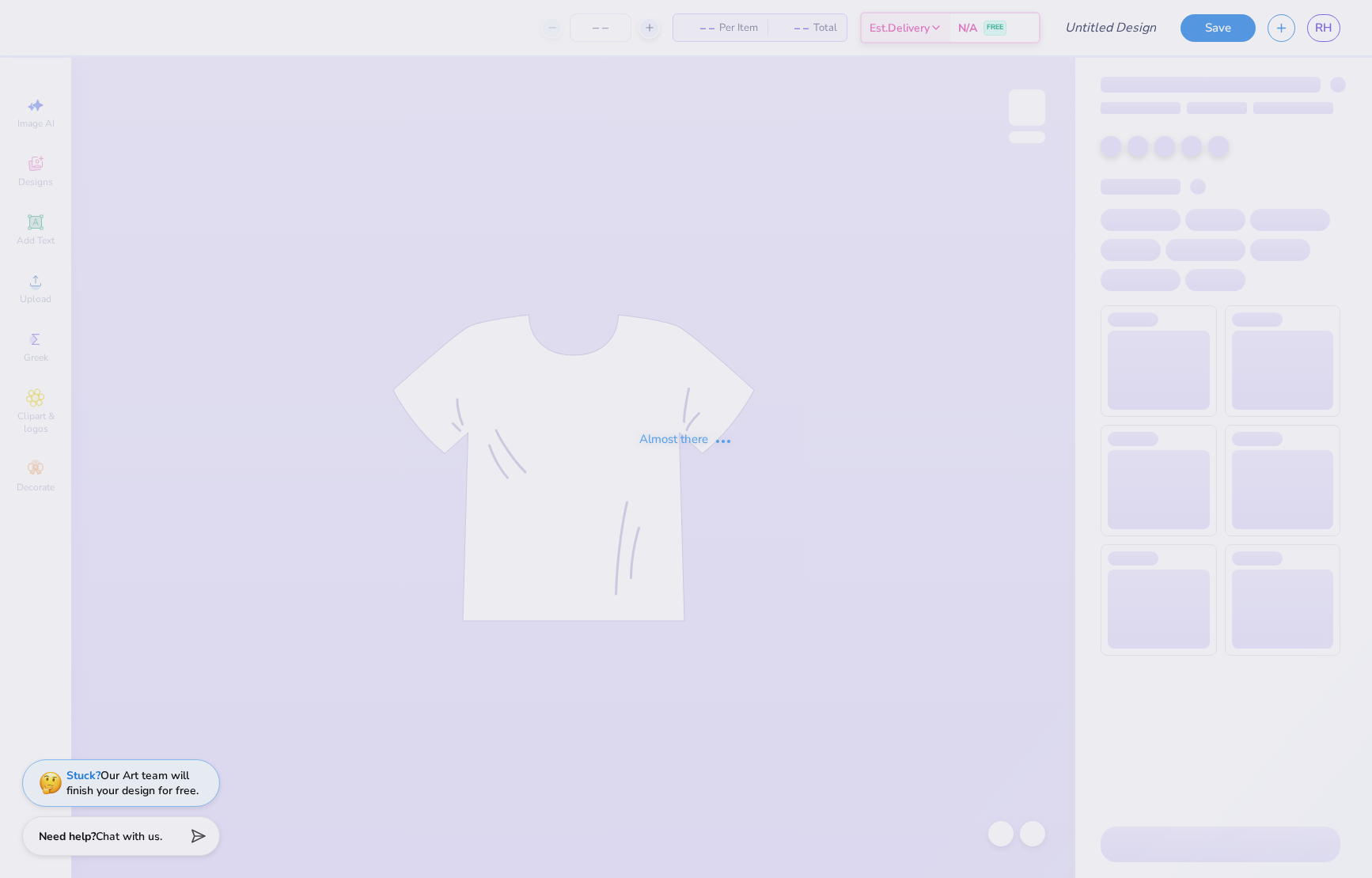
type input "ZTA Hoco Proof #1 Fall 2025"
type input "30"
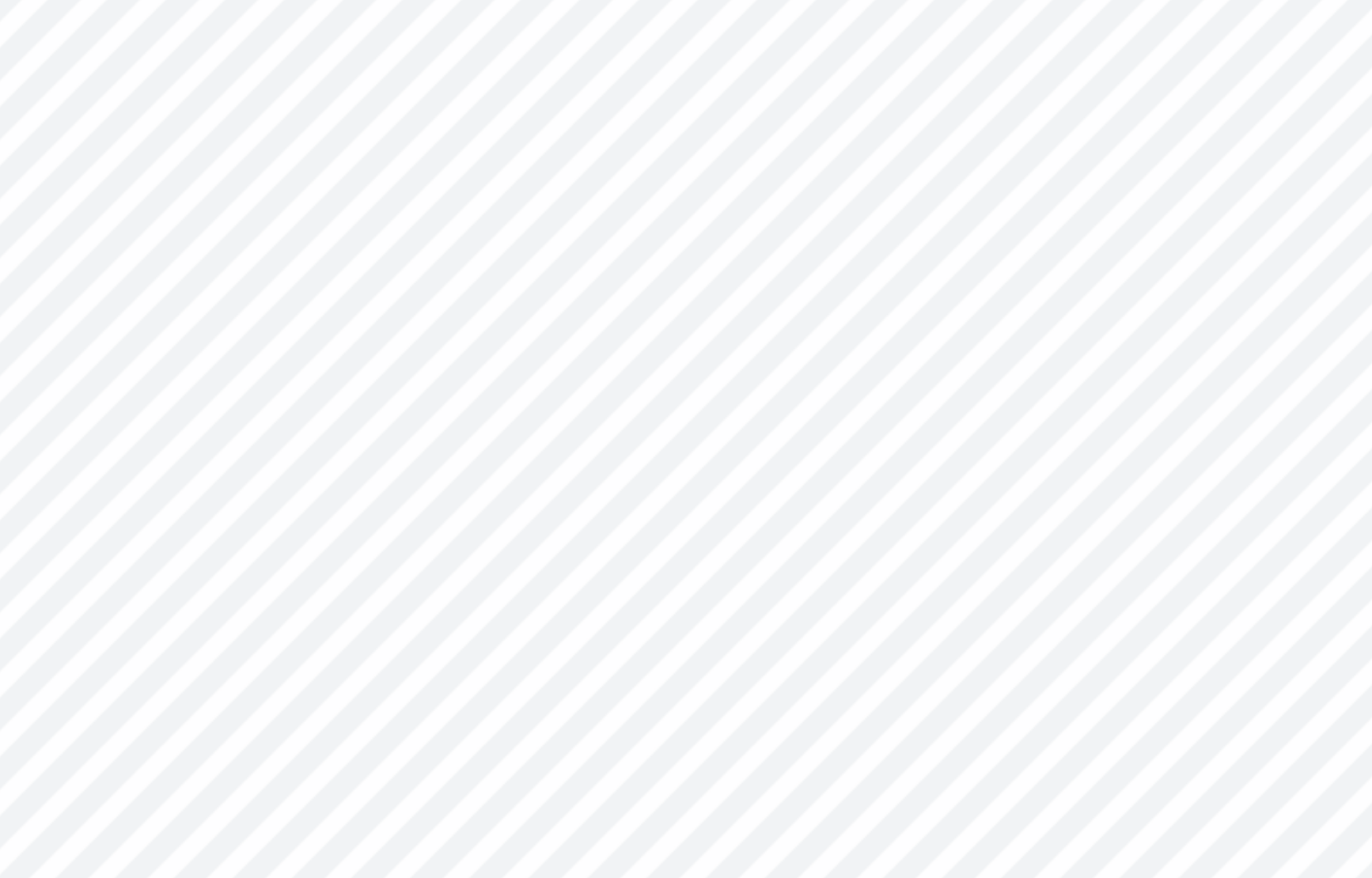
type textarea "x"
type input "5.01"
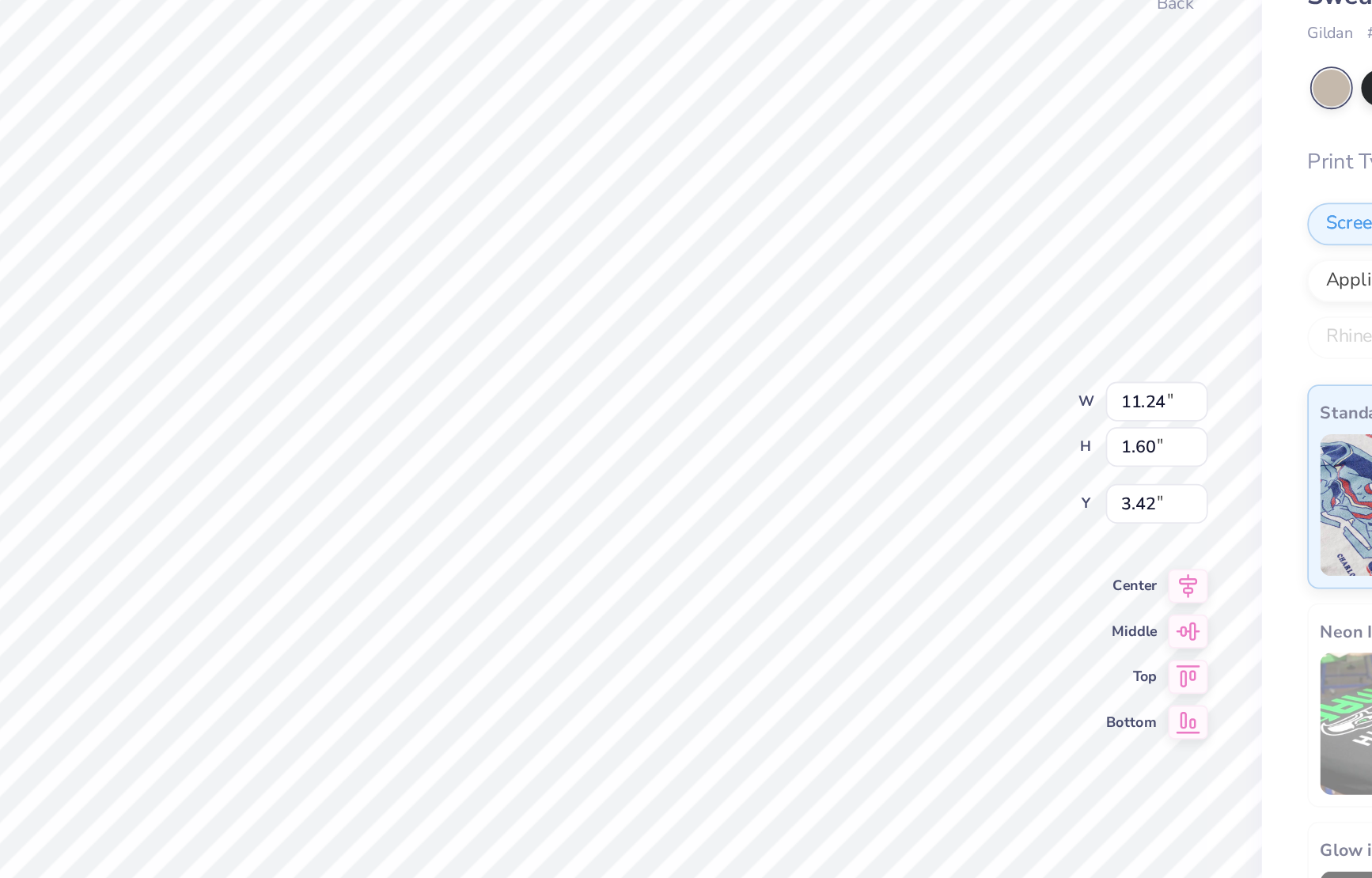
scroll to position [0, 4]
type textarea "x"
type input "10.74"
type textarea "x"
type input "12.00"
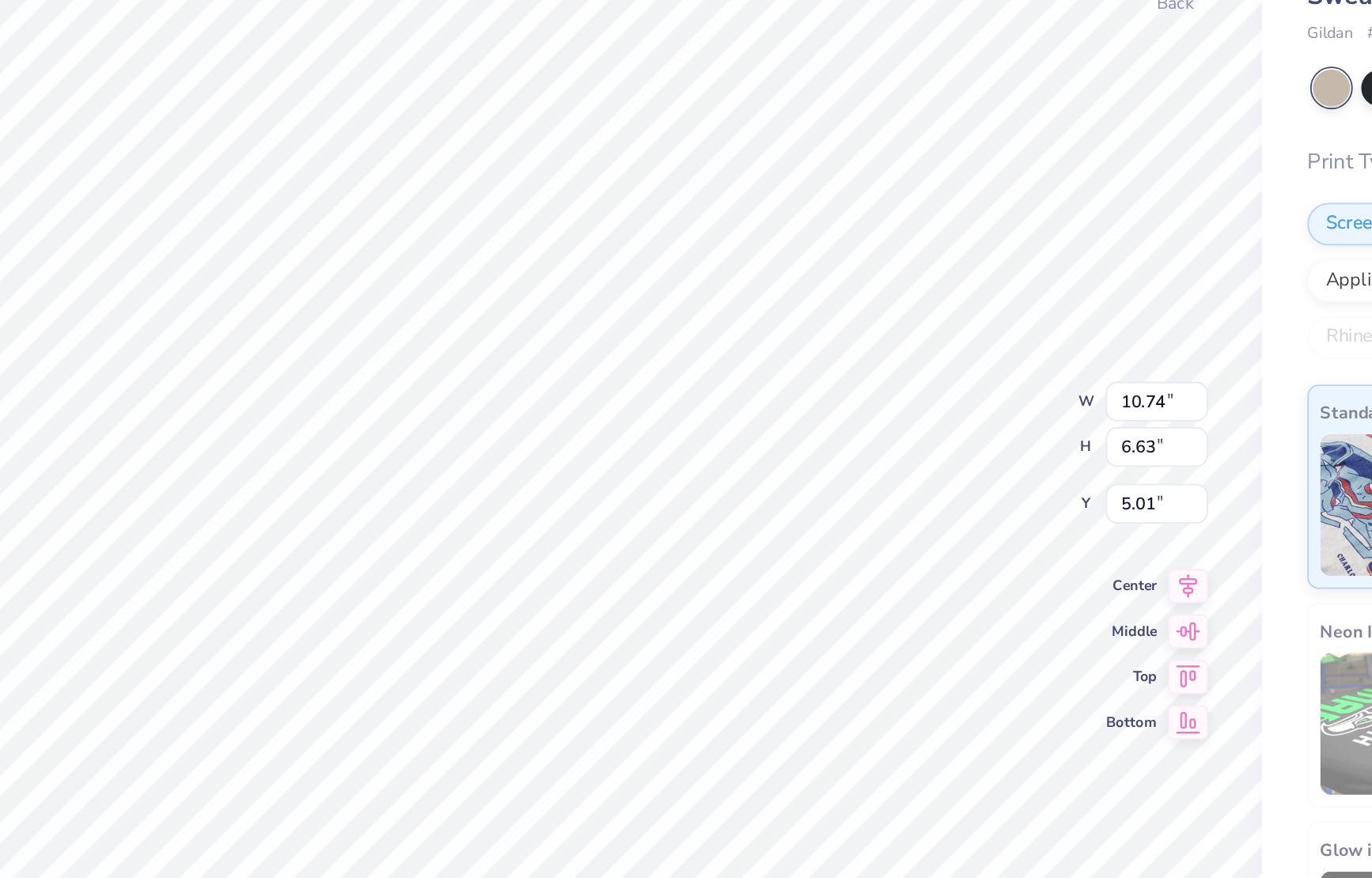
type input "5.02"
type textarea "x"
type input "5.01"
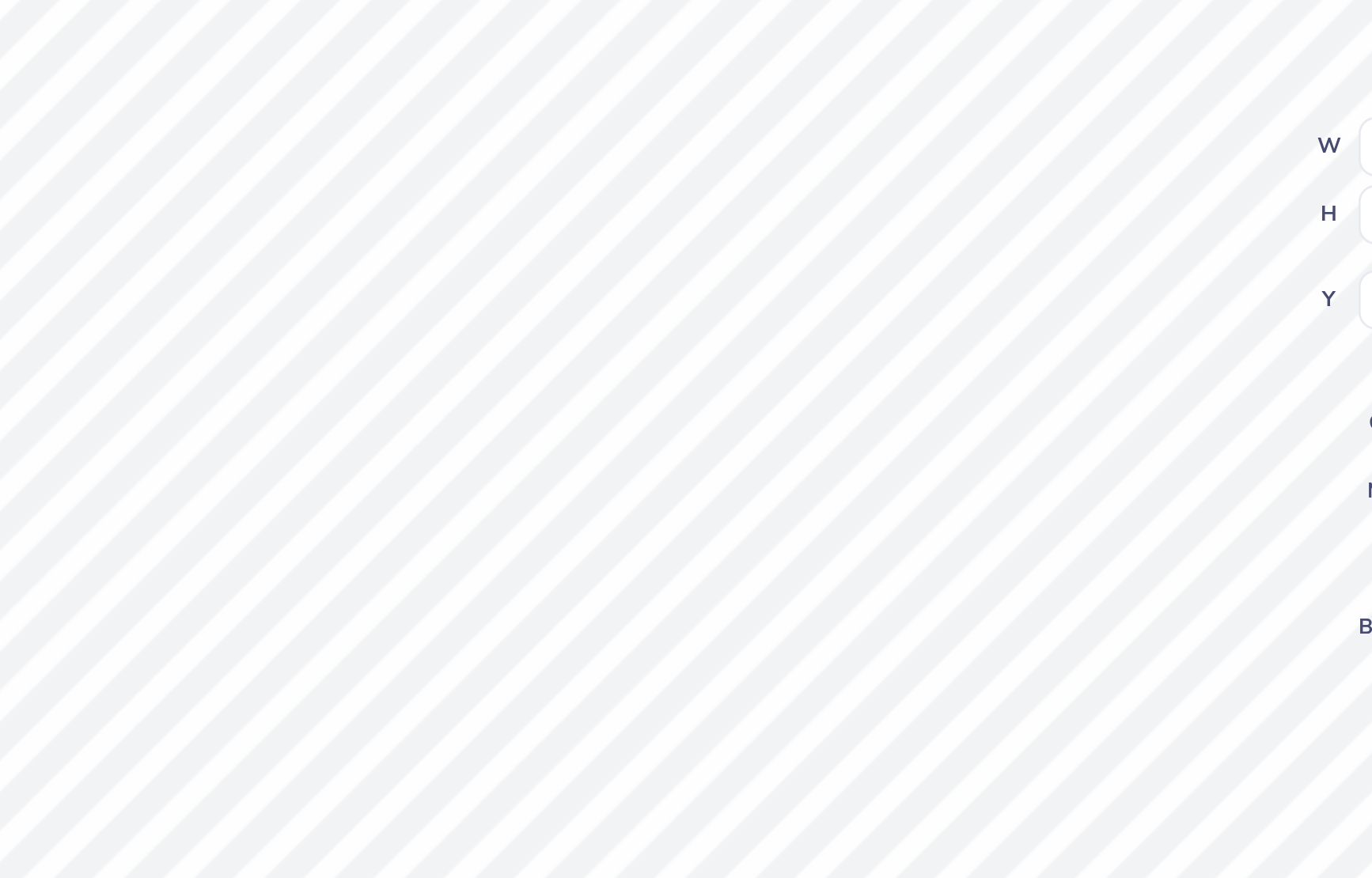
type textarea "x"
type input "5.01"
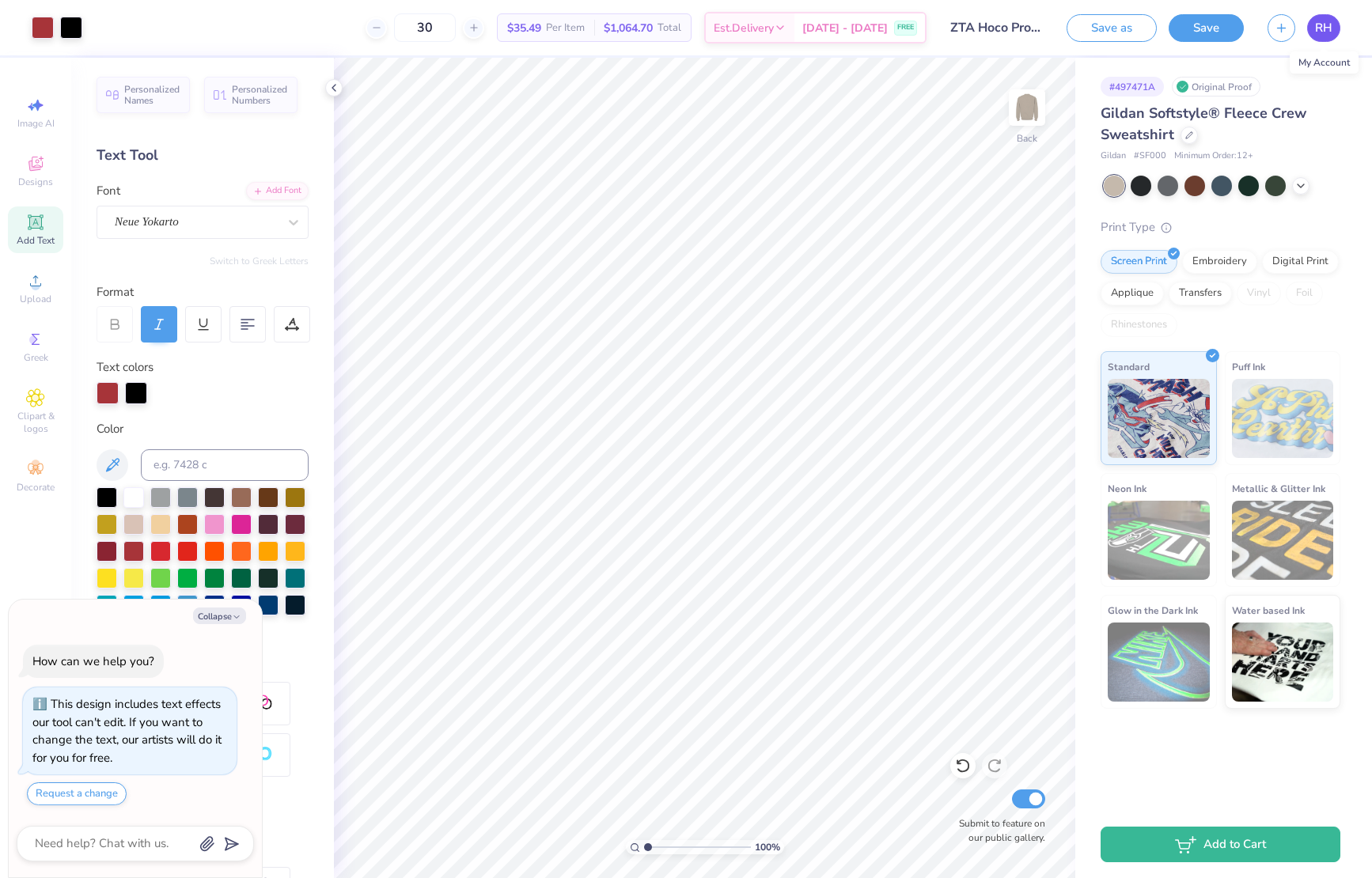
click at [1316, 24] on span "RH" at bounding box center [1323, 28] width 17 height 18
type textarea "x"
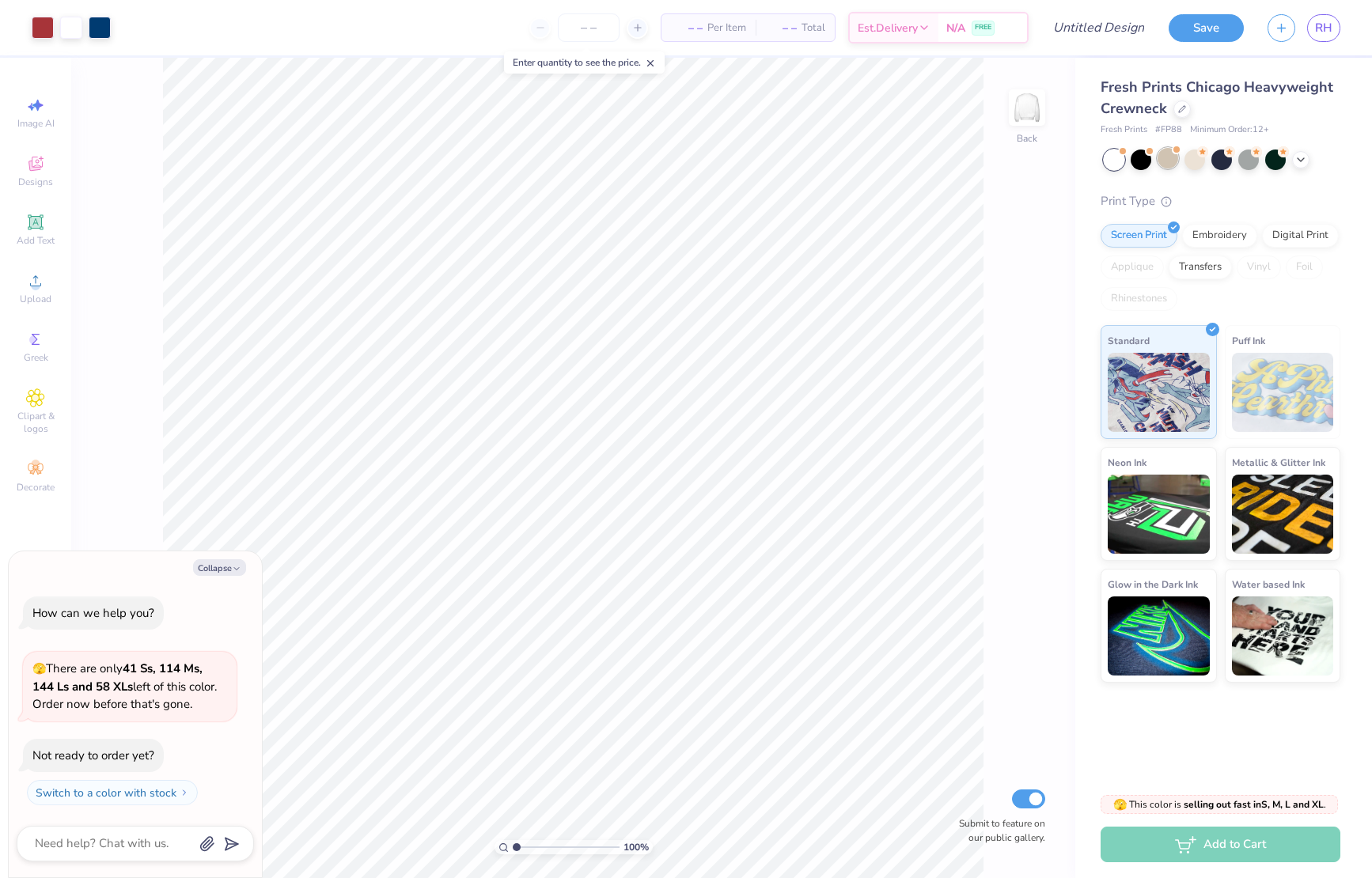
click at [1168, 160] on div at bounding box center [1167, 158] width 20 height 20
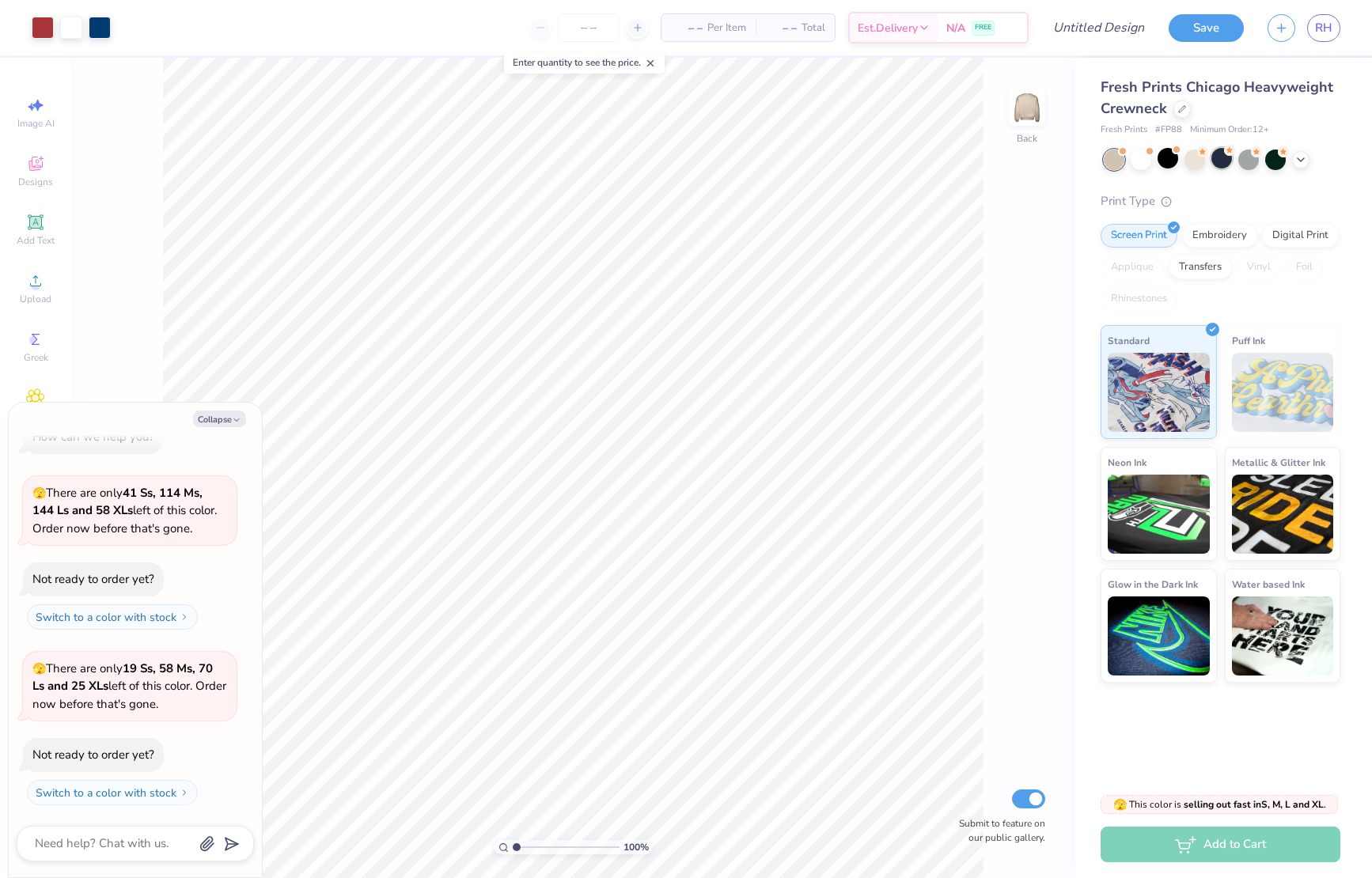
click at [1212, 158] on div at bounding box center [1221, 158] width 20 height 20
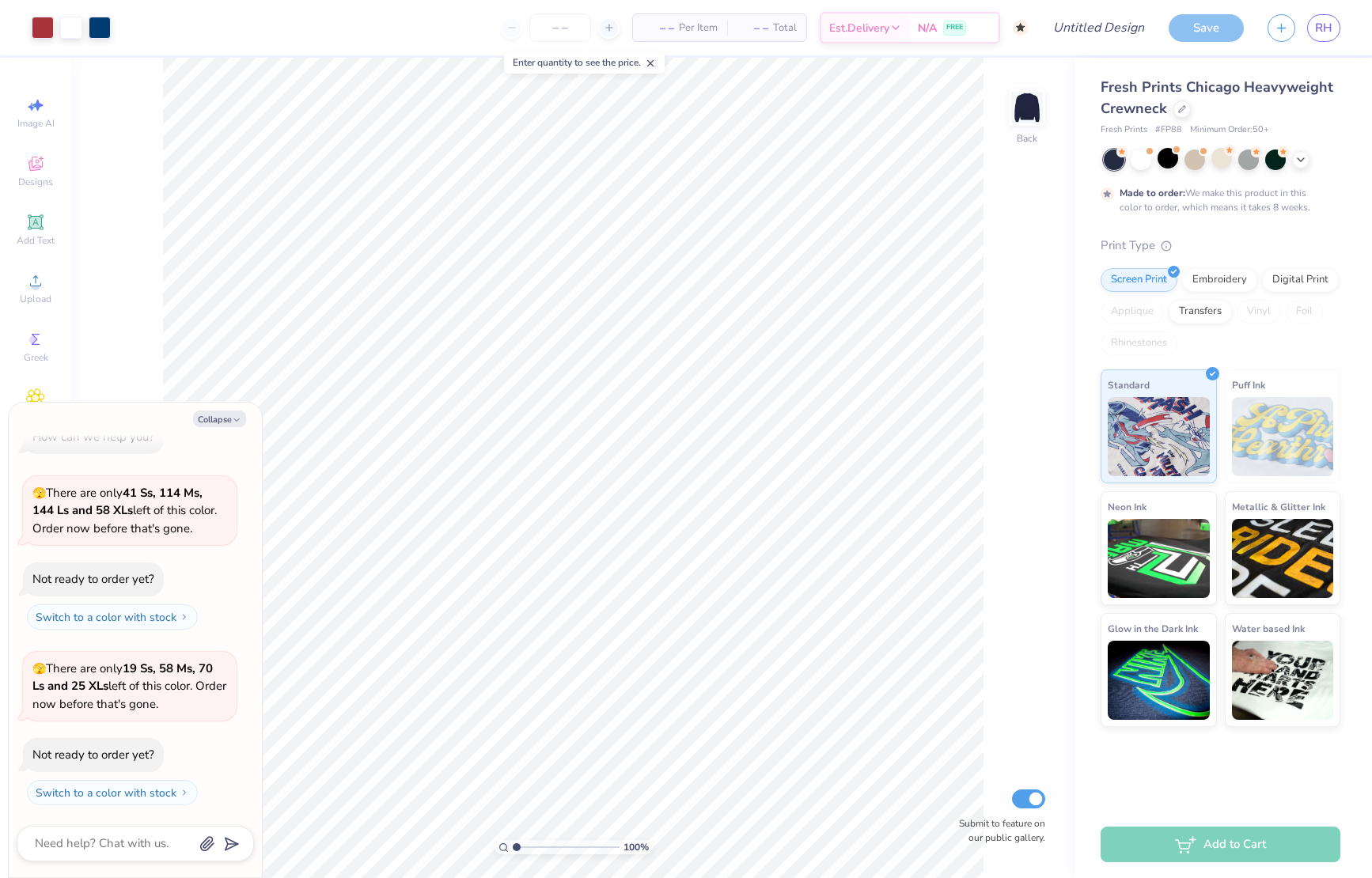
scroll to position [159, 0]
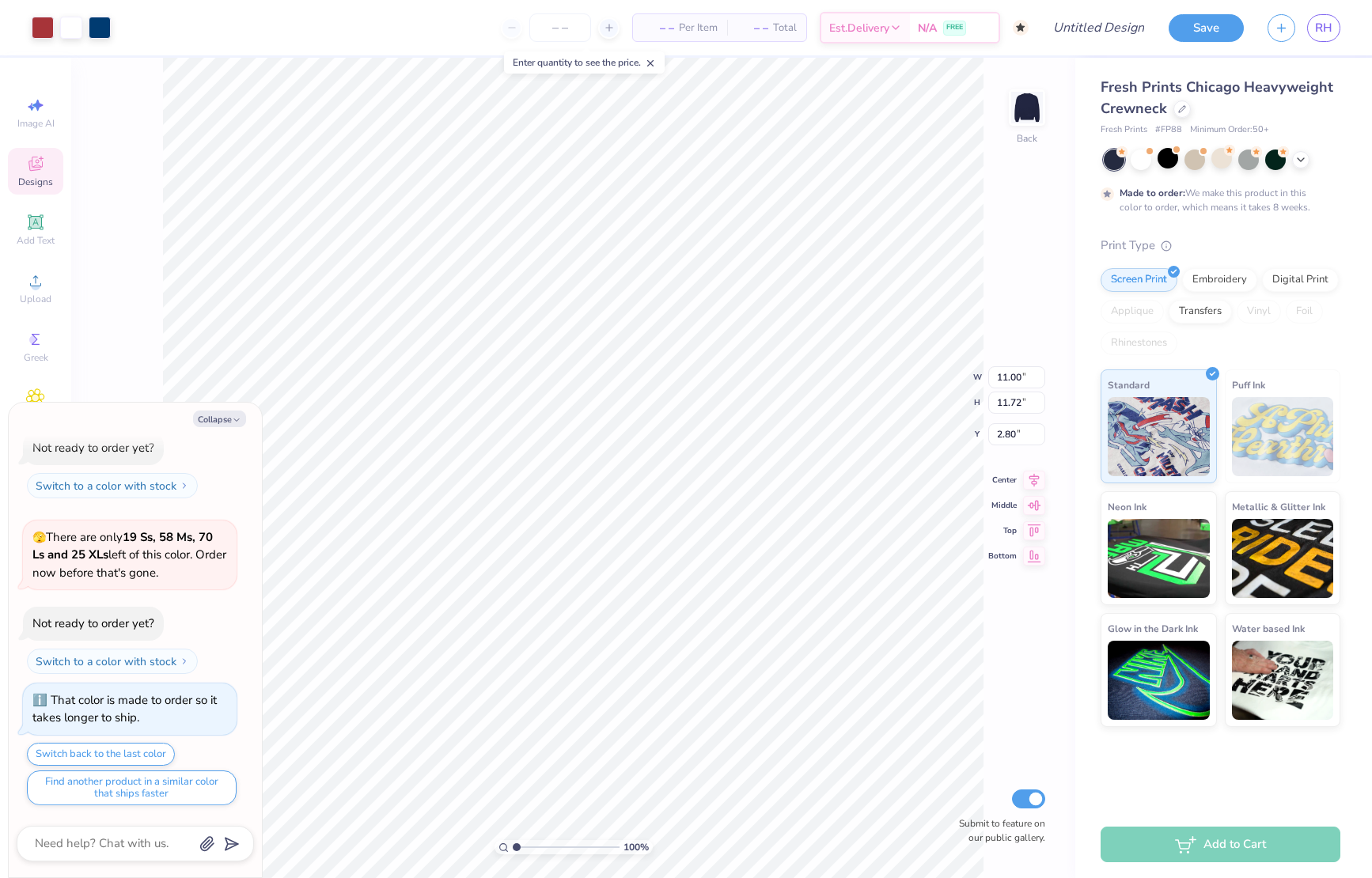
type textarea "x"
type input "2.82"
type textarea "x"
type input "3.00"
type textarea "x"
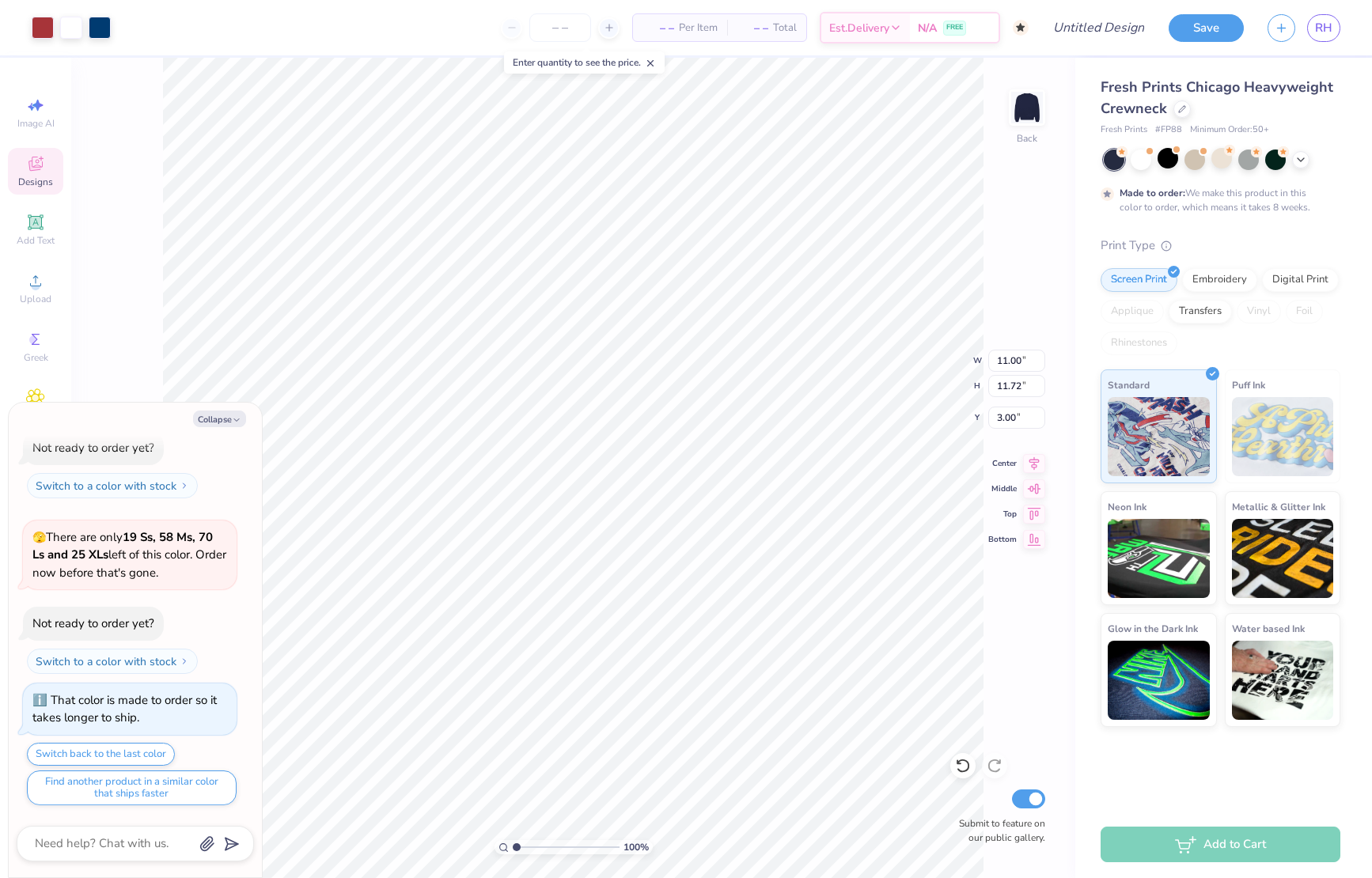
type input "6.19"
type input "9.72"
type input "5.00"
type textarea "x"
type input "5.24"
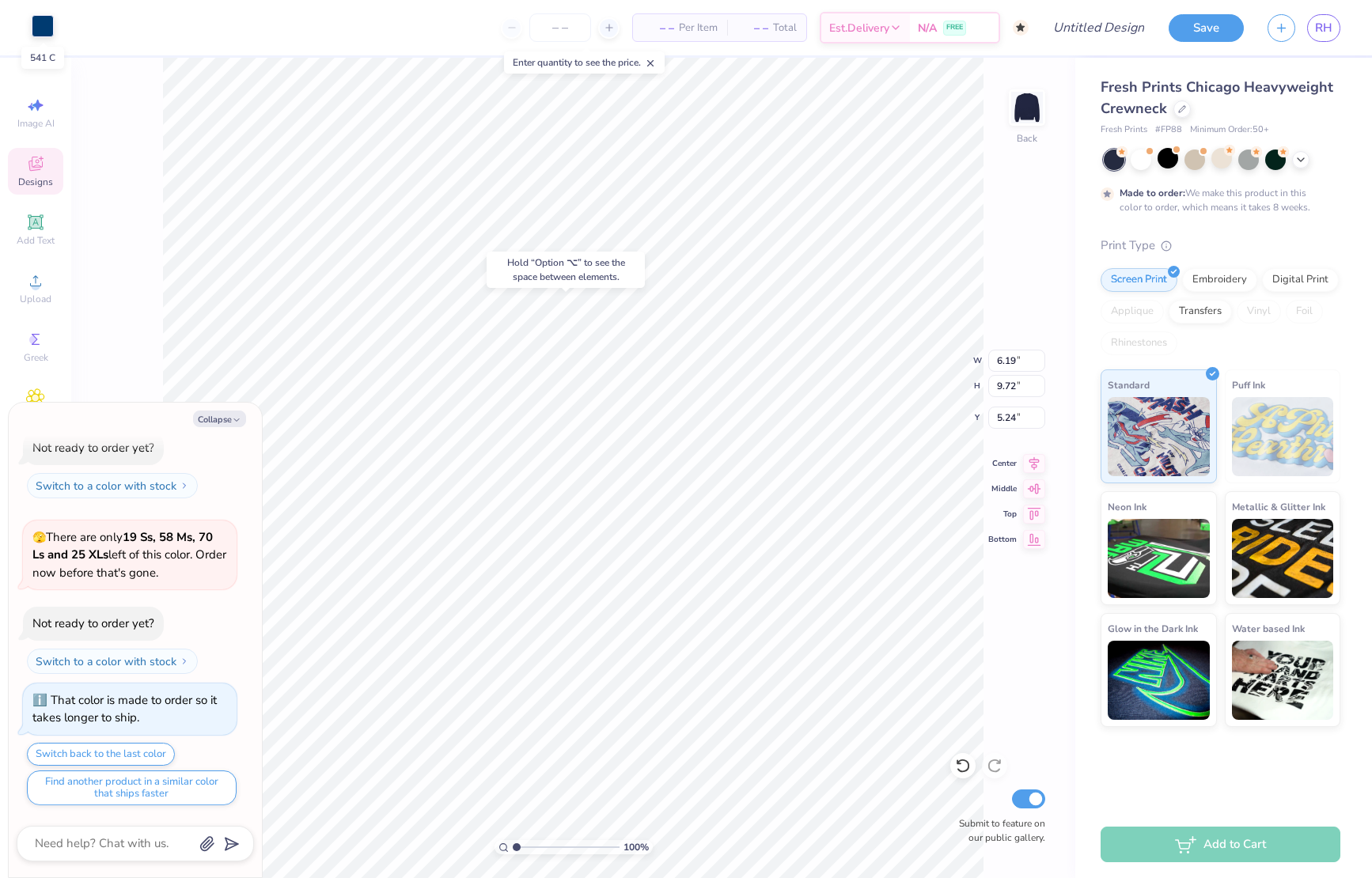
click at [40, 27] on div at bounding box center [42, 26] width 22 height 22
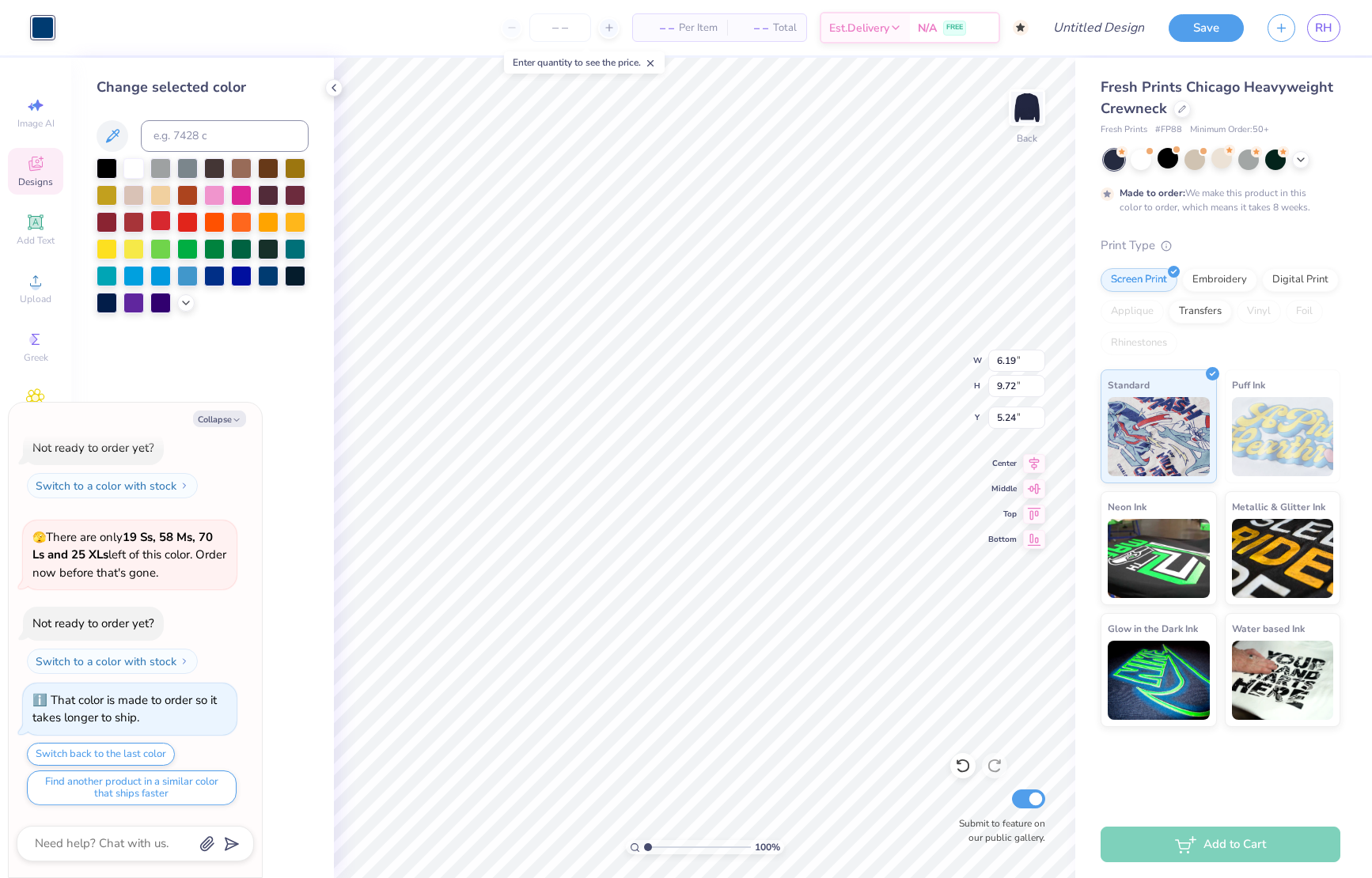
click at [166, 220] on div at bounding box center [160, 220] width 20 height 20
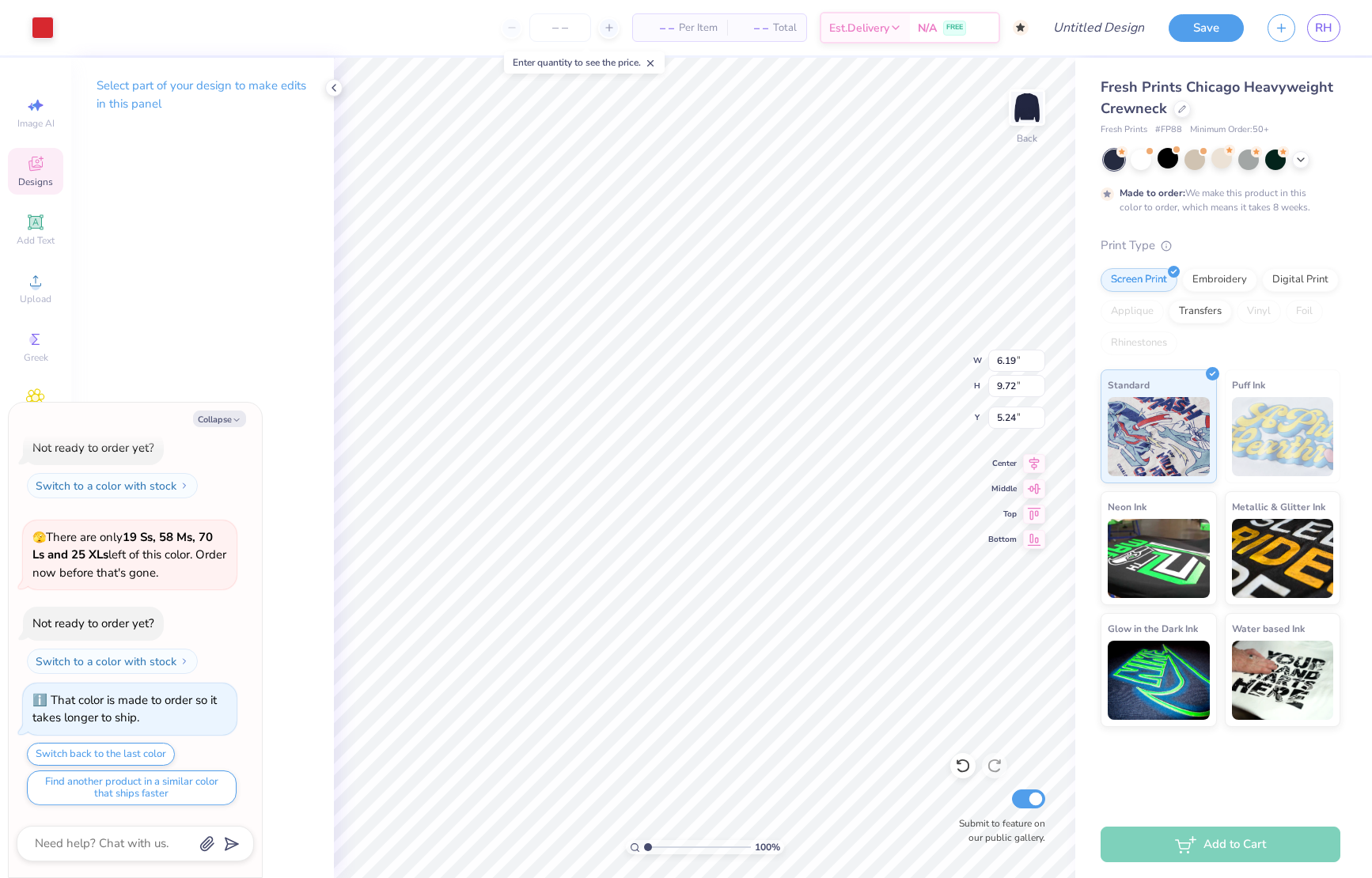
type textarea "x"
type input "7.81"
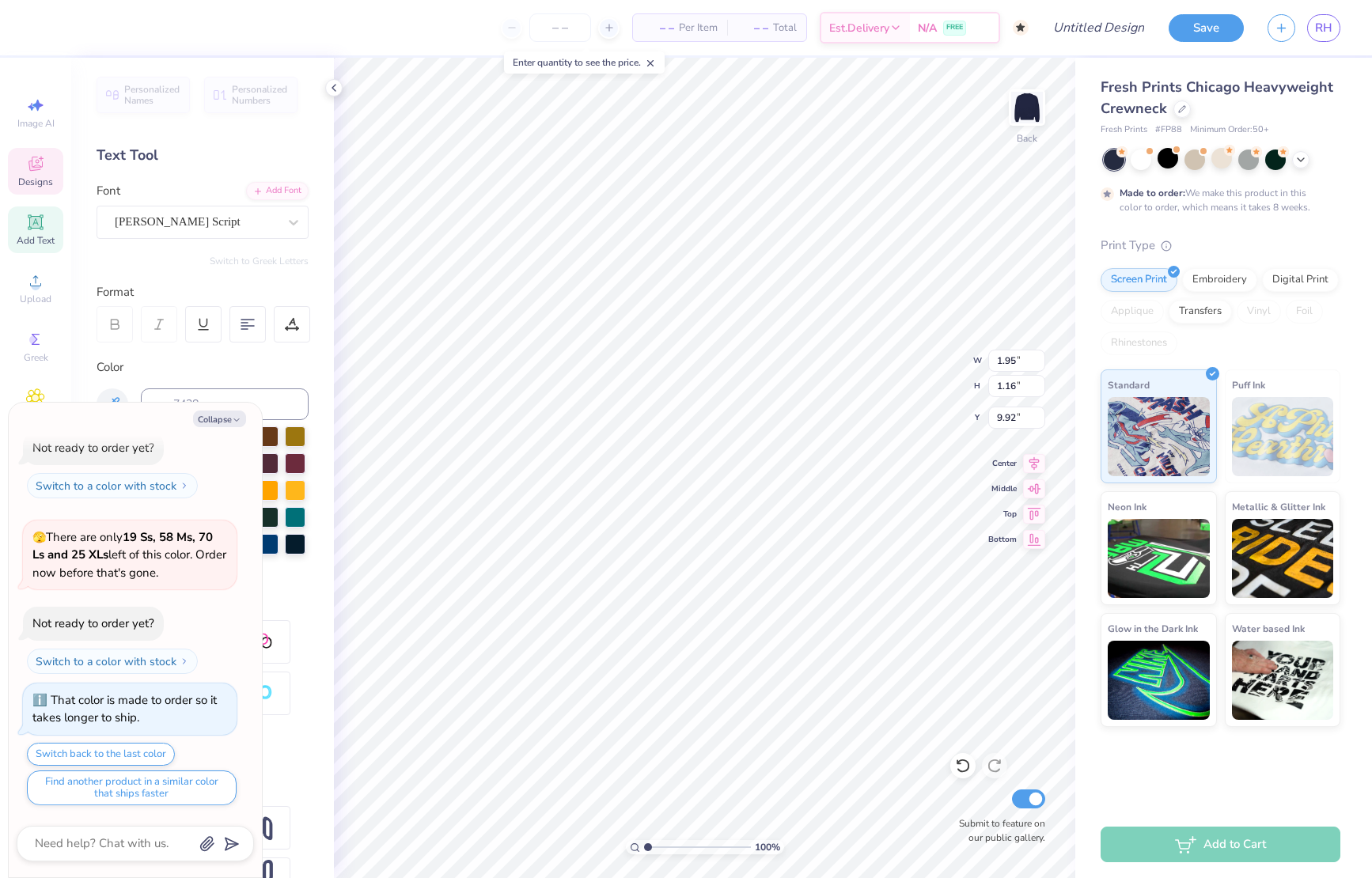
type textarea "x"
type input "11.00"
type input "3.37"
type input "3.00"
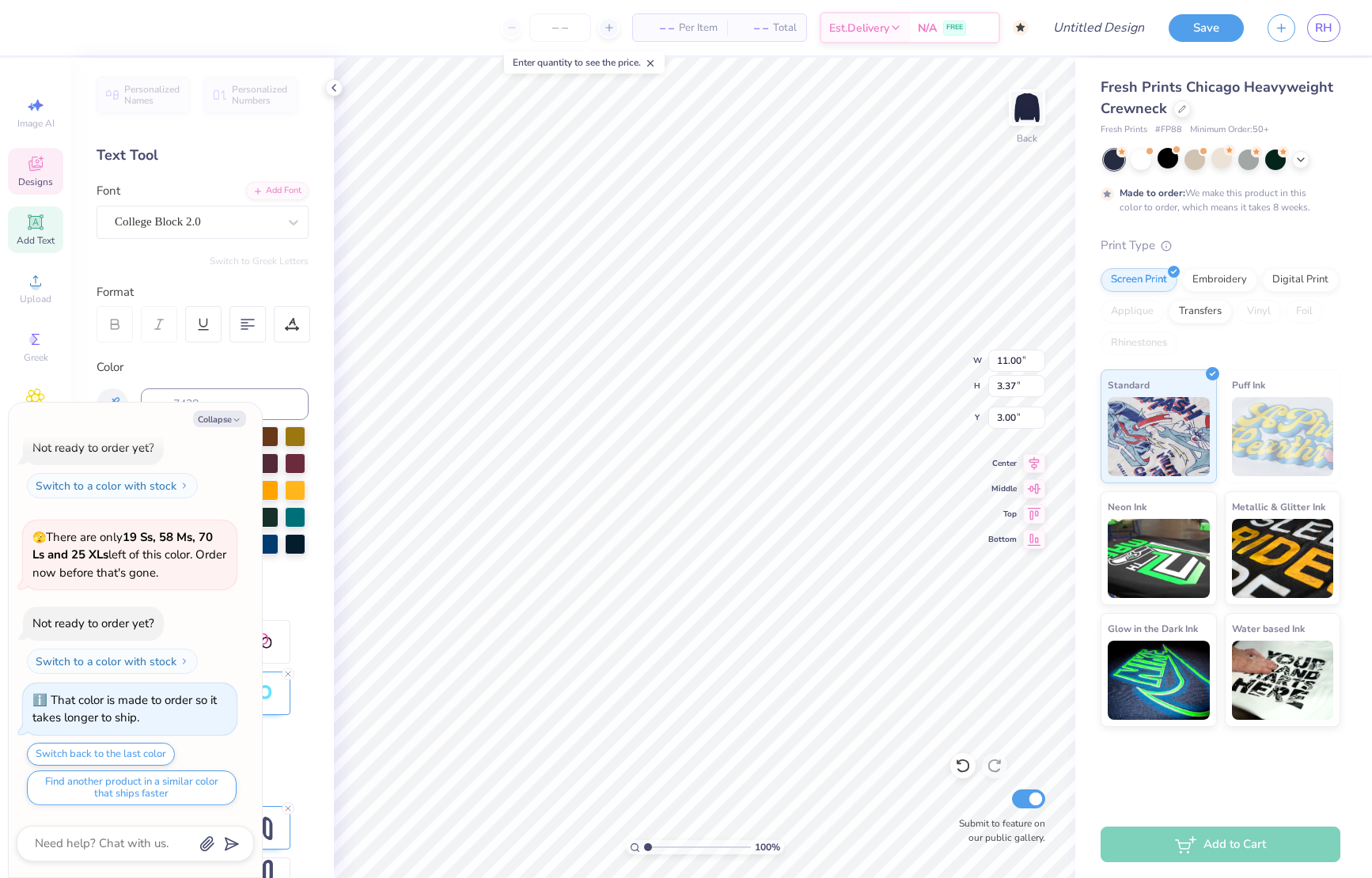
type textarea "x"
type input "13.76"
type textarea "x"
type input "2.10"
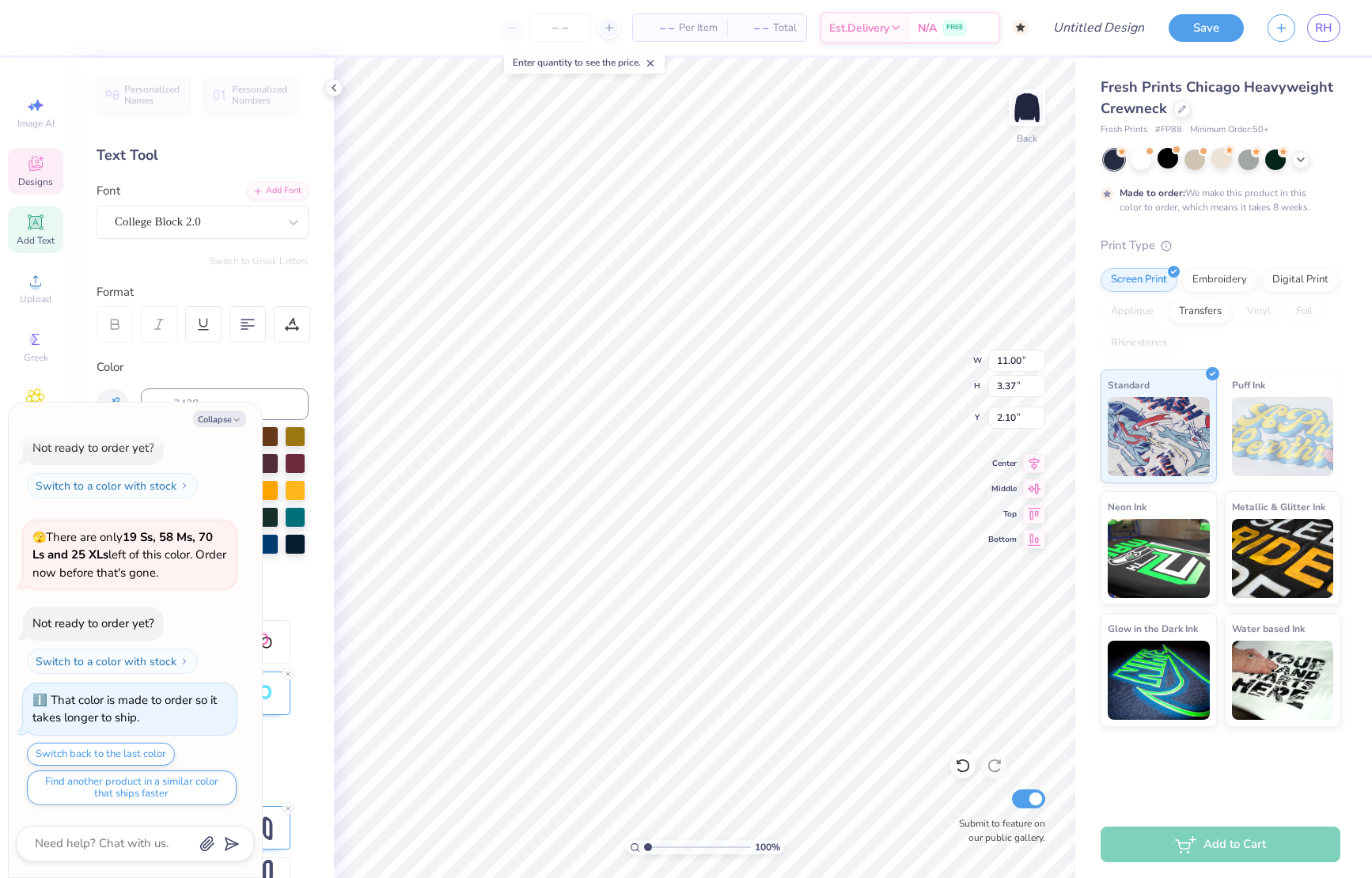
type textarea "x"
type textarea "G"
type textarea "x"
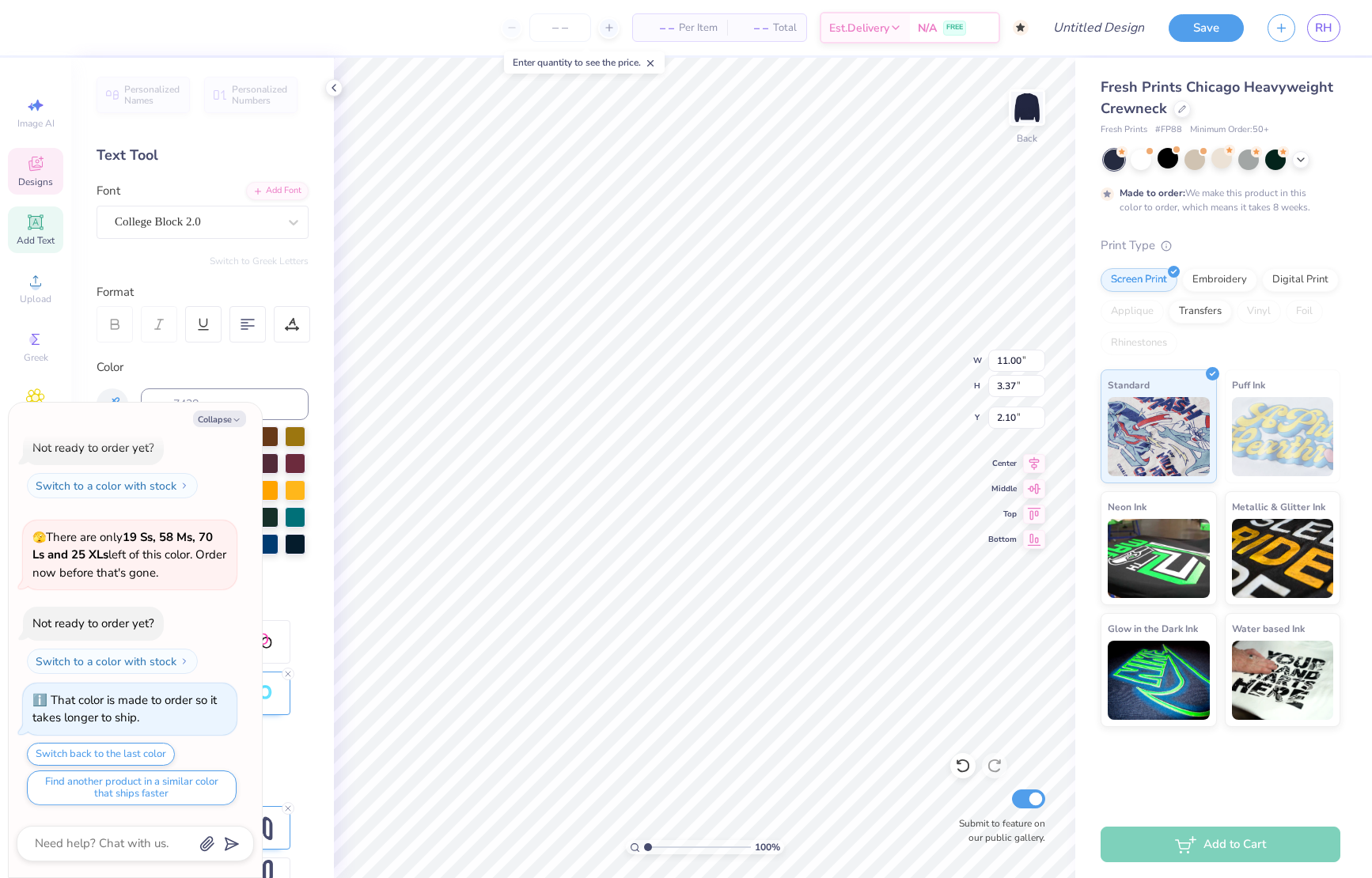
type textarea "H"
type textarea "x"
type textarea "Ho"
type textarea "x"
type textarea "Hom"
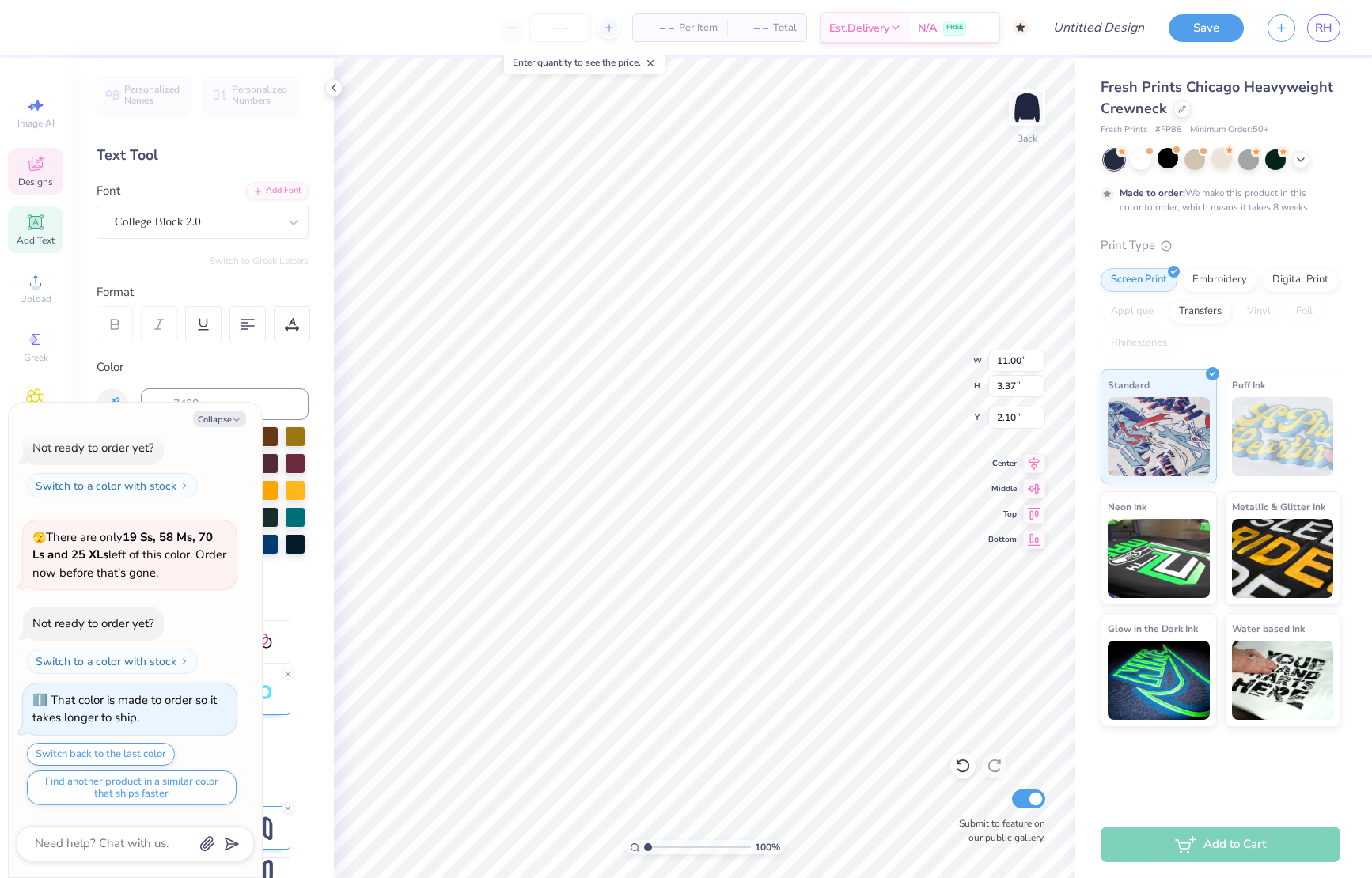
type textarea "x"
type textarea "Home"
type textarea "x"
type textarea "Homec"
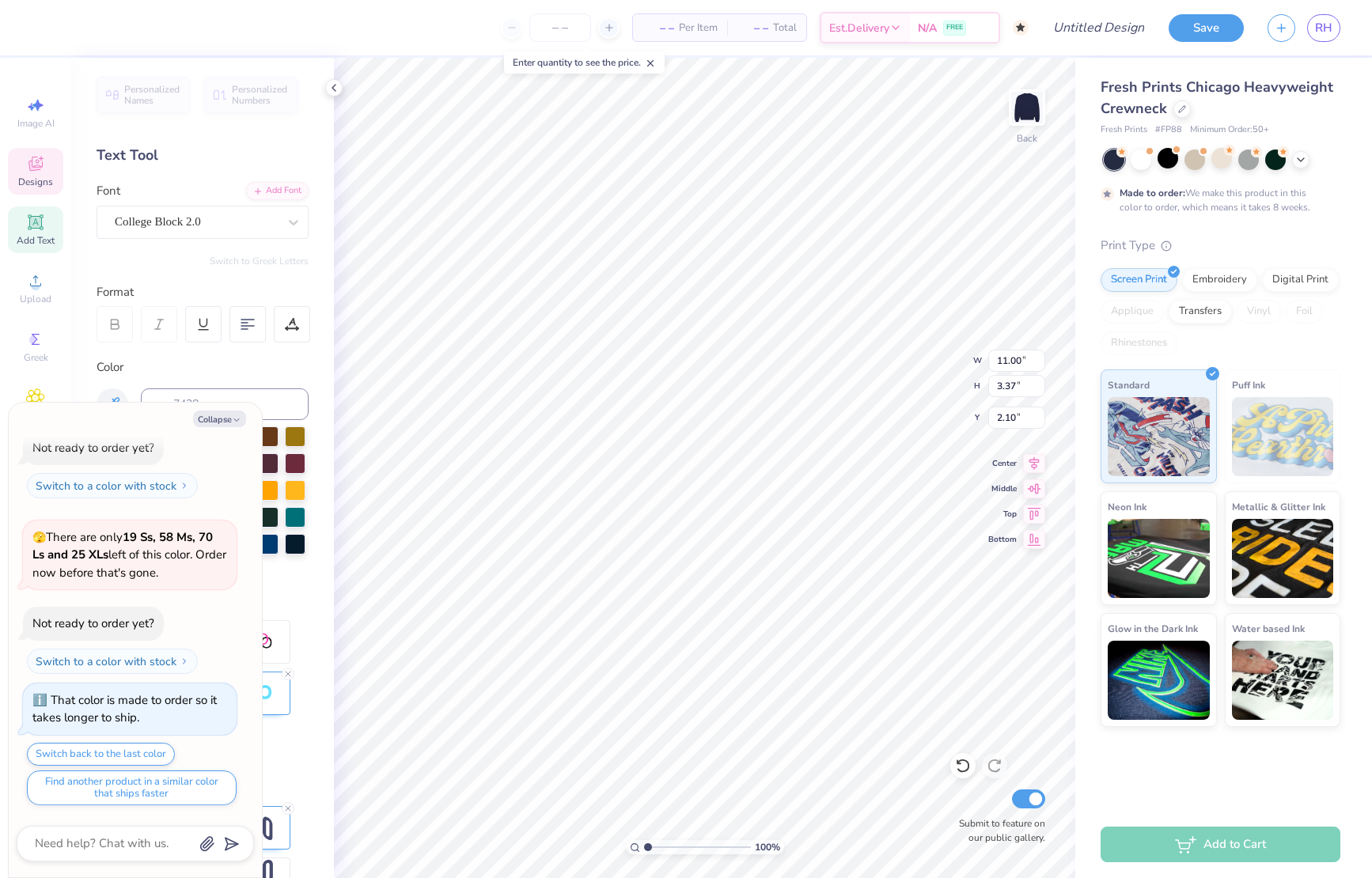
type textarea "x"
type textarea "Homeco"
type textarea "x"
type textarea "Homecom"
type textarea "x"
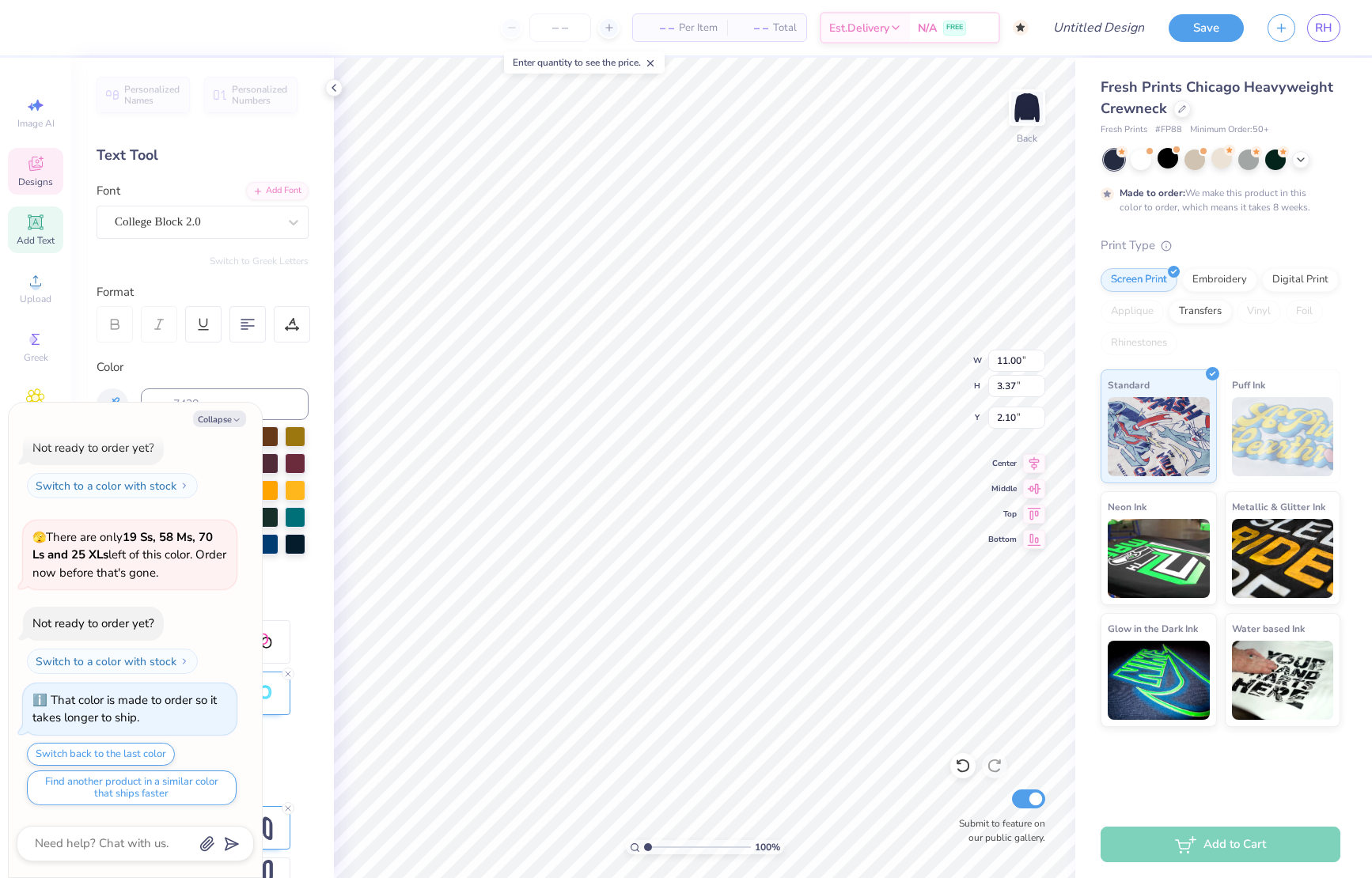
type textarea "Homecomi"
type textarea "x"
type textarea "Homecomin"
type textarea "x"
type textarea "Homecoming"
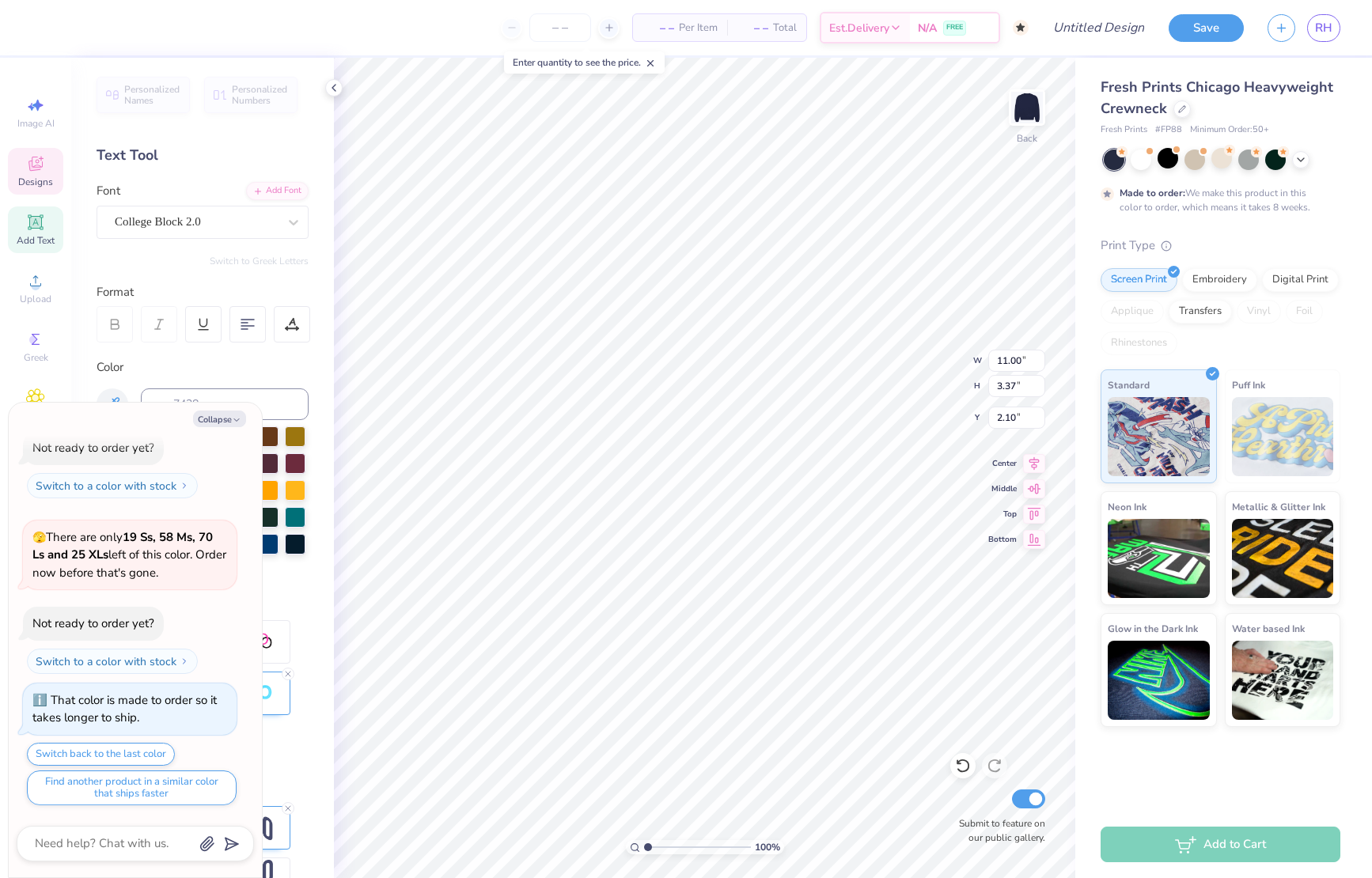
scroll to position [0, 3]
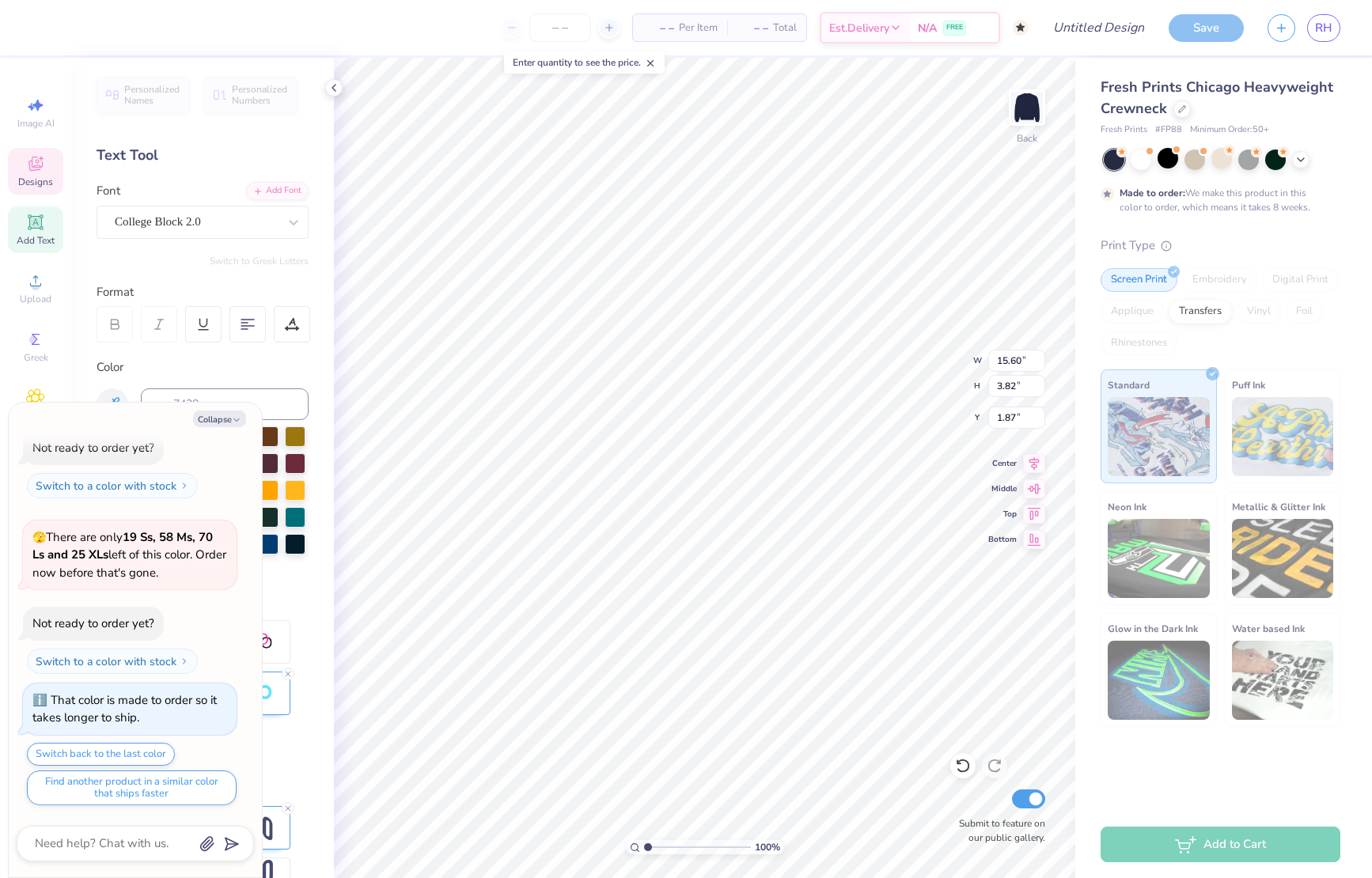
type textarea "x"
type input "11.66"
type input "2.86"
type input "2.83"
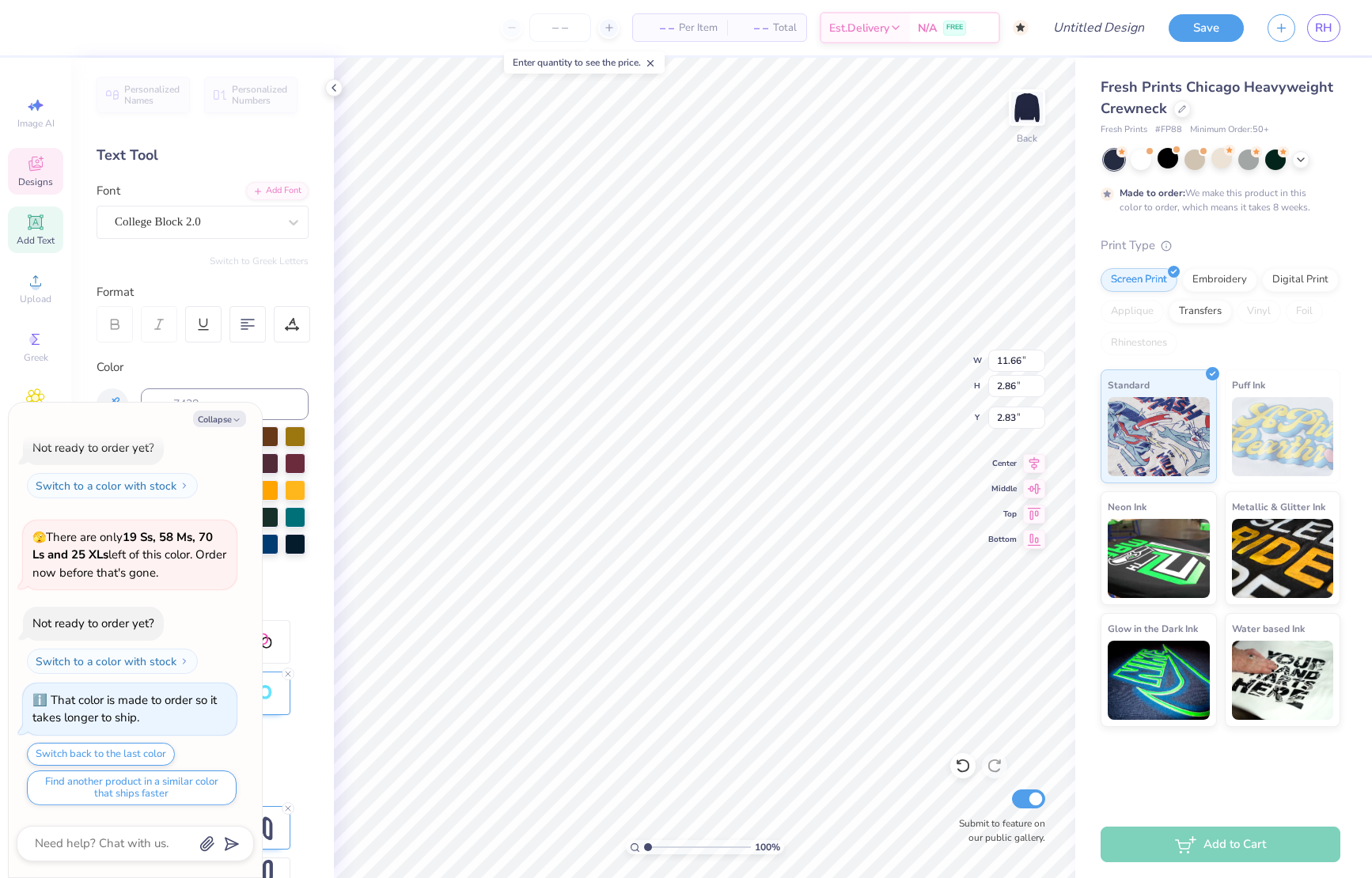
type textarea "x"
type input "2.82"
type textarea "x"
type input "2.58"
type textarea "x"
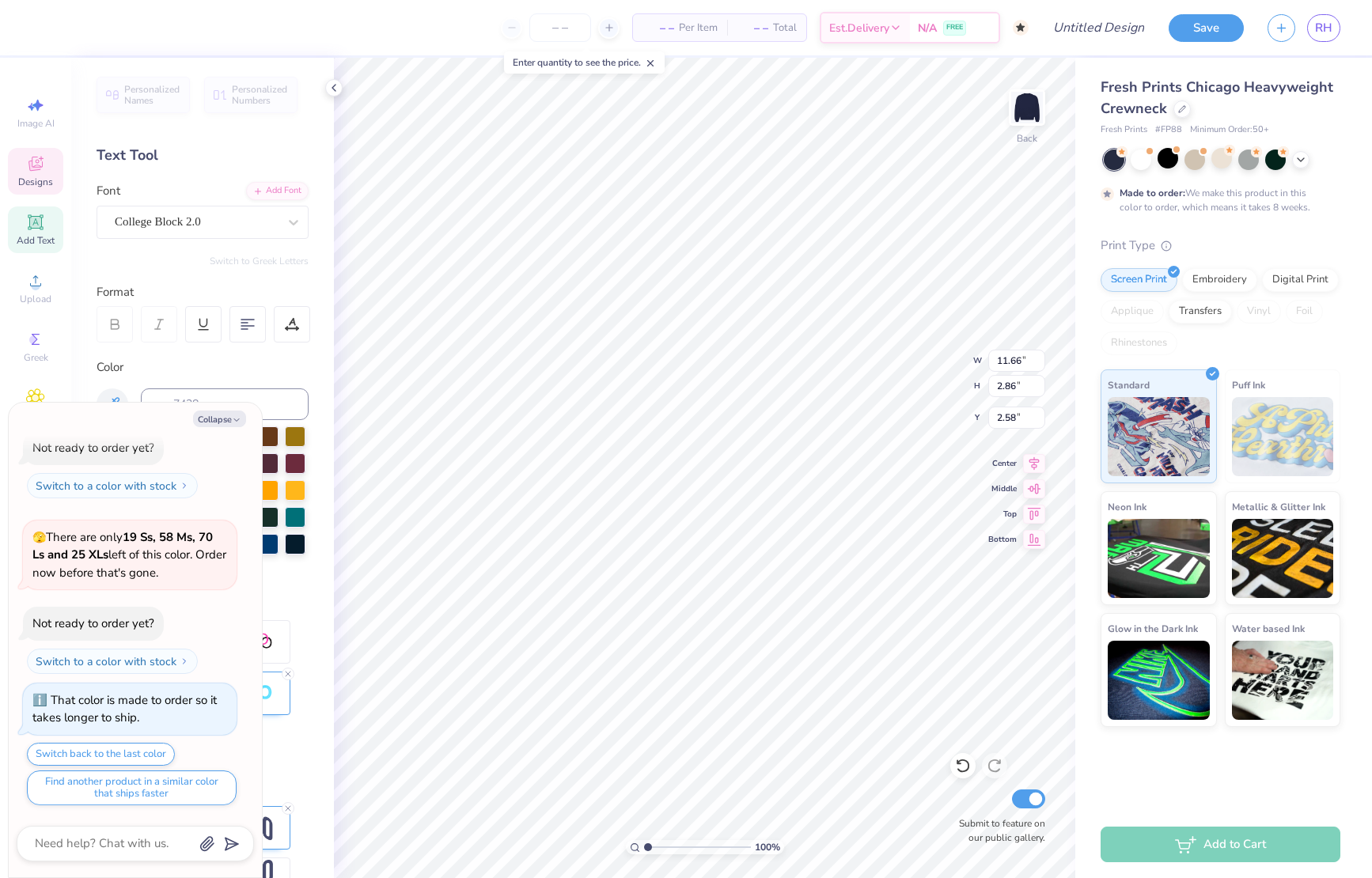
type input "0.90"
type input "0.85"
type input "6.96"
type textarea "x"
type input "2.72"
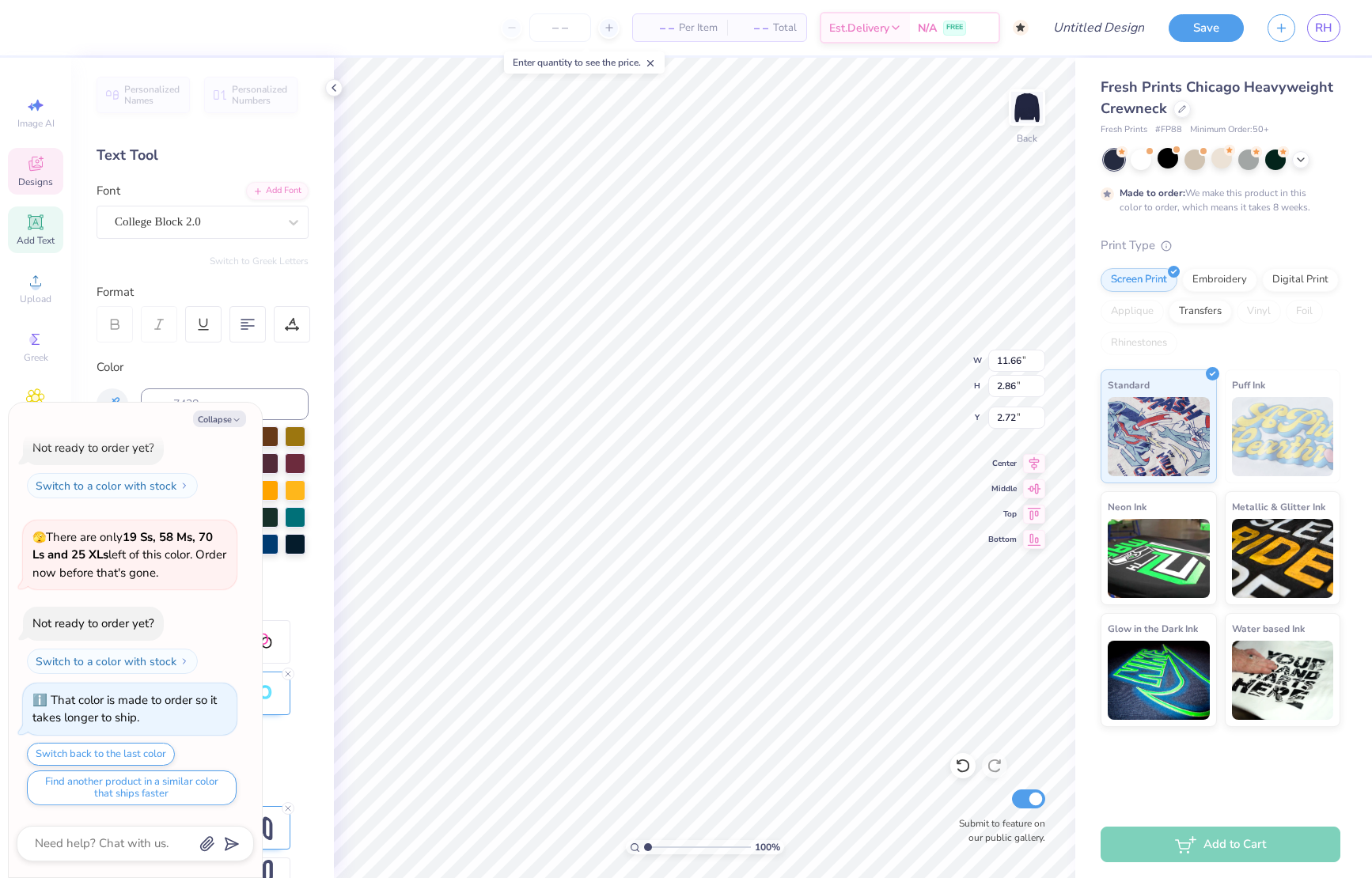
type textarea "x"
type input "6.19"
type input "9.72"
type input "7.81"
type textarea "x"
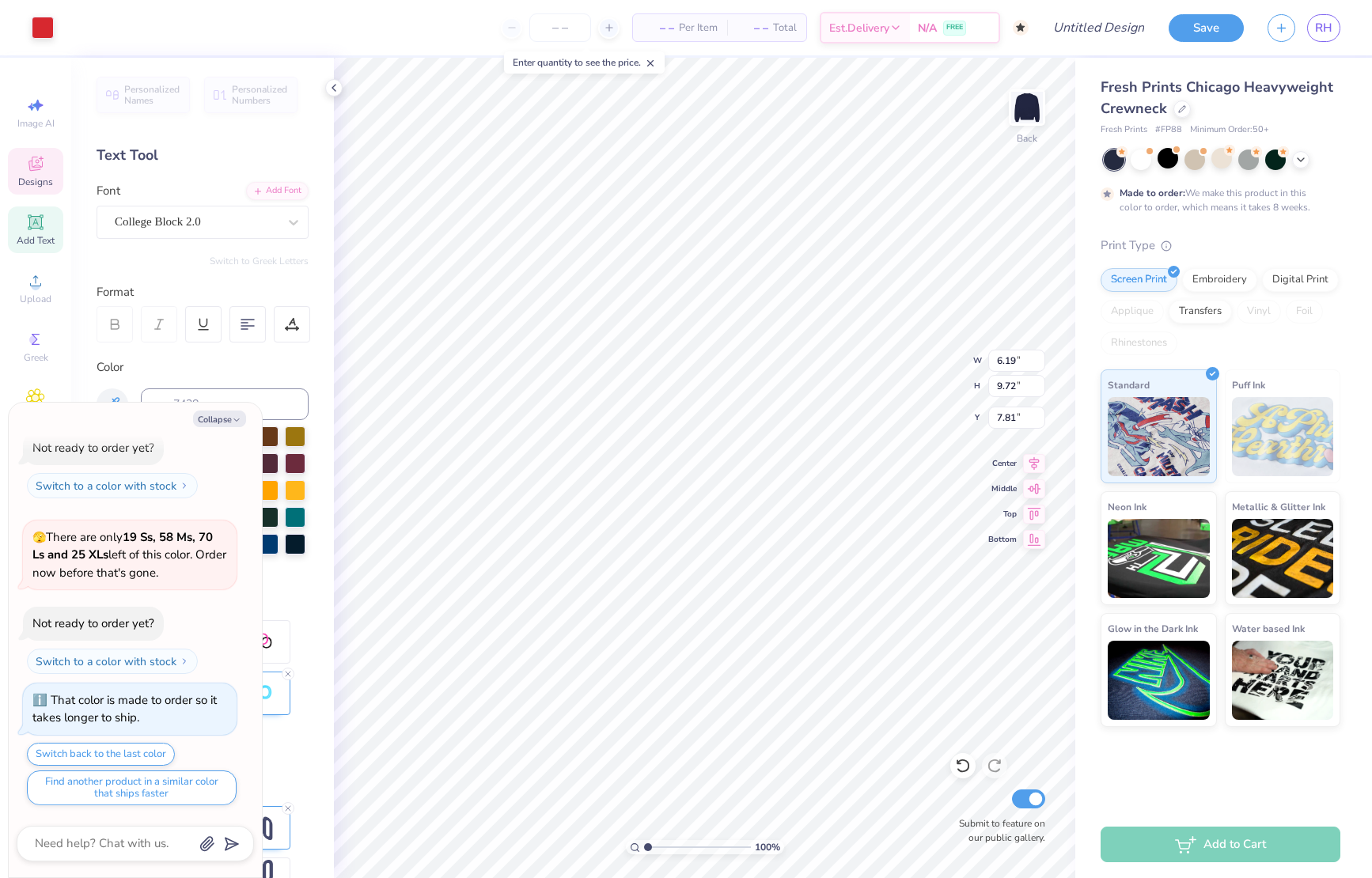
type input "9.43"
type textarea "x"
type input "5.03"
type textarea "x"
type input "5.26"
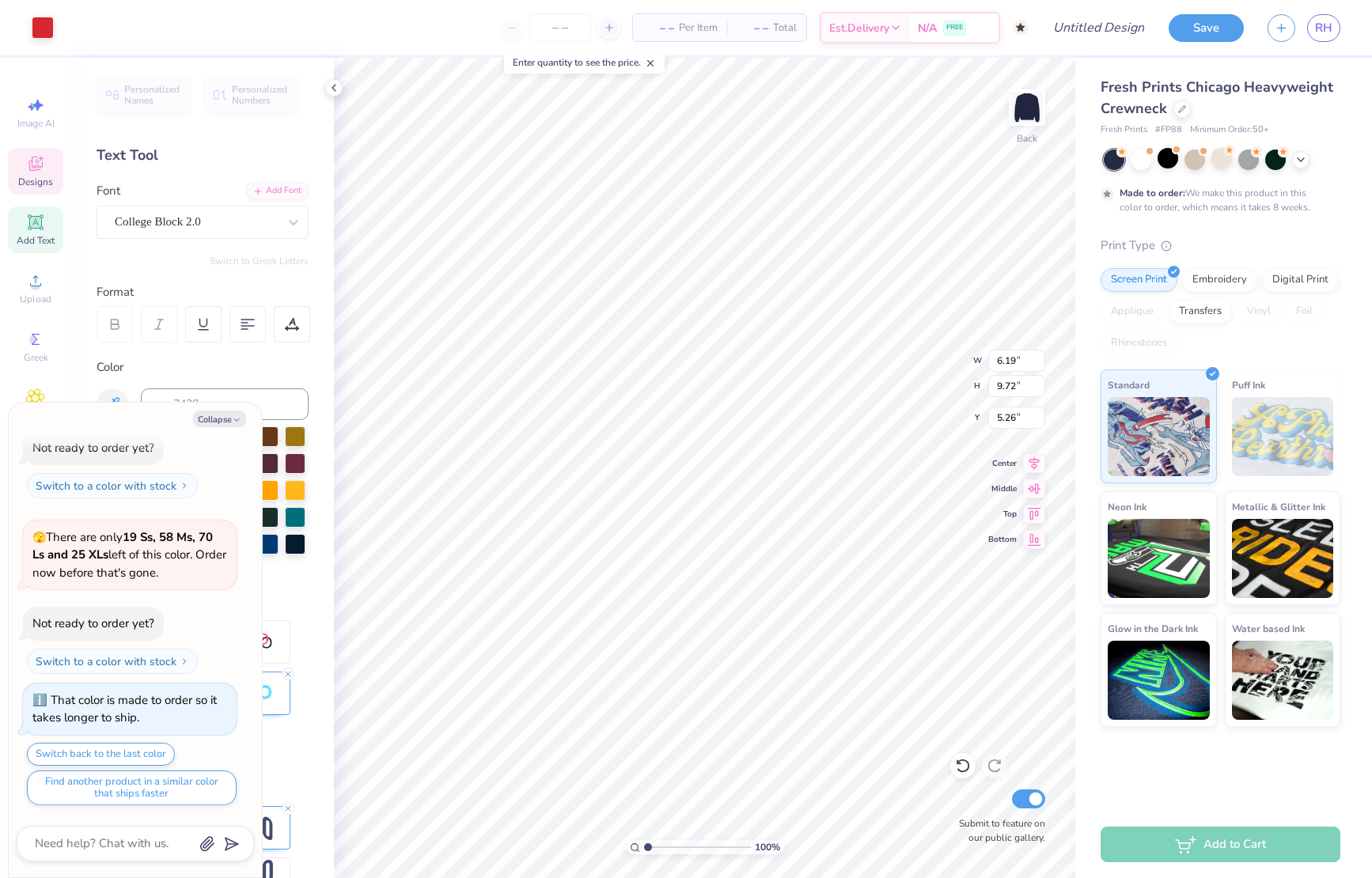
type textarea "x"
type input "6.11"
type input "9.56"
type input "5.03"
click at [216, 424] on button "Collapse" at bounding box center [219, 419] width 53 height 17
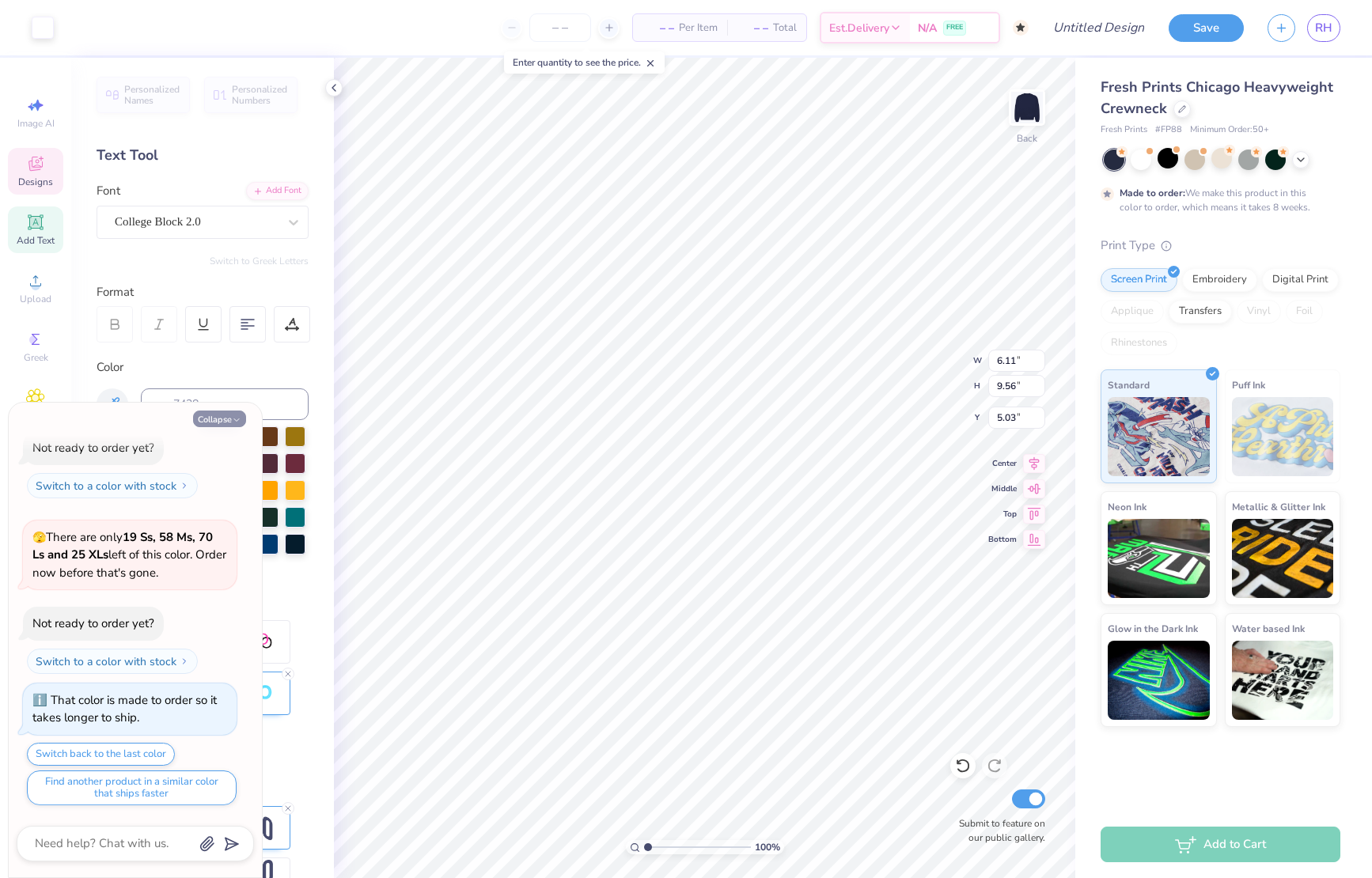
type textarea "x"
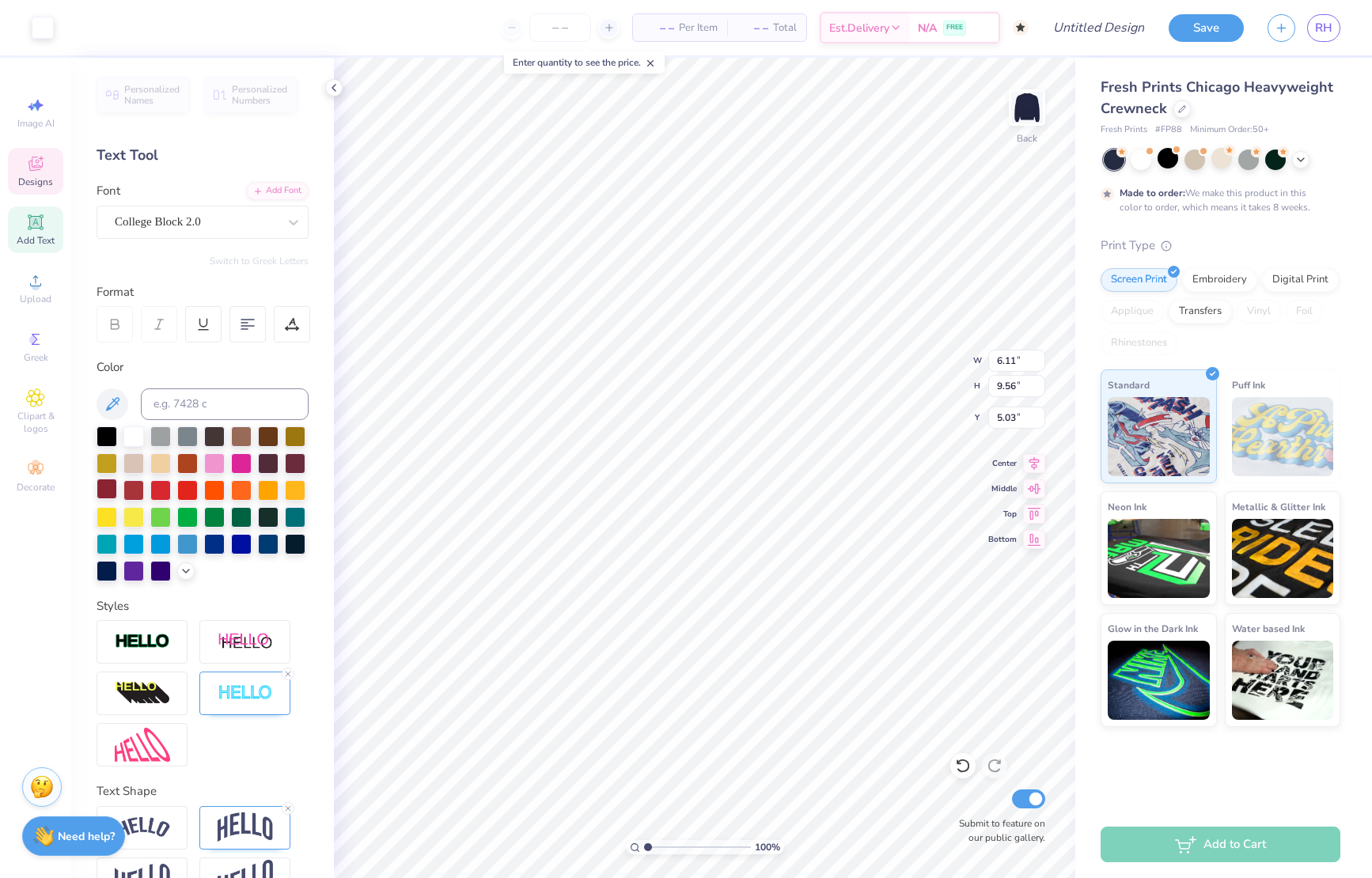
click at [113, 488] on div at bounding box center [106, 488] width 20 height 20
click at [112, 492] on div at bounding box center [106, 488] width 20 height 20
type input "8.41"
click at [220, 467] on div at bounding box center [214, 461] width 20 height 20
click at [331, 88] on icon at bounding box center [334, 88] width 13 height 13
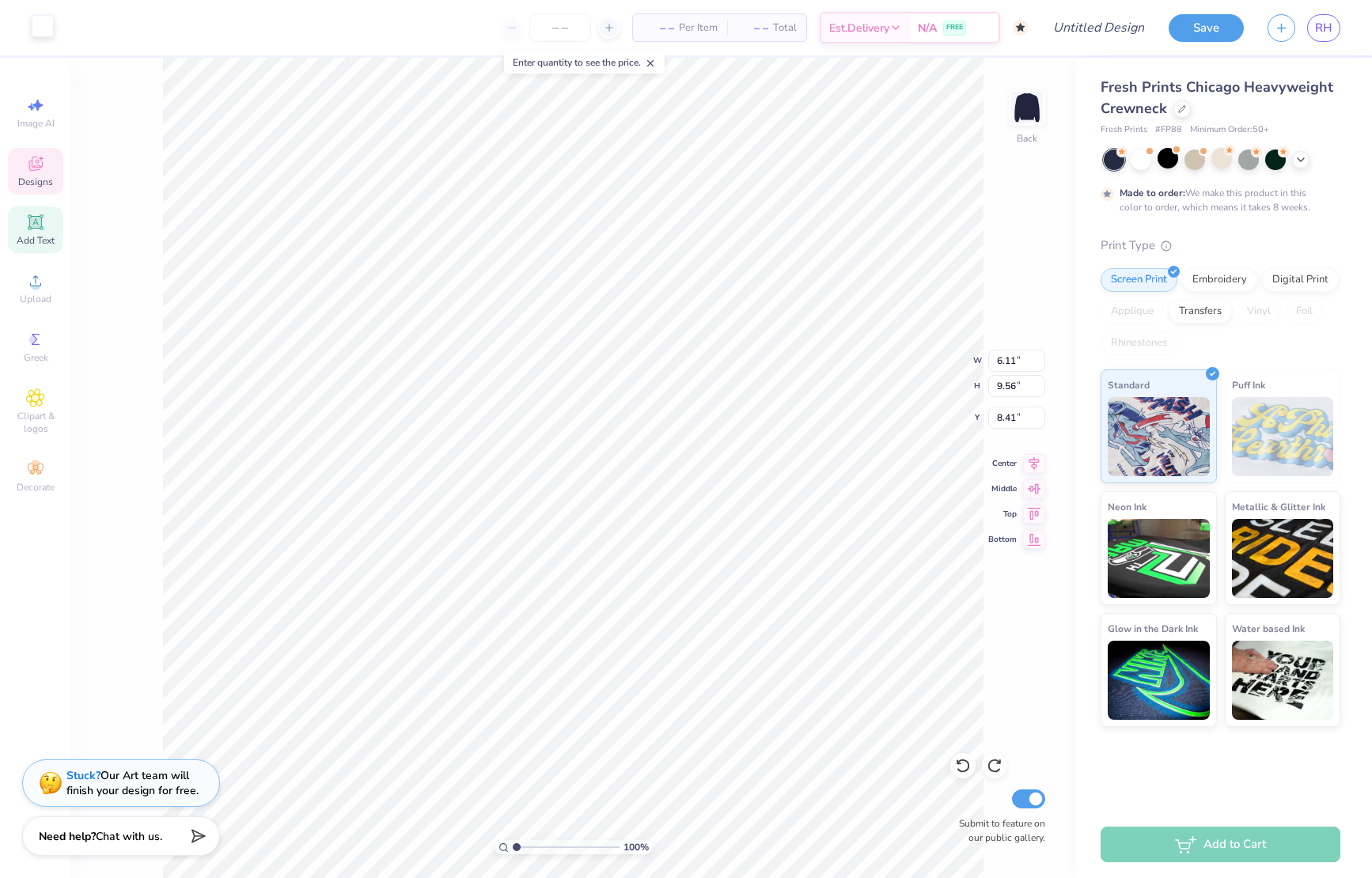
click at [36, 28] on div at bounding box center [42, 26] width 22 height 22
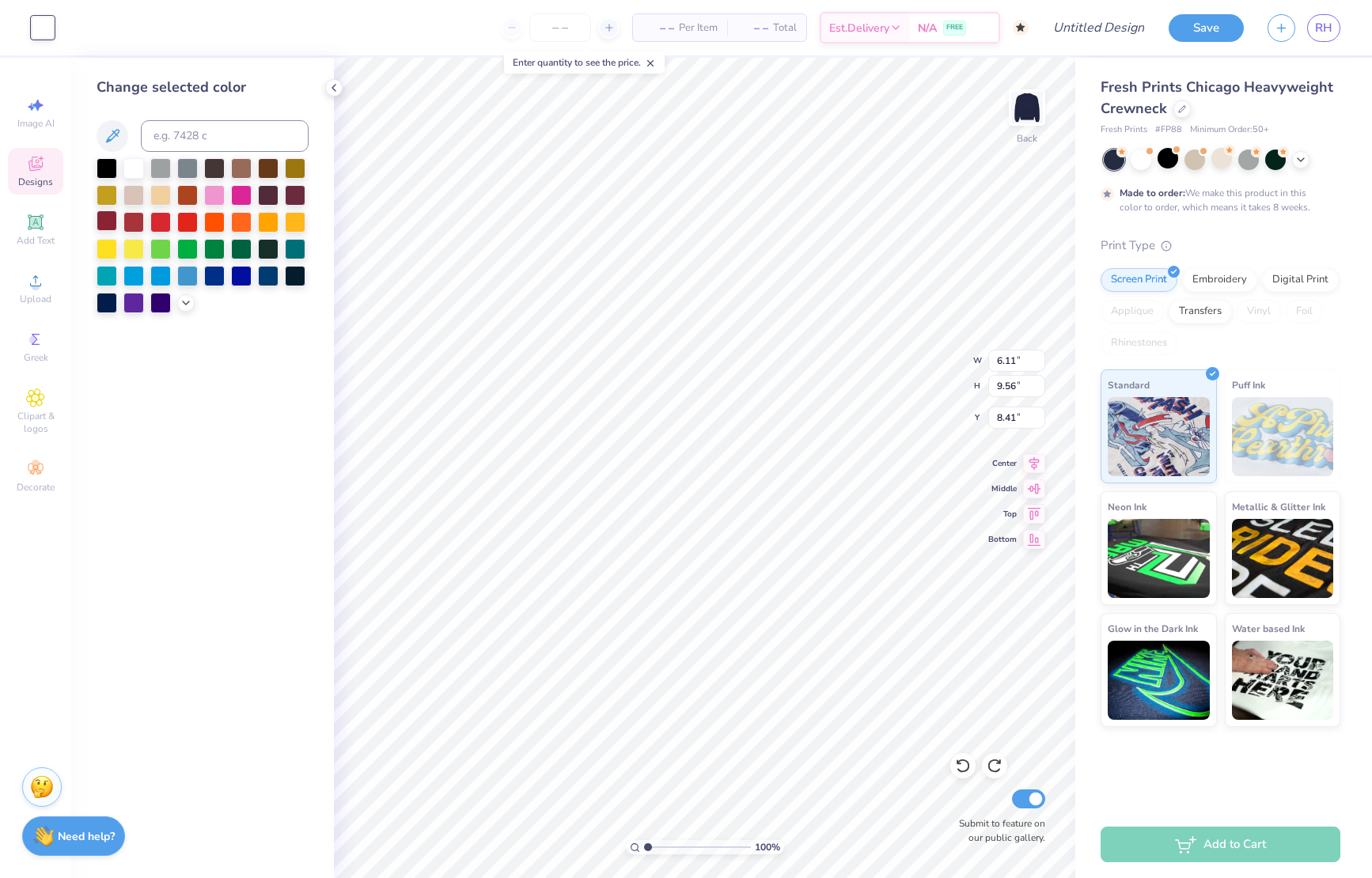
click at [106, 220] on div at bounding box center [106, 220] width 20 height 20
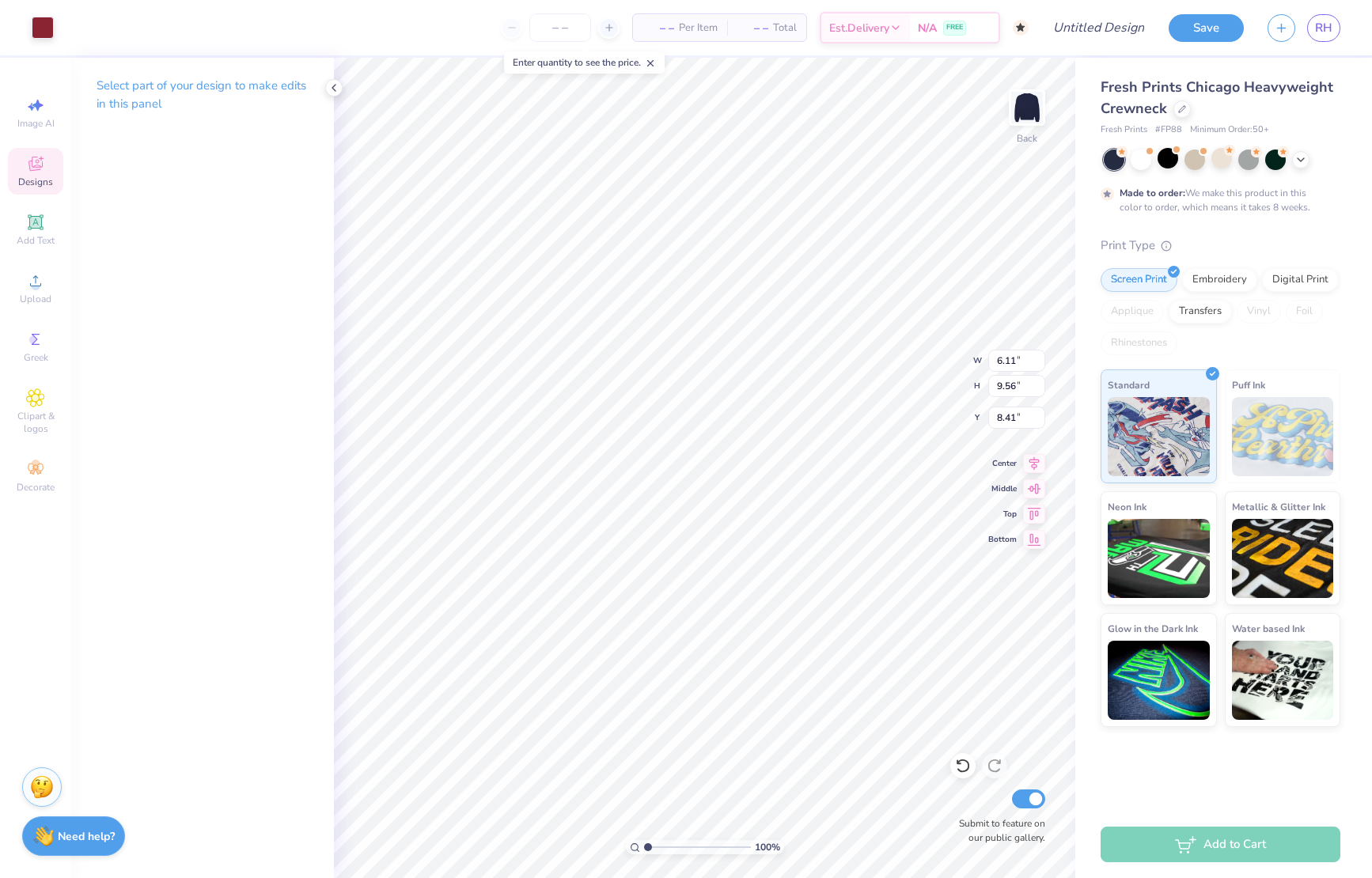
type input "5.42"
type input "6.19"
type input "9.72"
type input "5.26"
type input "6.11"
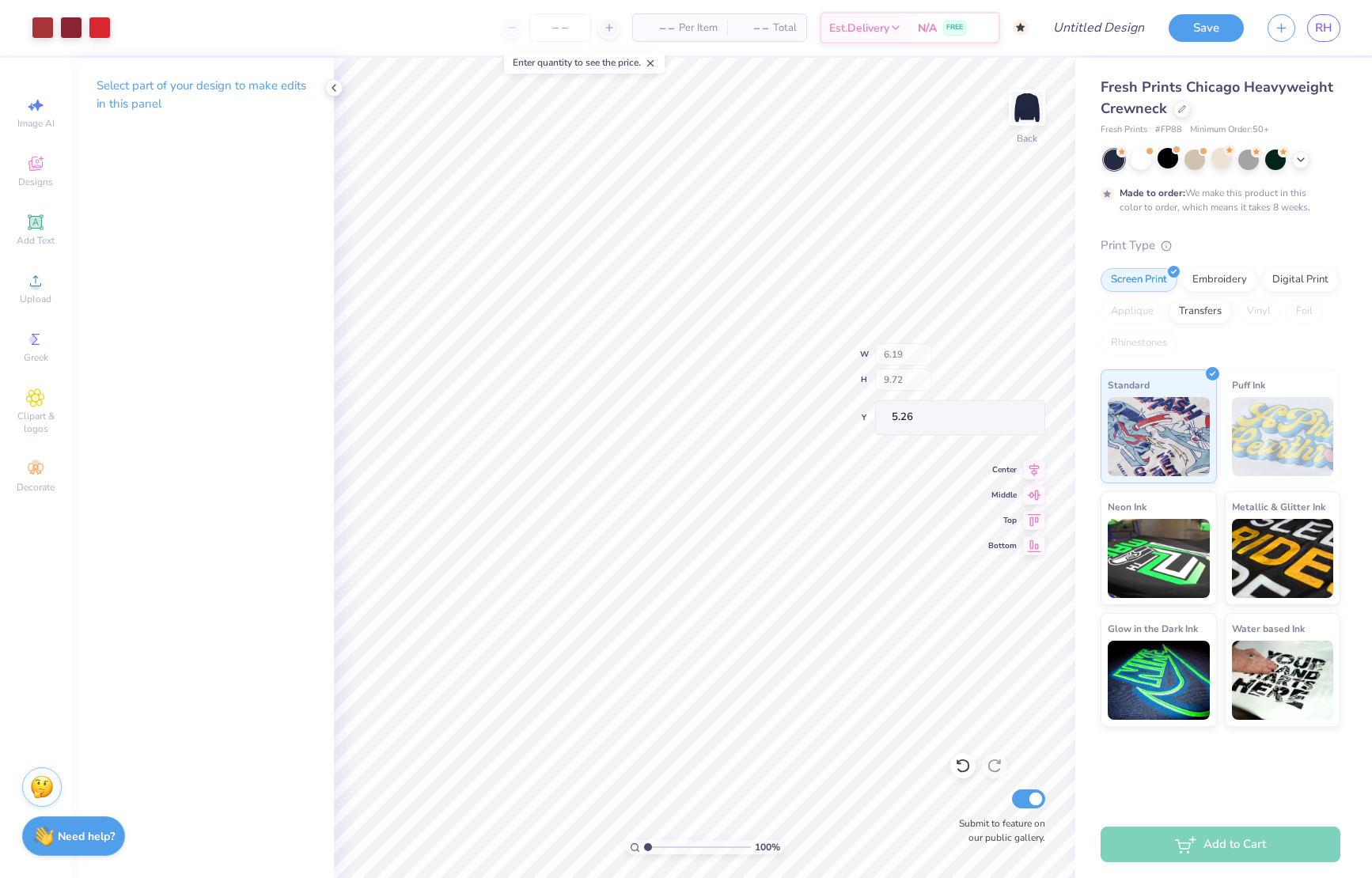
type input "9.56"
type input "5.42"
type input "5.64"
click at [49, 28] on div at bounding box center [42, 26] width 22 height 22
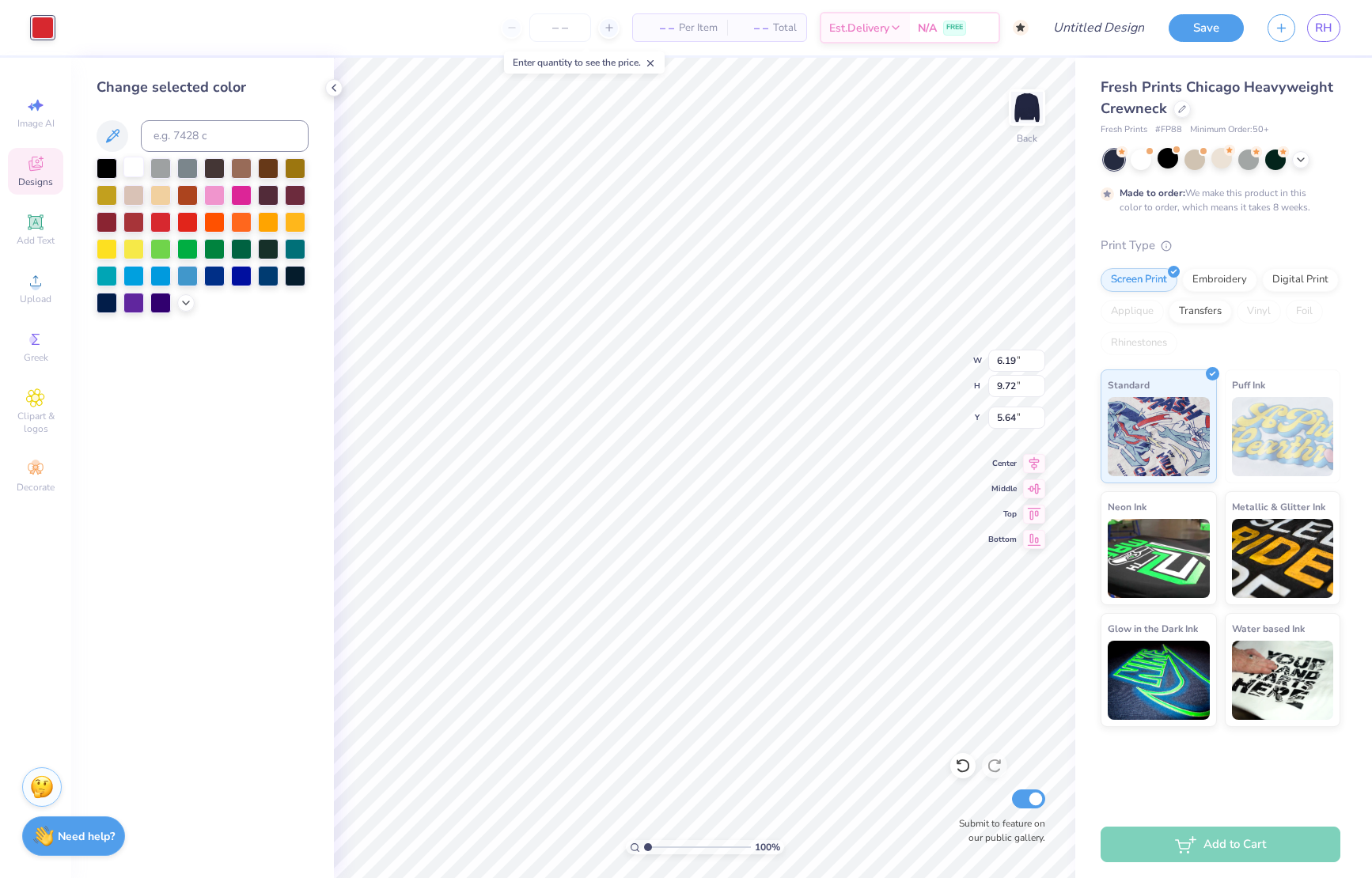
click at [141, 171] on div at bounding box center [133, 166] width 20 height 20
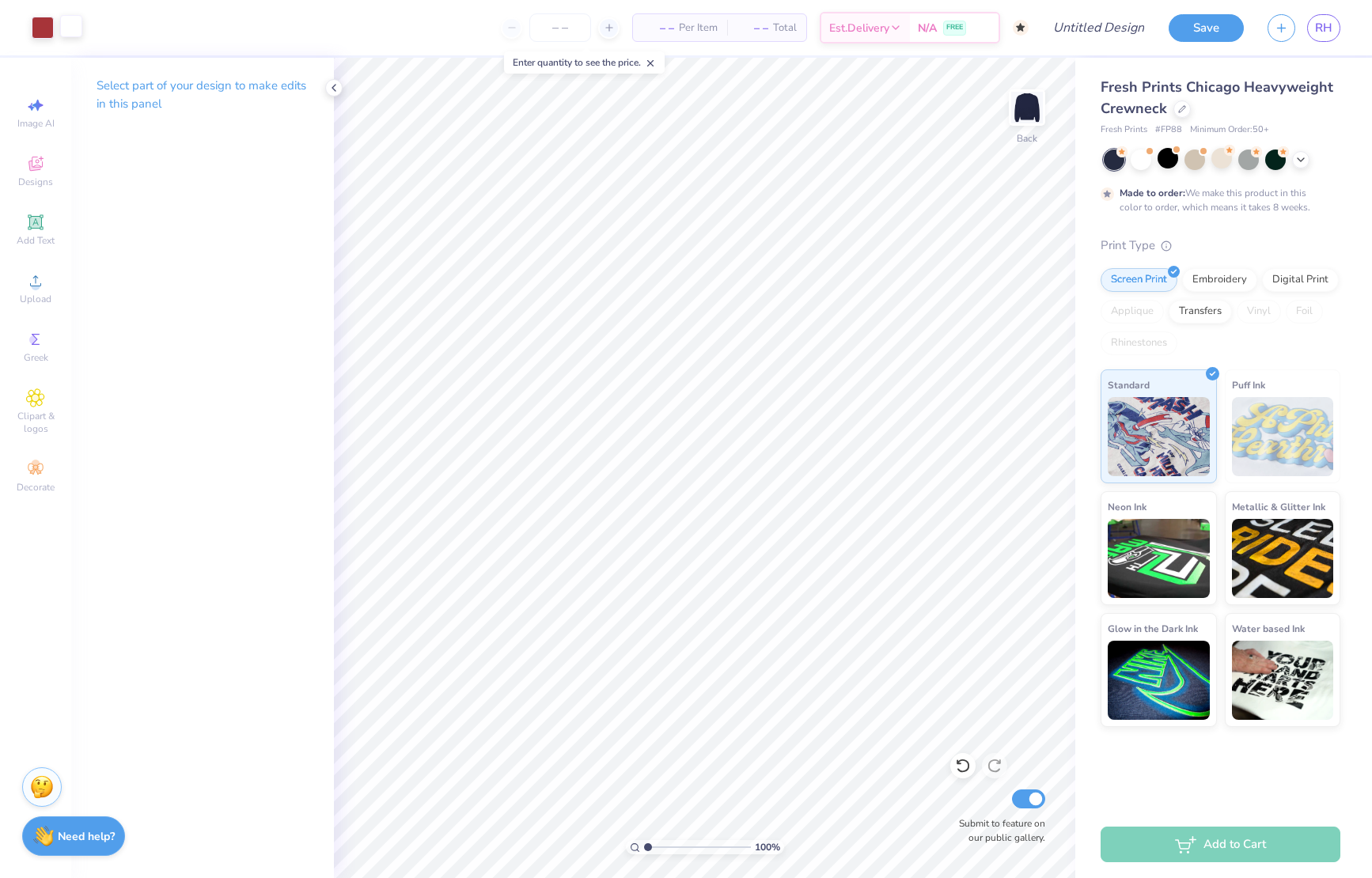
click at [79, 17] on div at bounding box center [71, 26] width 22 height 22
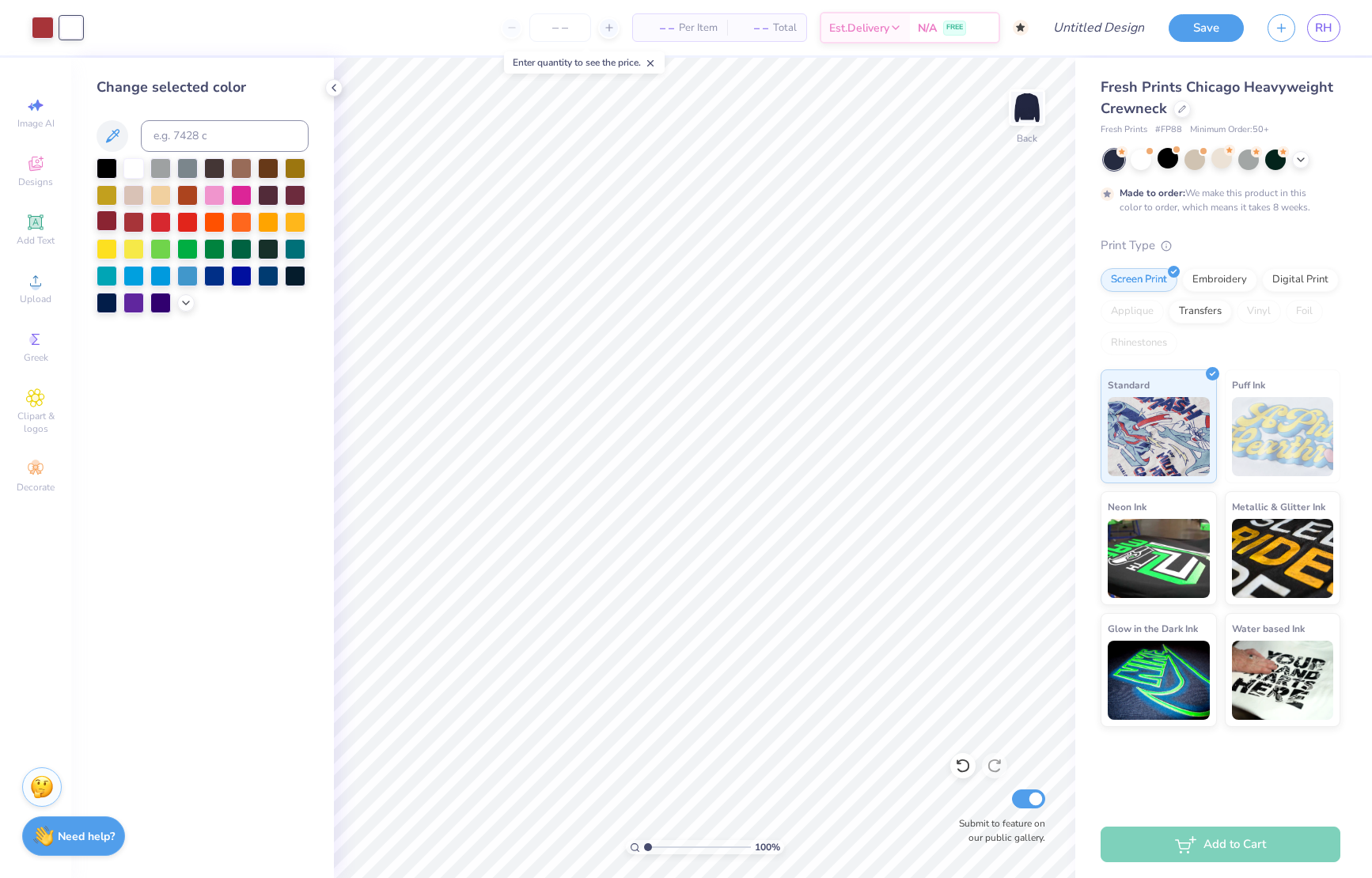
click at [105, 225] on div at bounding box center [106, 220] width 20 height 20
click at [132, 220] on div at bounding box center [133, 220] width 20 height 20
click at [170, 218] on div at bounding box center [160, 220] width 20 height 20
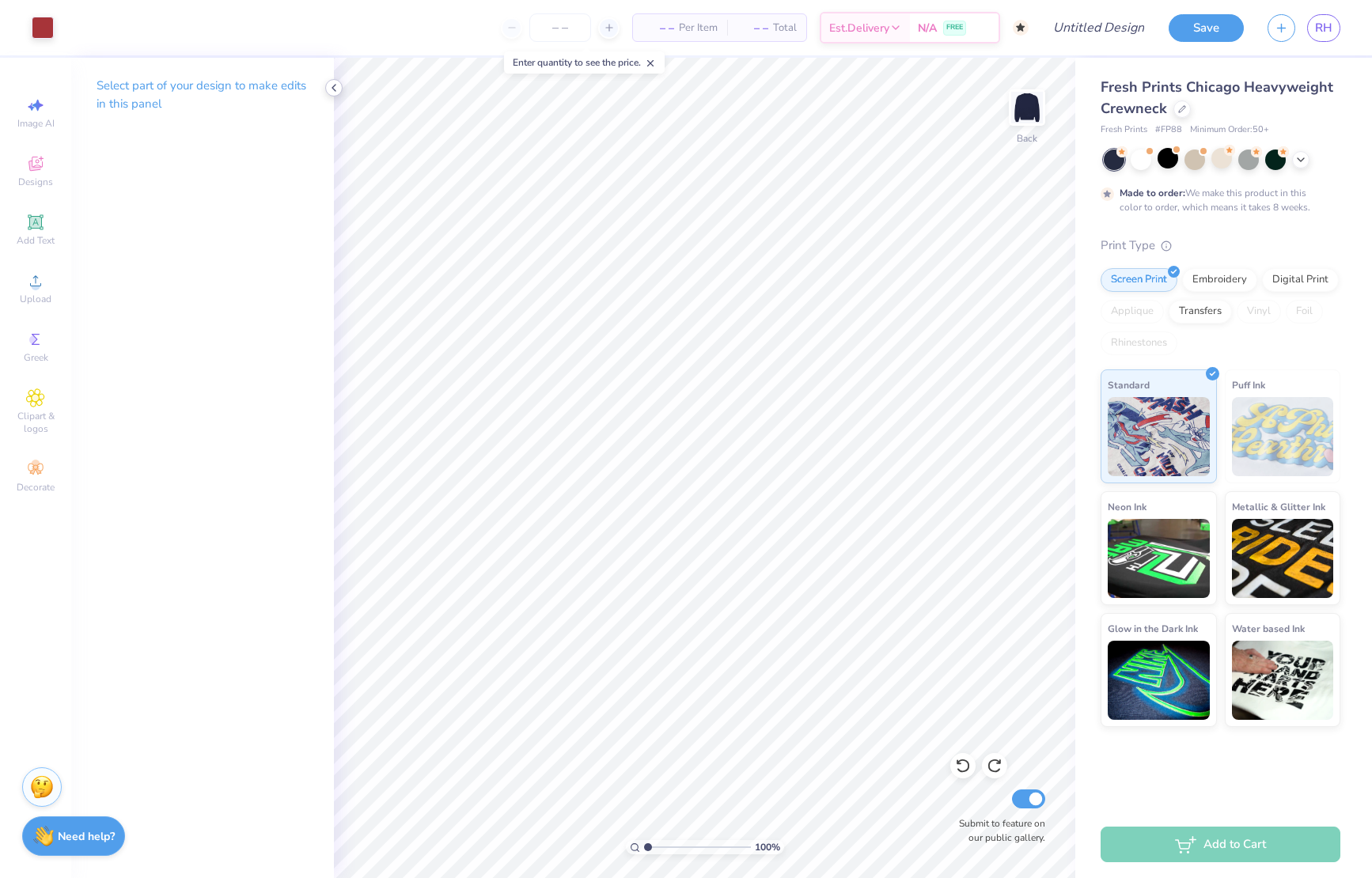
click at [333, 84] on icon at bounding box center [334, 88] width 13 height 13
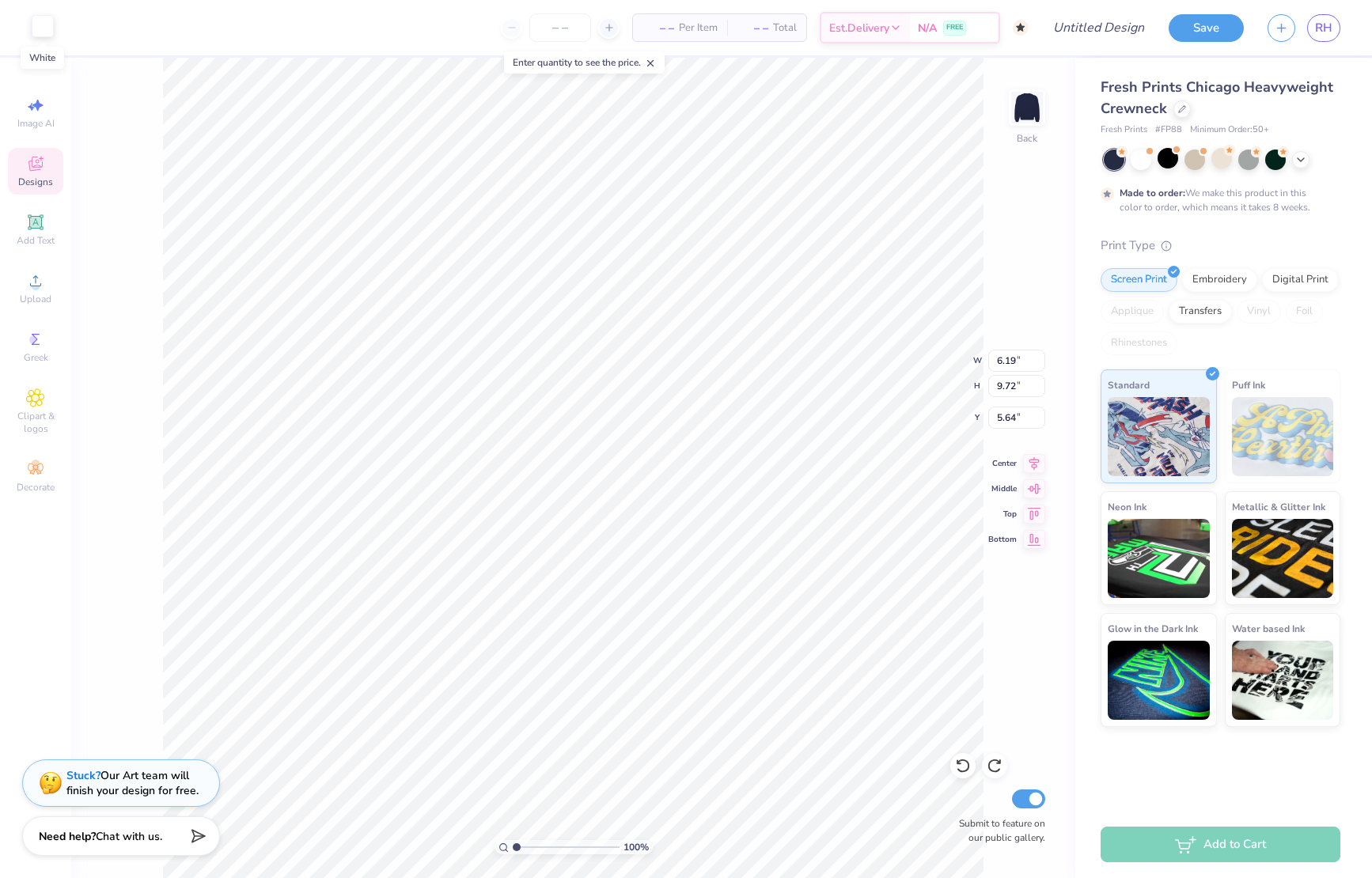
click at [50, 27] on div at bounding box center [42, 26] width 22 height 22
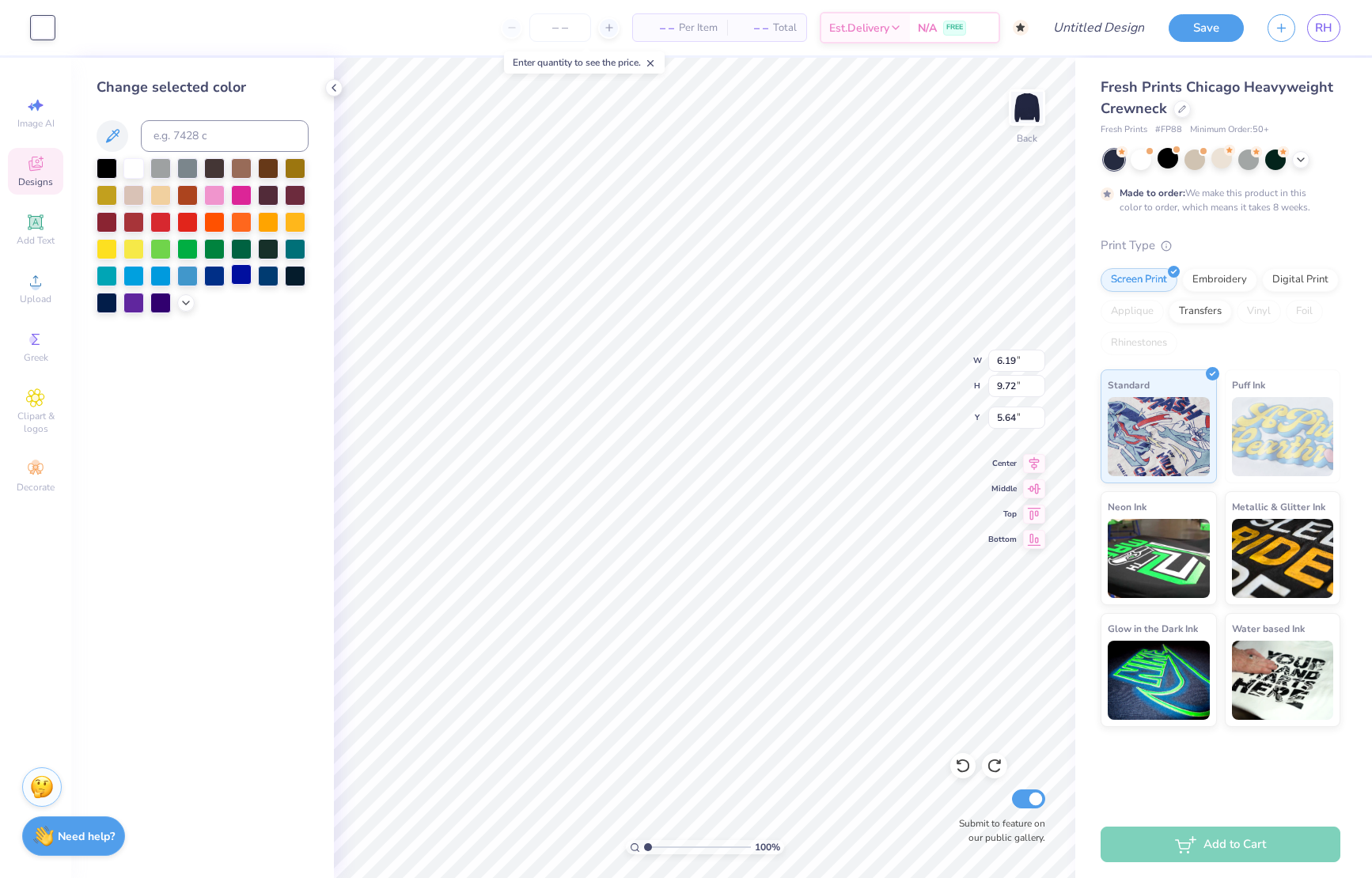
click at [240, 267] on div at bounding box center [241, 274] width 20 height 20
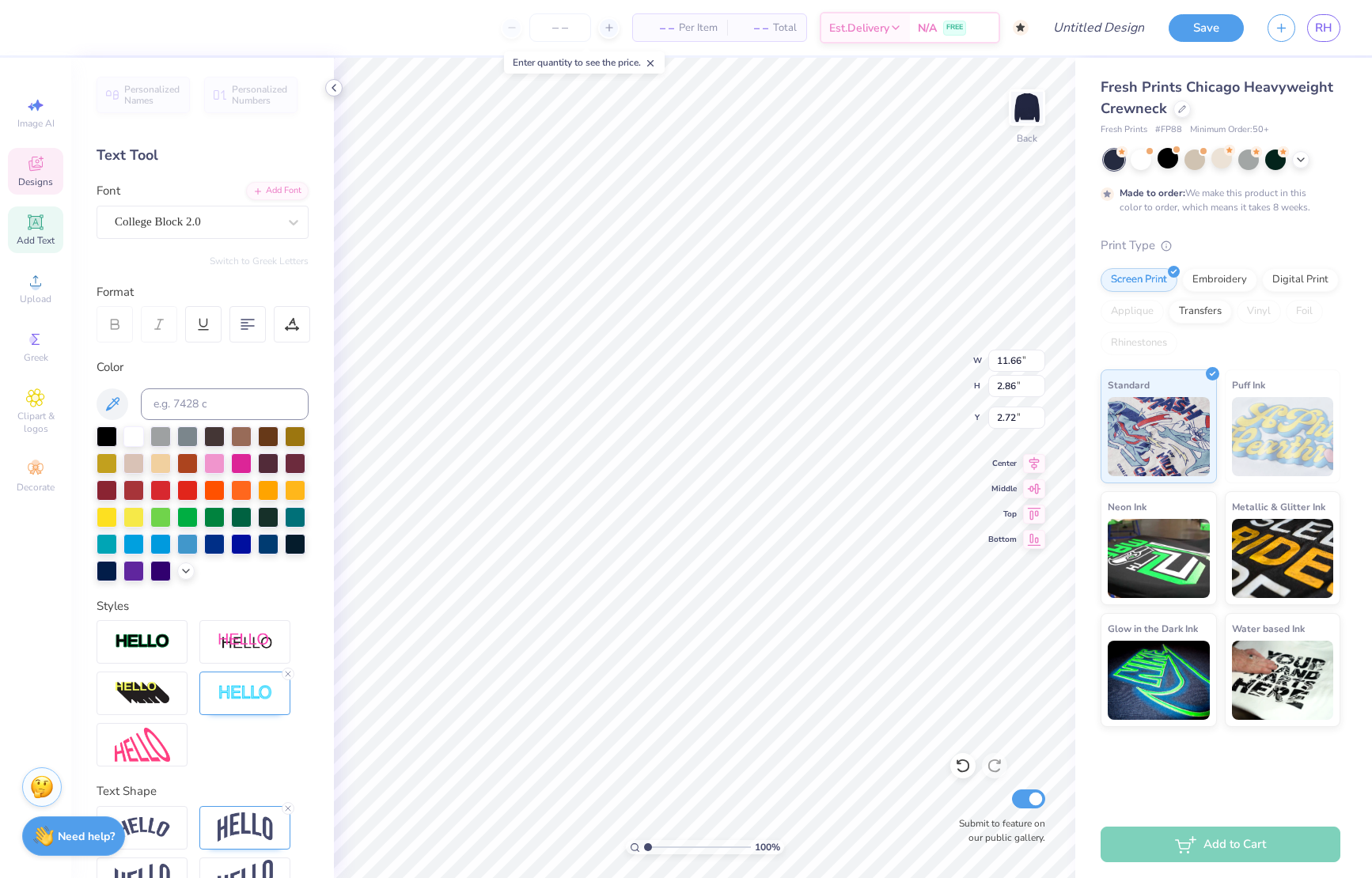
click at [335, 86] on icon at bounding box center [334, 88] width 13 height 13
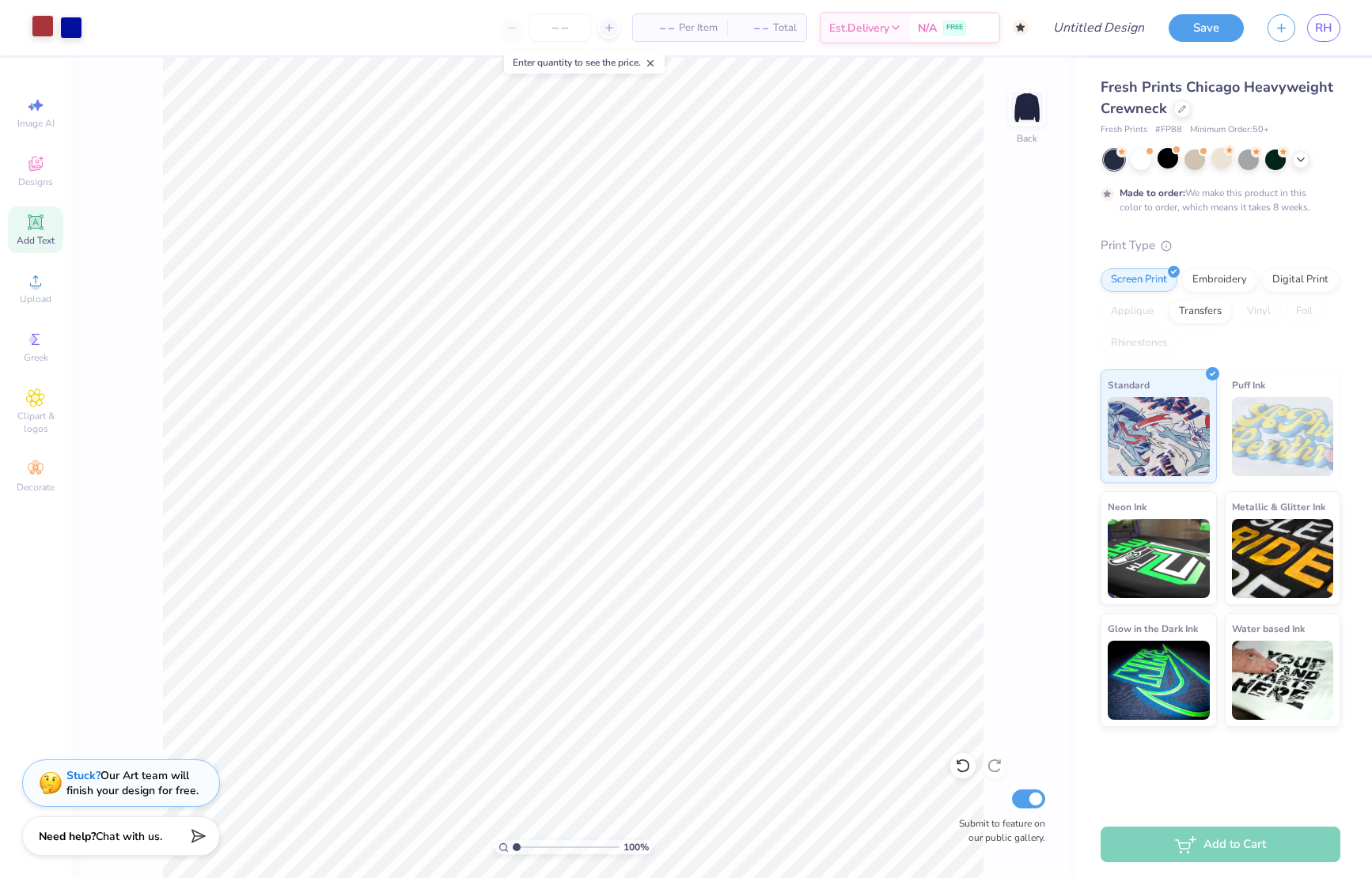
click at [46, 23] on div at bounding box center [42, 26] width 22 height 22
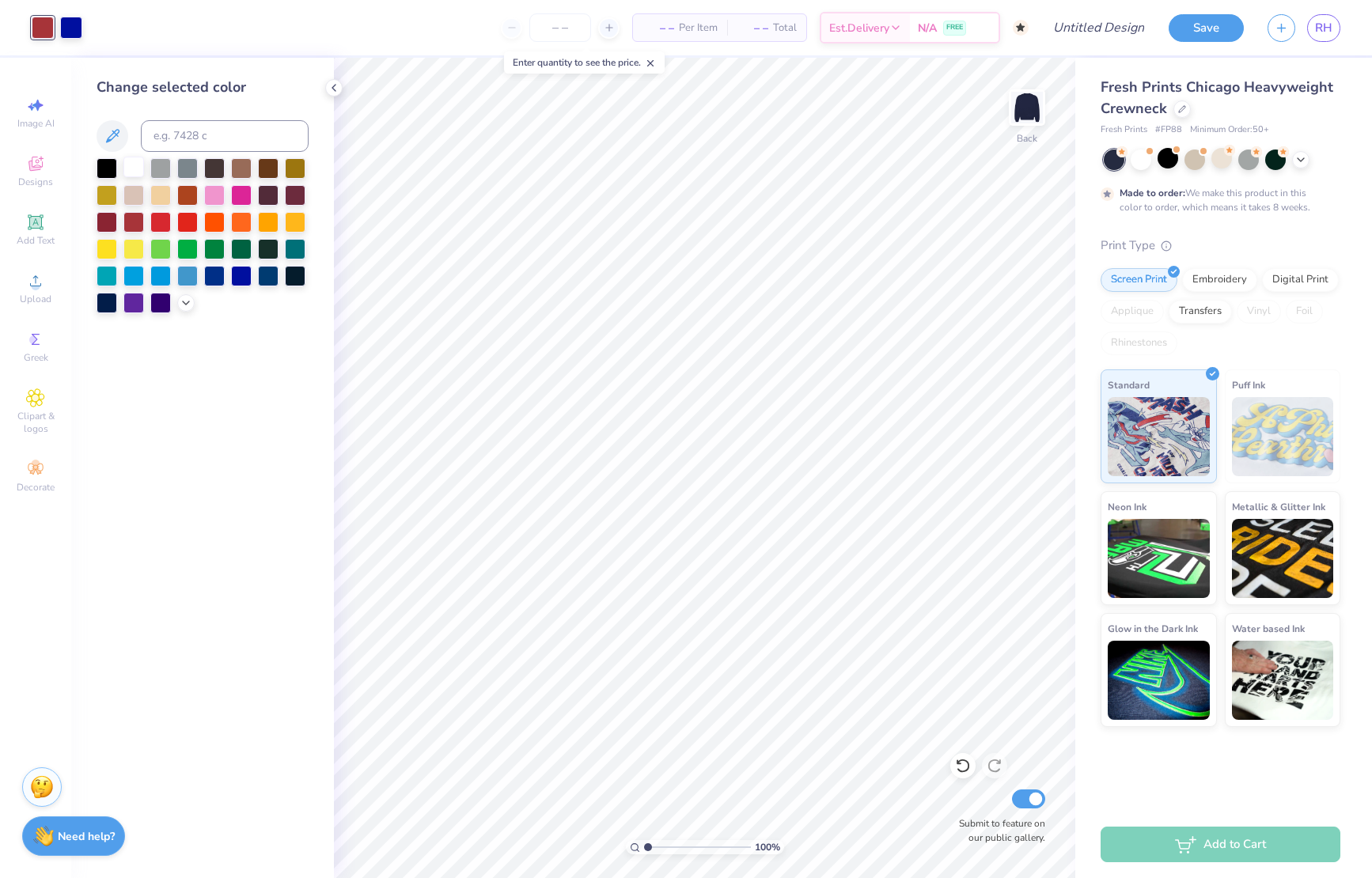
click at [129, 171] on div at bounding box center [133, 166] width 20 height 20
click at [74, 15] on div at bounding box center [71, 26] width 22 height 22
click at [165, 221] on div at bounding box center [160, 220] width 20 height 20
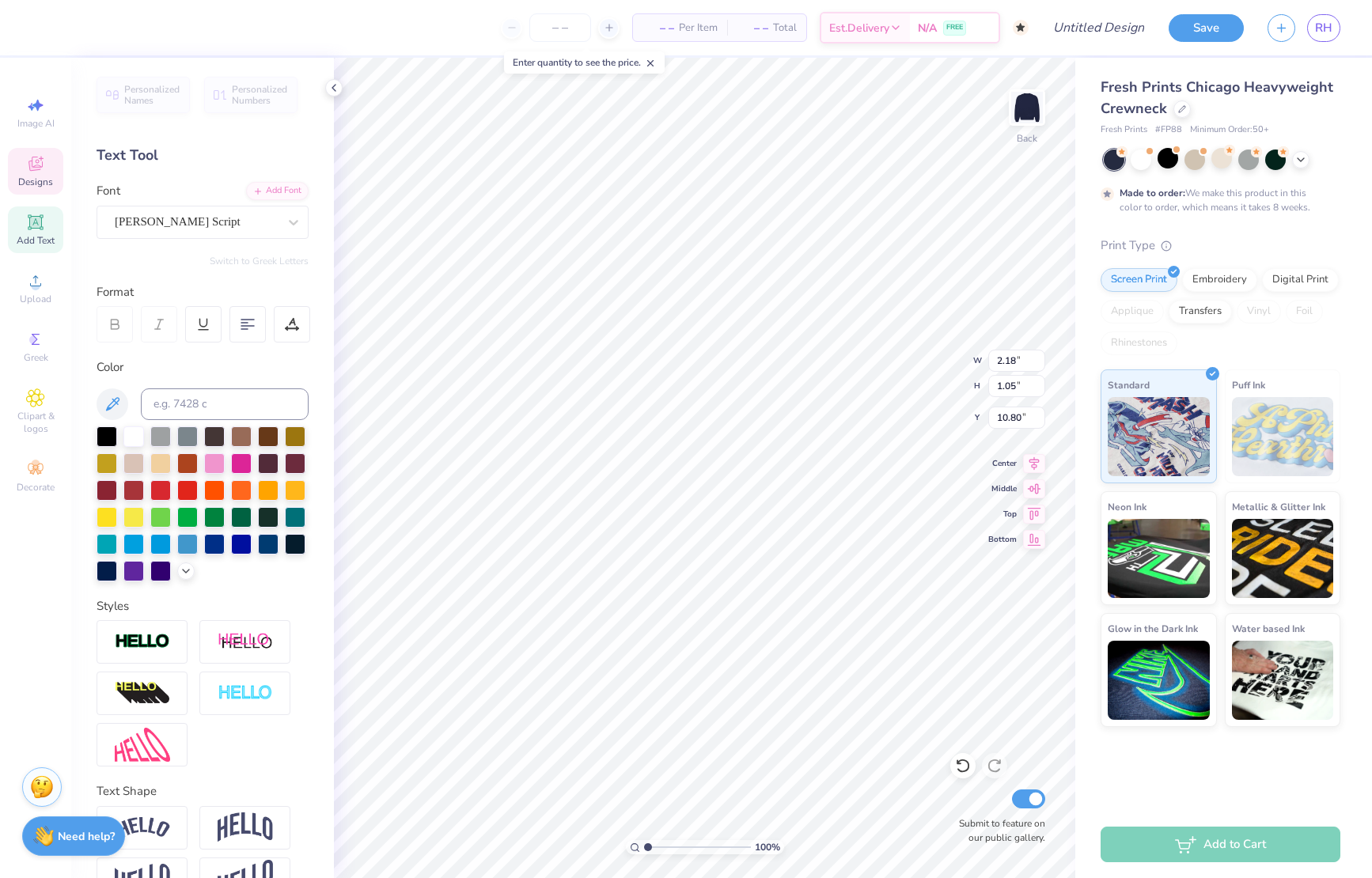
scroll to position [0, 1]
type input "1.95"
type input "1.16"
type input "9.92"
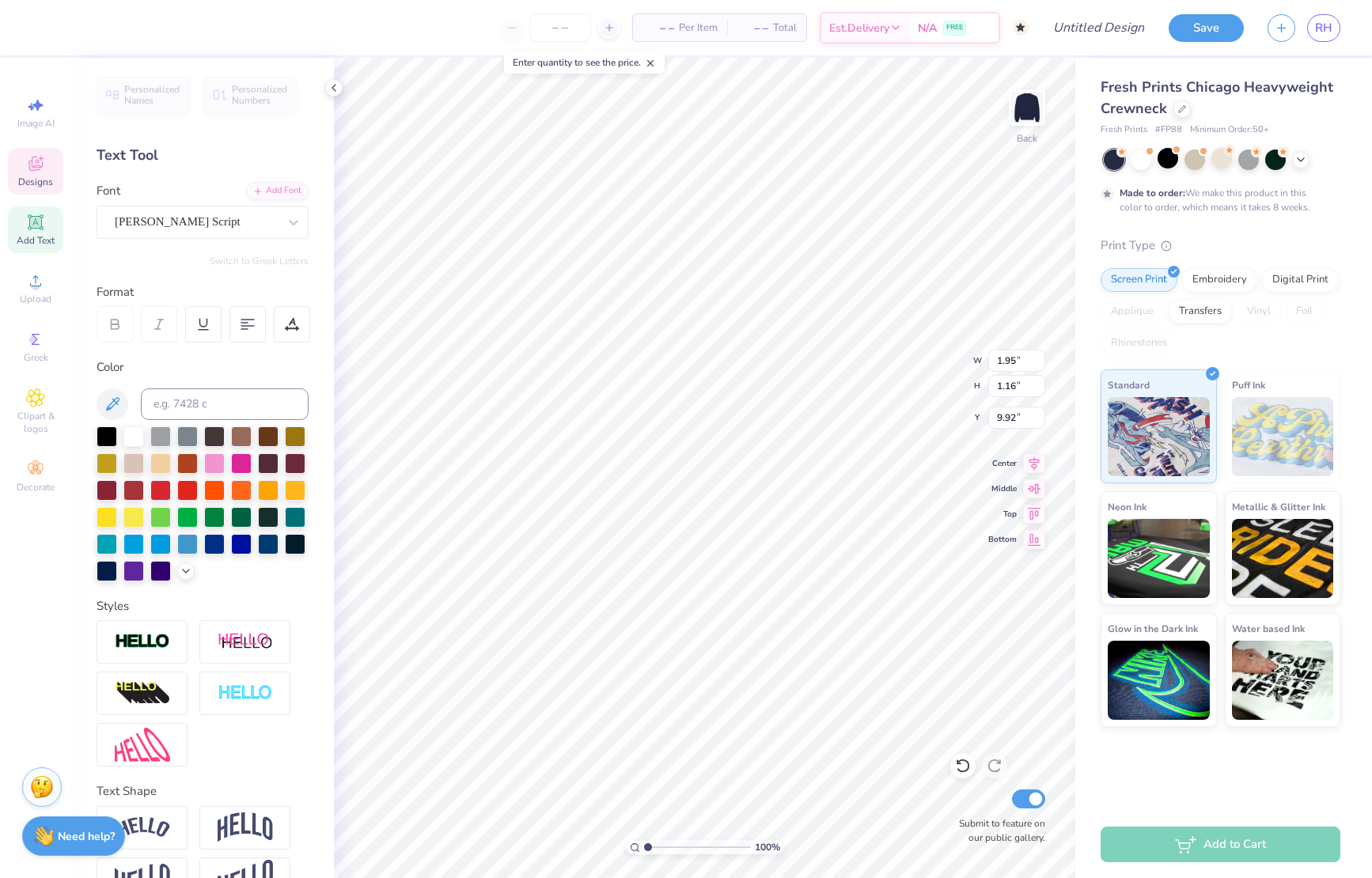
type textarea "A"
type textarea "Zeta"
type input "2.18"
type input "1.05"
type input "10.80"
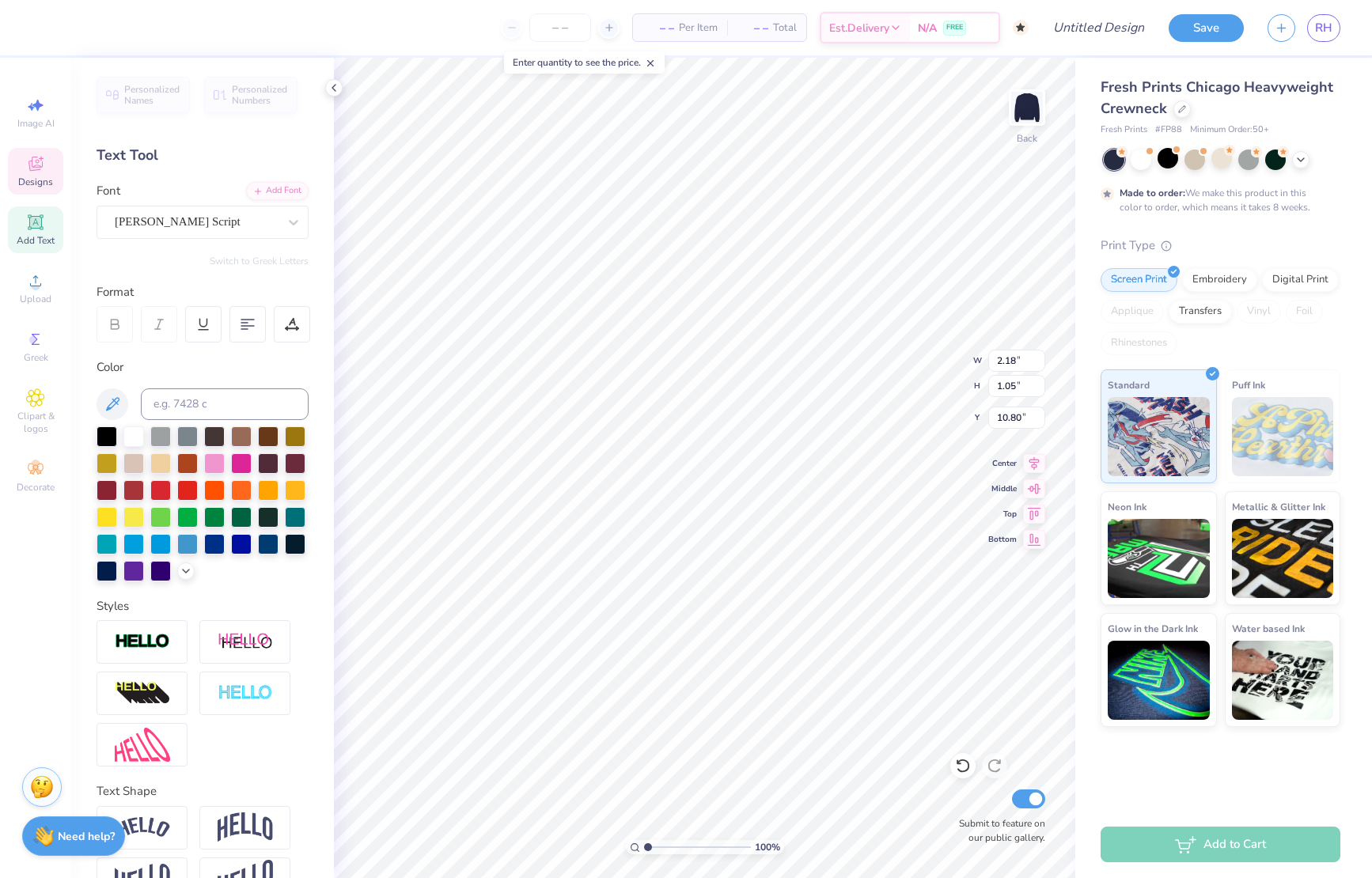
scroll to position [0, 1]
type textarea "\"
type textarea "Tau"
type input "1.13"
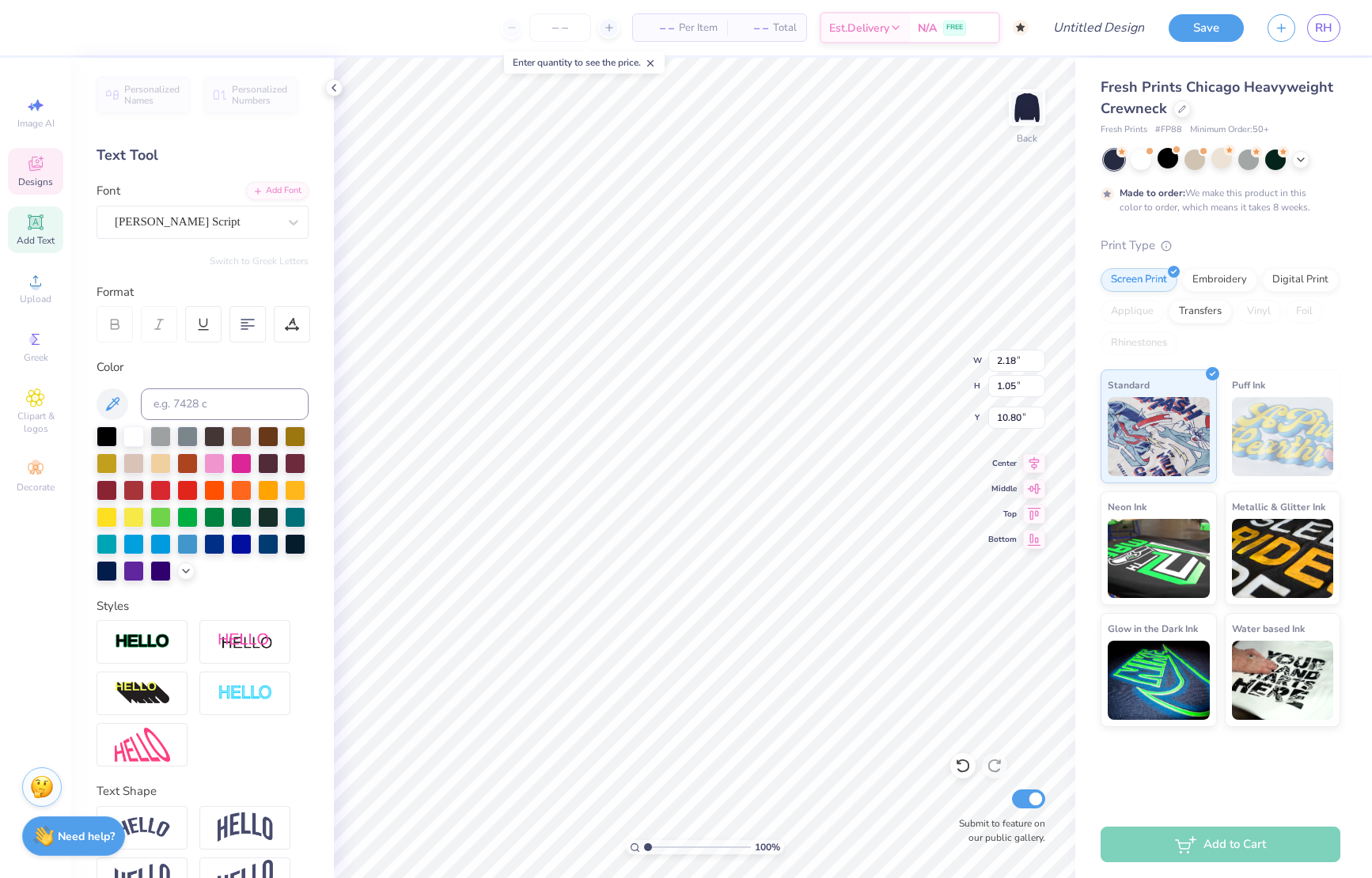
type input "0.93"
type input "11.54"
type textarea "Alpha"
type input "5.64"
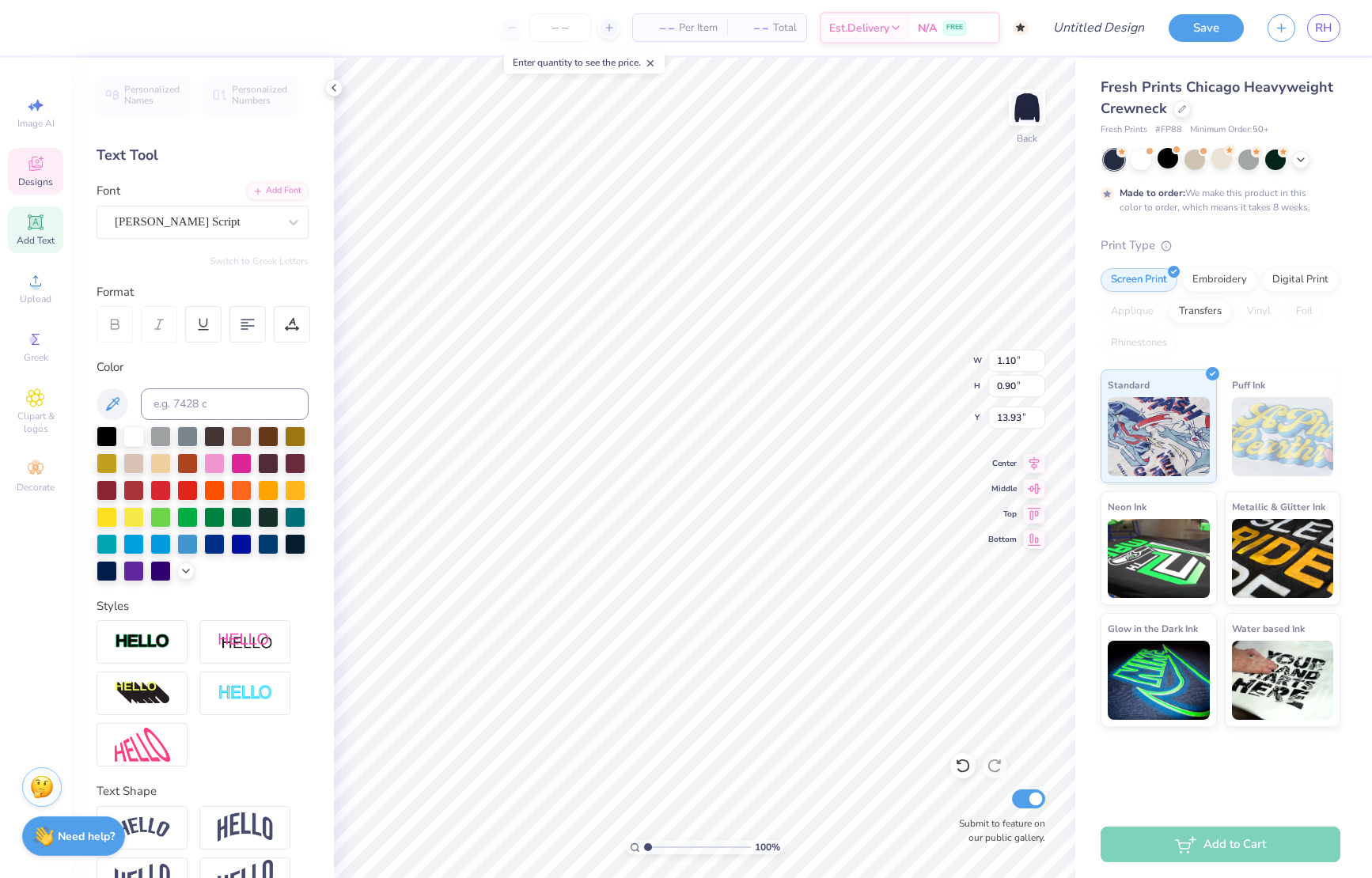
type input "13.93"
type input "1.39"
type input "1.12"
type input "12.81"
type input "1.95"
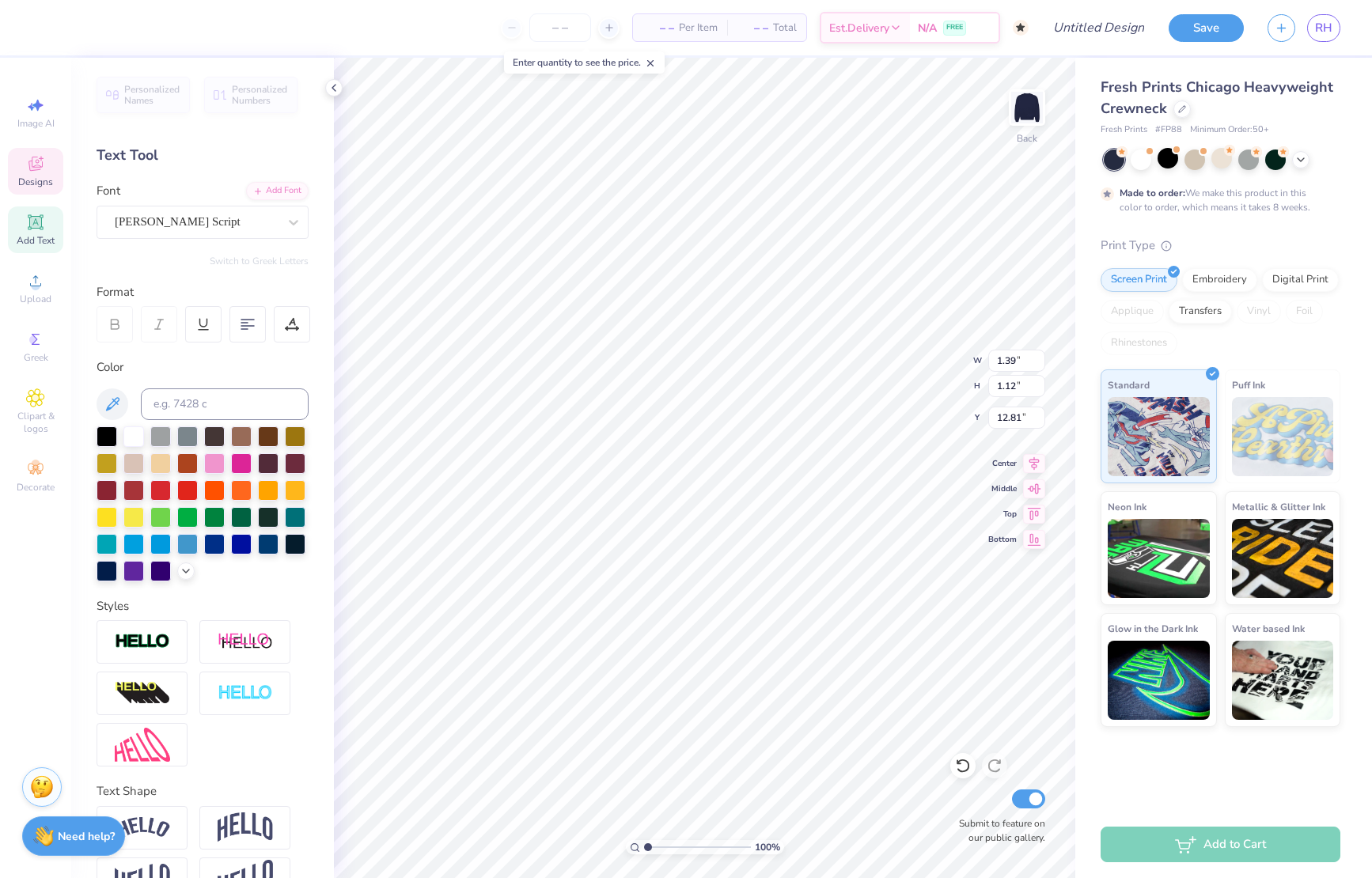
type input "1.14"
type input "15.02"
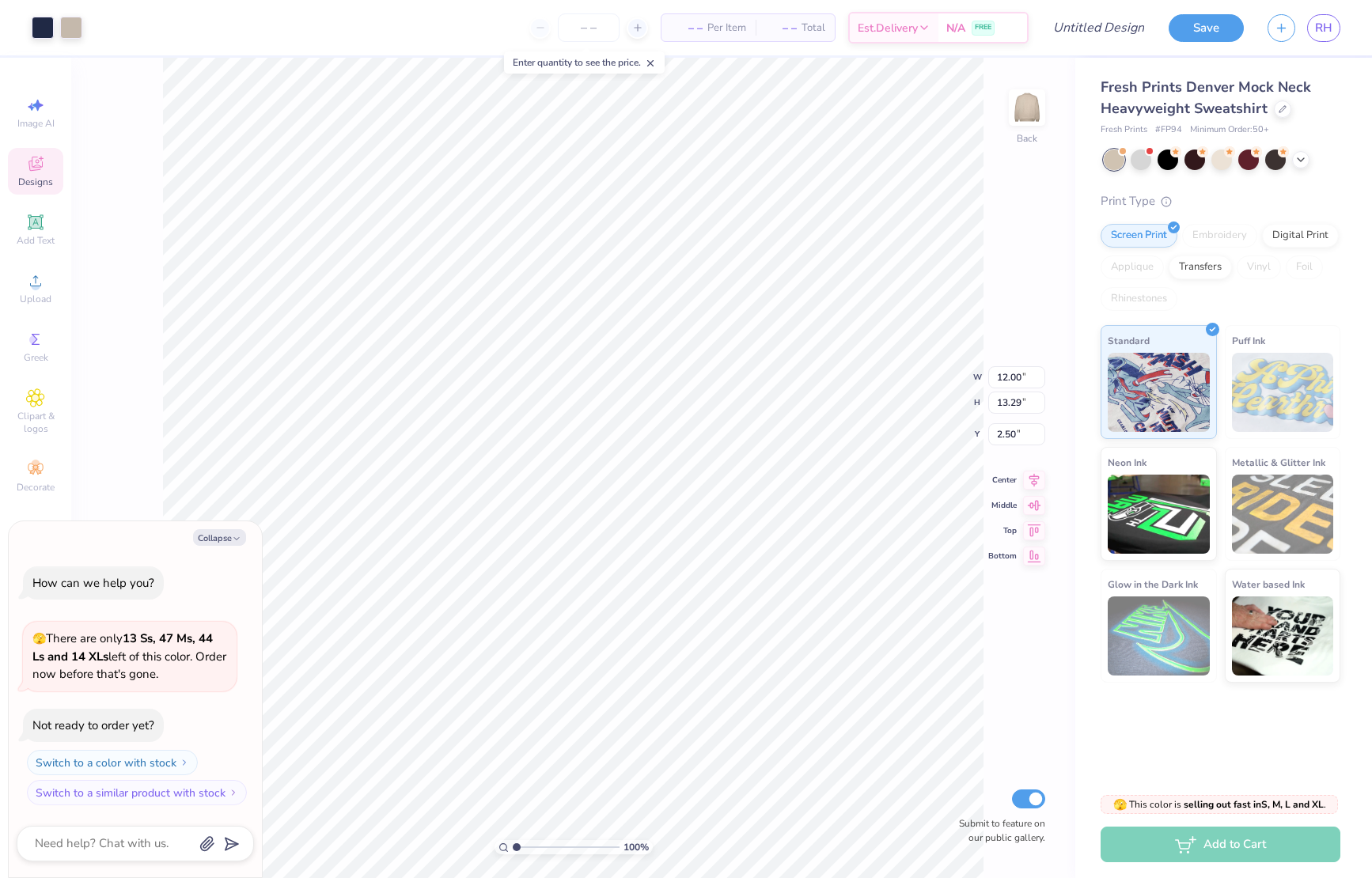
type textarea "x"
type input "6.68"
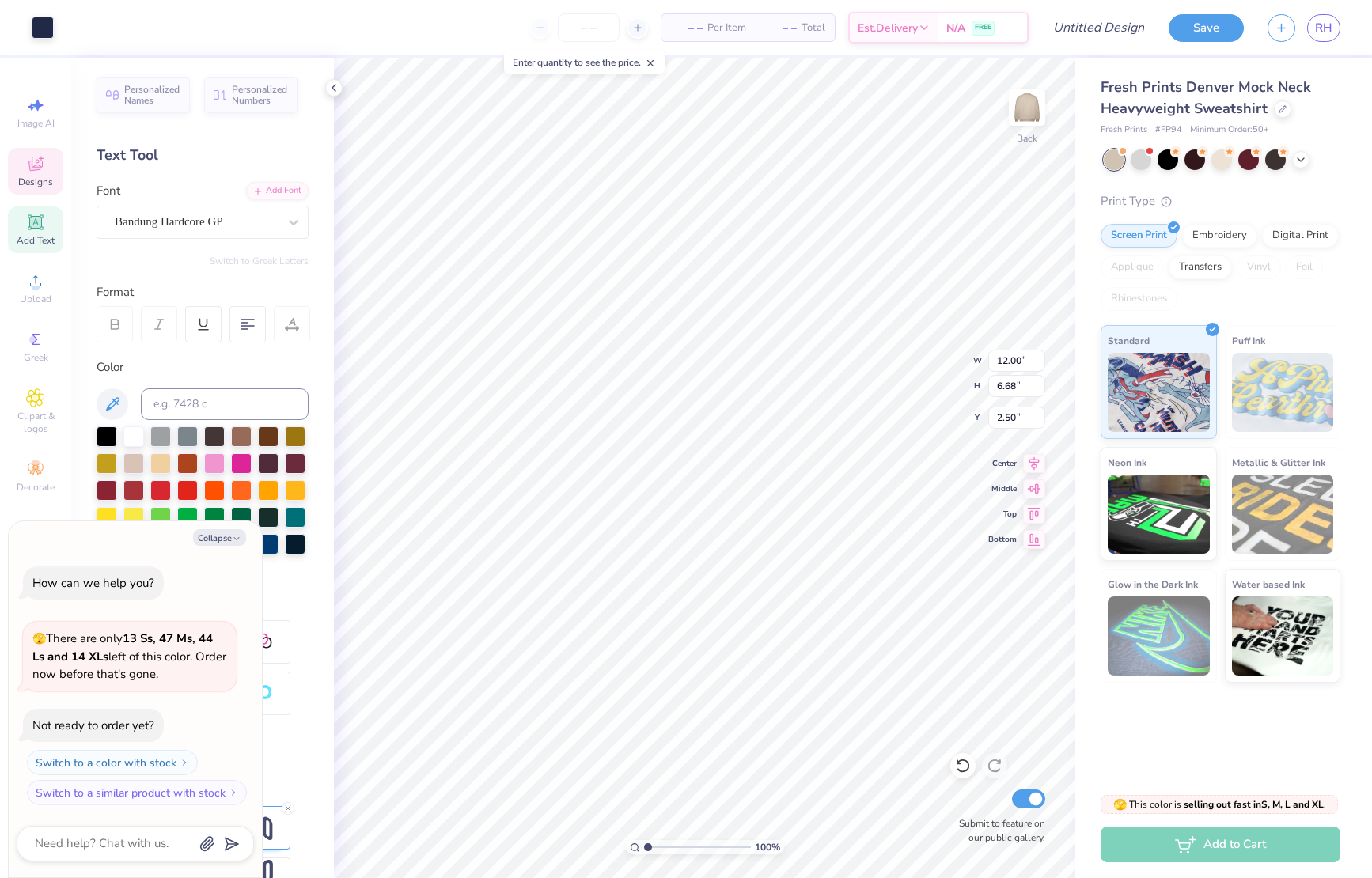
scroll to position [0, 2]
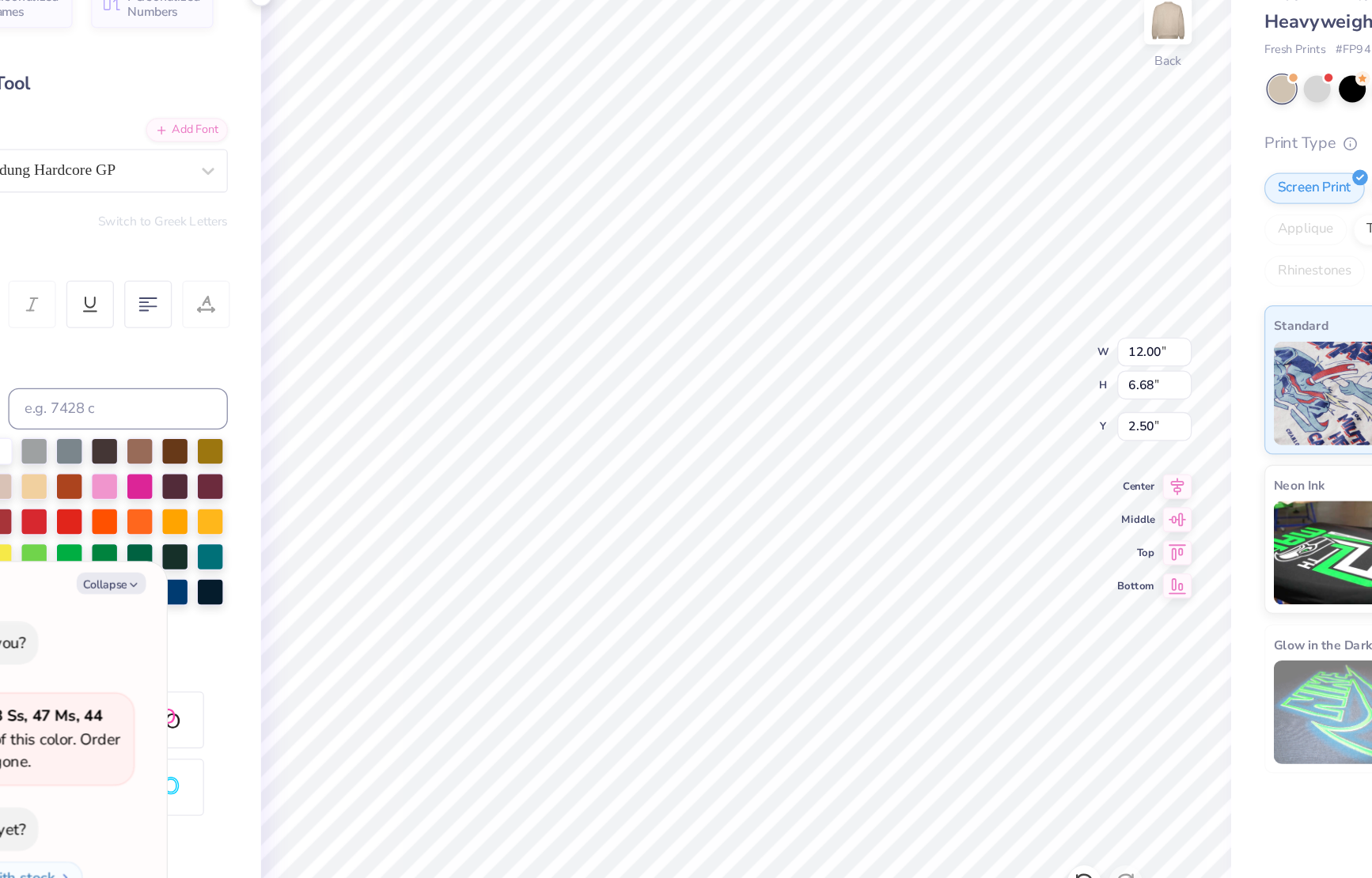
type textarea "x"
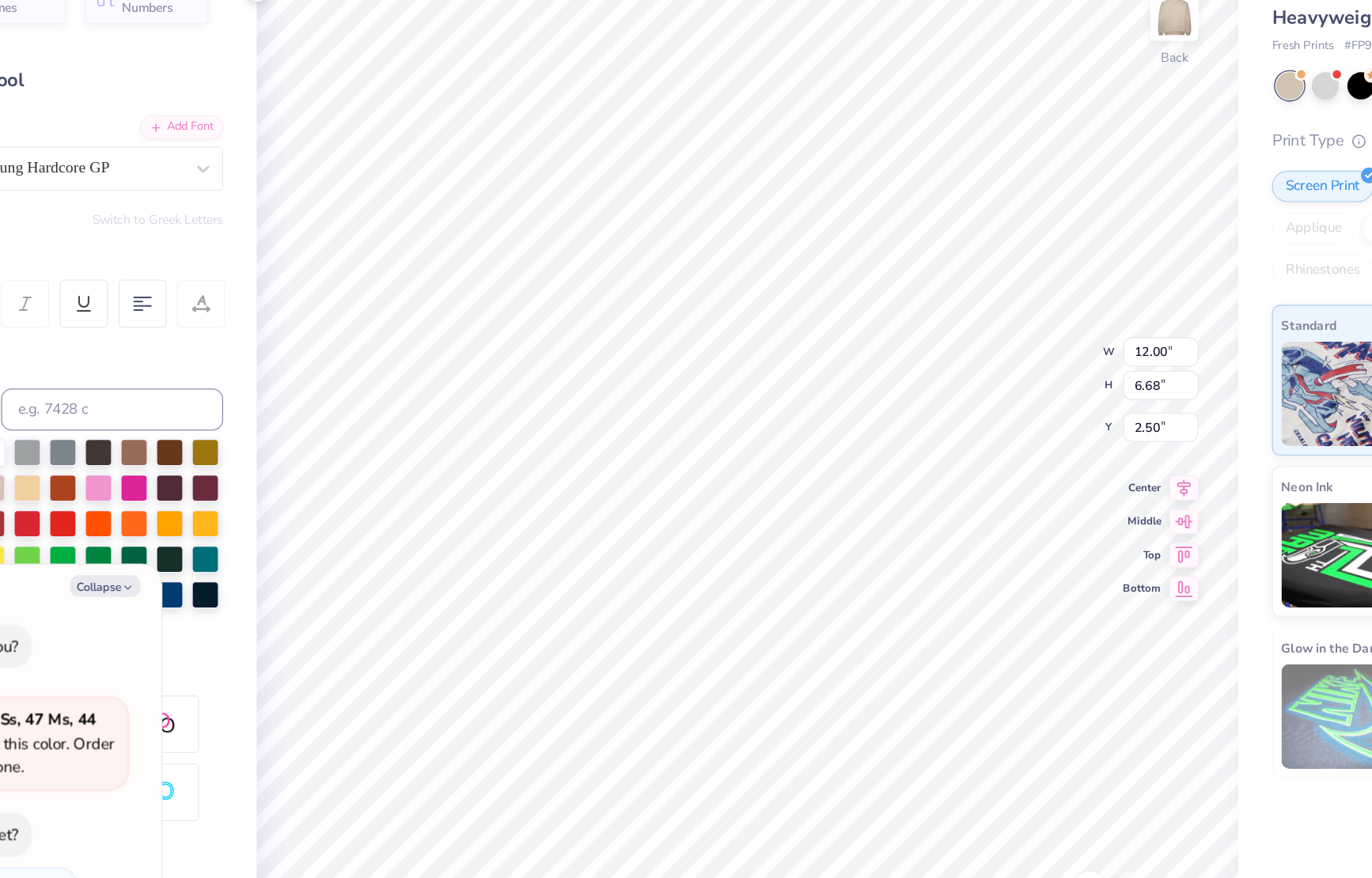
type textarea "SIG"
type textarea "x"
type textarea "SIG"
type textarea "x"
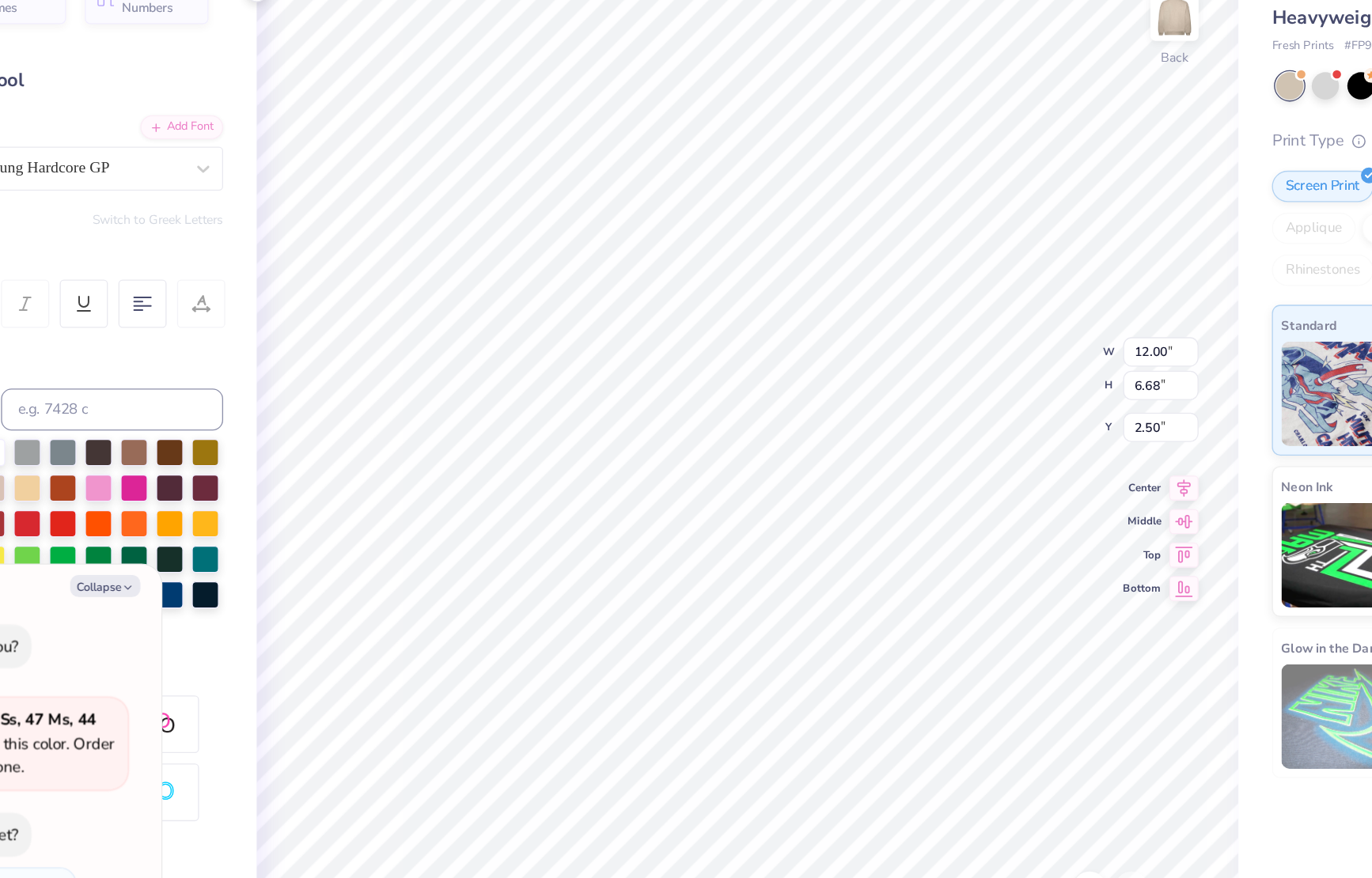
type textarea "S"
type textarea "x"
type textarea "H"
type textarea "x"
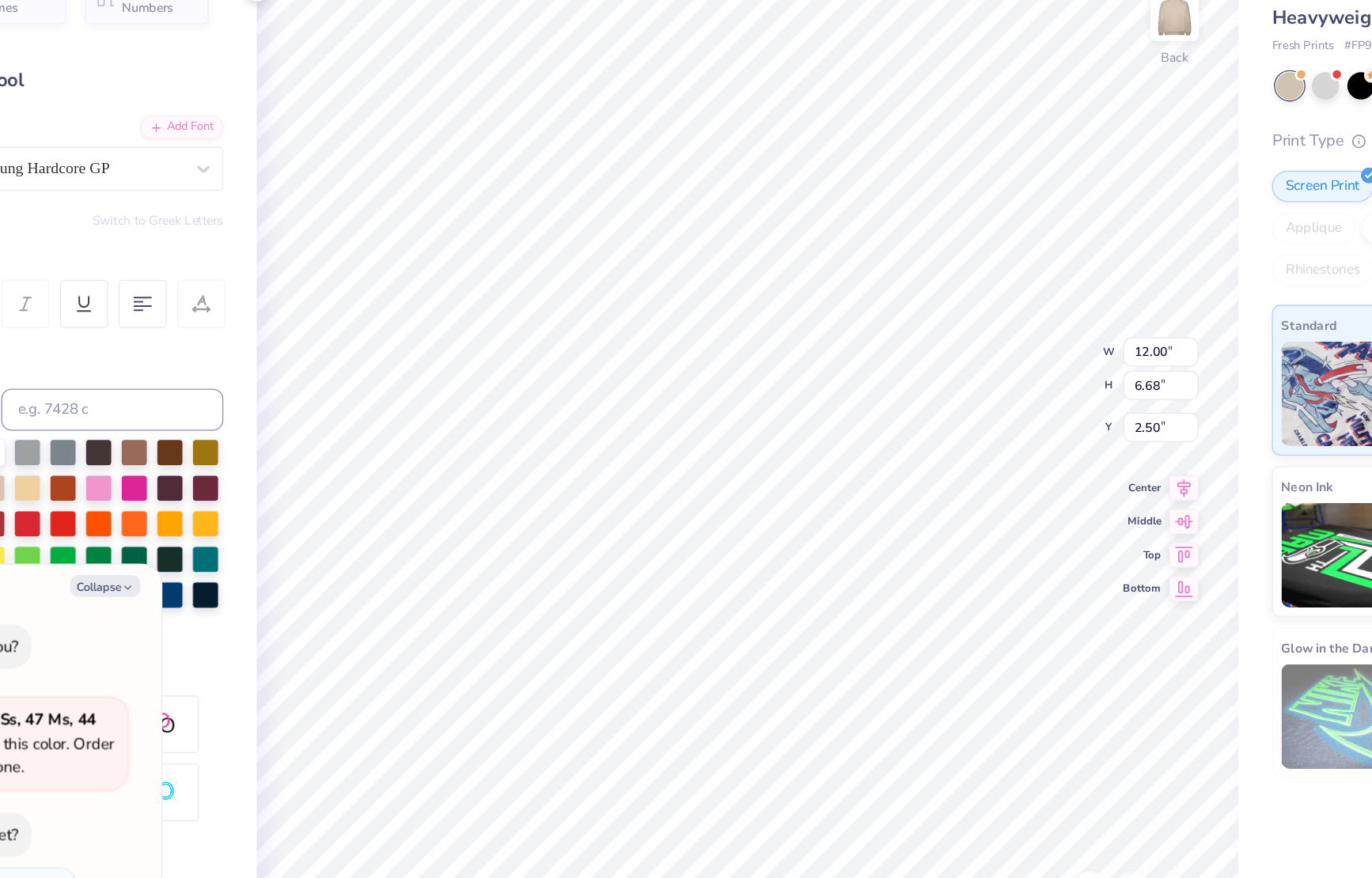
type textarea "Hp"
type textarea "x"
type textarea "H"
type textarea "x"
type textarea "Ho"
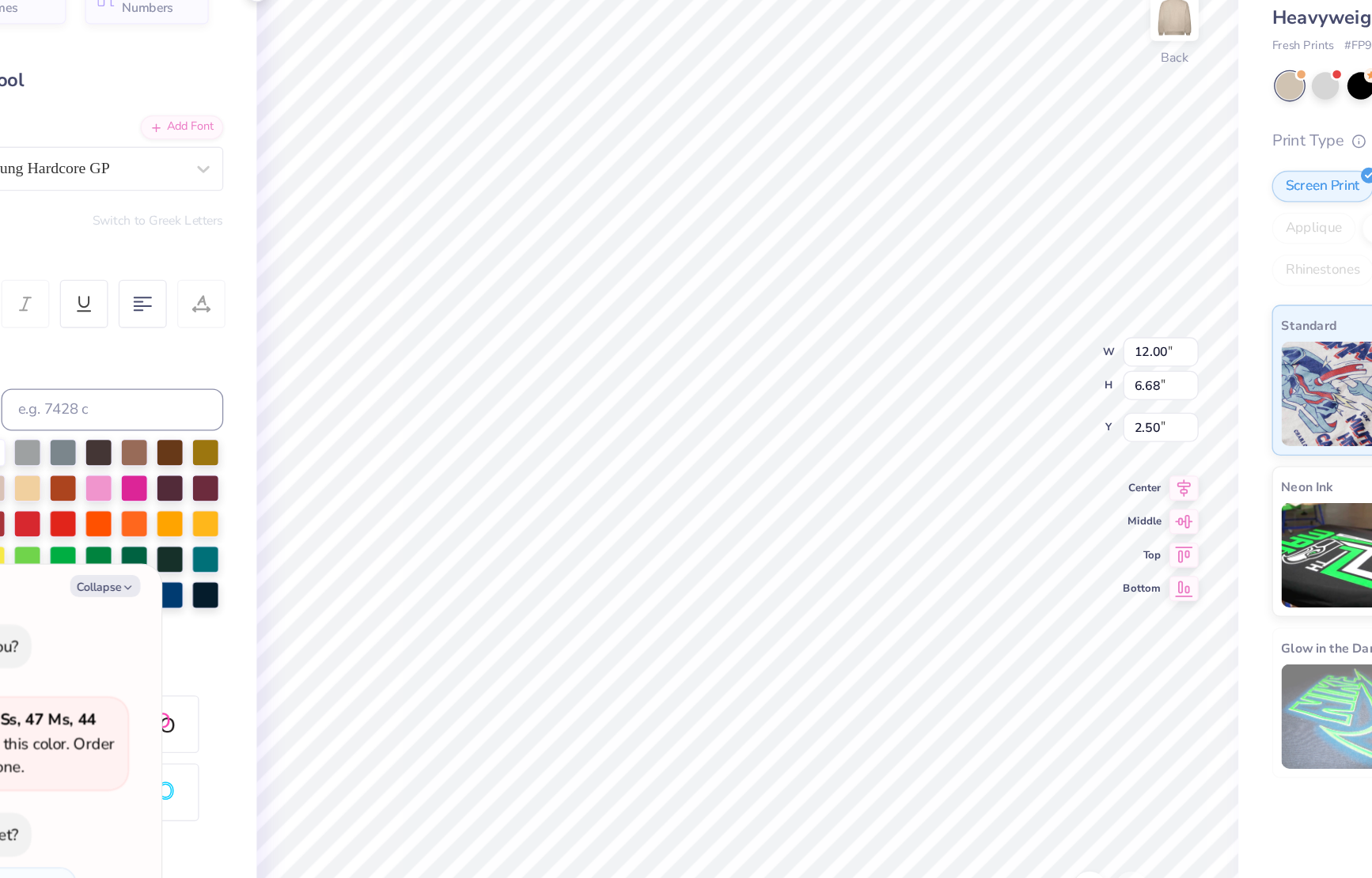
type textarea "x"
type textarea "Hom"
type textarea "x"
type textarea "Home"
type textarea "x"
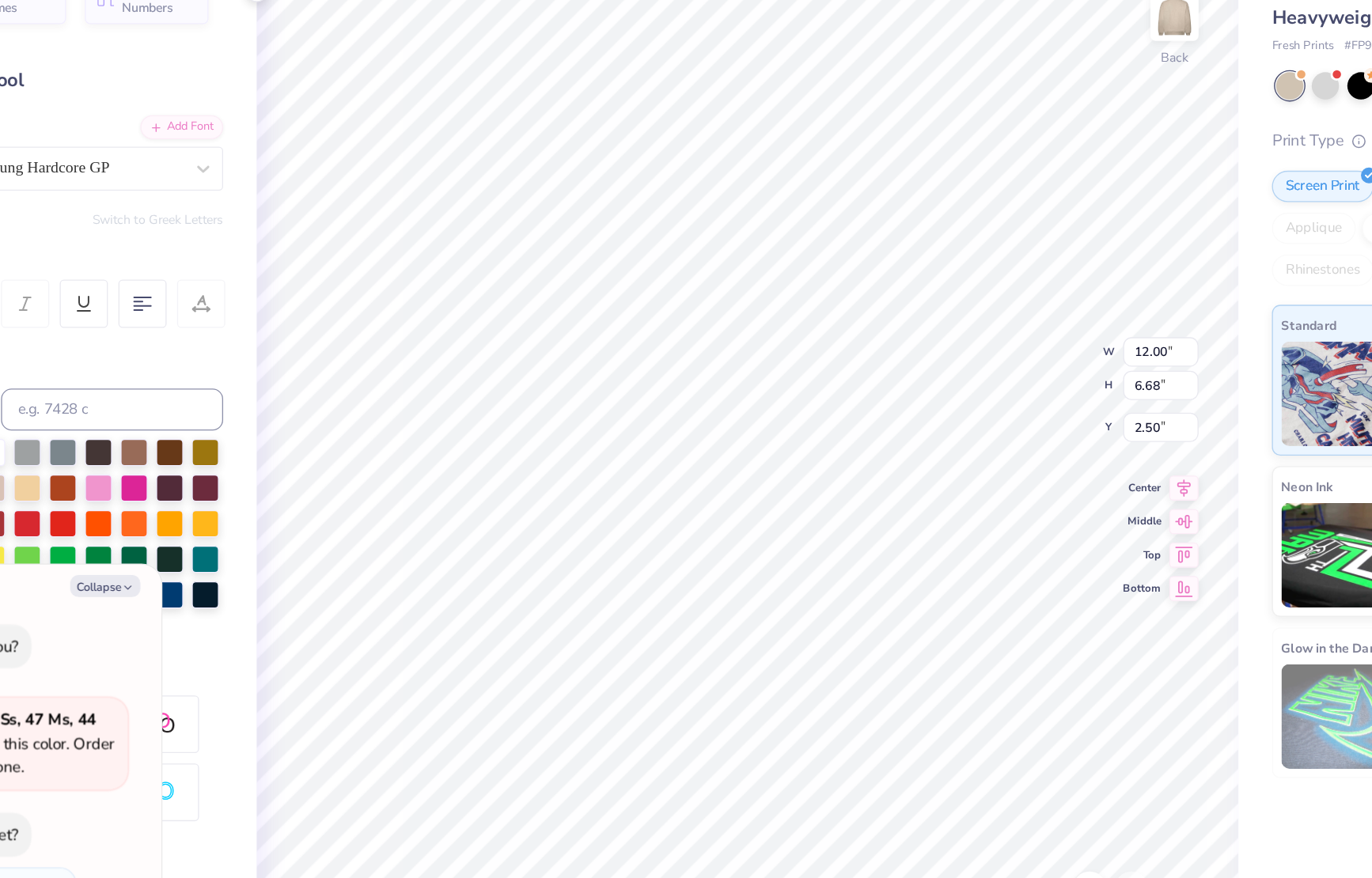
scroll to position [0, 1]
type textarea "Homeco"
type textarea "x"
type textarea "Homecomin"
type textarea "x"
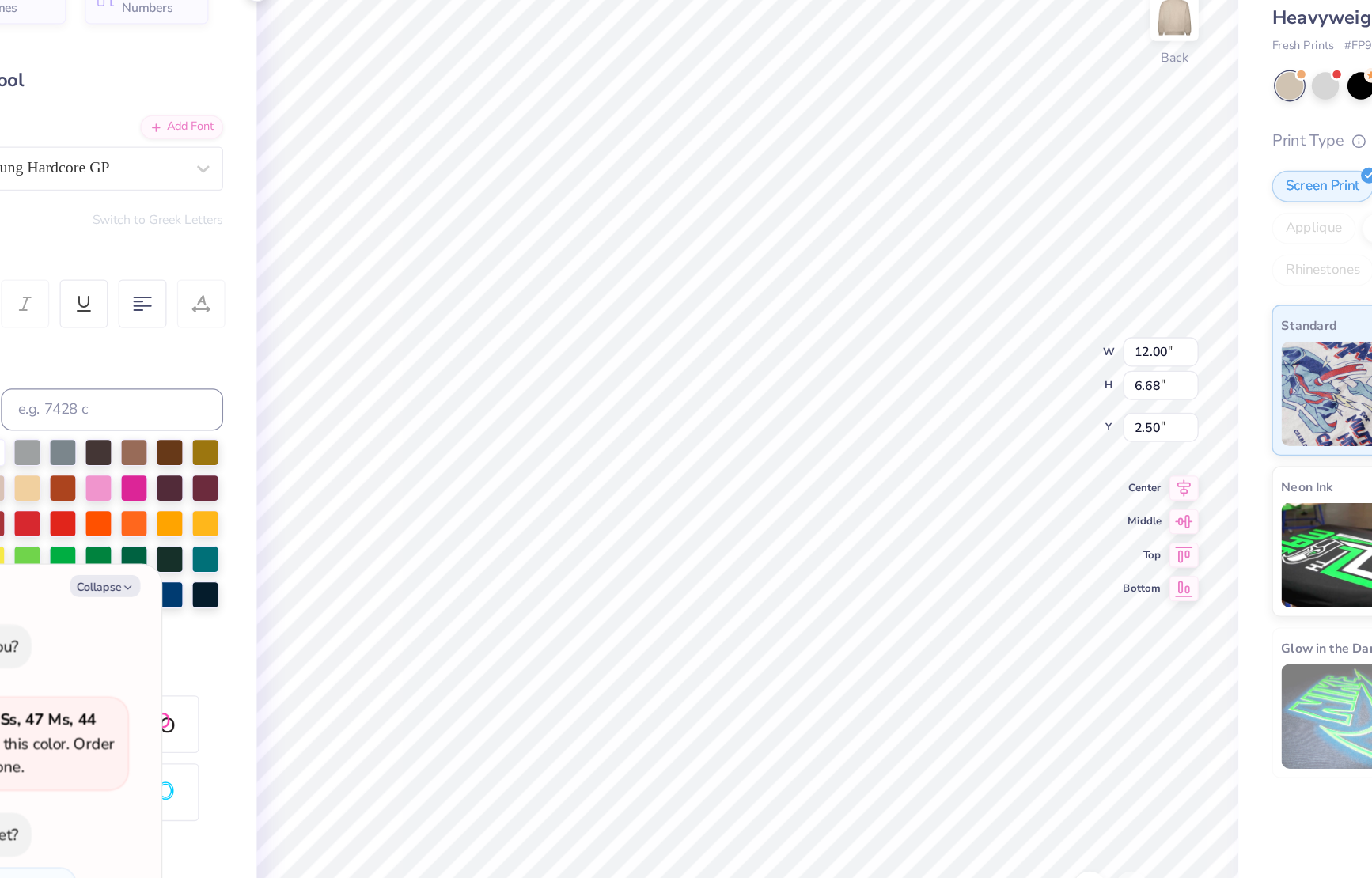
type textarea "Homecoming"
type textarea "x"
type input "2.56"
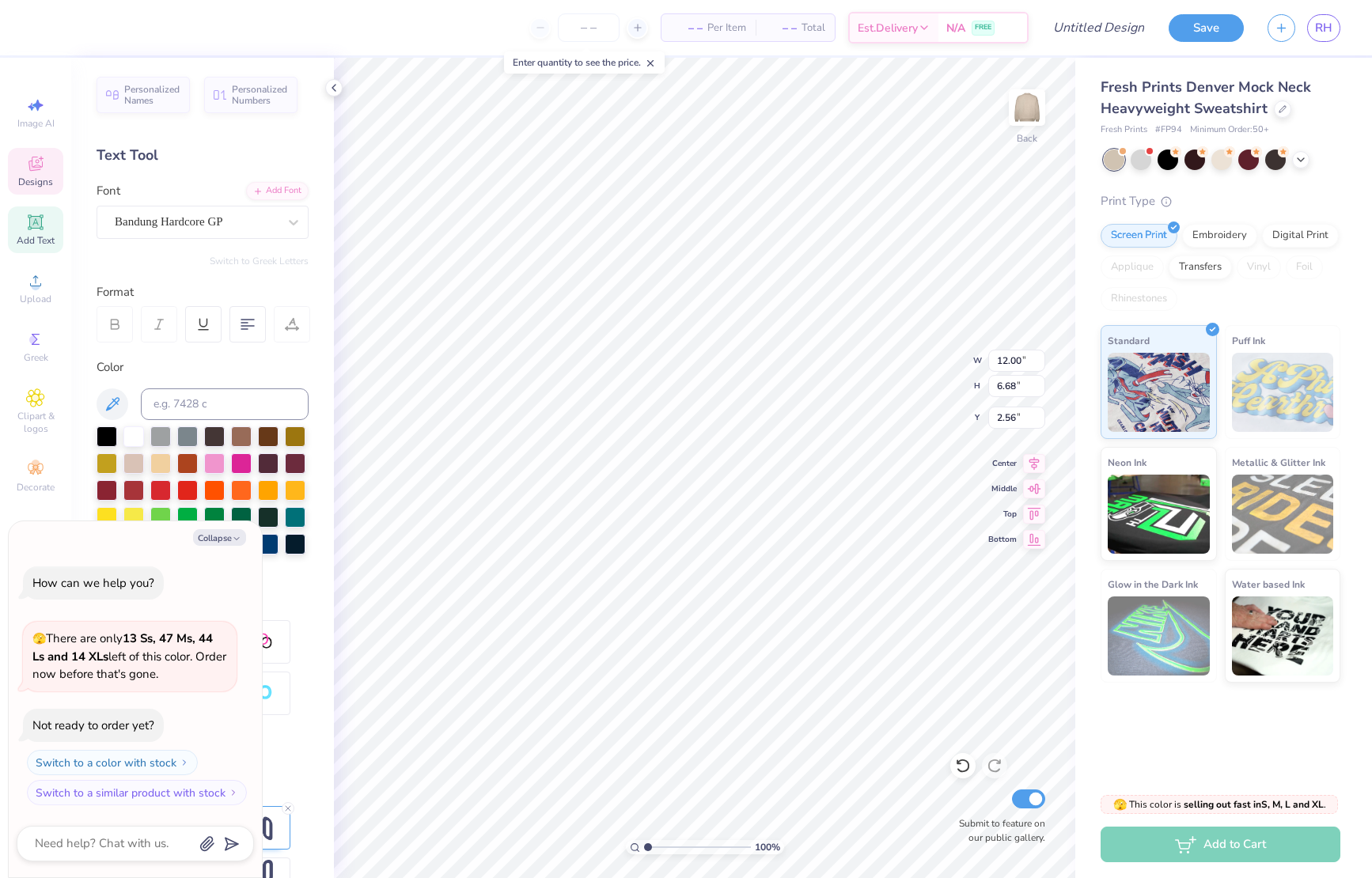
click at [176, 383] on div "Color" at bounding box center [203, 469] width 212 height 223
click at [214, 540] on button "Collapse" at bounding box center [219, 537] width 53 height 17
click at [217, 539] on button "Collapse" at bounding box center [219, 537] width 53 height 17
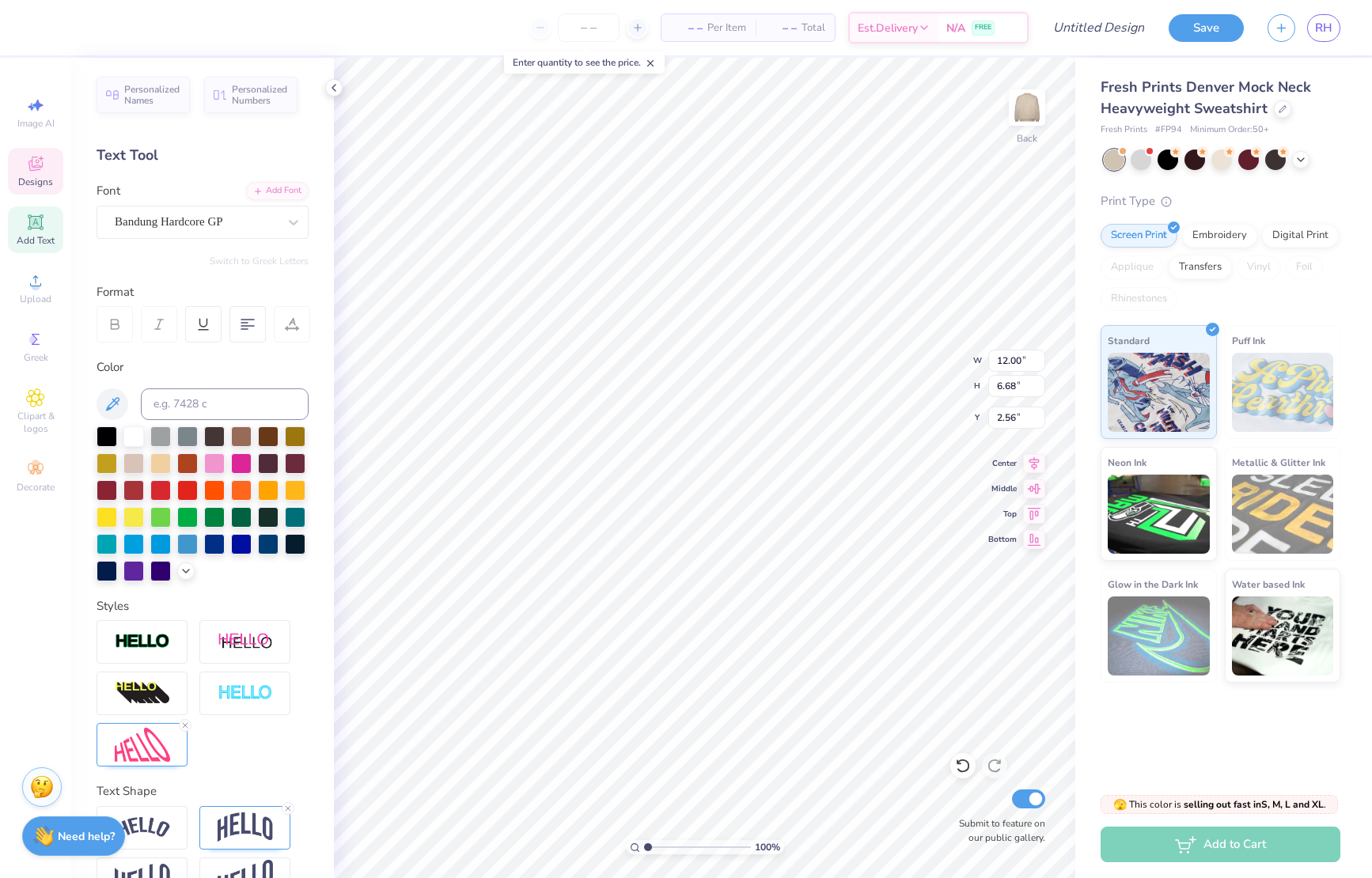
type textarea "x"
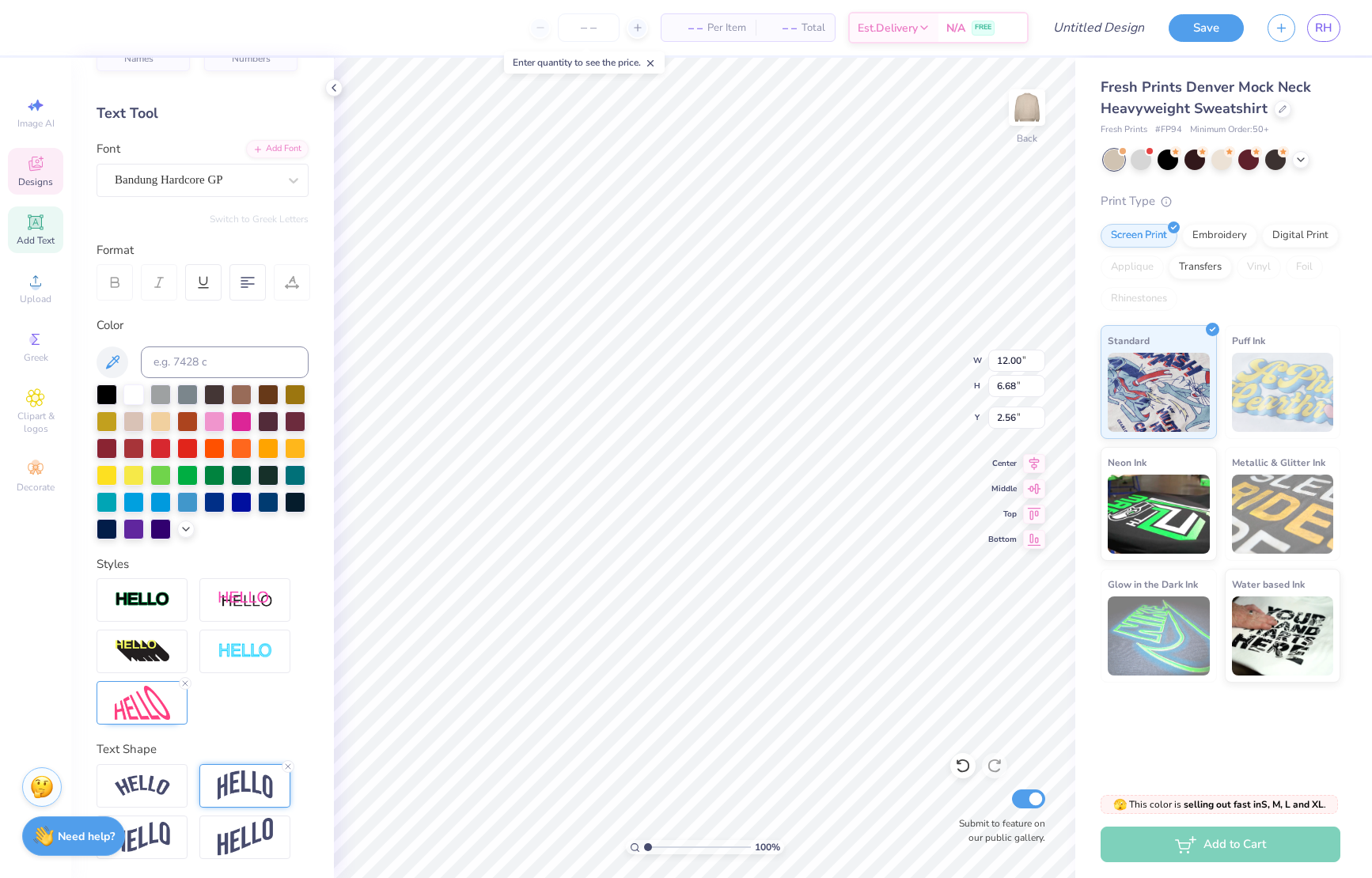
click at [239, 785] on img at bounding box center [245, 785] width 55 height 30
type input "0.21"
type input "0.2"
type input "0.20"
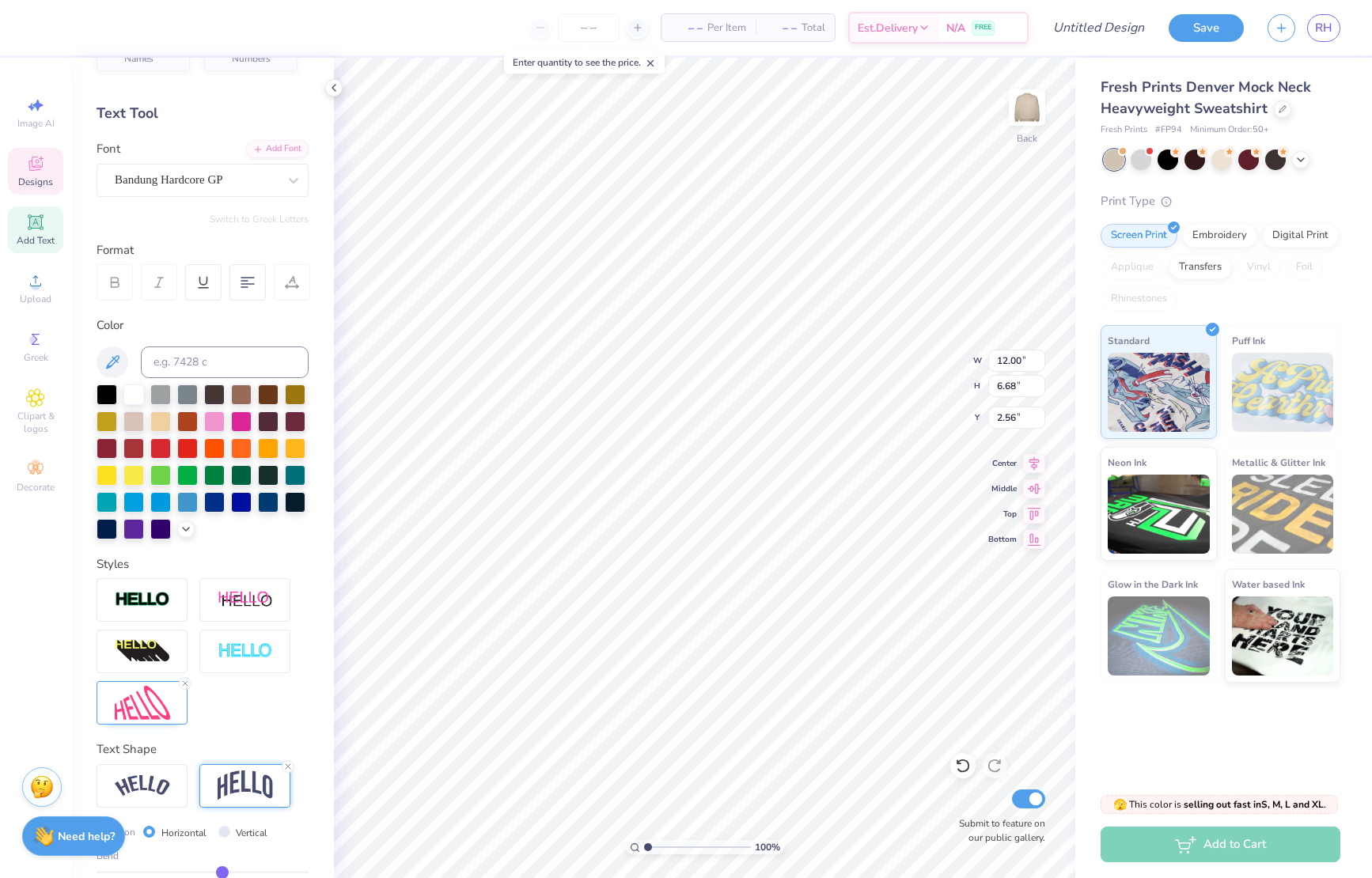
type input "0.19"
type input "0.18"
type input "0.17"
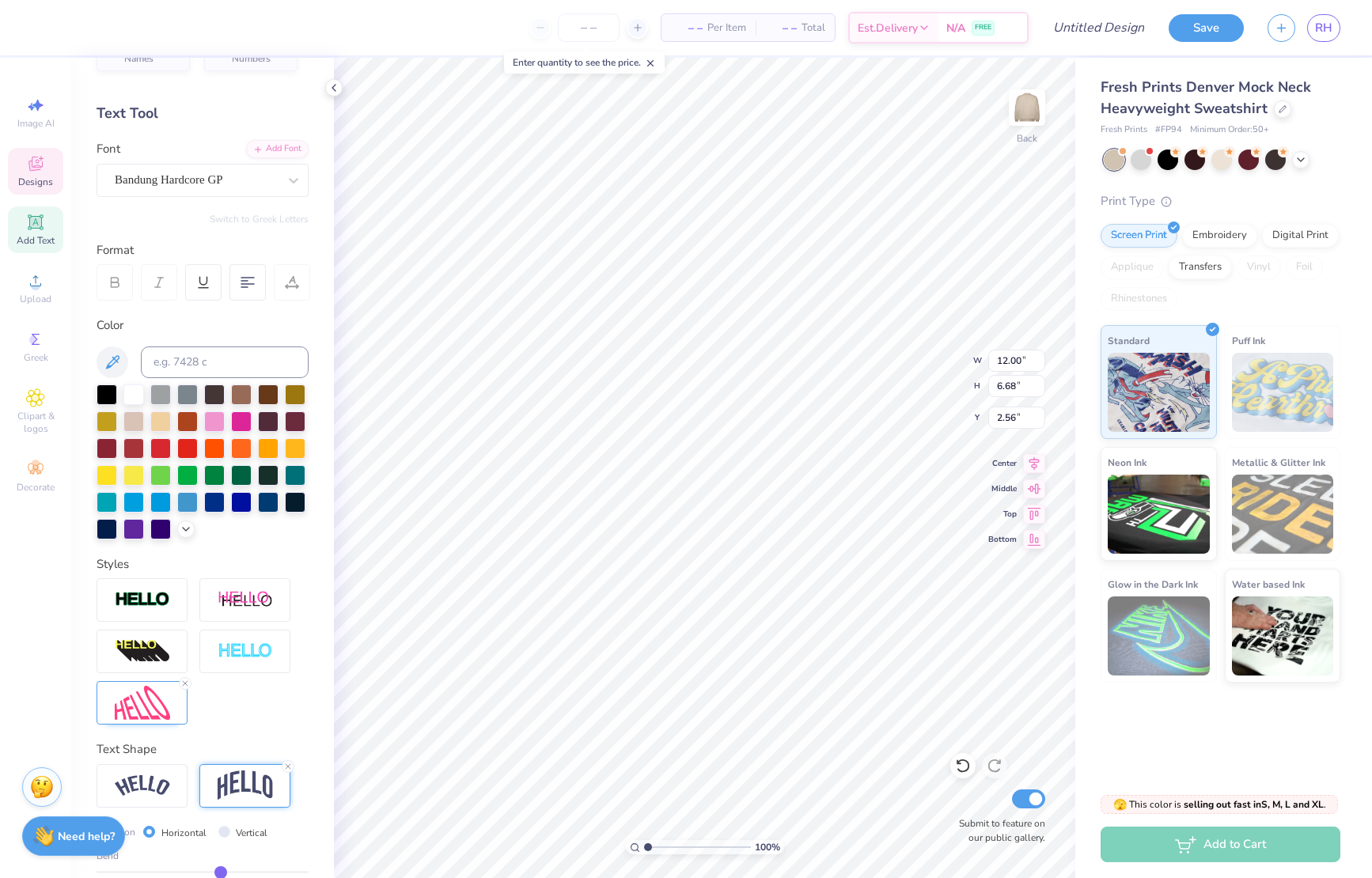
type input "0.17"
type input "0.16"
click at [217, 872] on input "range" at bounding box center [203, 872] width 212 height 2
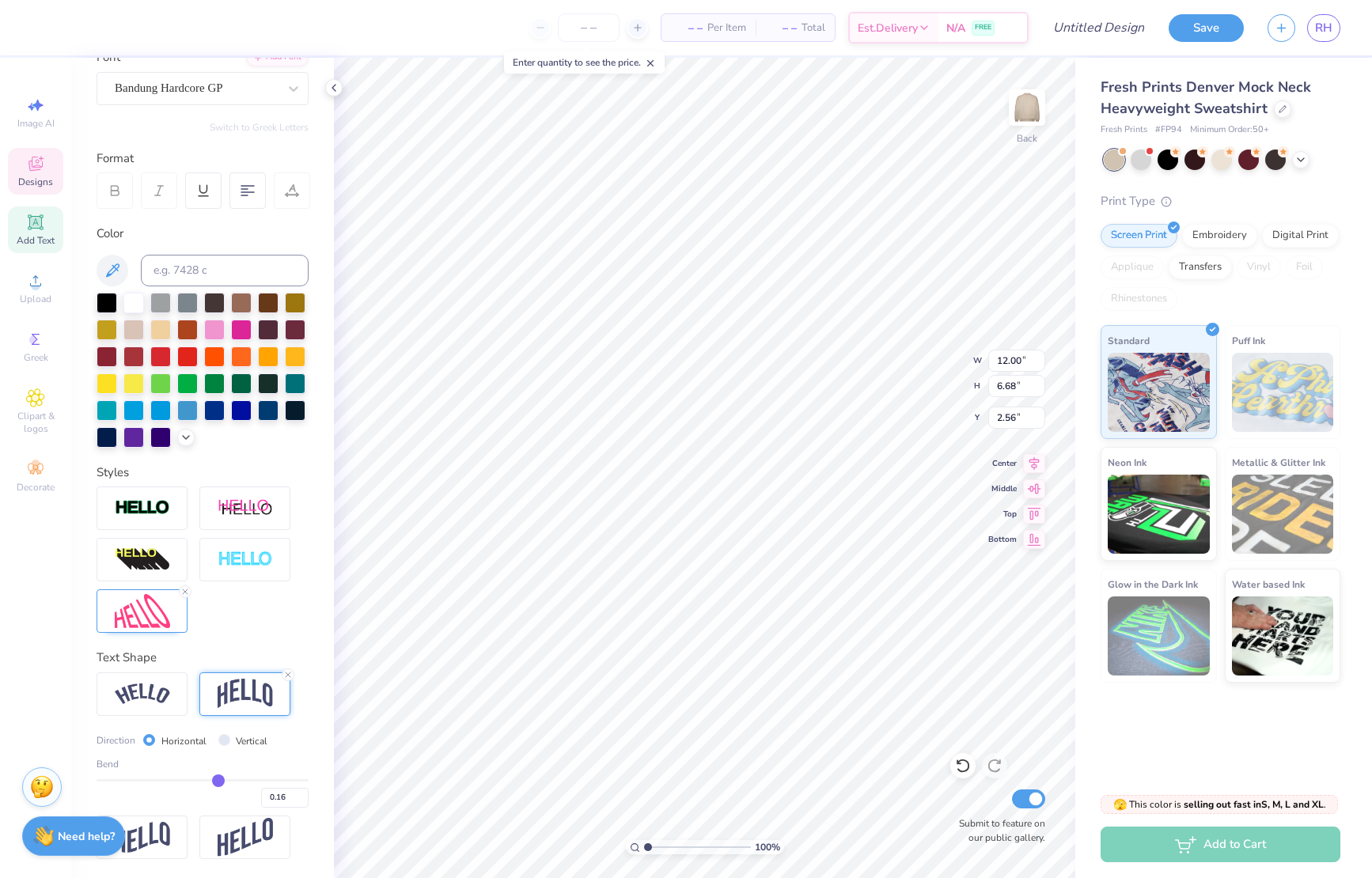
type input "0.17"
type input "0.18"
type input "0.19"
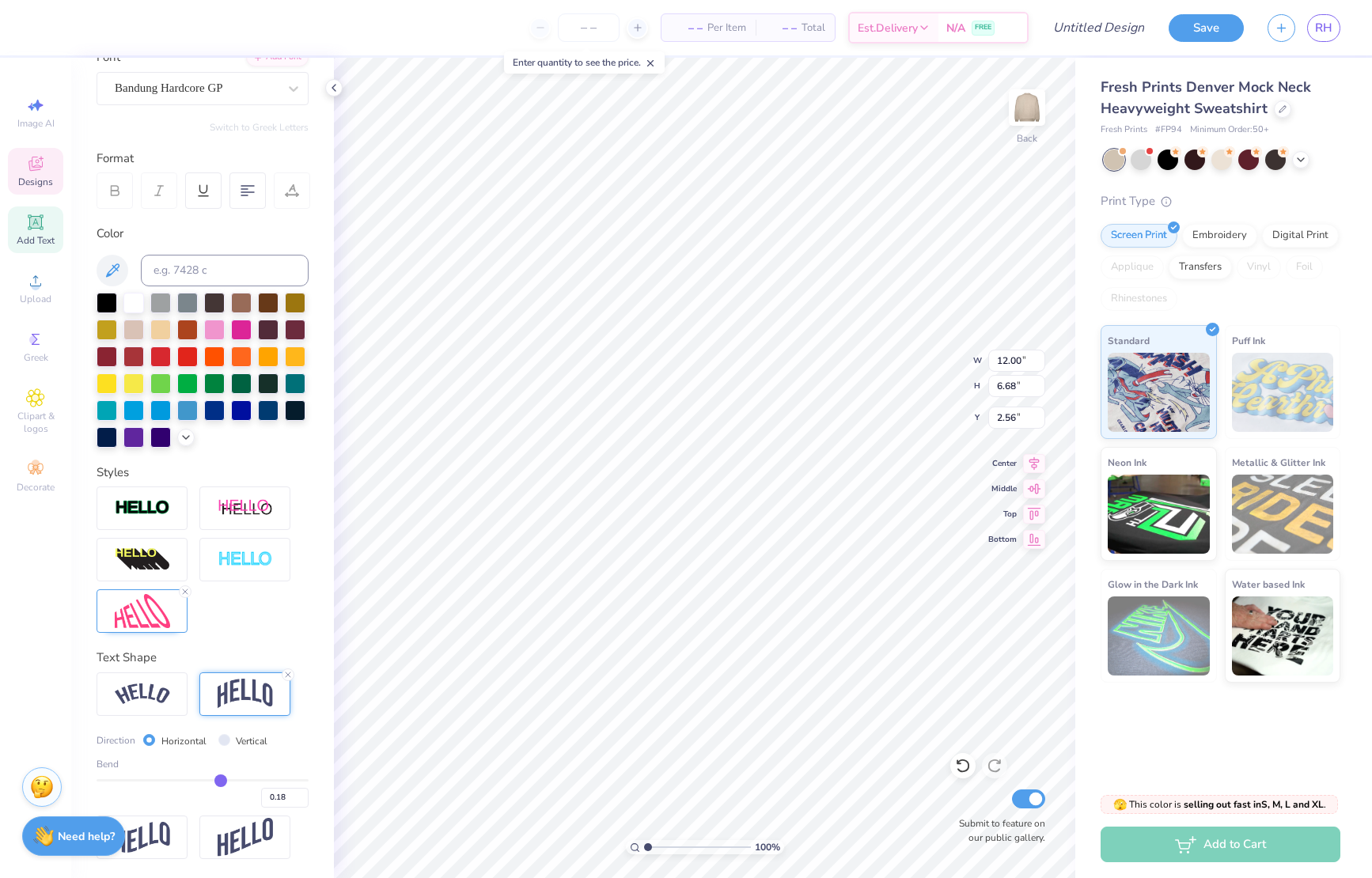
type input "0.19"
type input "0.2"
type input "0.20"
type input "0.21"
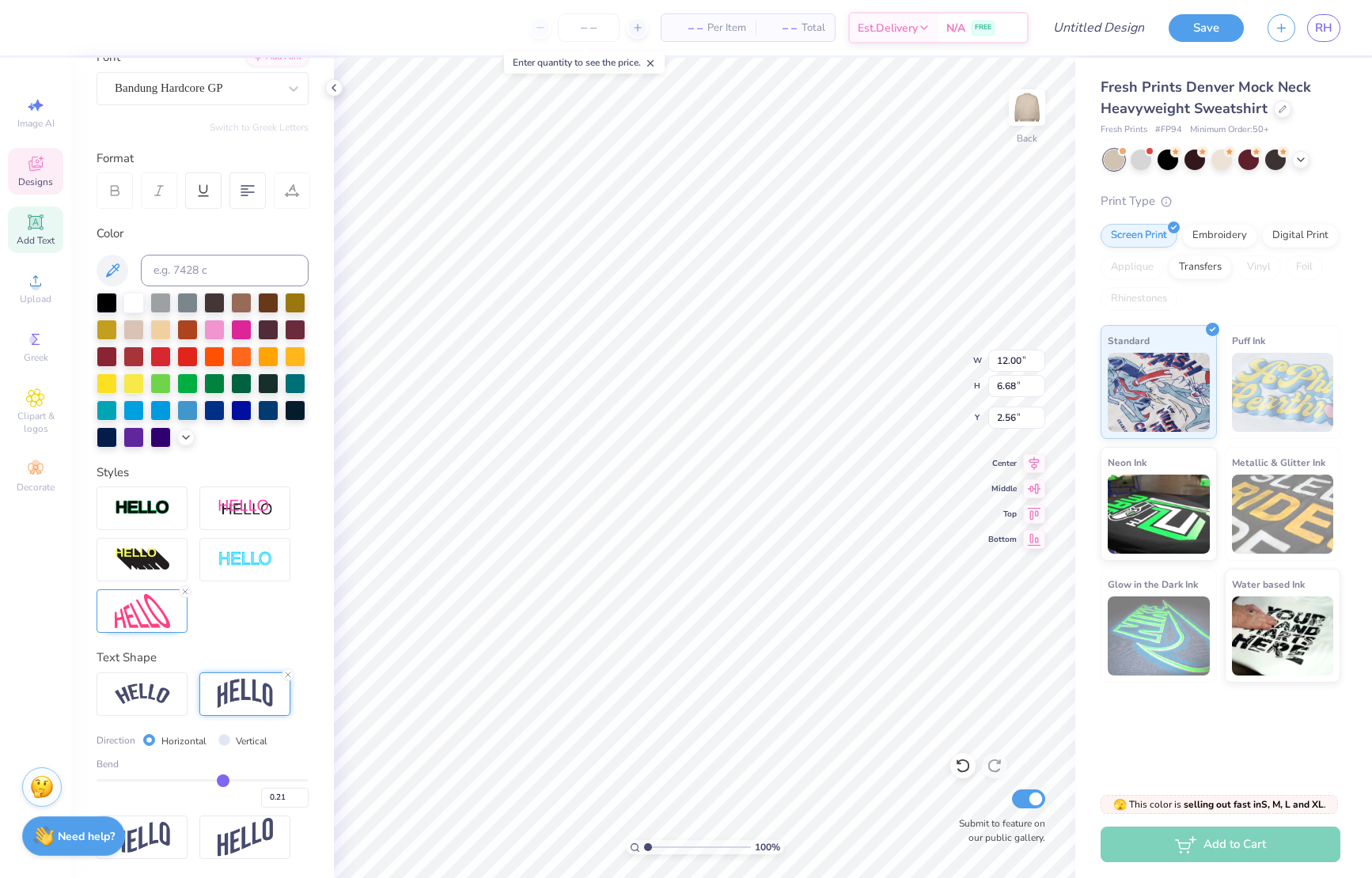
type input "0.22"
type input "0.23"
type input "0.24"
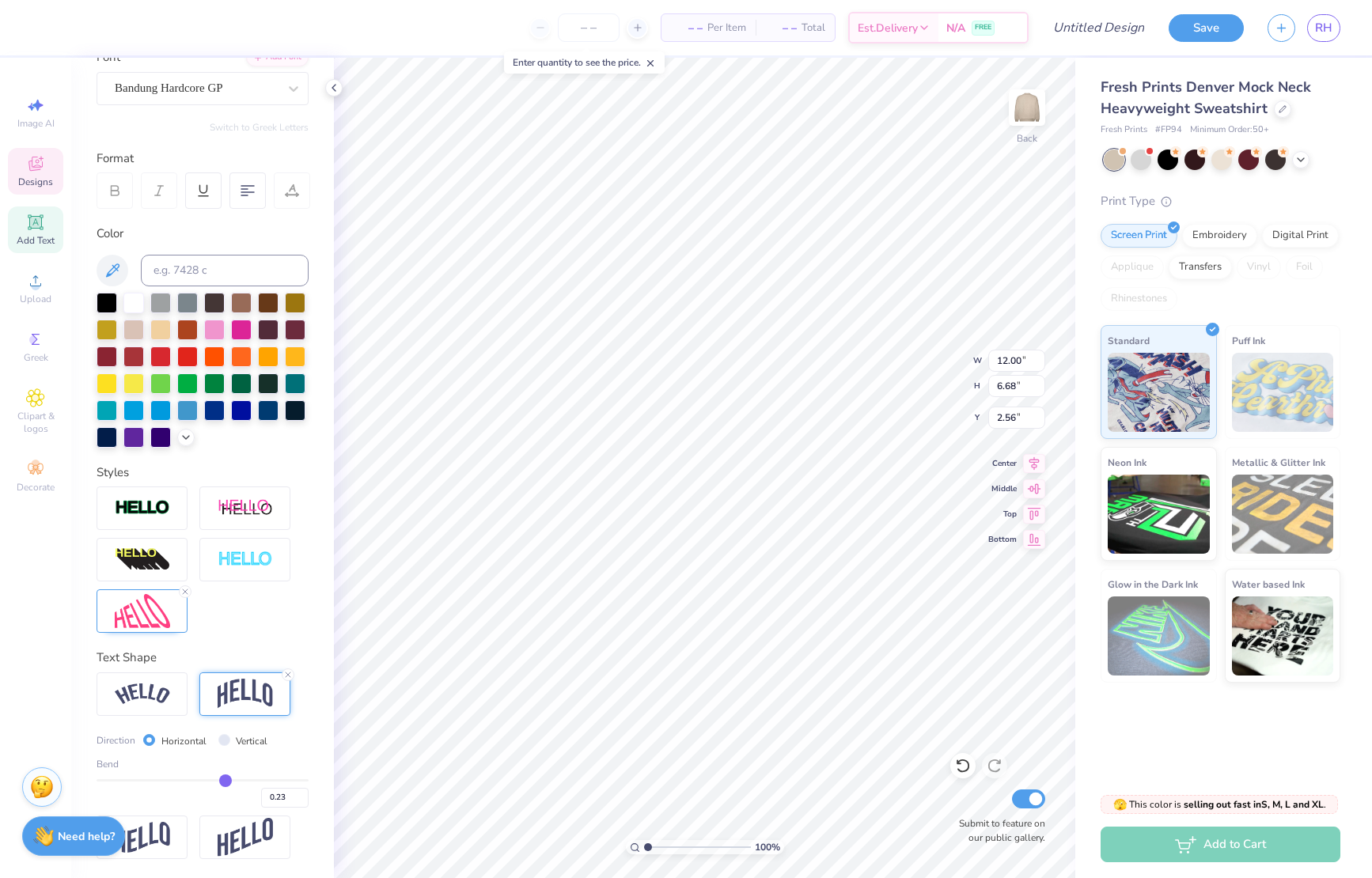
type input "0.24"
type input "0.25"
drag, startPoint x: 219, startPoint y: 780, endPoint x: 227, endPoint y: 782, distance: 8.2
type input "0.25"
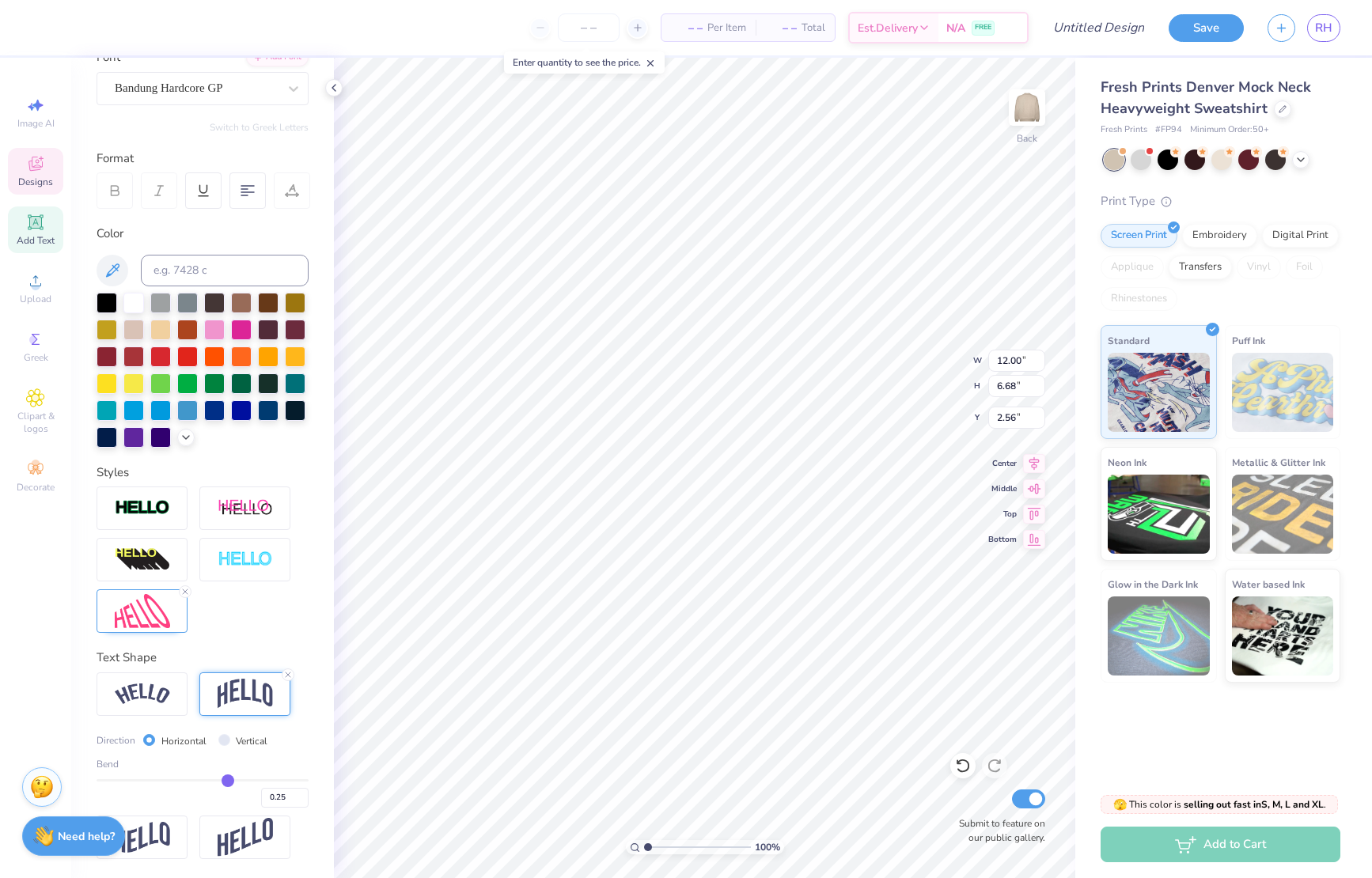
click at [227, 782] on input "range" at bounding box center [203, 780] width 212 height 2
type input "11.99"
type input "0.26"
type input "0.25"
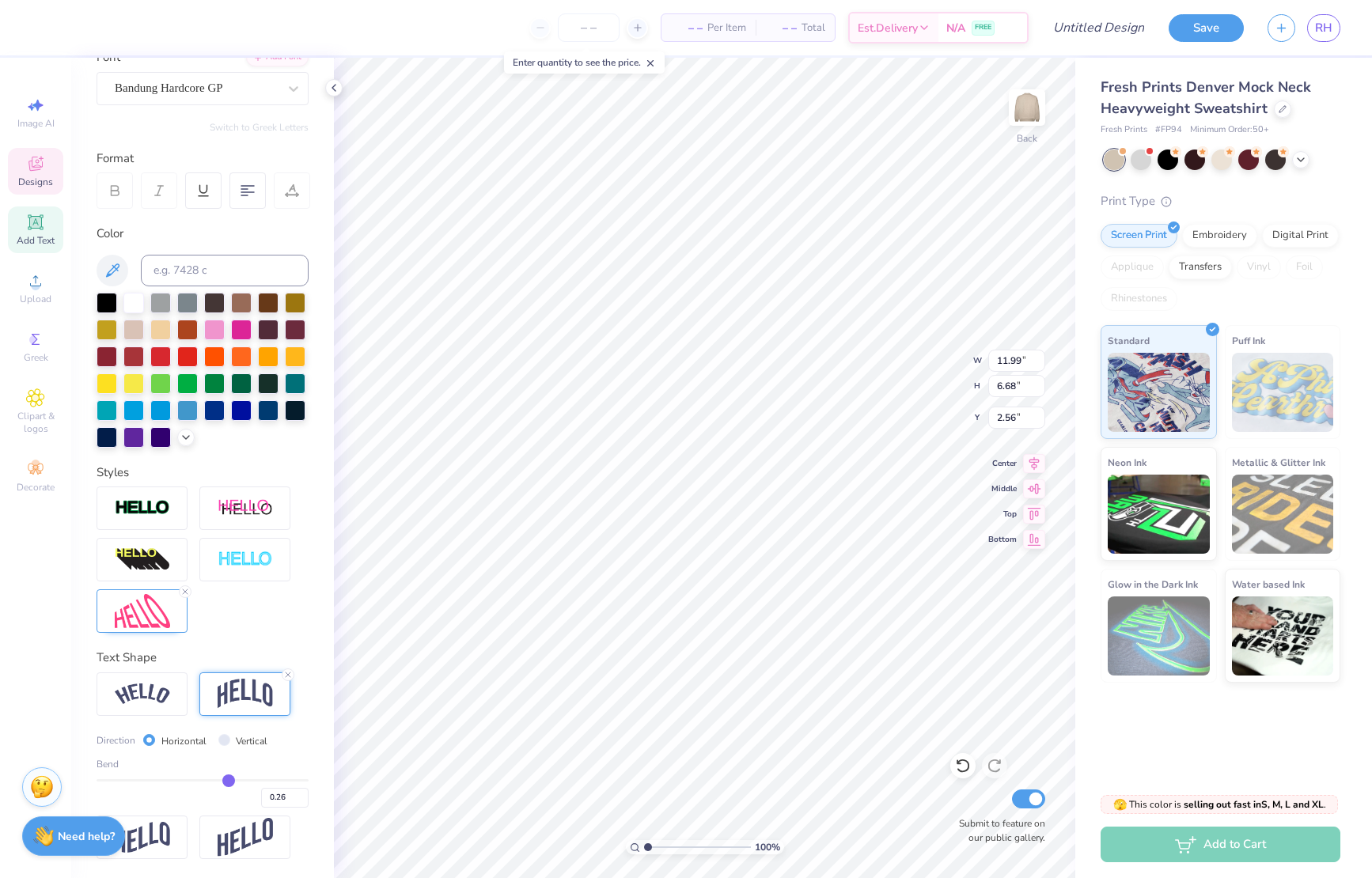
type input "0.25"
type input "0.24"
type input "0.23"
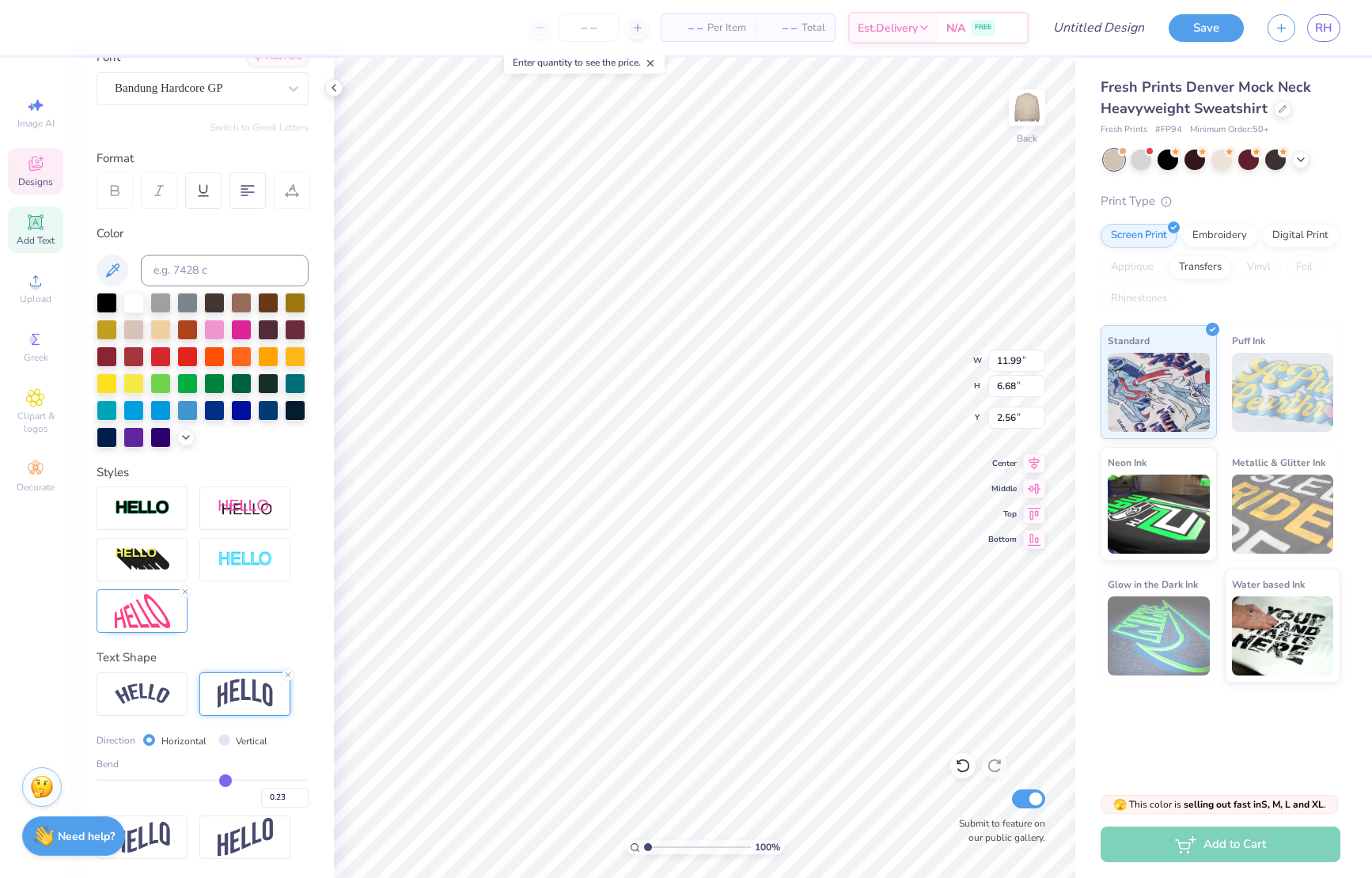
type input "0.22"
type input "0.21"
type input "0.2"
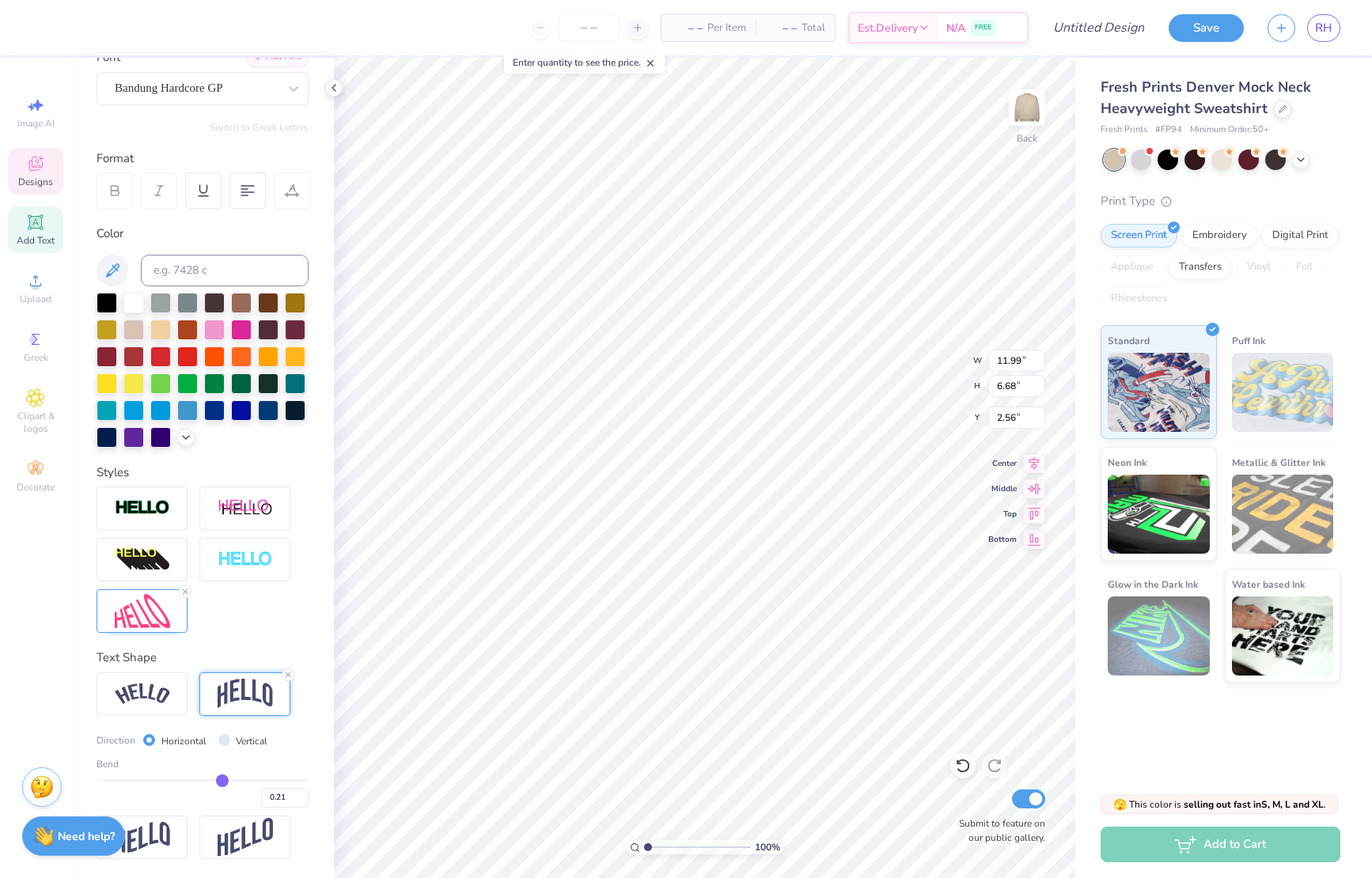
type input "0.20"
type input "0.19"
type input "0.18"
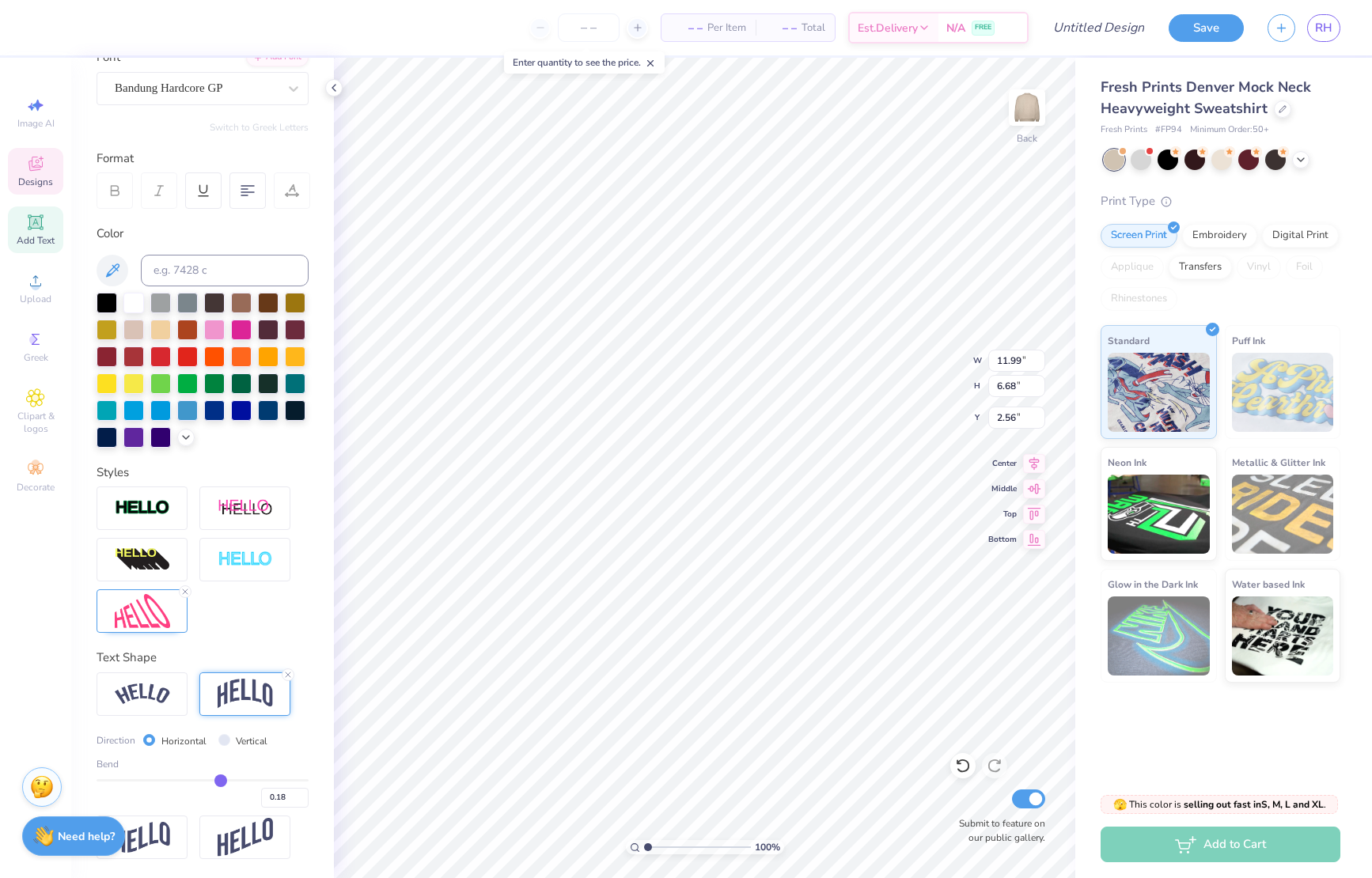
type input "0.17"
type input "0.16"
type input "0.15"
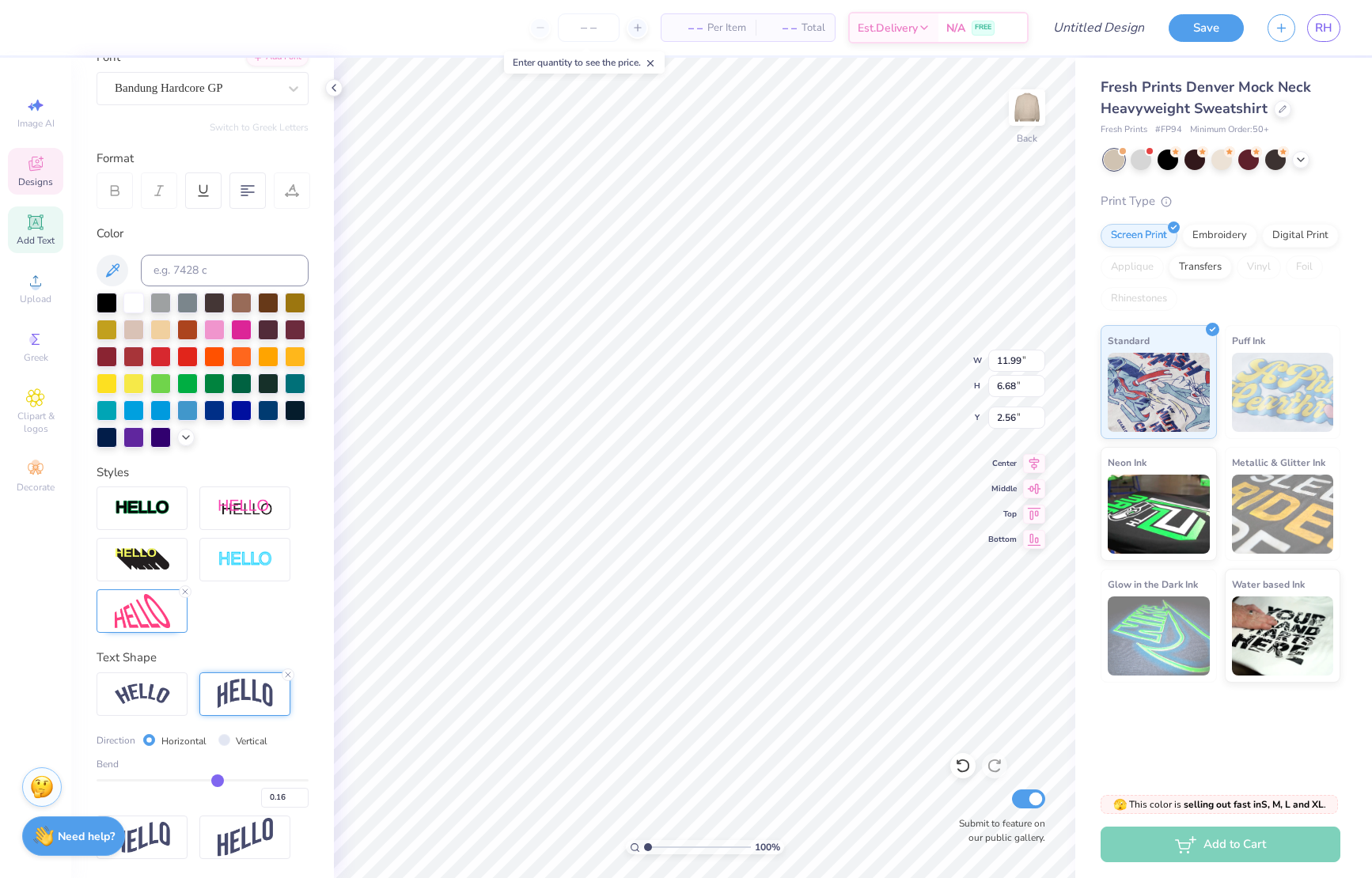
type input "0.15"
type input "0.14"
type input "0.13"
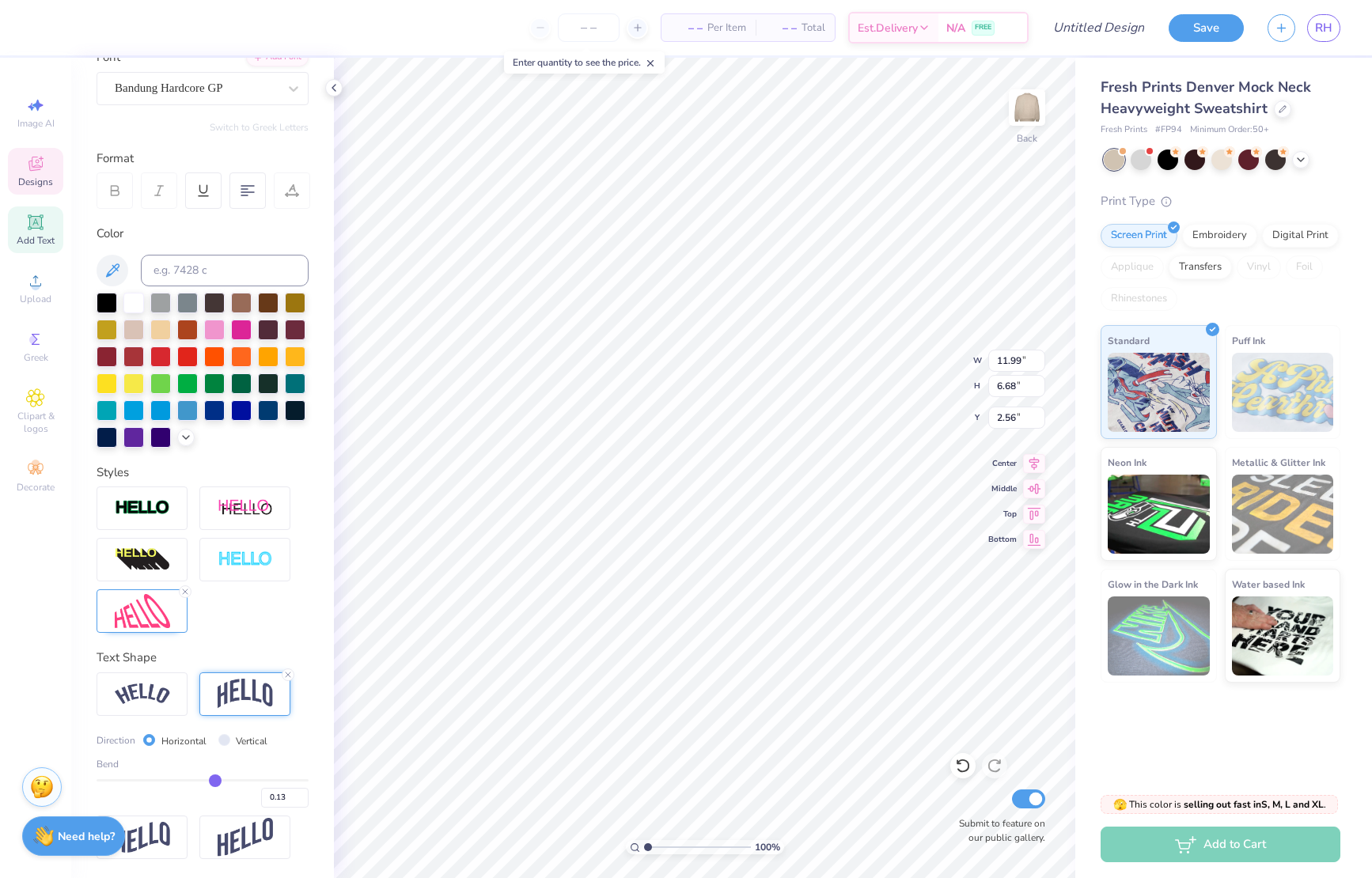
type input "0.12"
type input "0.11"
type input "0.1"
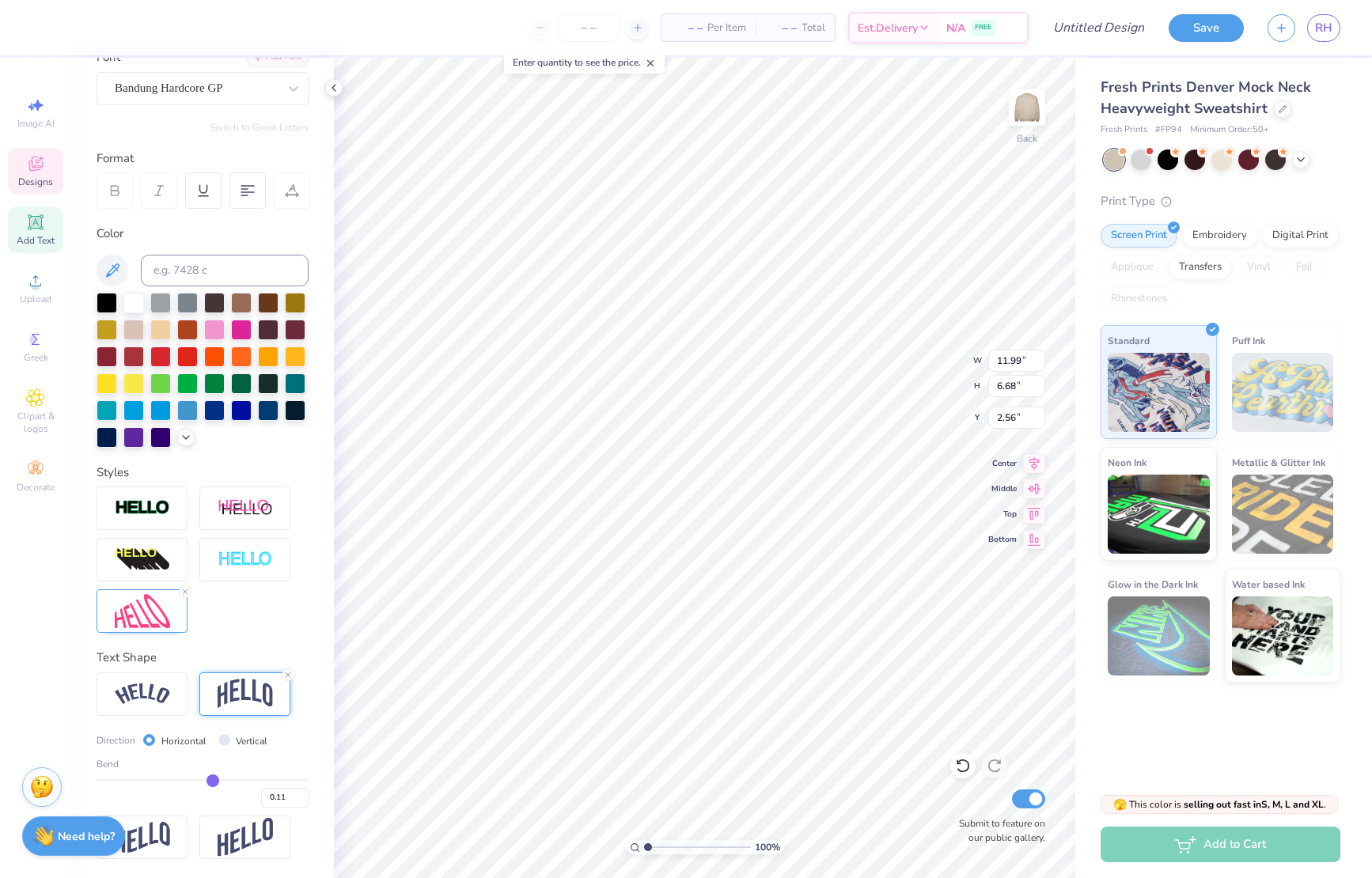
type input "0.10"
type input "0.09"
type input "0.08"
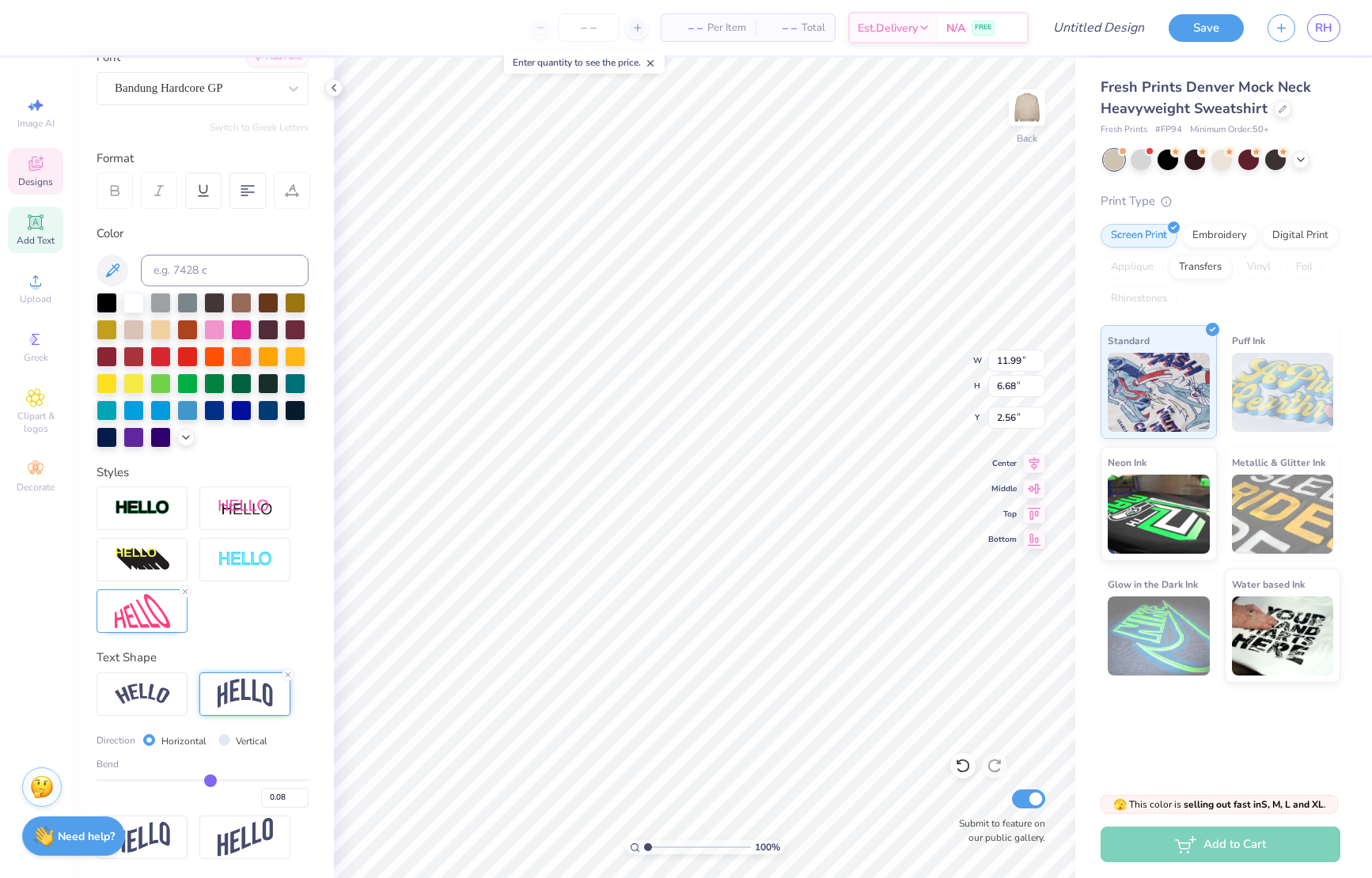
type input "0.07"
drag, startPoint x: 228, startPoint y: 780, endPoint x: 209, endPoint y: 780, distance: 19.0
type input "0.07"
click at [209, 780] on input "range" at bounding box center [203, 780] width 212 height 2
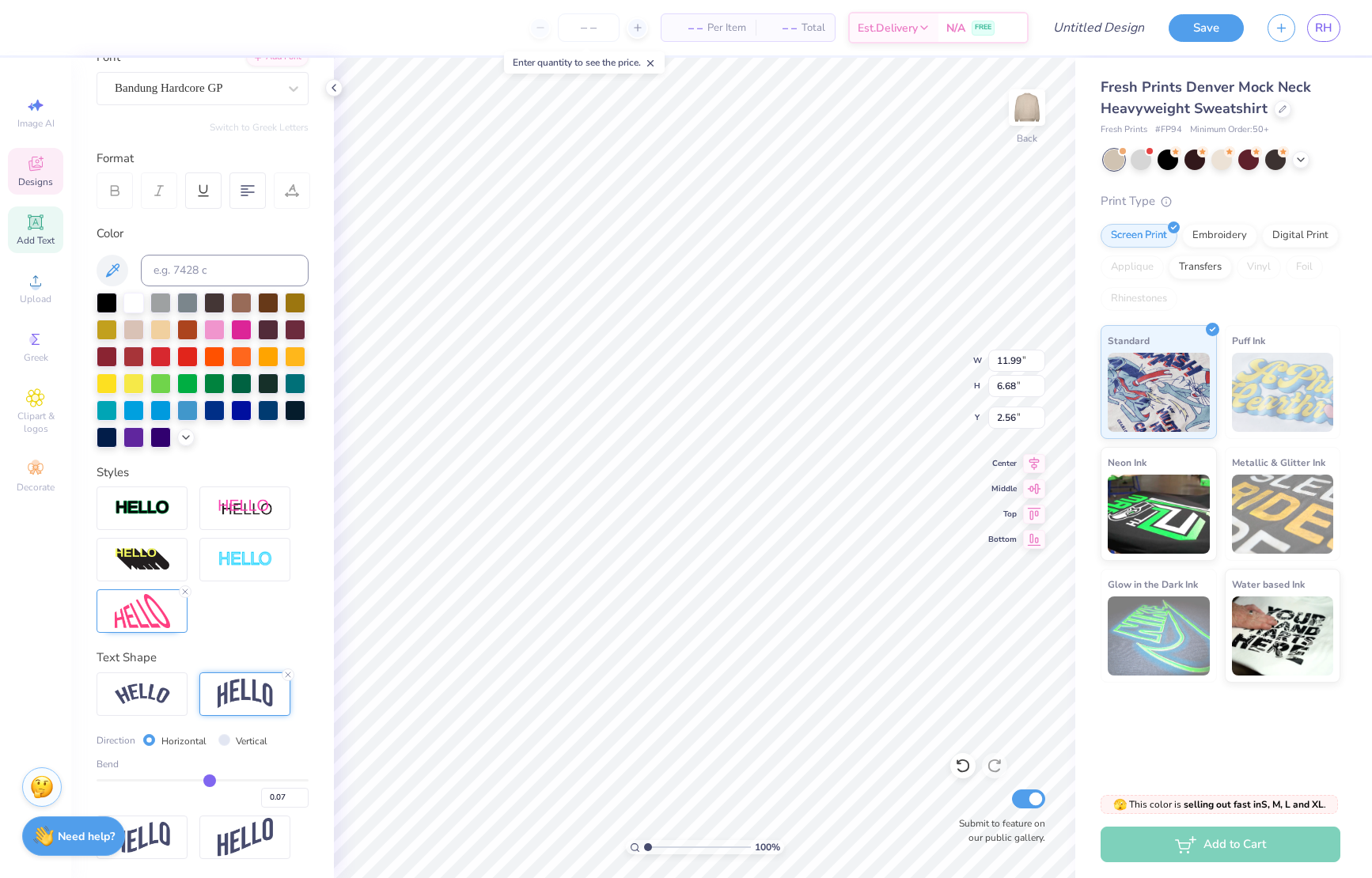
type input "12.00"
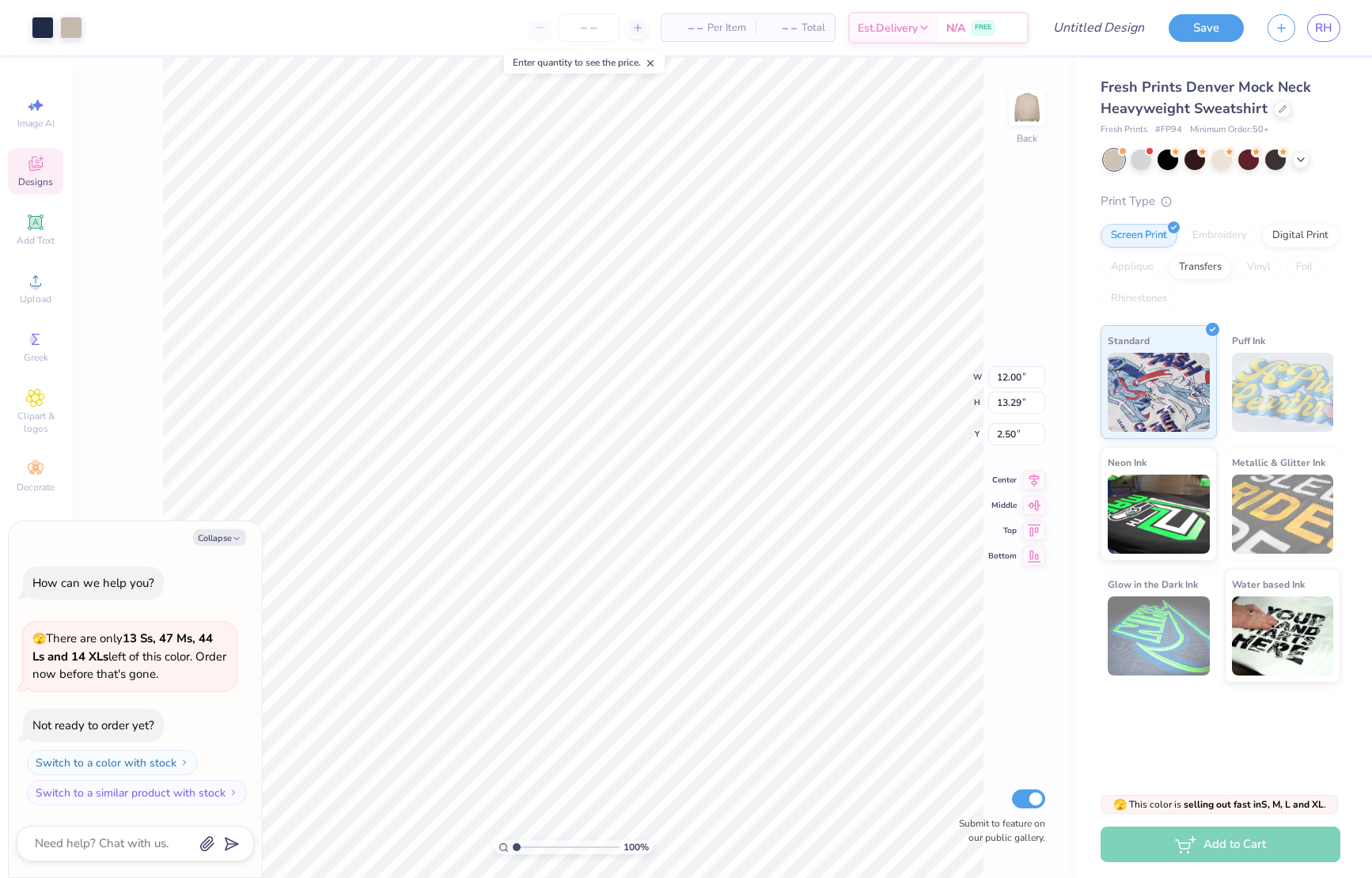
type textarea "x"
type input "6.01"
type input "1.63"
type input "14.16"
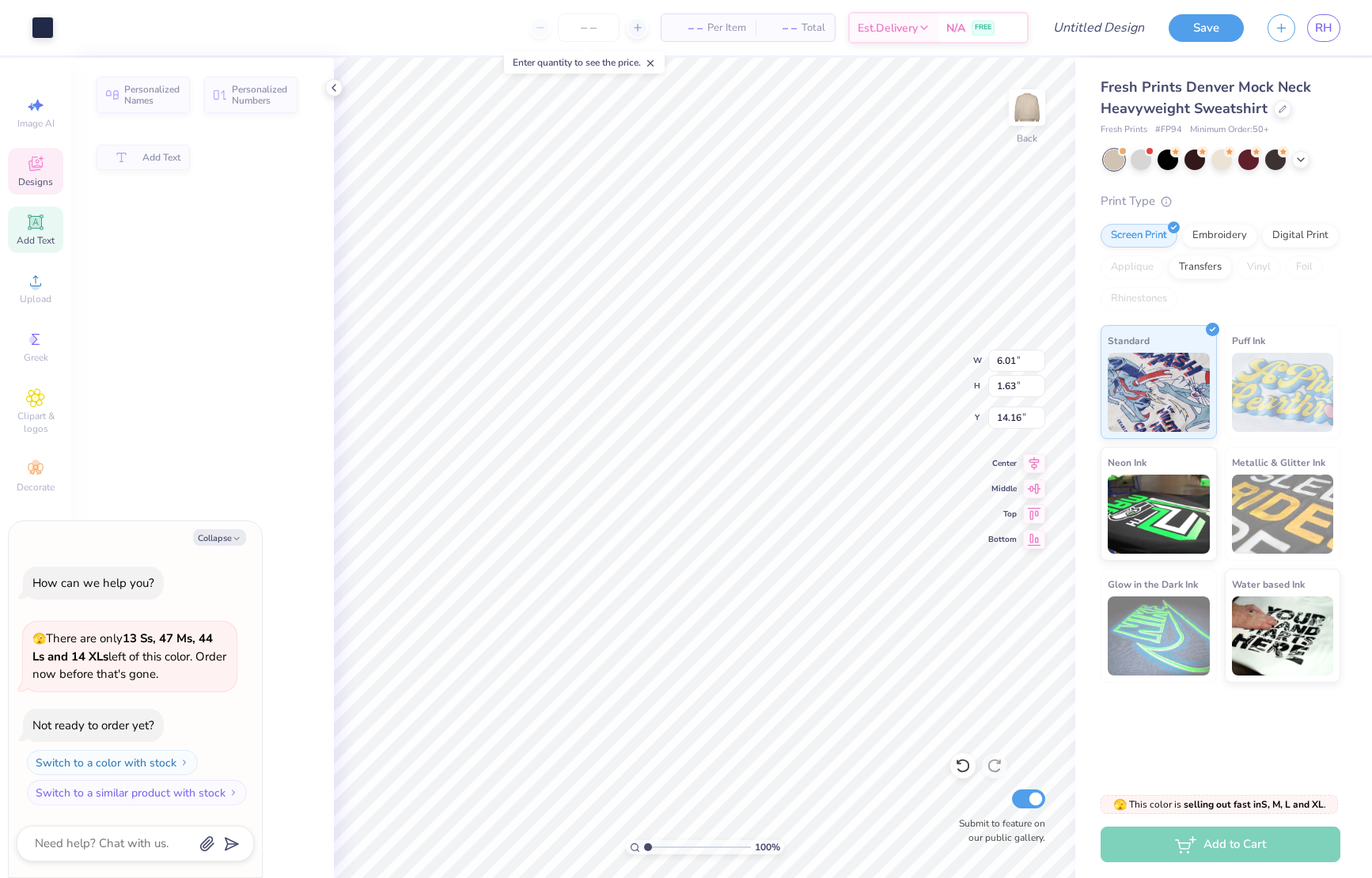
type textarea "x"
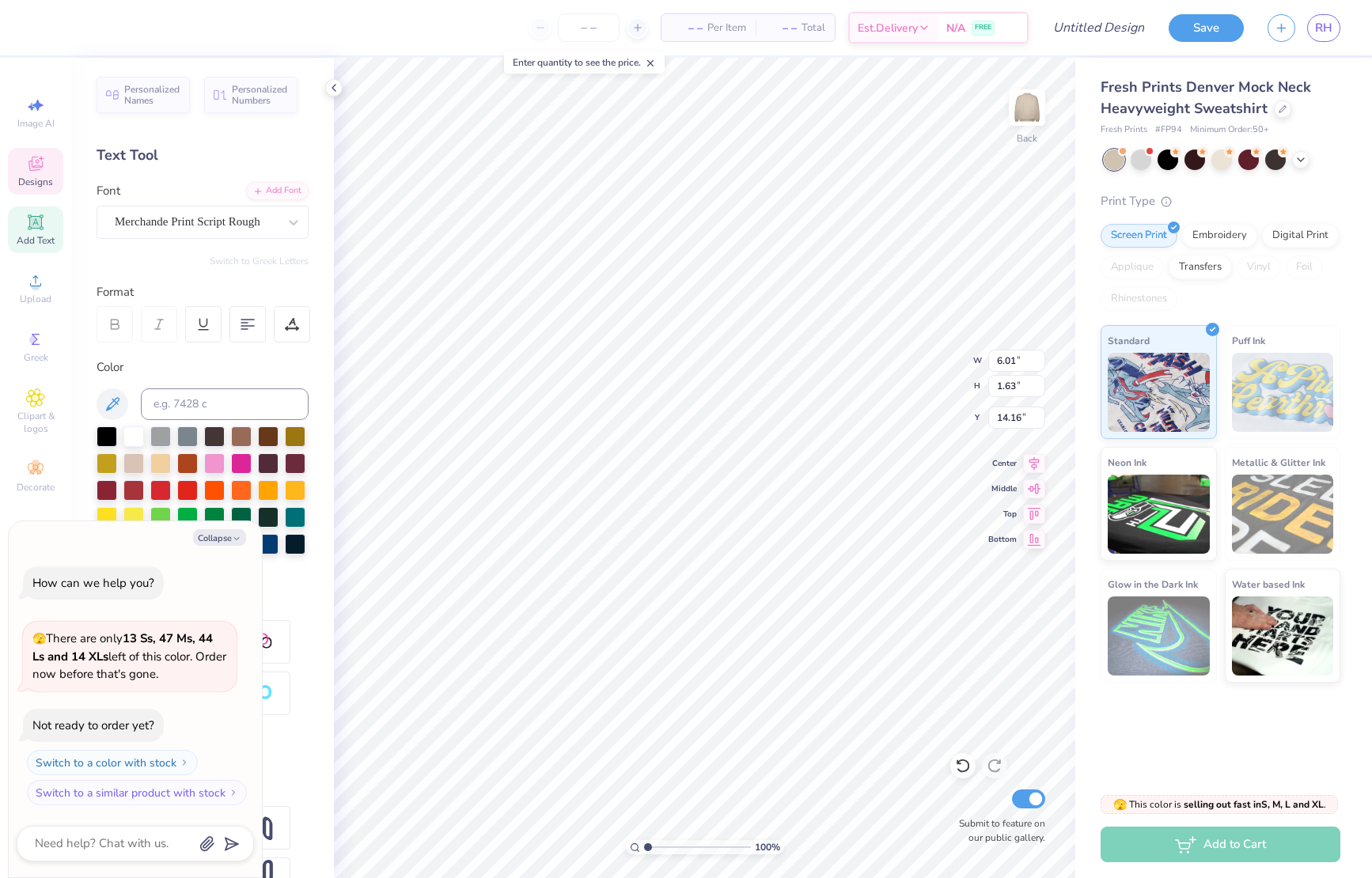
type textarea "x"
type textarea "C"
type textarea "x"
type textarea "Cin"
type textarea "x"
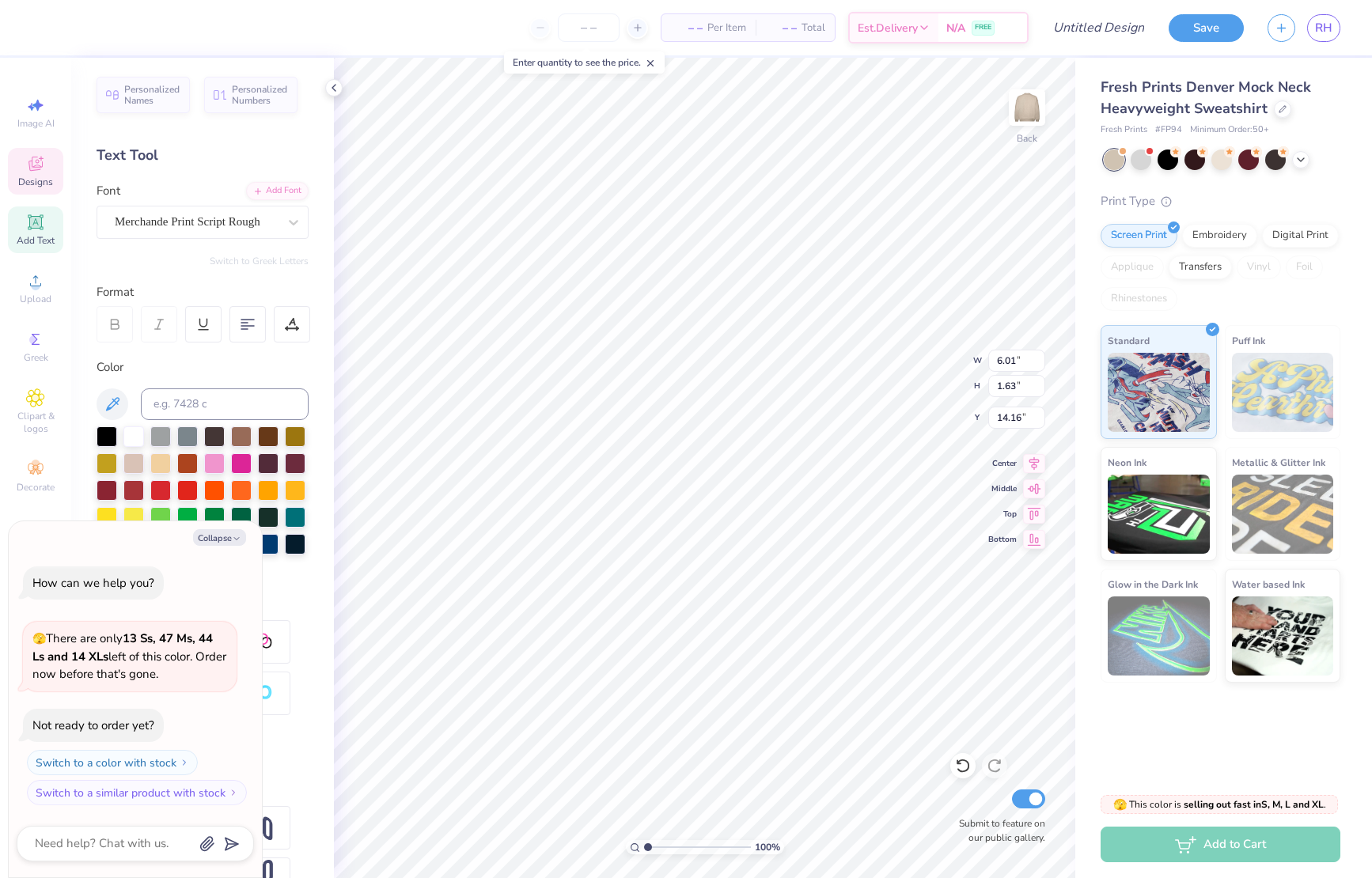
type textarea "Cinn"
type textarea "x"
type textarea "Cin"
type textarea "x"
type textarea "Cinc"
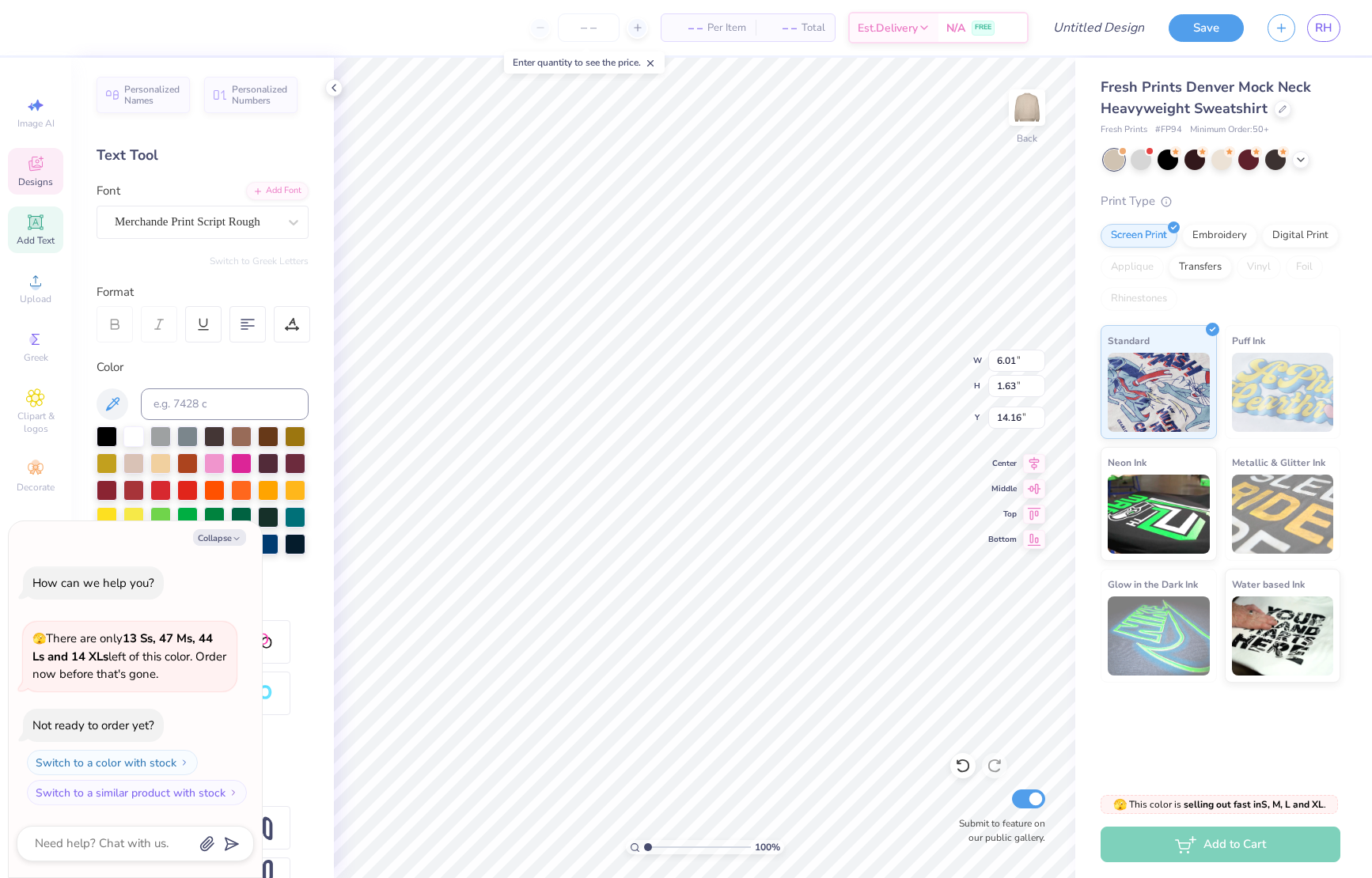
type textarea "x"
type textarea "Cinci"
type textarea "x"
type textarea "Cincin"
type textarea "x"
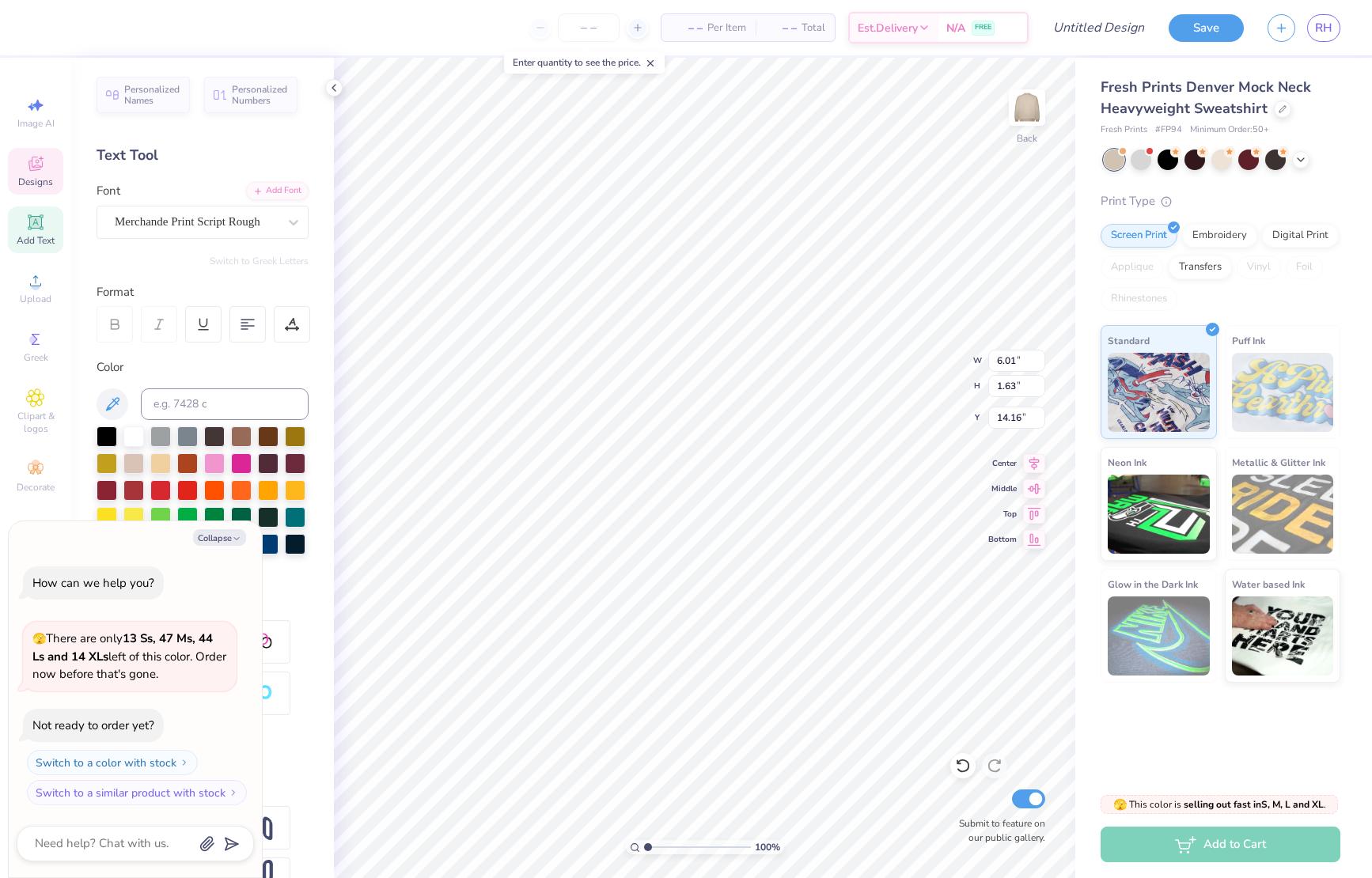
type textarea "Cincinn"
type textarea "x"
type textarea "Cincinna"
type textarea "x"
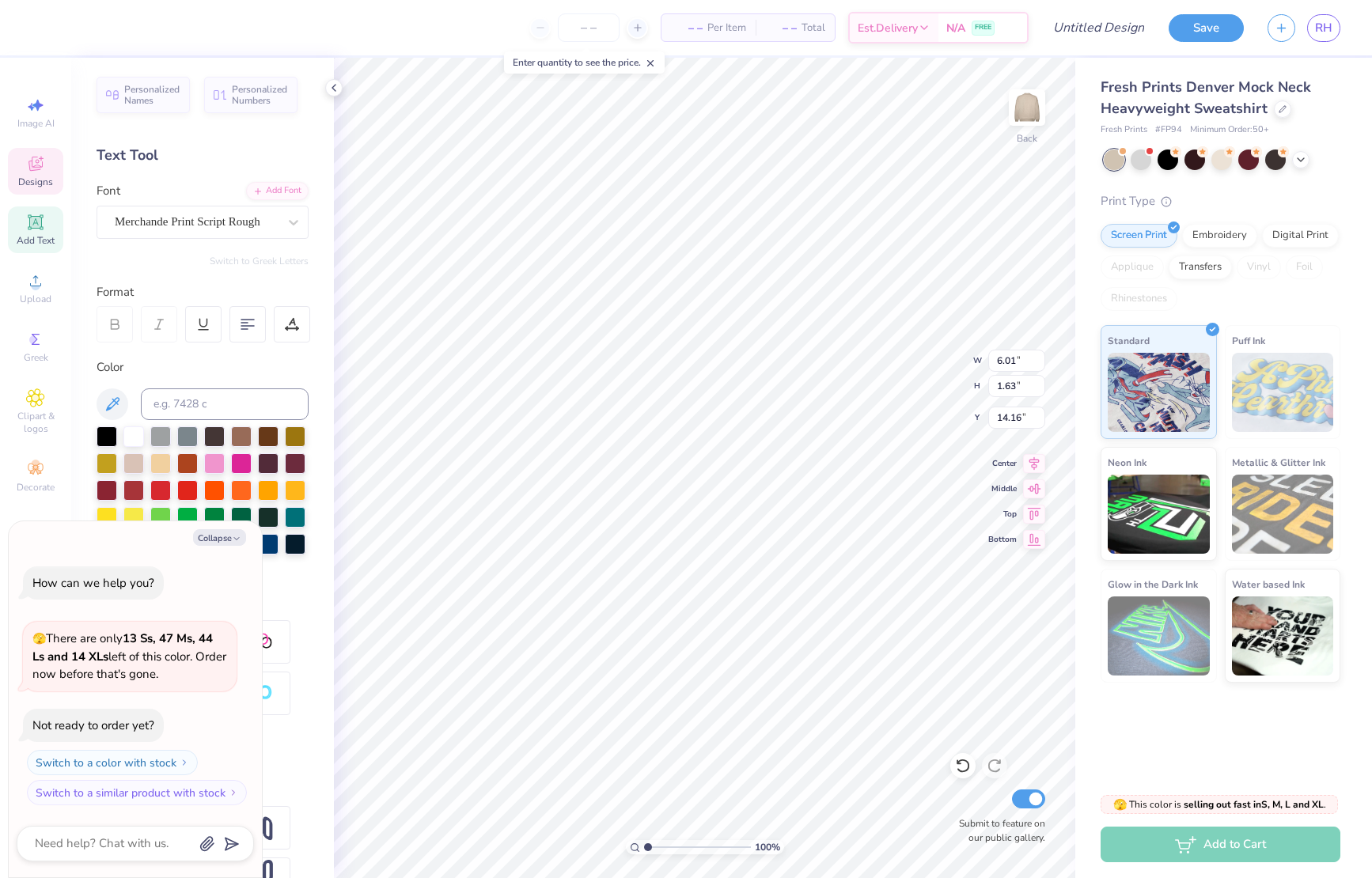
type textarea "[GEOGRAPHIC_DATA]"
type textarea "x"
type textarea "[GEOGRAPHIC_DATA],"
type textarea "x"
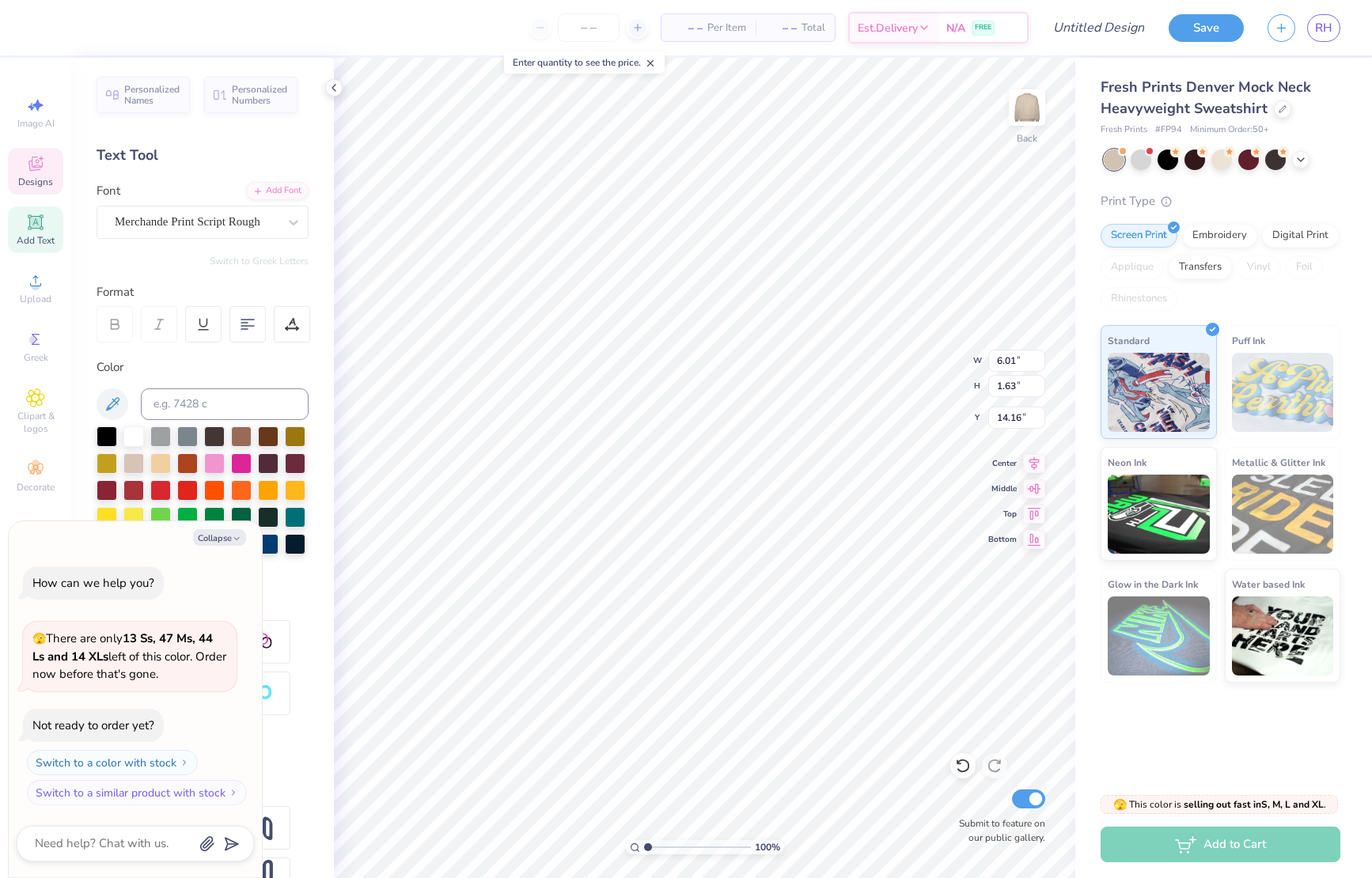
scroll to position [0, 2]
type textarea "[GEOGRAPHIC_DATA],"
type textarea "x"
type textarea "[GEOGRAPHIC_DATA], O"
type textarea "x"
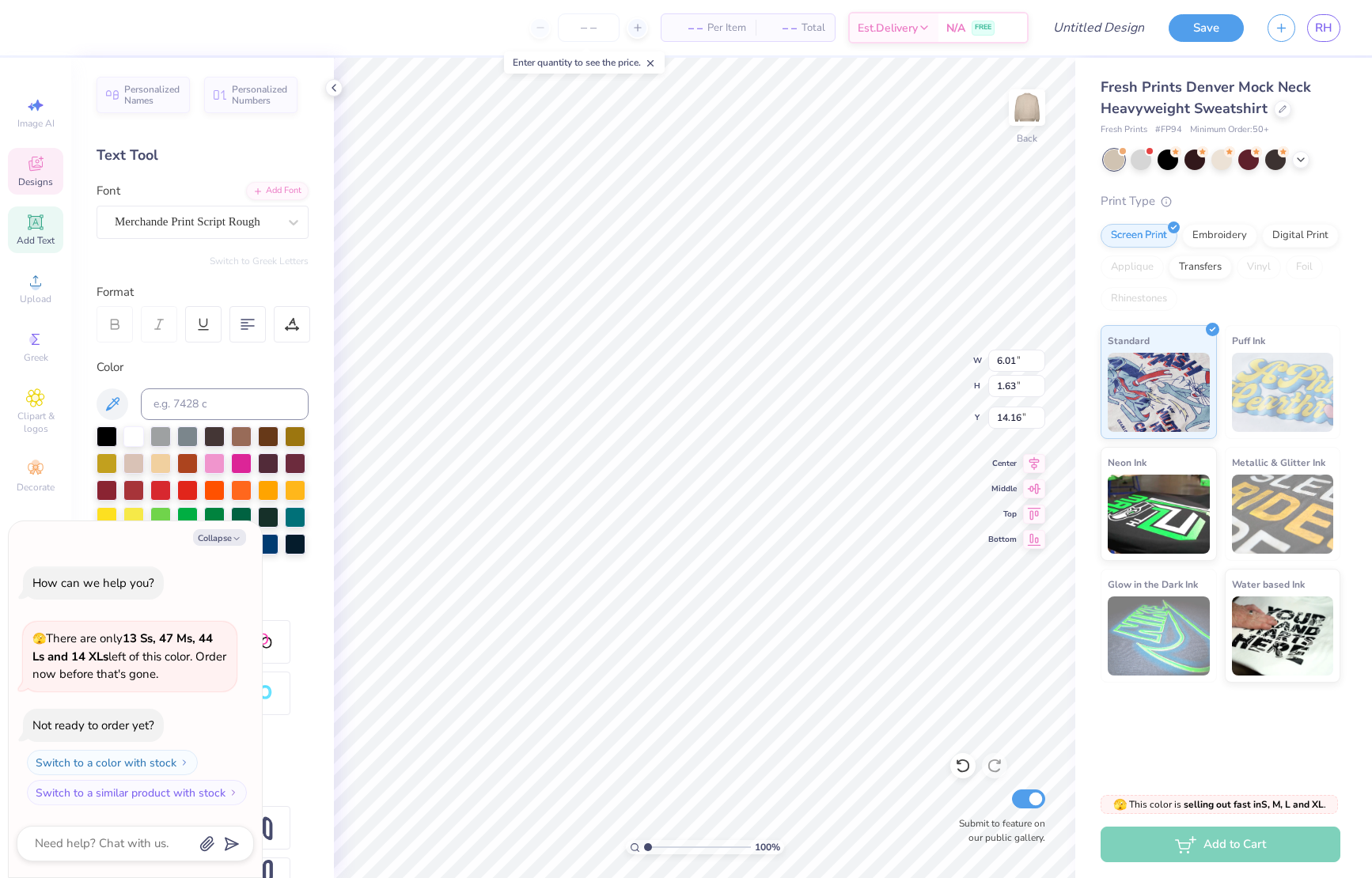
scroll to position [0, 3]
type textarea "[GEOGRAPHIC_DATA], [GEOGRAPHIC_DATA]"
type textarea "x"
type input "12.00"
type input "6.68"
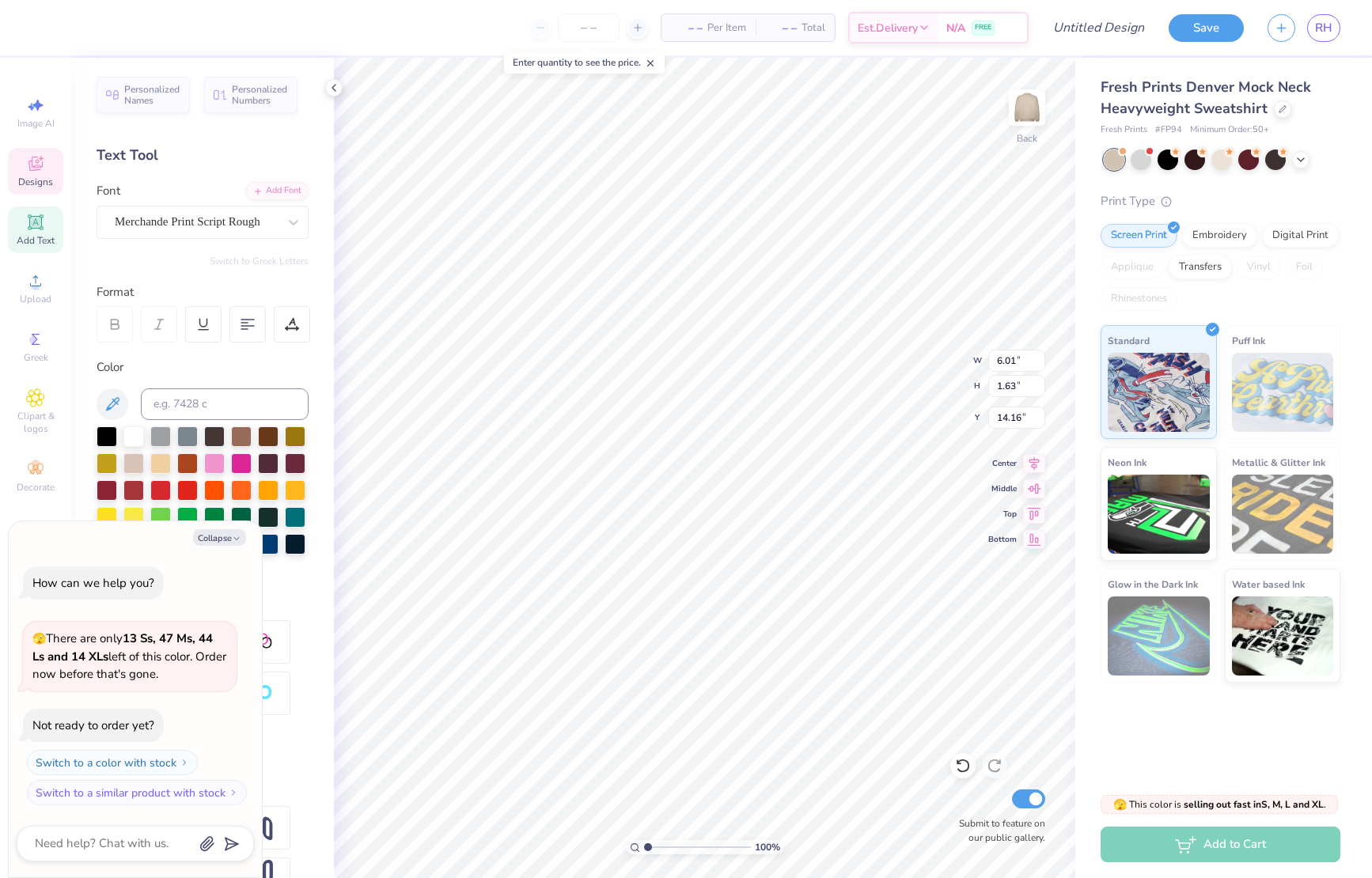
type input "2.50"
type textarea "x"
type textarea "SIG"
type textarea "x"
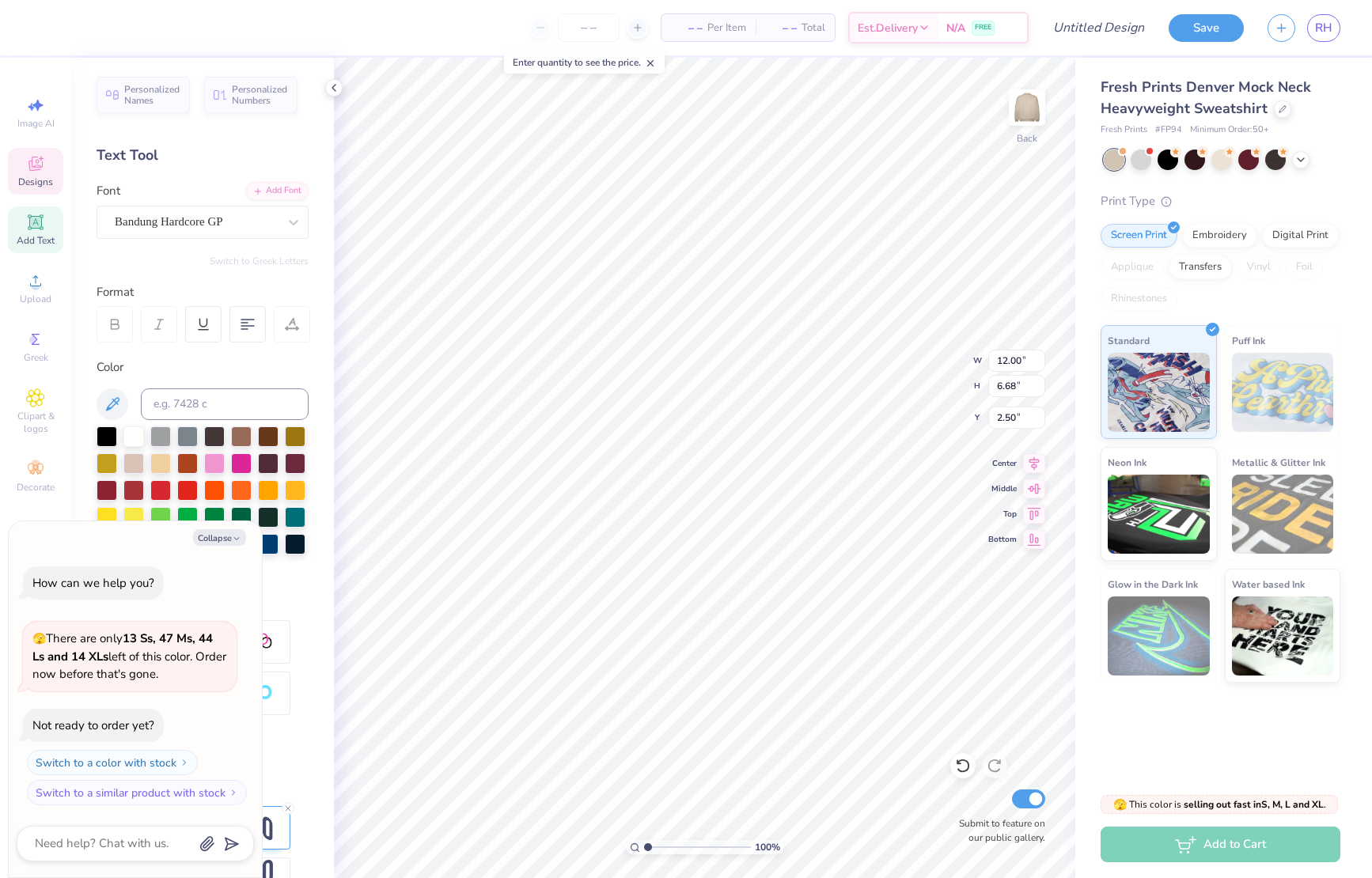
scroll to position [0, 0]
type textarea "SIG"
type textarea "x"
type textarea "SI"
type textarea "x"
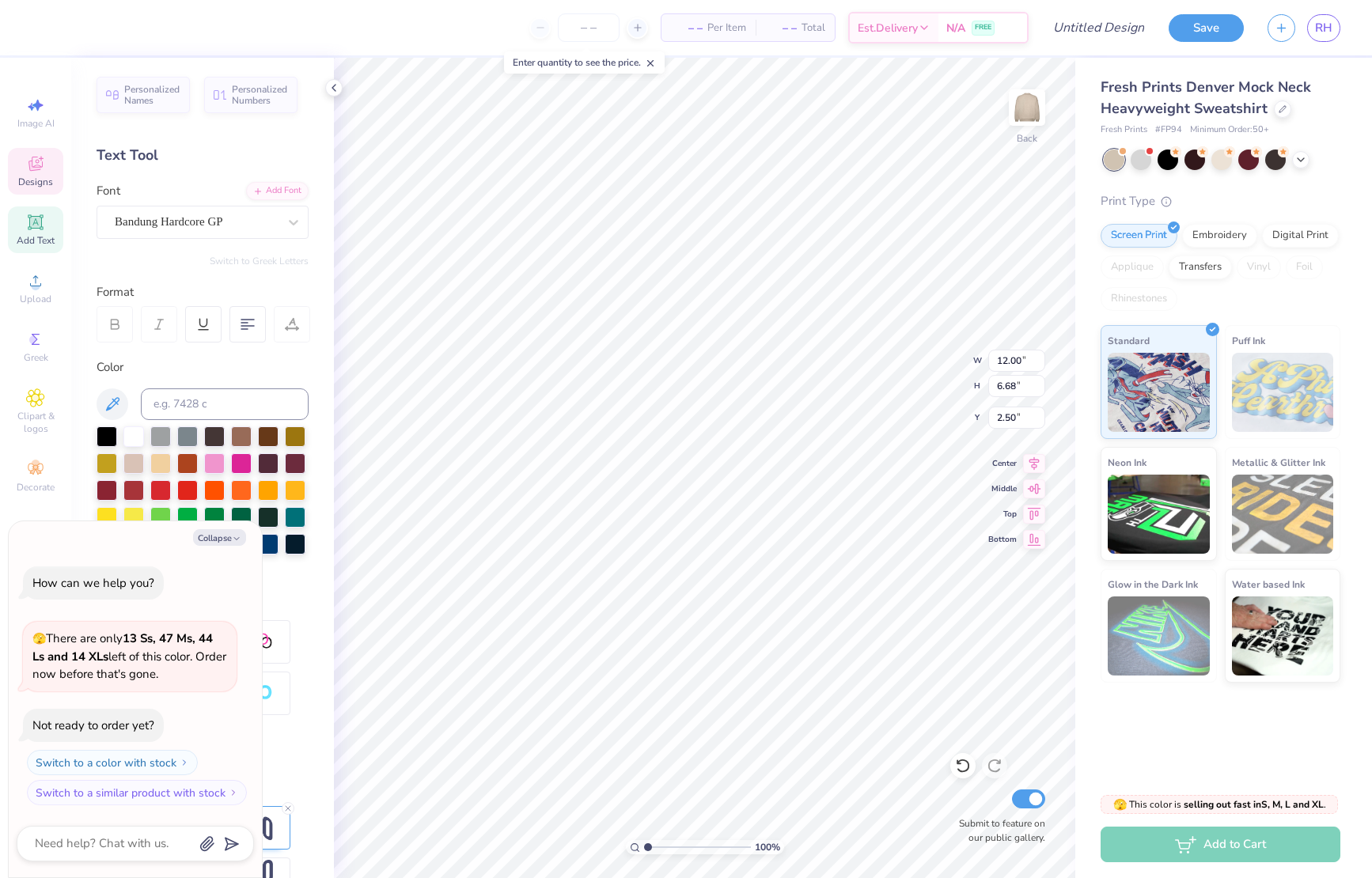
type textarea "S"
type textarea "x"
type textarea "H"
type textarea "x"
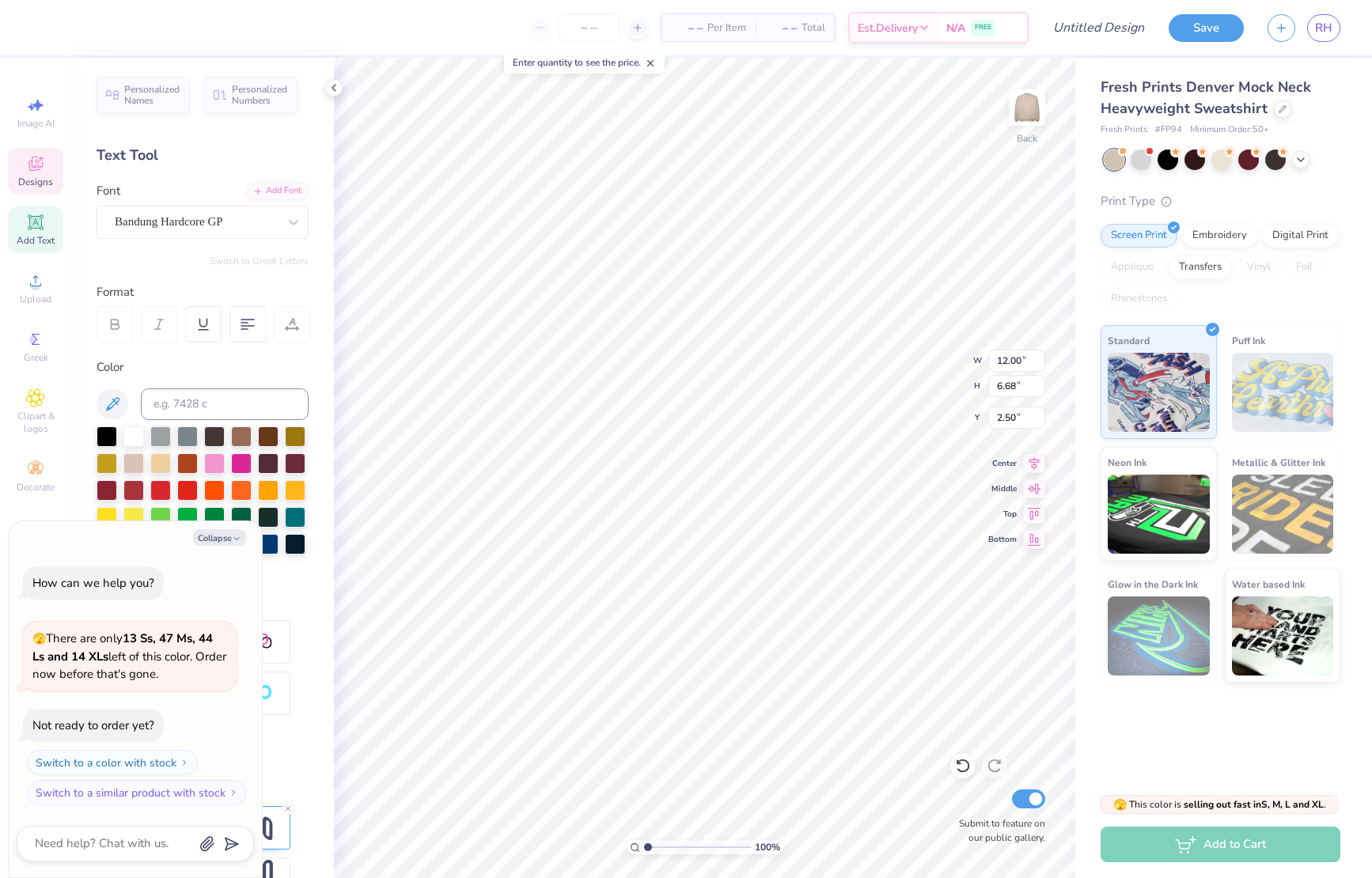
type textarea "Ho"
type textarea "x"
type textarea "Hom"
type textarea "x"
type textarea "Home"
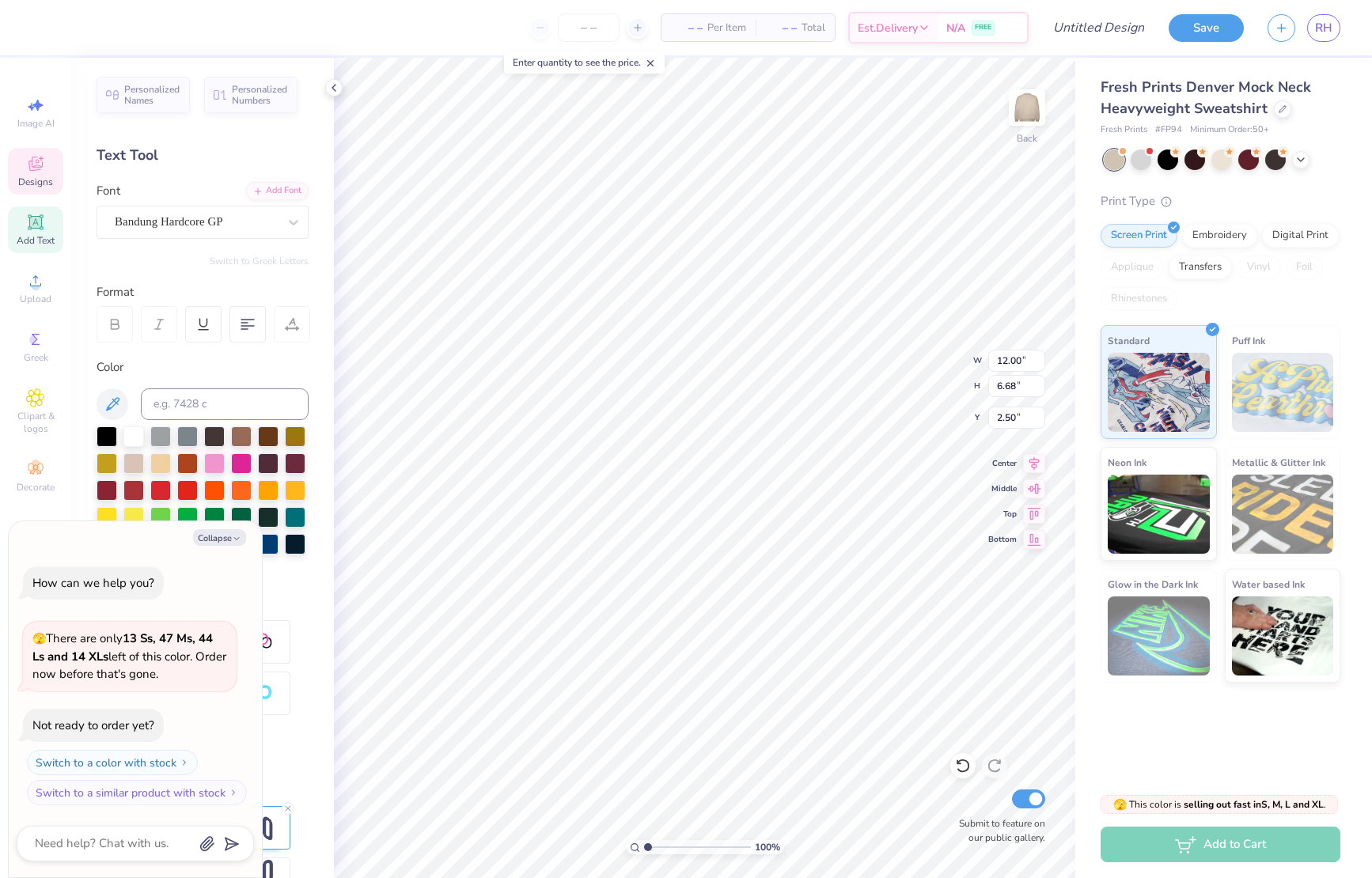
type textarea "x"
type textarea "Homec"
type textarea "x"
type textarea "Homeco"
type textarea "x"
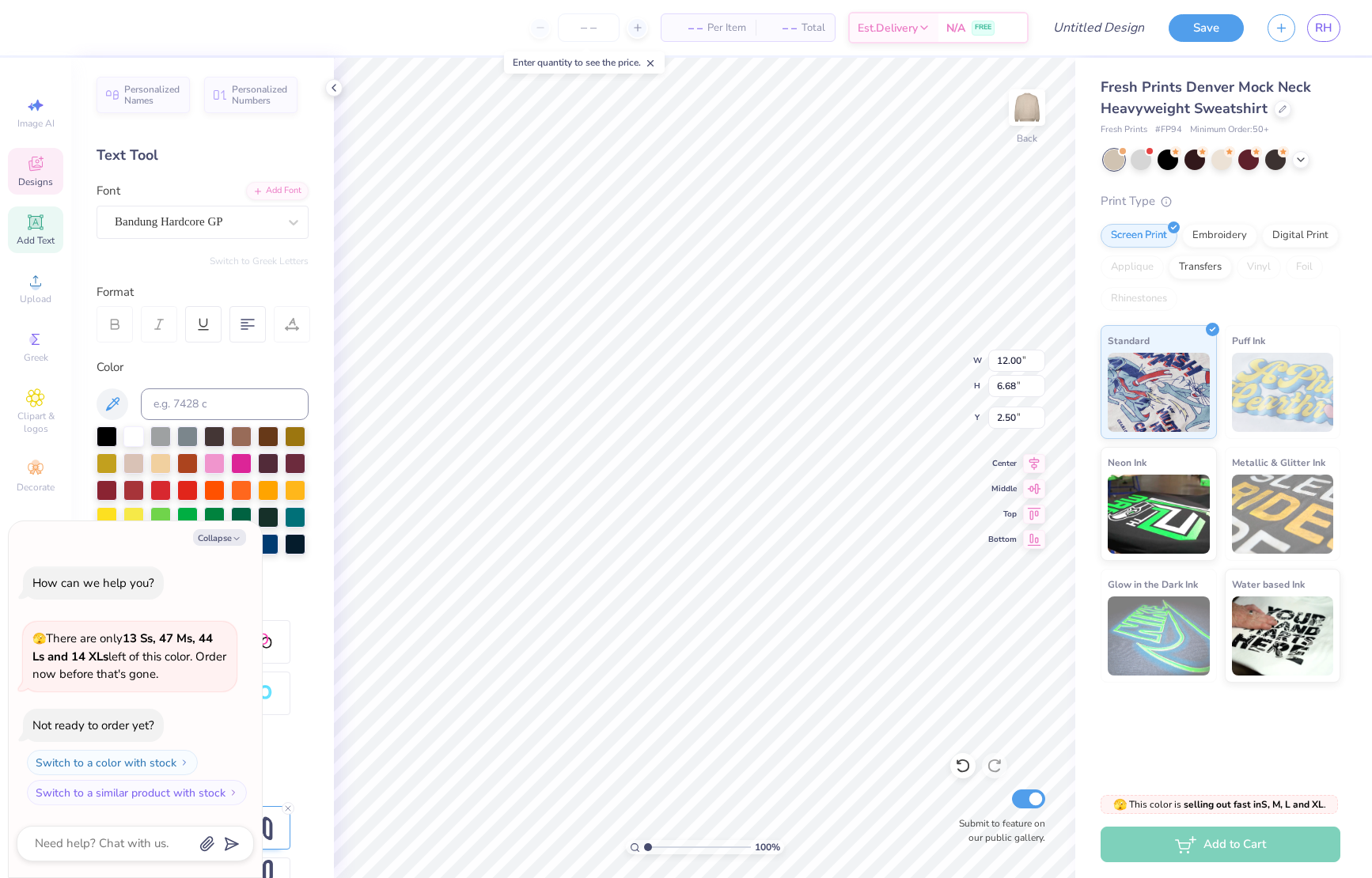
scroll to position [0, 2]
type textarea "Homecom"
type textarea "x"
type textarea "Homecomin"
type textarea "x"
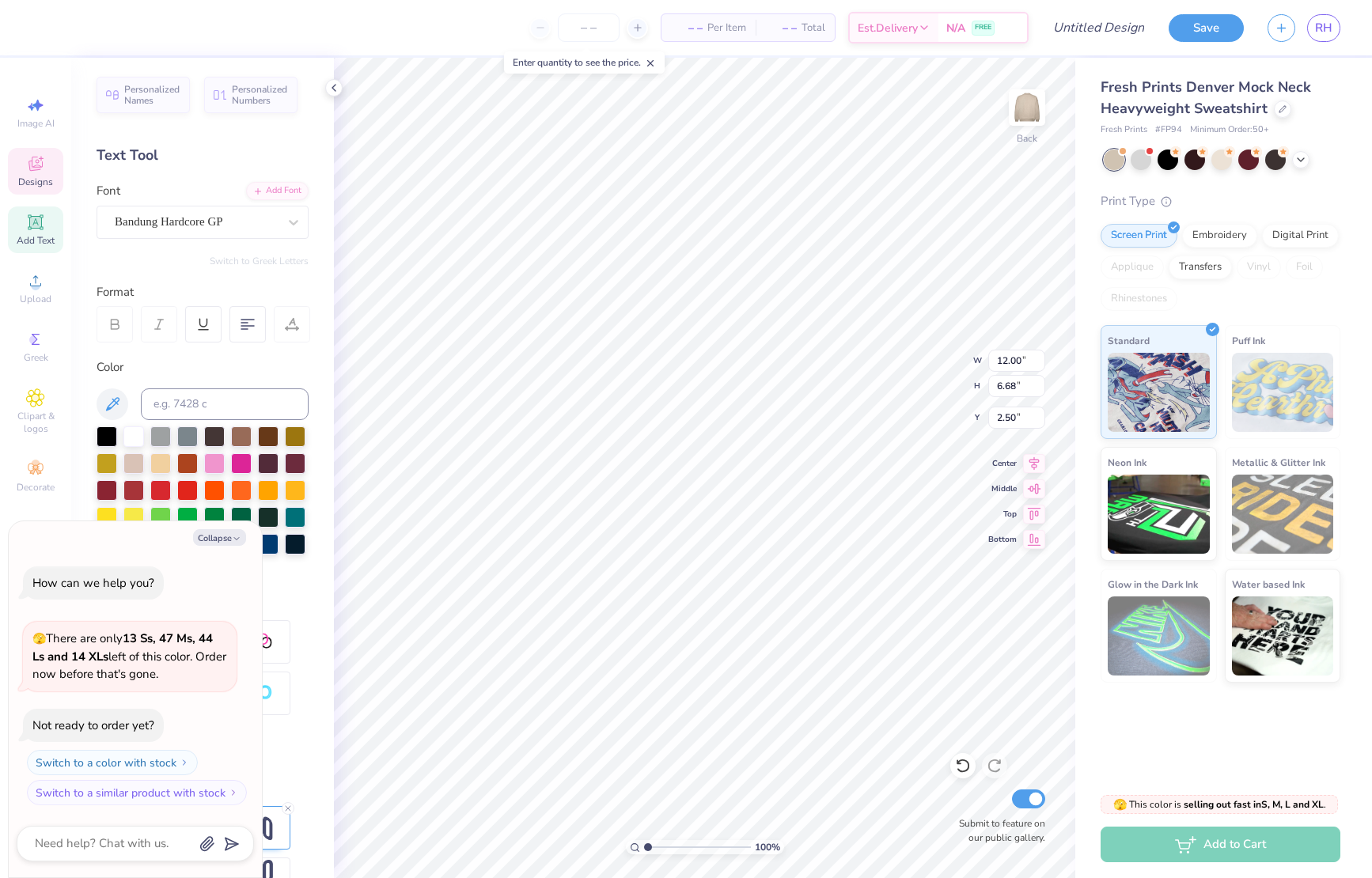
type textarea "Homecoming"
click at [211, 537] on button "Collapse" at bounding box center [219, 537] width 53 height 17
type textarea "x"
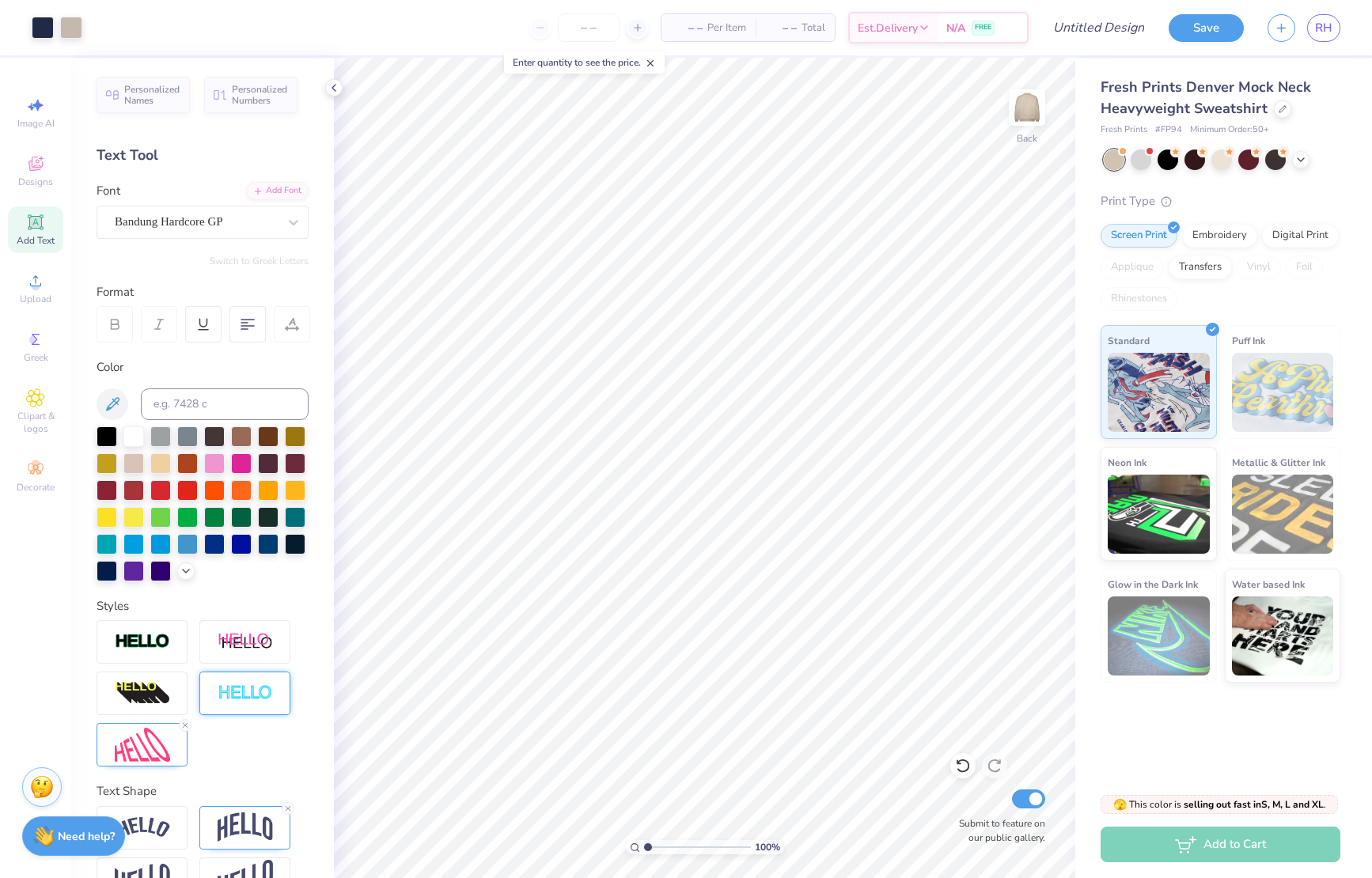
scroll to position [42, 0]
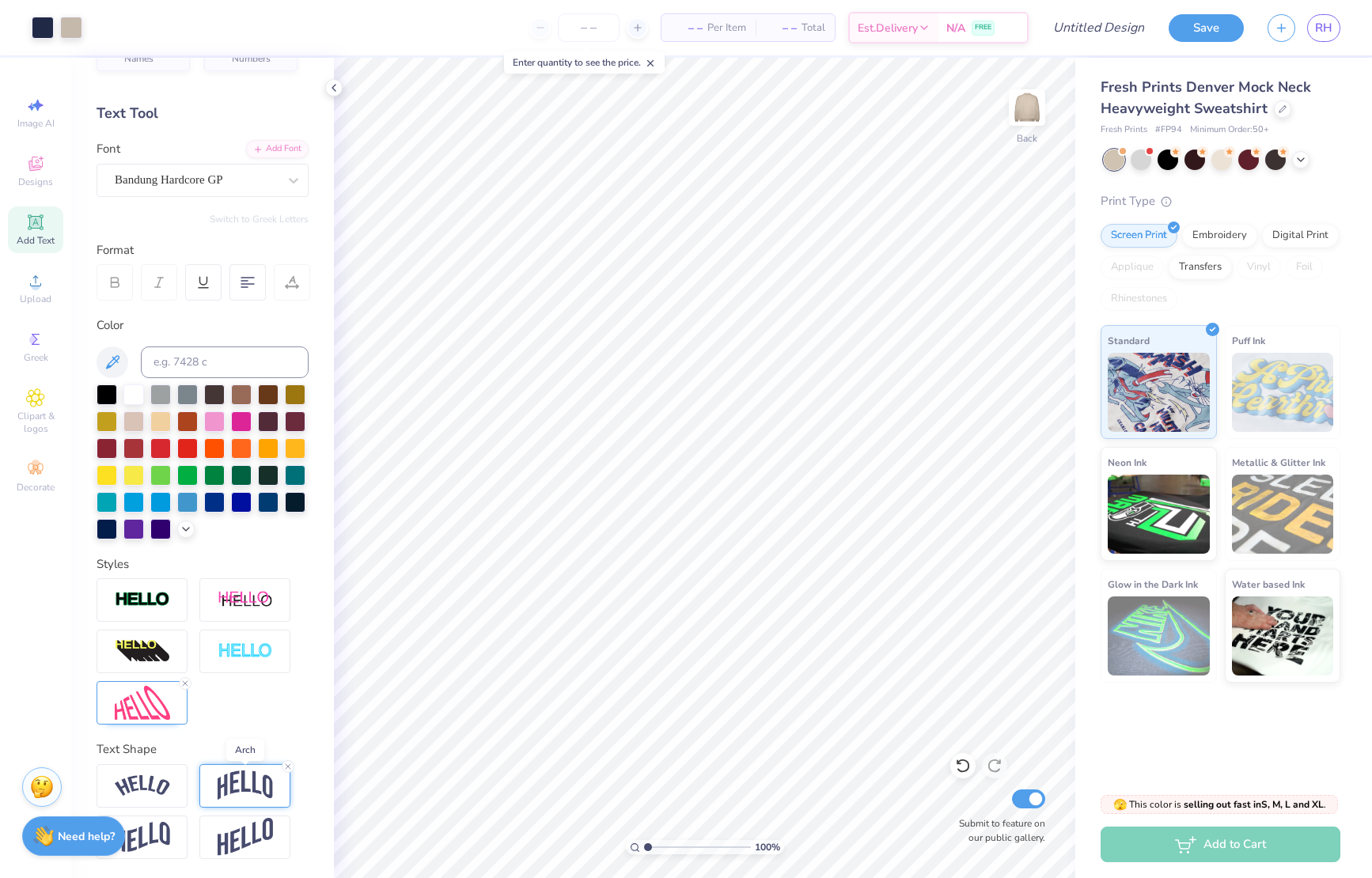
click at [243, 794] on img at bounding box center [245, 785] width 55 height 30
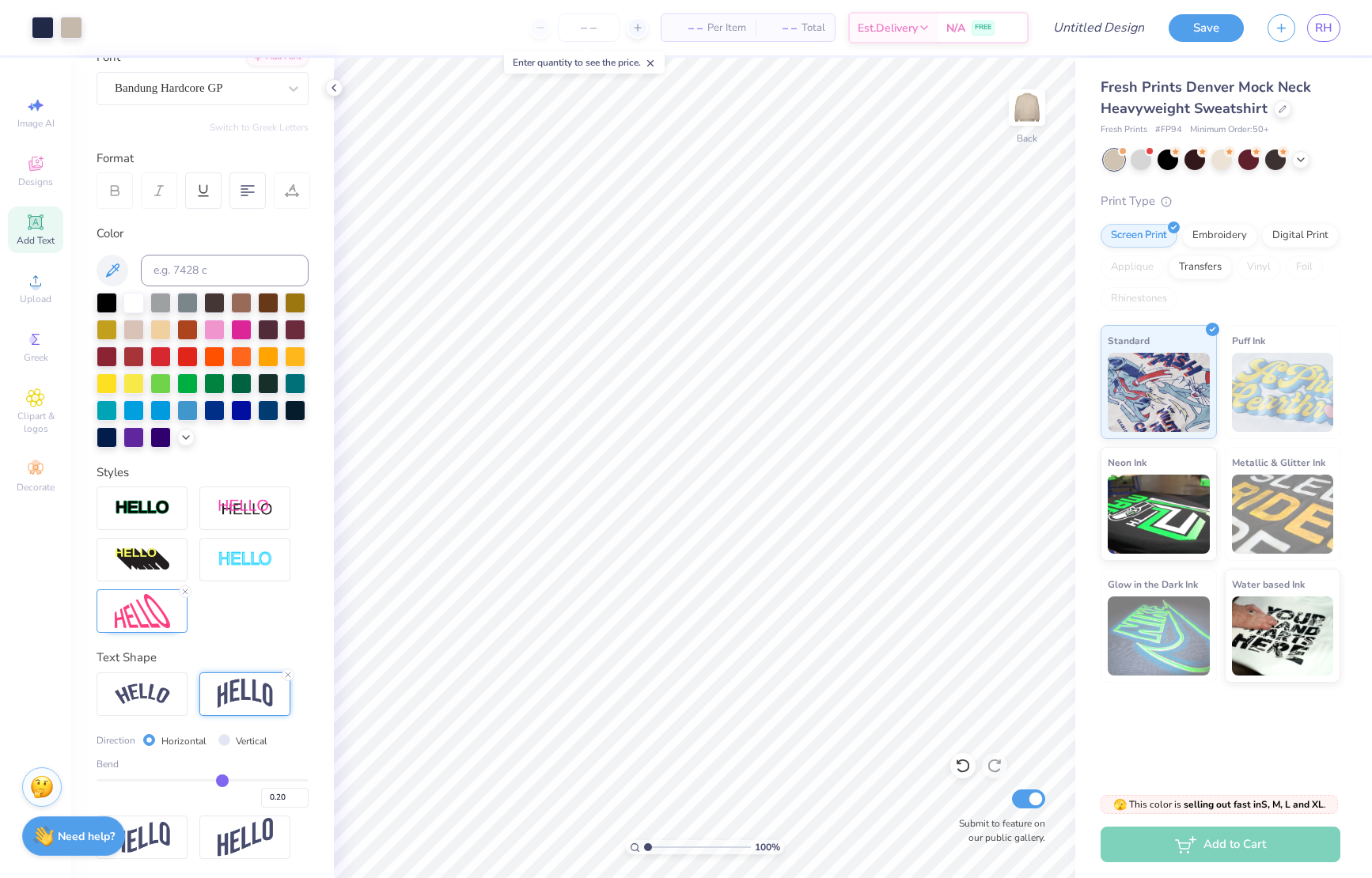
type input "0.22"
type input "0.21"
type input "0.2"
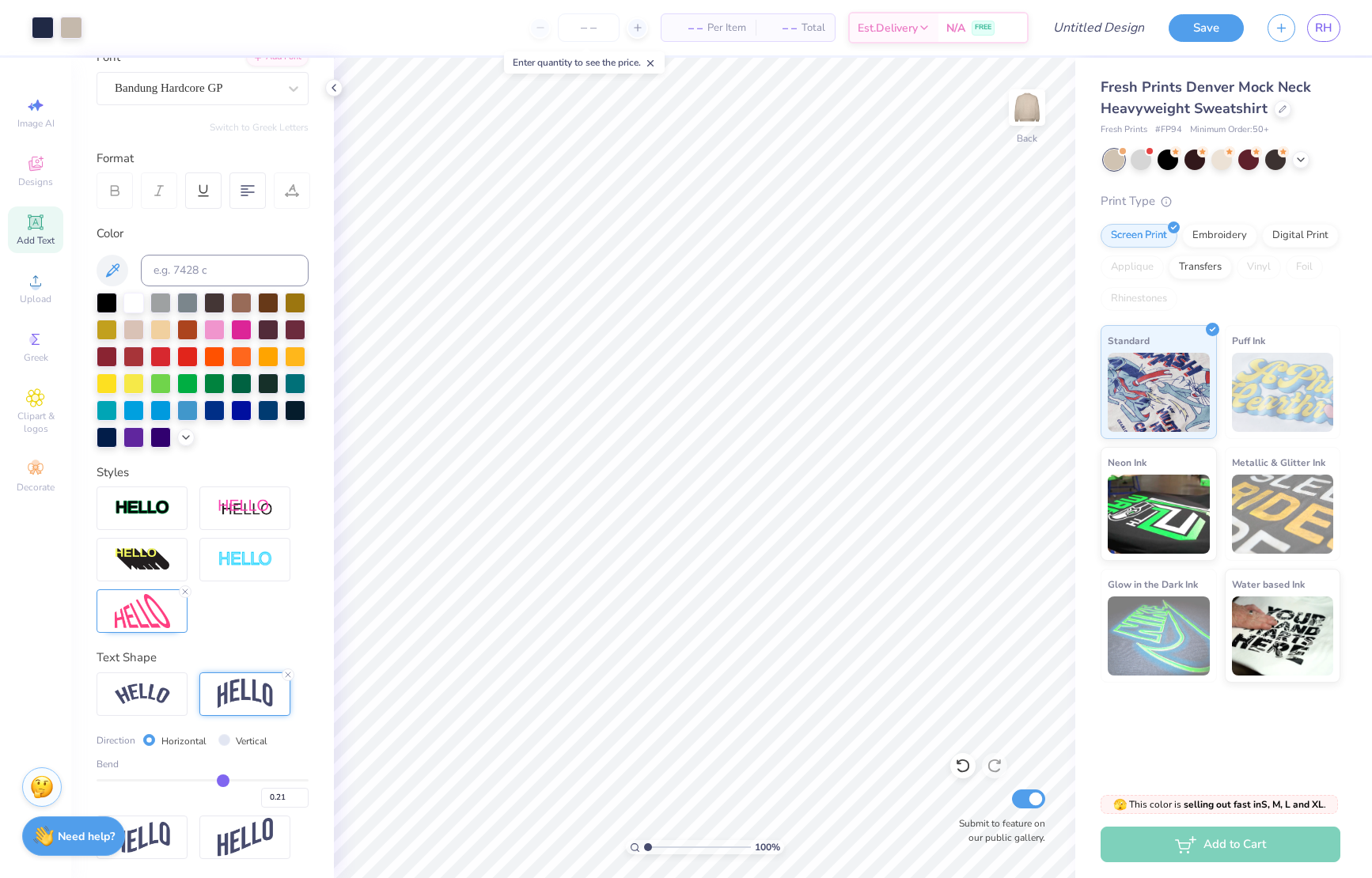
type input "0.20"
type input "0.19"
type input "0.18"
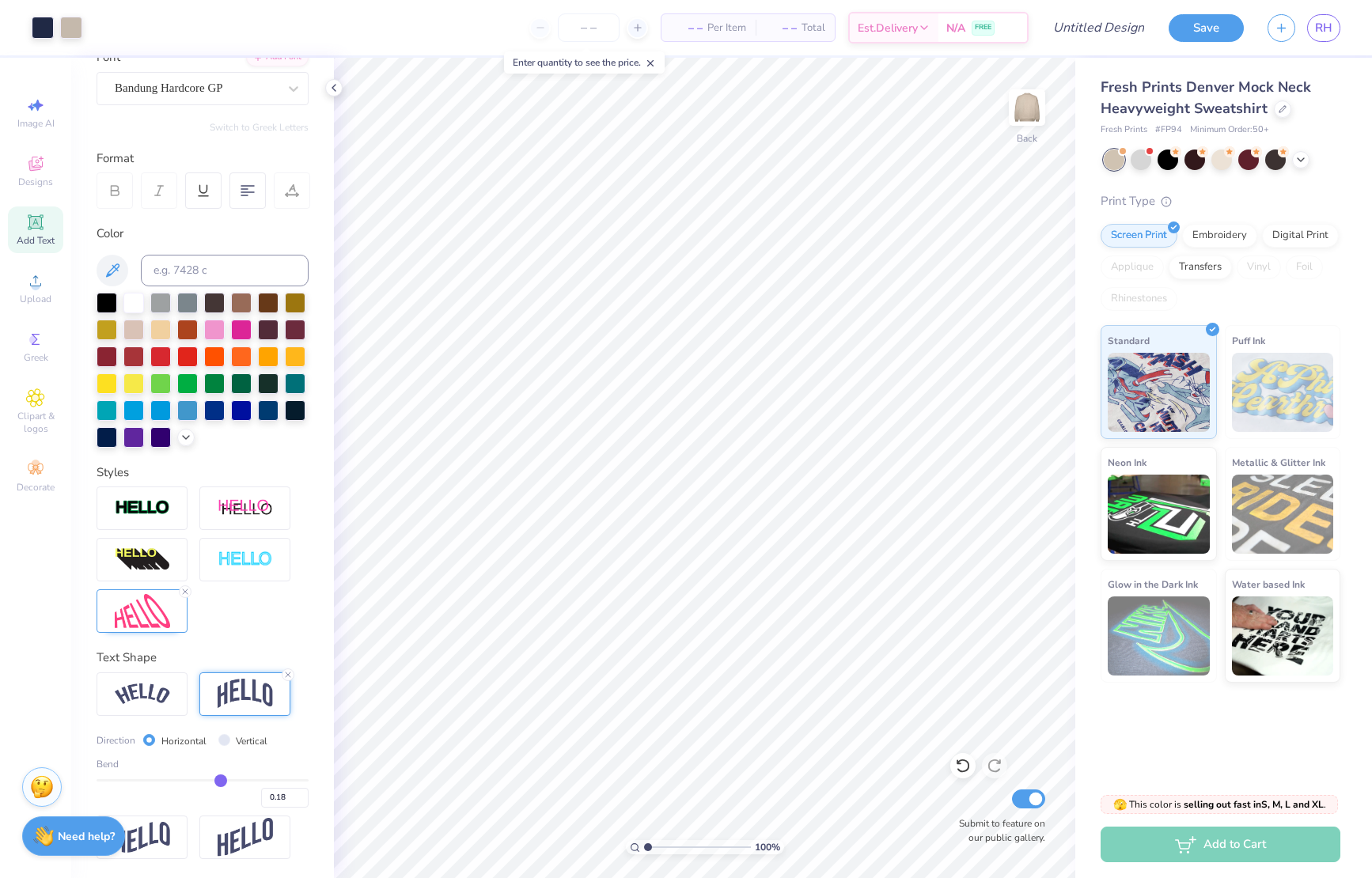
type input "0.17"
drag, startPoint x: 224, startPoint y: 781, endPoint x: 216, endPoint y: 778, distance: 8.5
click at [212, 781] on input "range" at bounding box center [203, 780] width 212 height 2
type input "0.14"
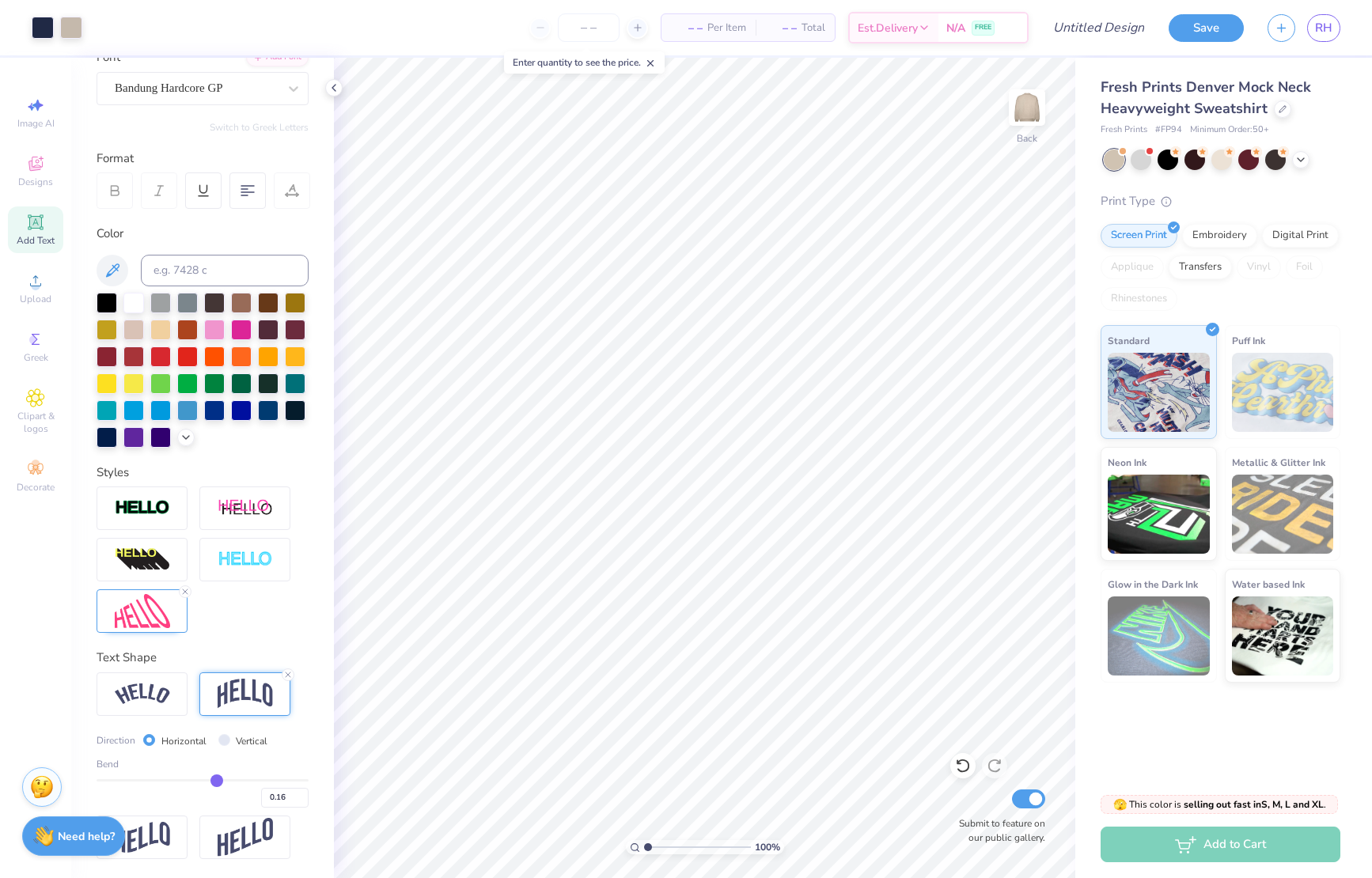
type input "0.14"
type input "0.13"
type input "0.12"
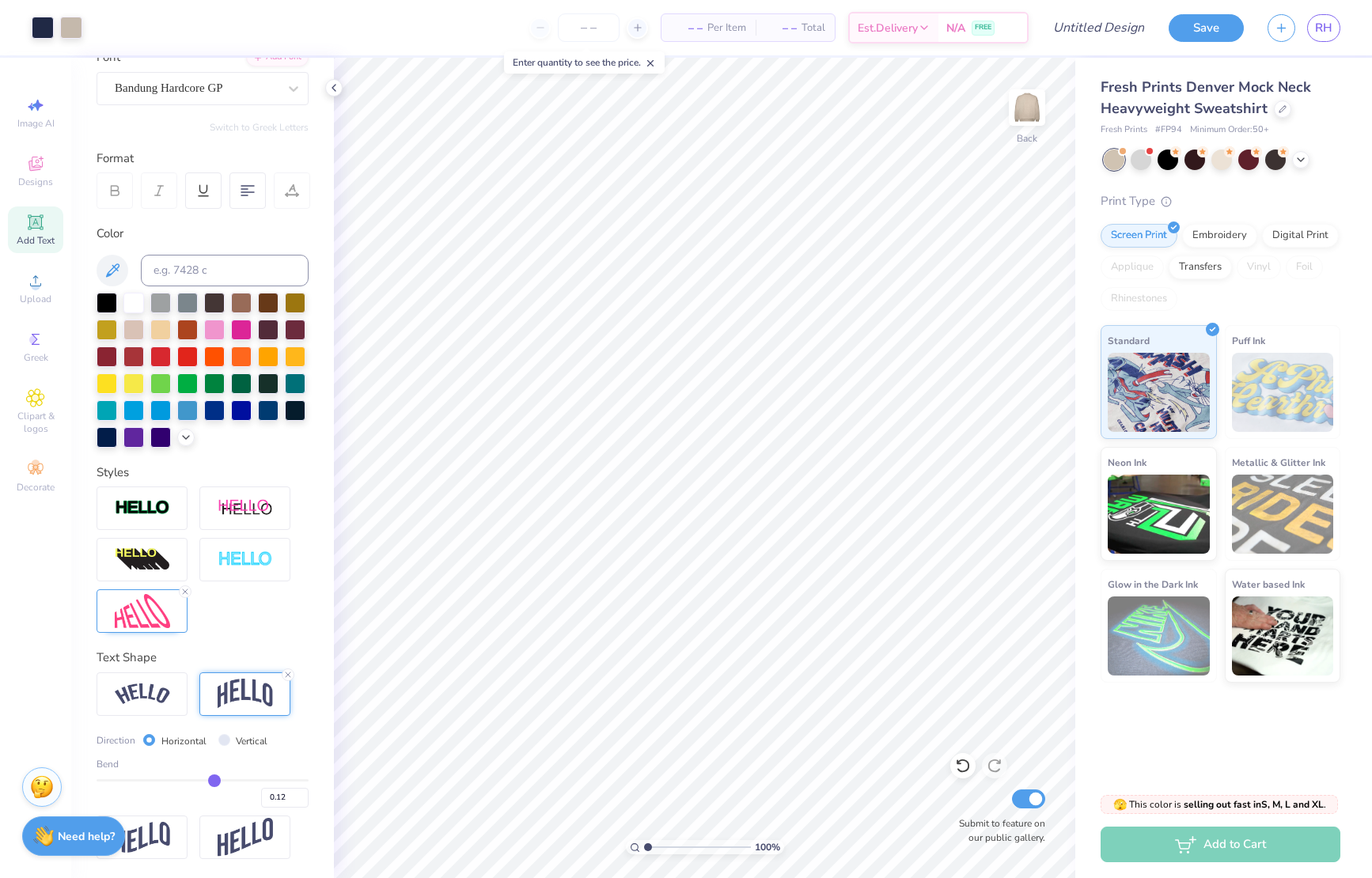
type input "0.13"
type input "0.14"
type input "0.13"
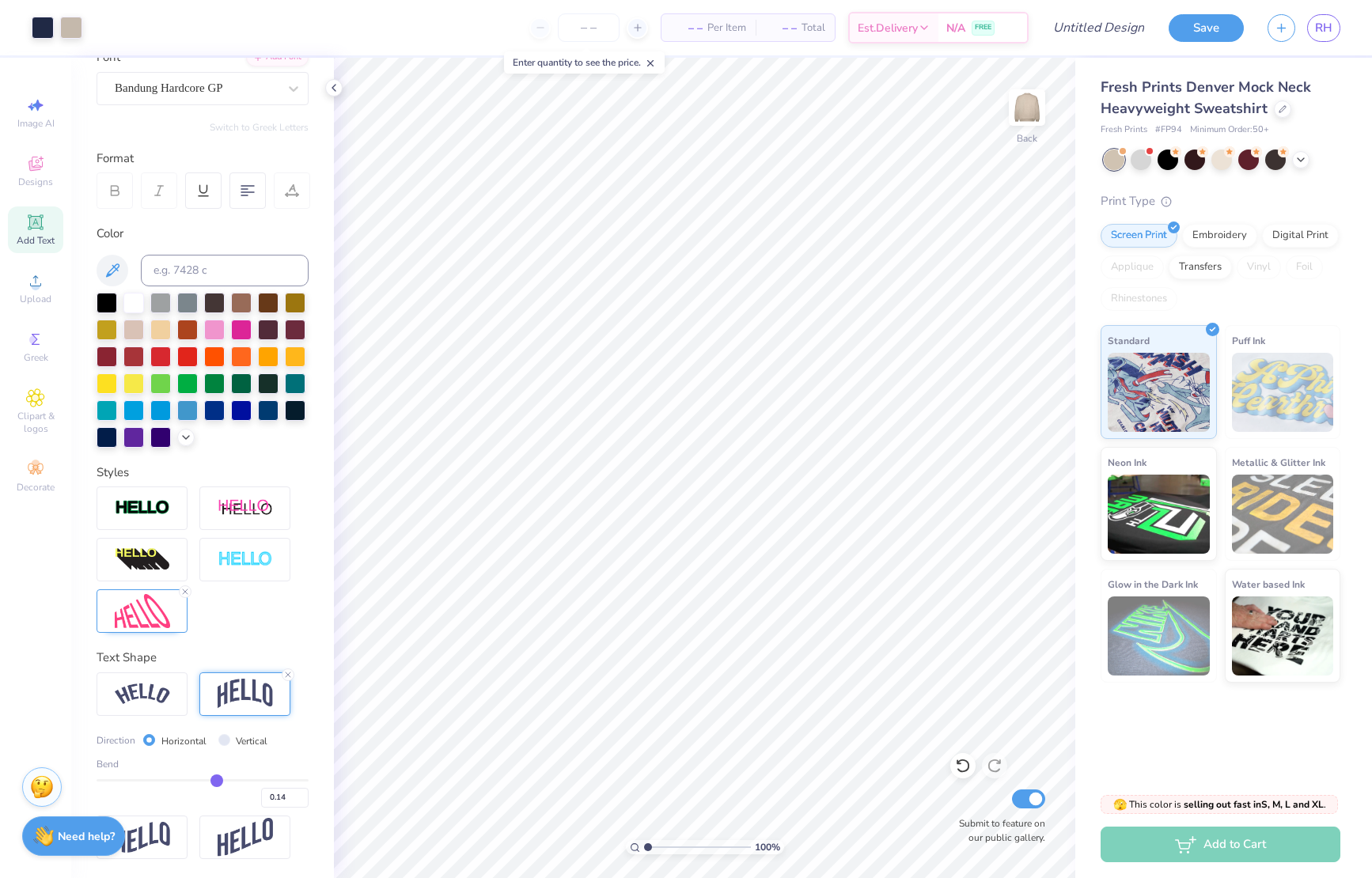
type input "0.13"
type input "0.12"
click at [215, 779] on input "range" at bounding box center [203, 780] width 212 height 2
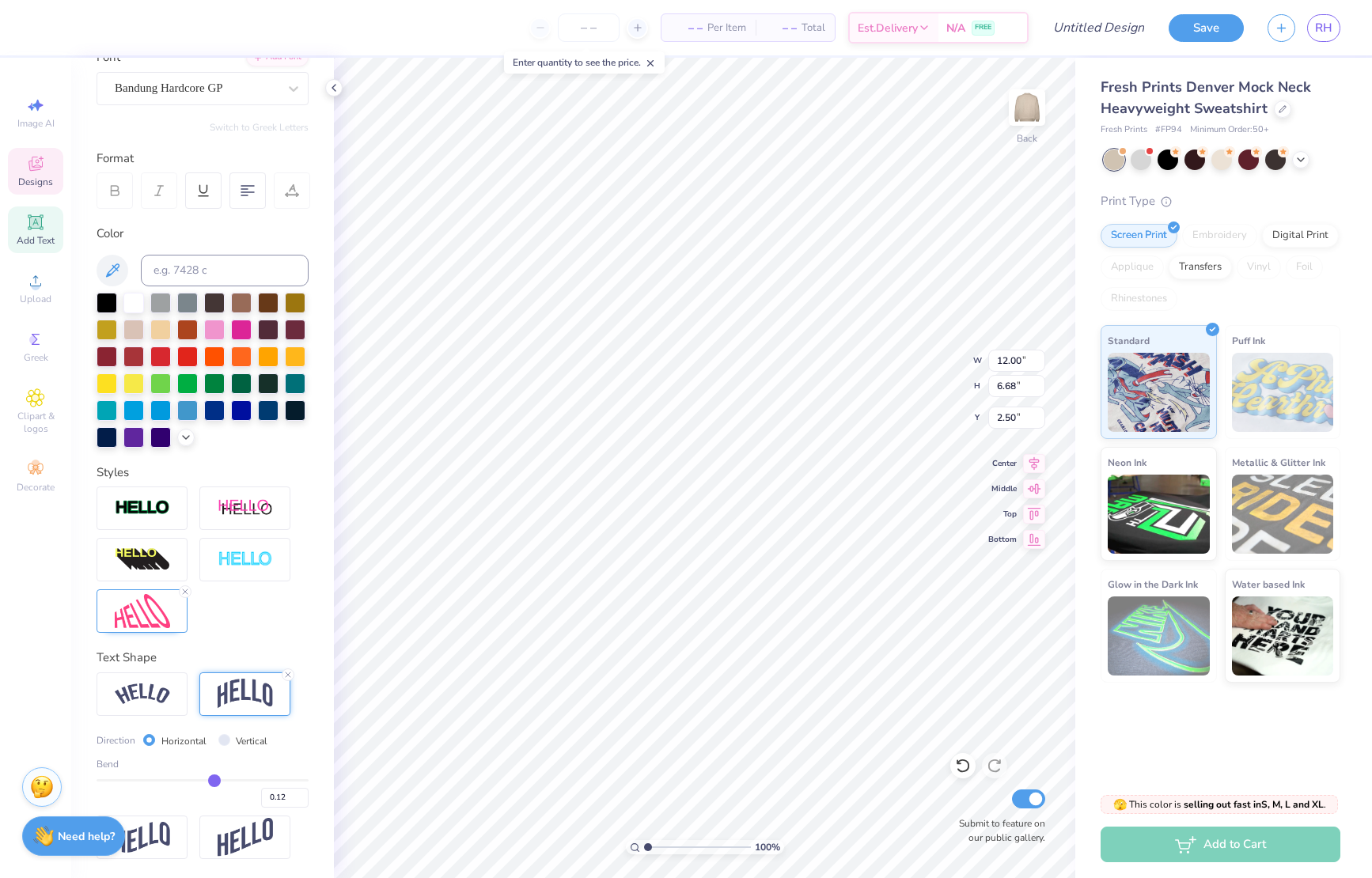
type input "13.48"
type input "7.50"
type input "1.32"
type input "0.1"
click at [212, 782] on input "range" at bounding box center [203, 780] width 212 height 2
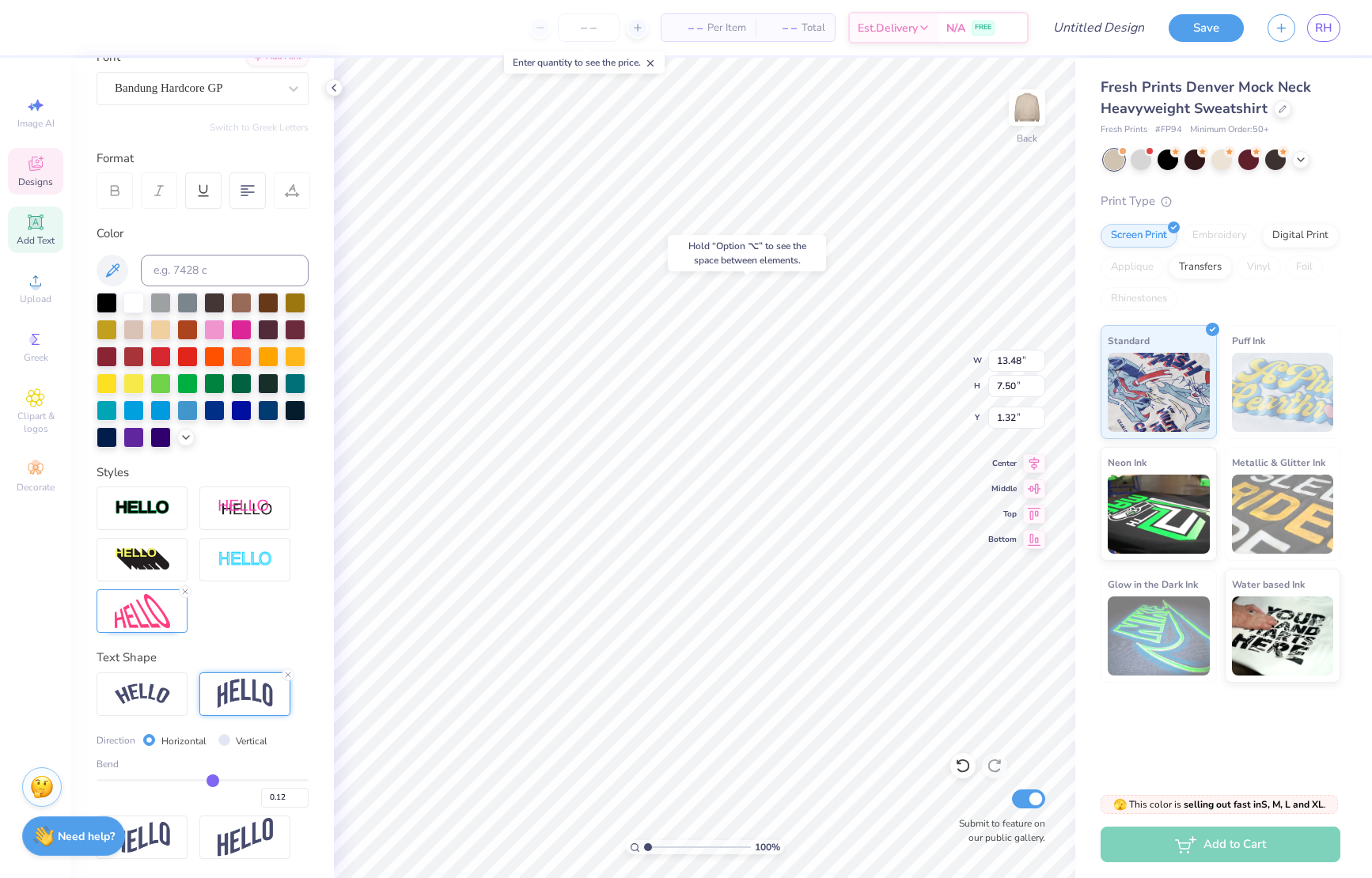
type input "0.10"
type input "1.45"
type input "0.04"
type input "0.05"
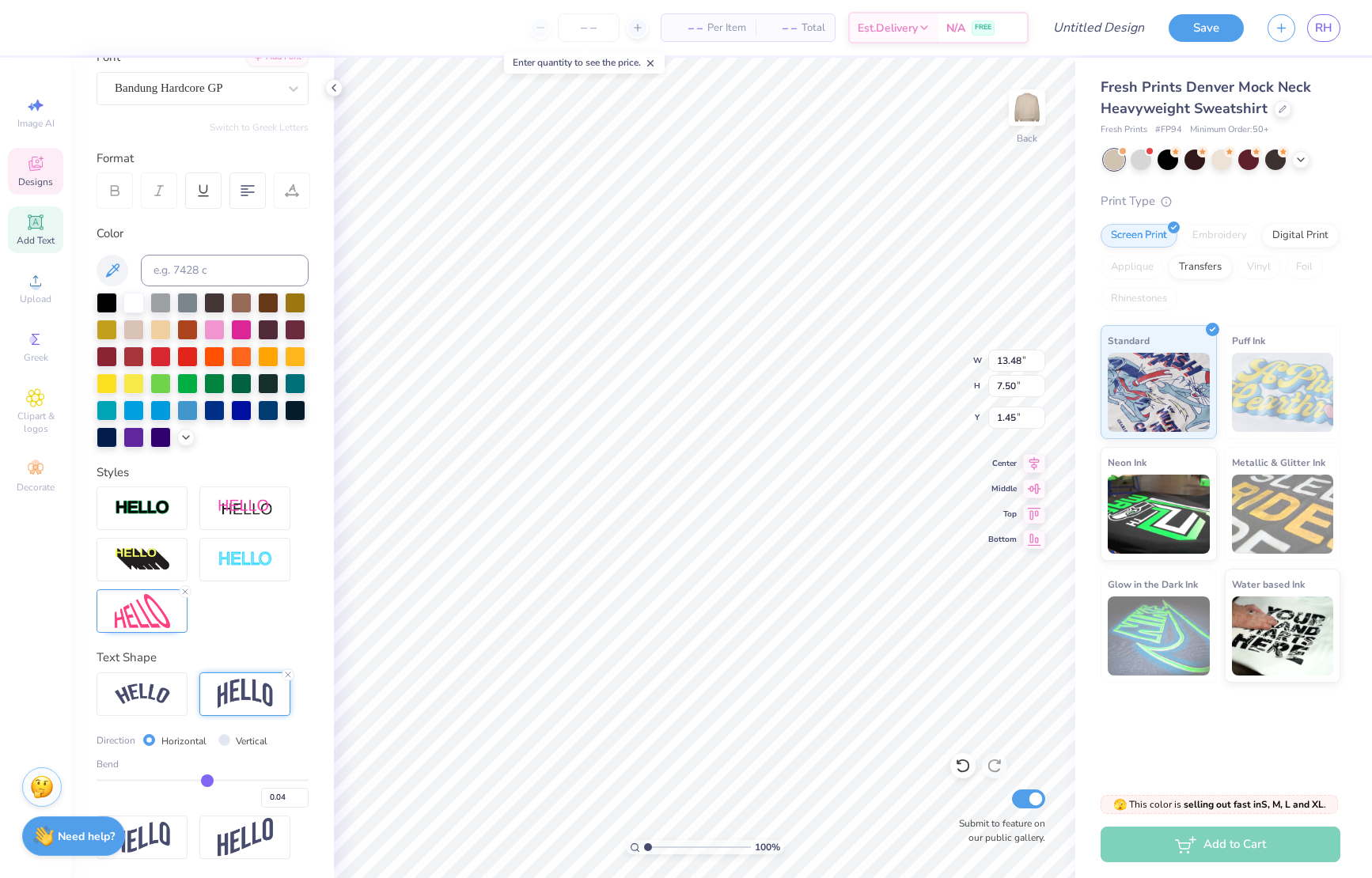
type input "0.05"
type input "0.06"
type input "0.07"
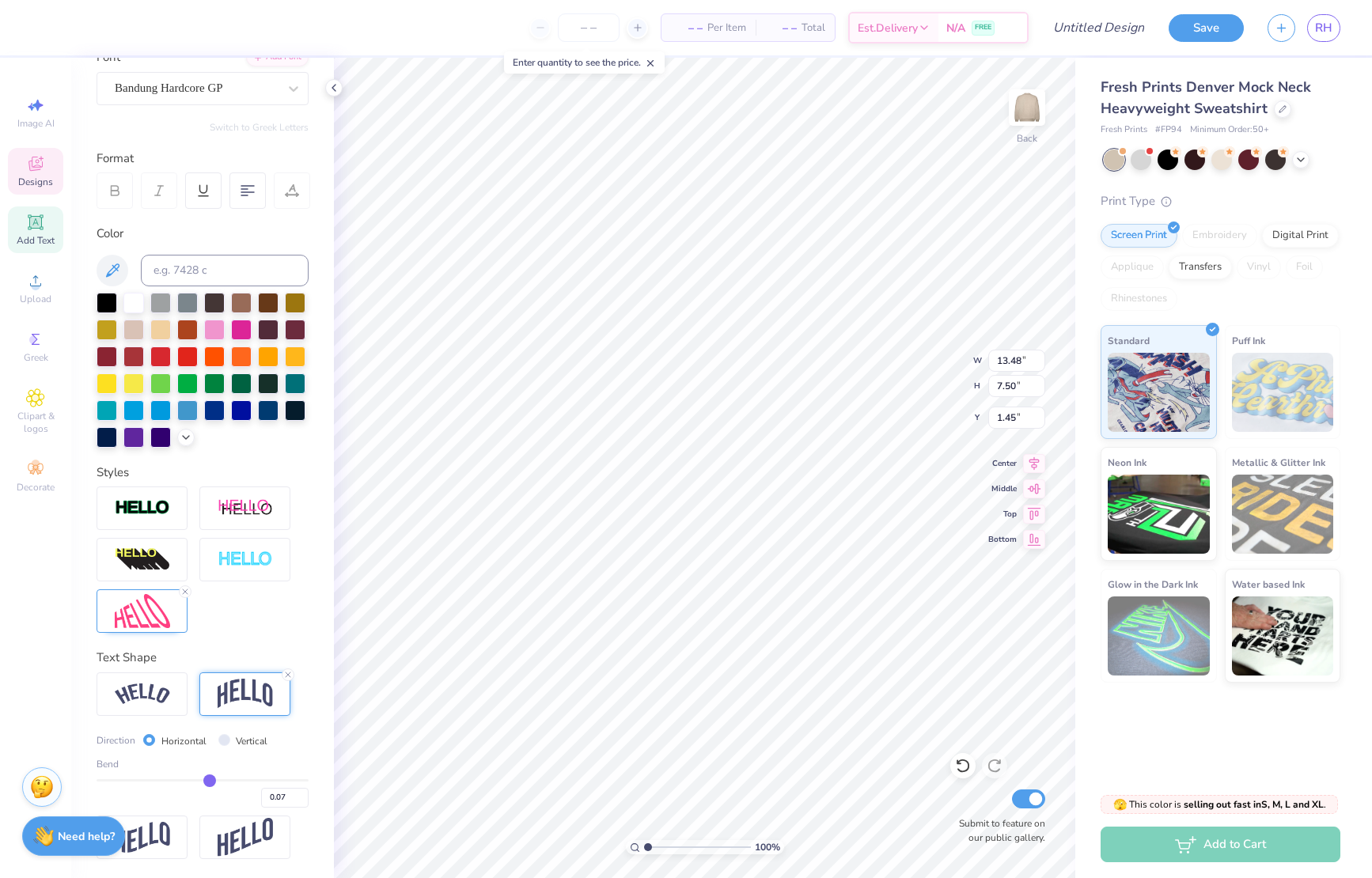
type input "0.08"
type input "0.09"
type input "0.1"
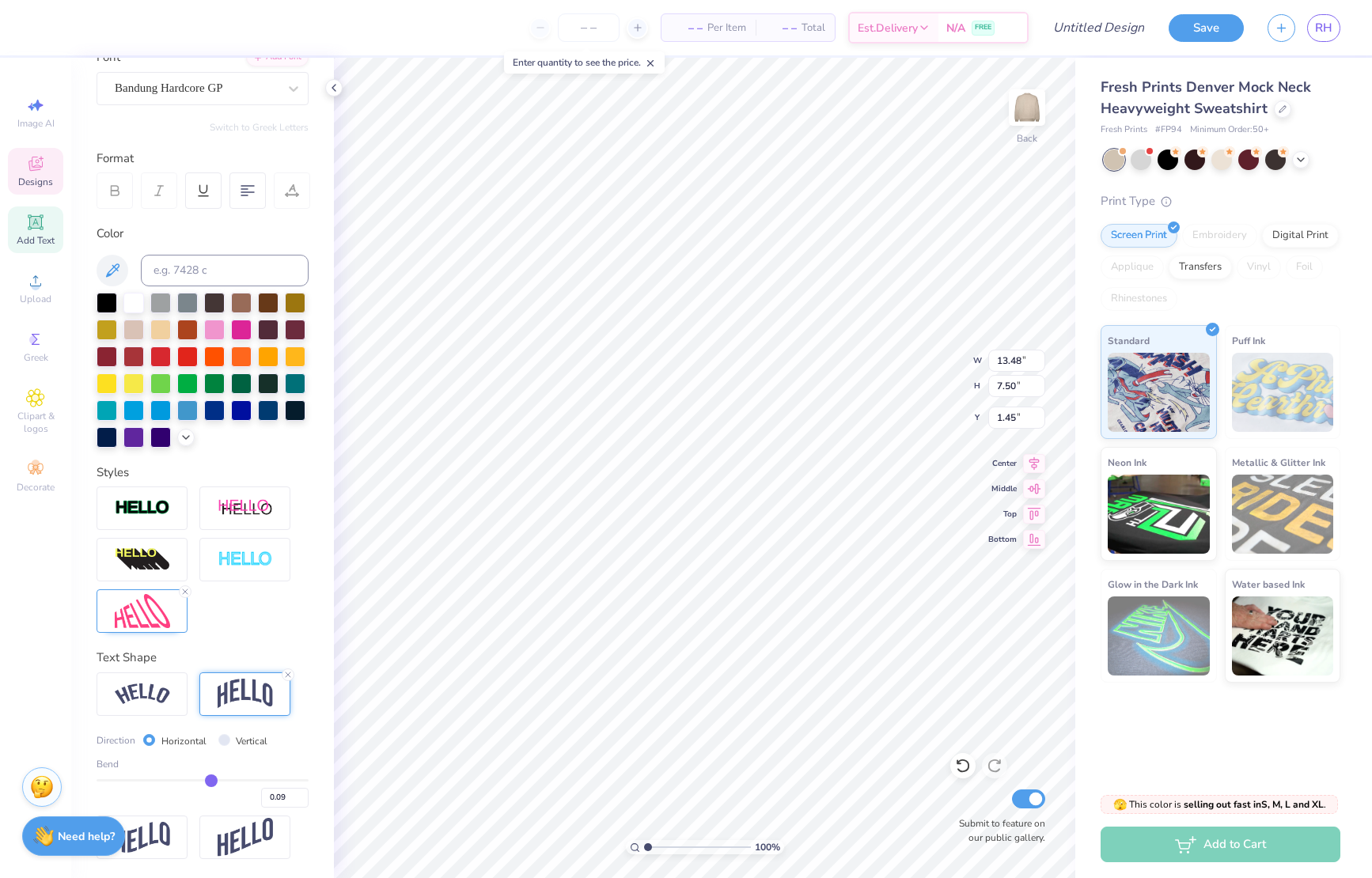
type input "0.10"
type input "0.11"
type input "0.1"
type input "0.10"
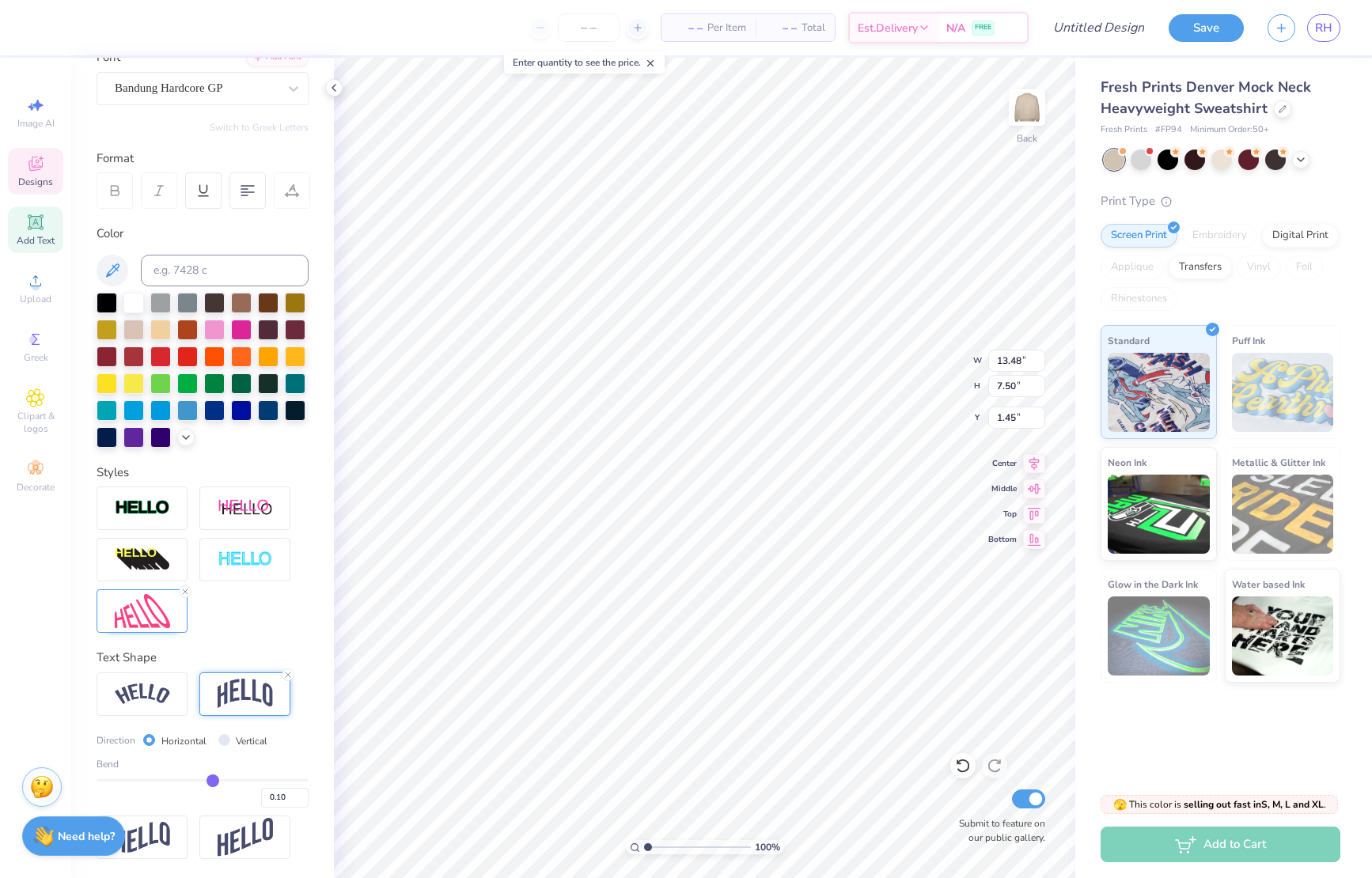
type input "0.09"
type input "0.08"
type input "0.07"
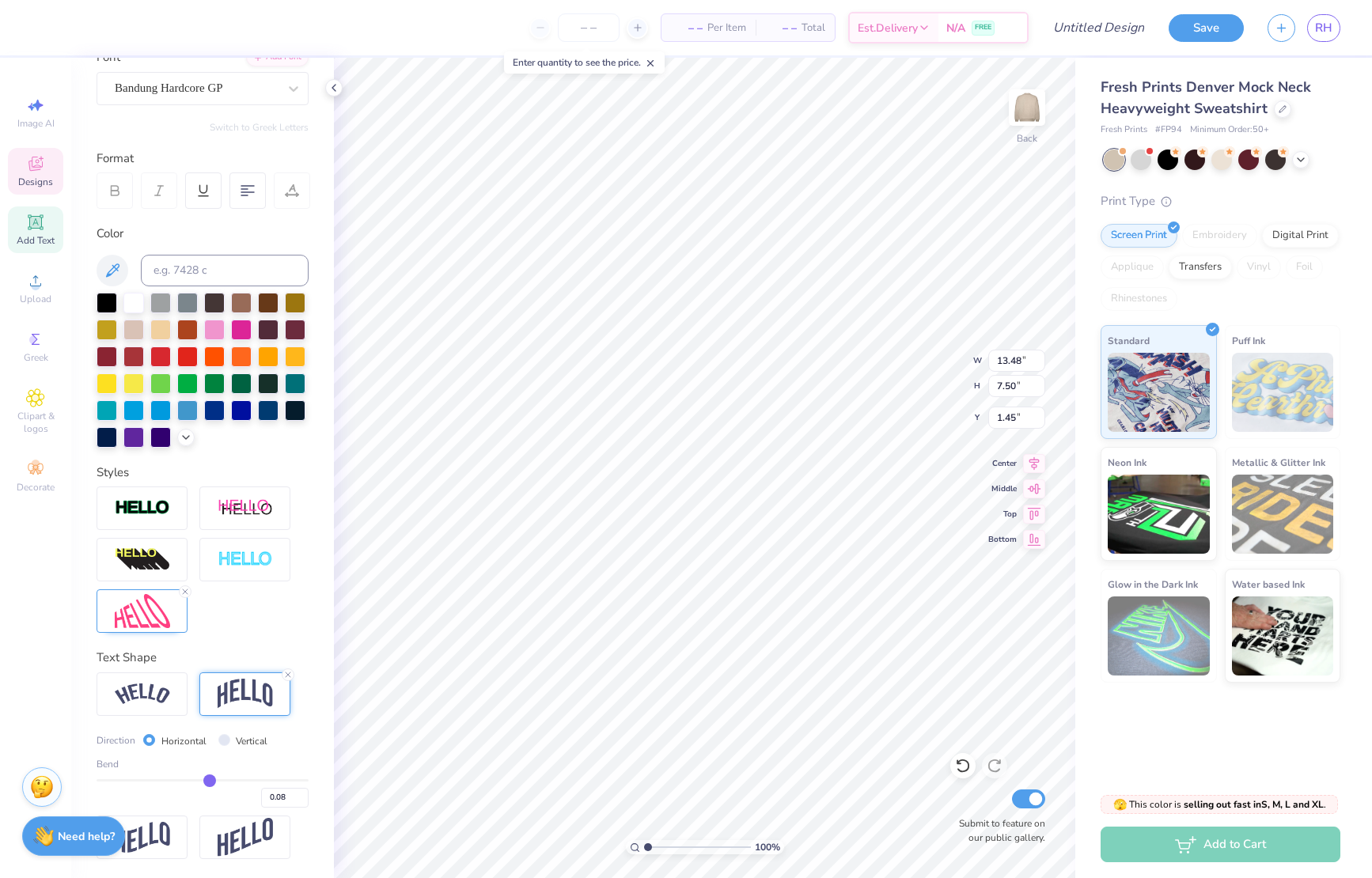
type input "0.07"
type input "0.06"
type input "0.05"
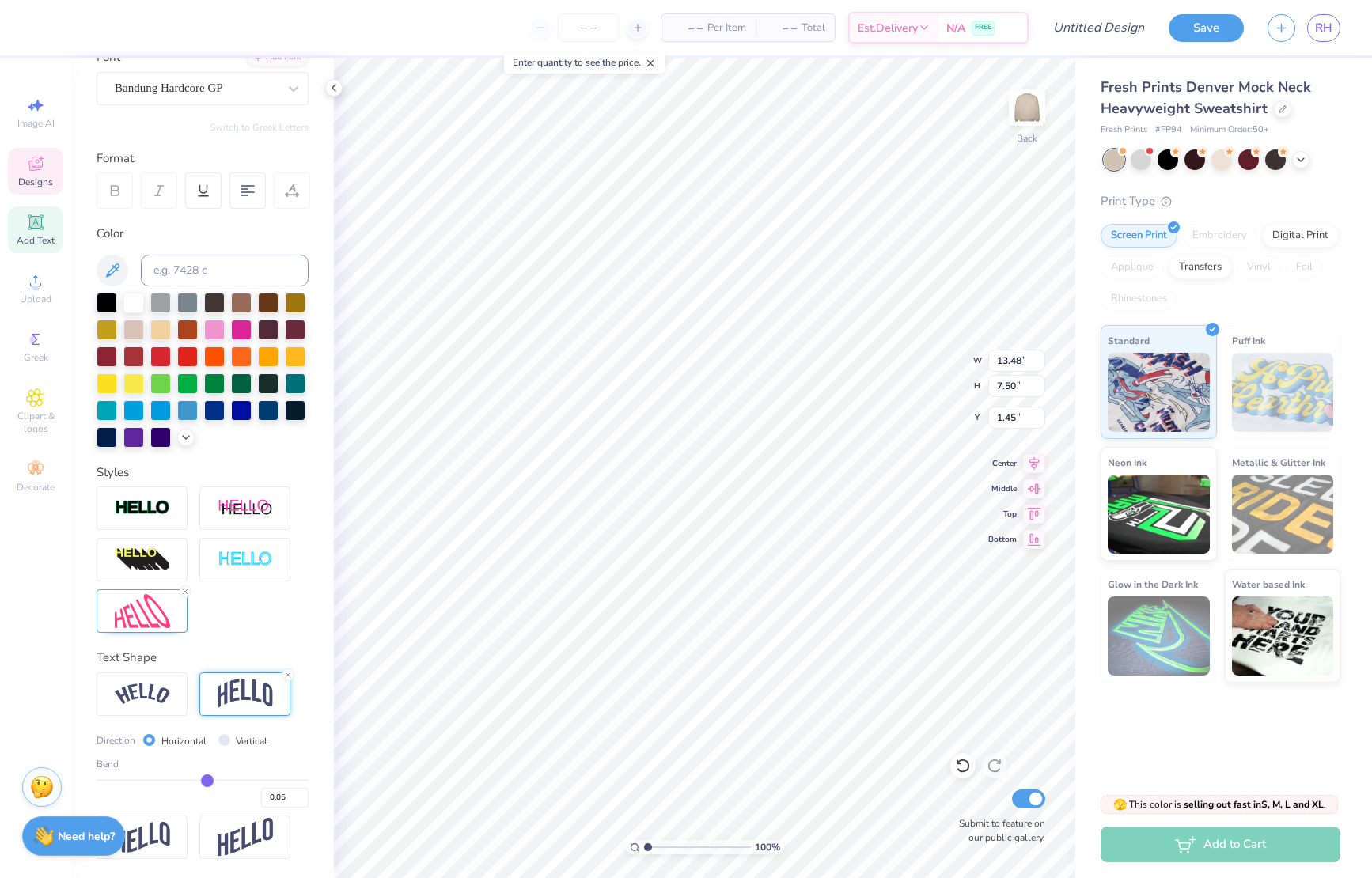
click at [207, 782] on input "range" at bounding box center [203, 780] width 212 height 2
drag, startPoint x: 213, startPoint y: 779, endPoint x: 196, endPoint y: 778, distance: 17.0
type input "-0.06"
click at [196, 779] on input "range" at bounding box center [203, 780] width 212 height 2
type input "-0.06"
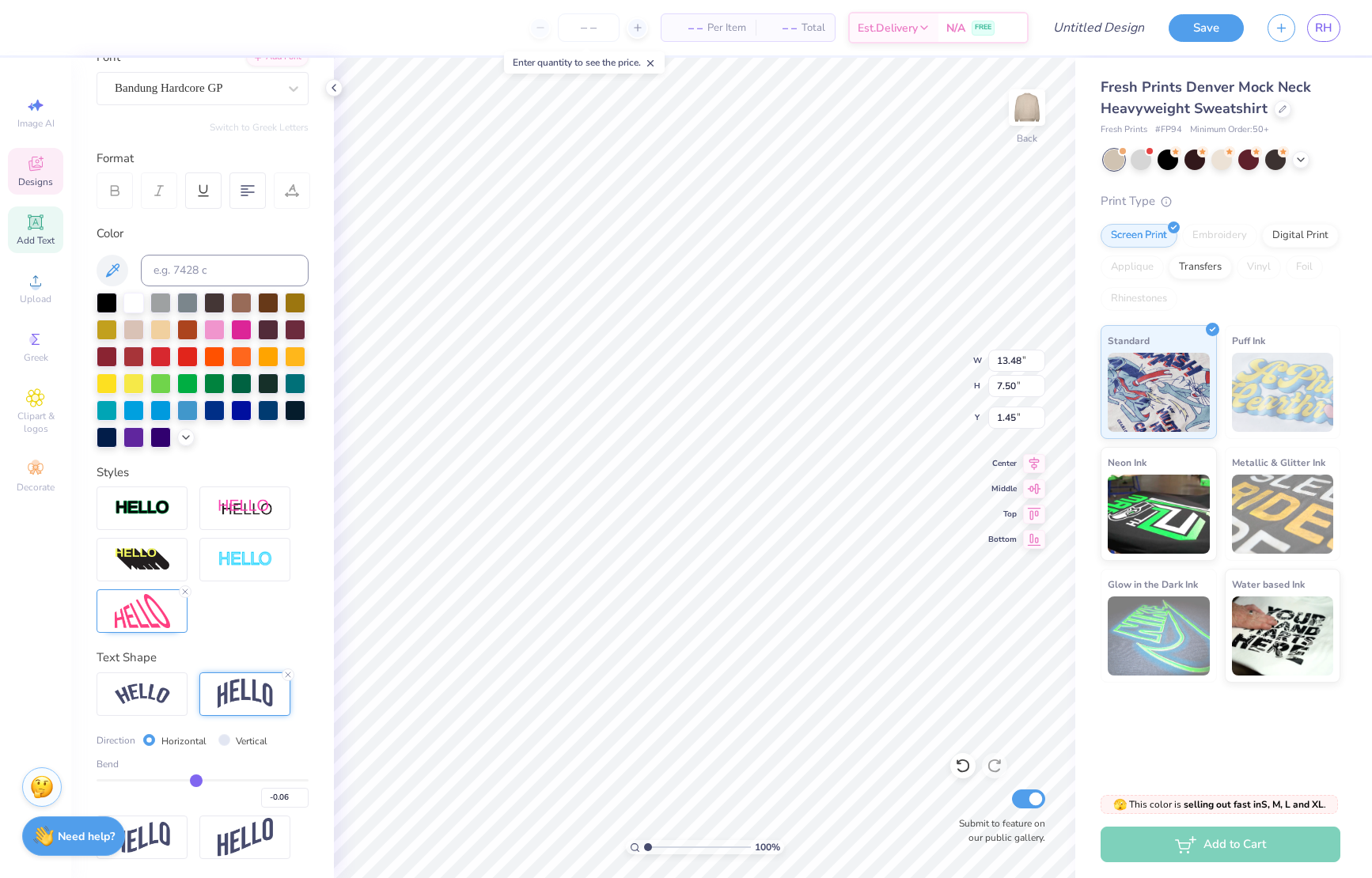
type input "0.05"
click at [207, 782] on input "range" at bounding box center [203, 780] width 212 height 2
type input "0.05"
type input "7.49"
type input "1.46"
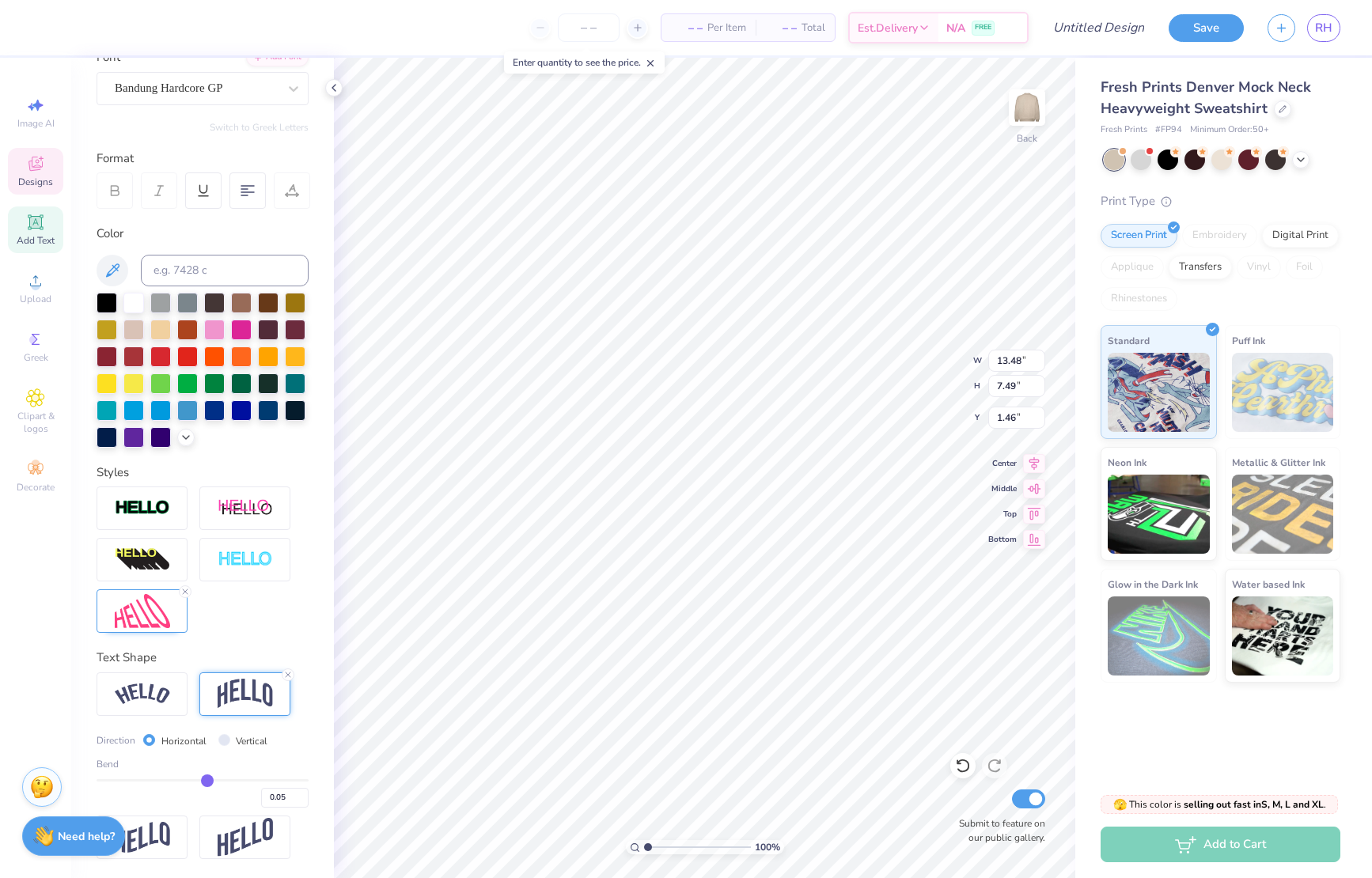
type input "7.50"
type input "1.45"
type input "0.04"
type input "0.05"
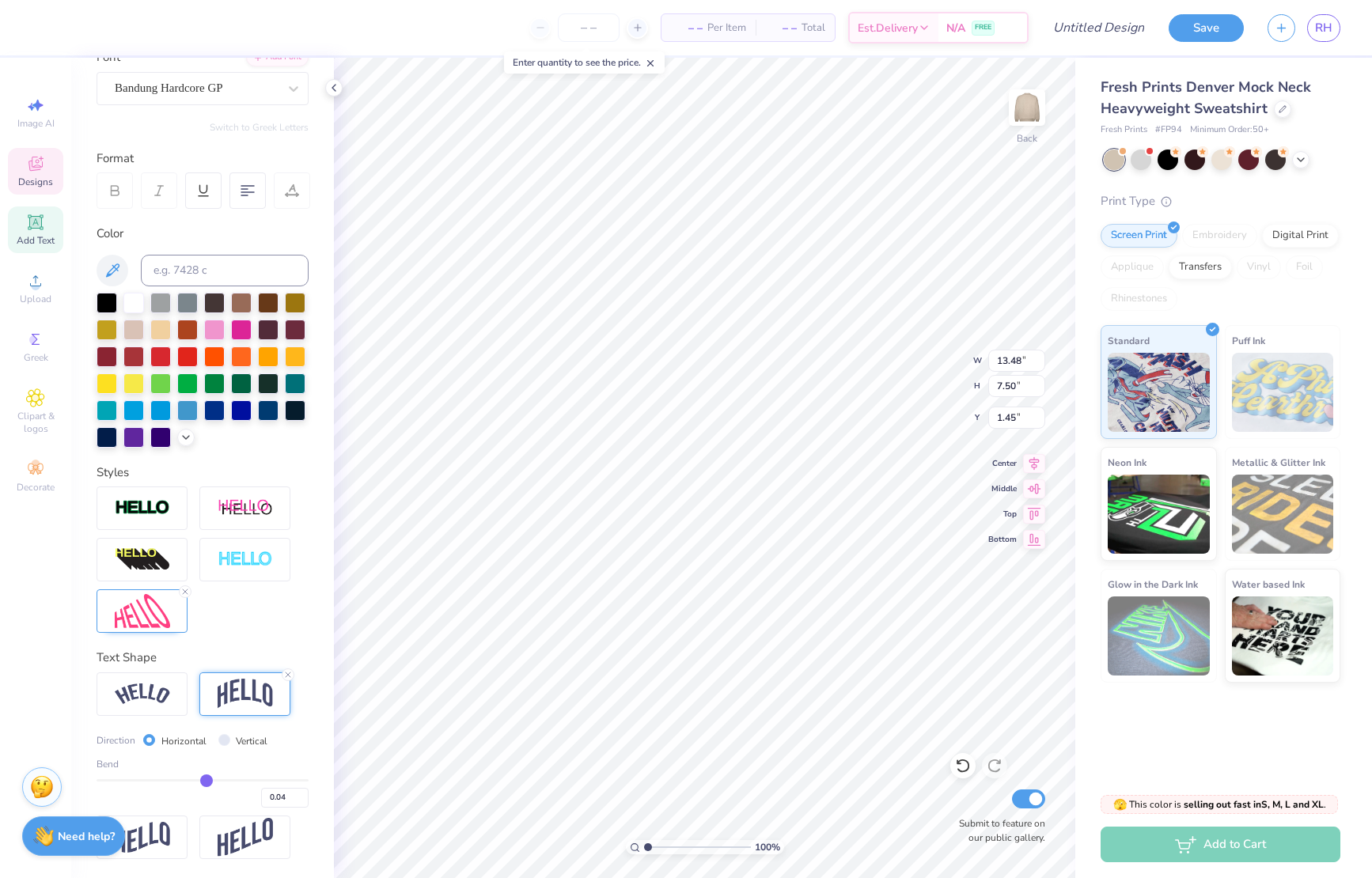
type input "0.05"
type input "0.06"
type input "0.07"
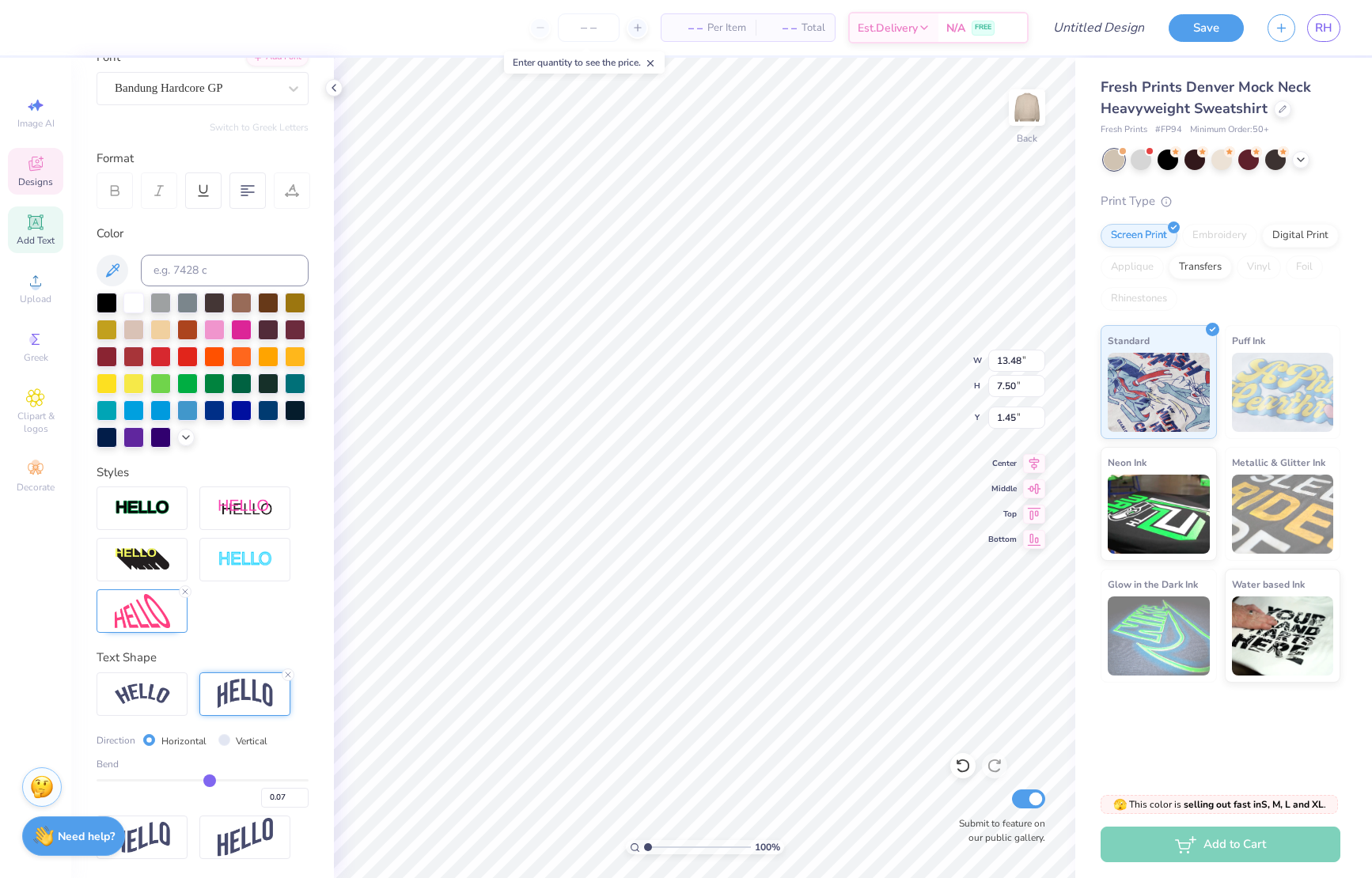
type input "0.08"
type input "0.09"
type input "0.11"
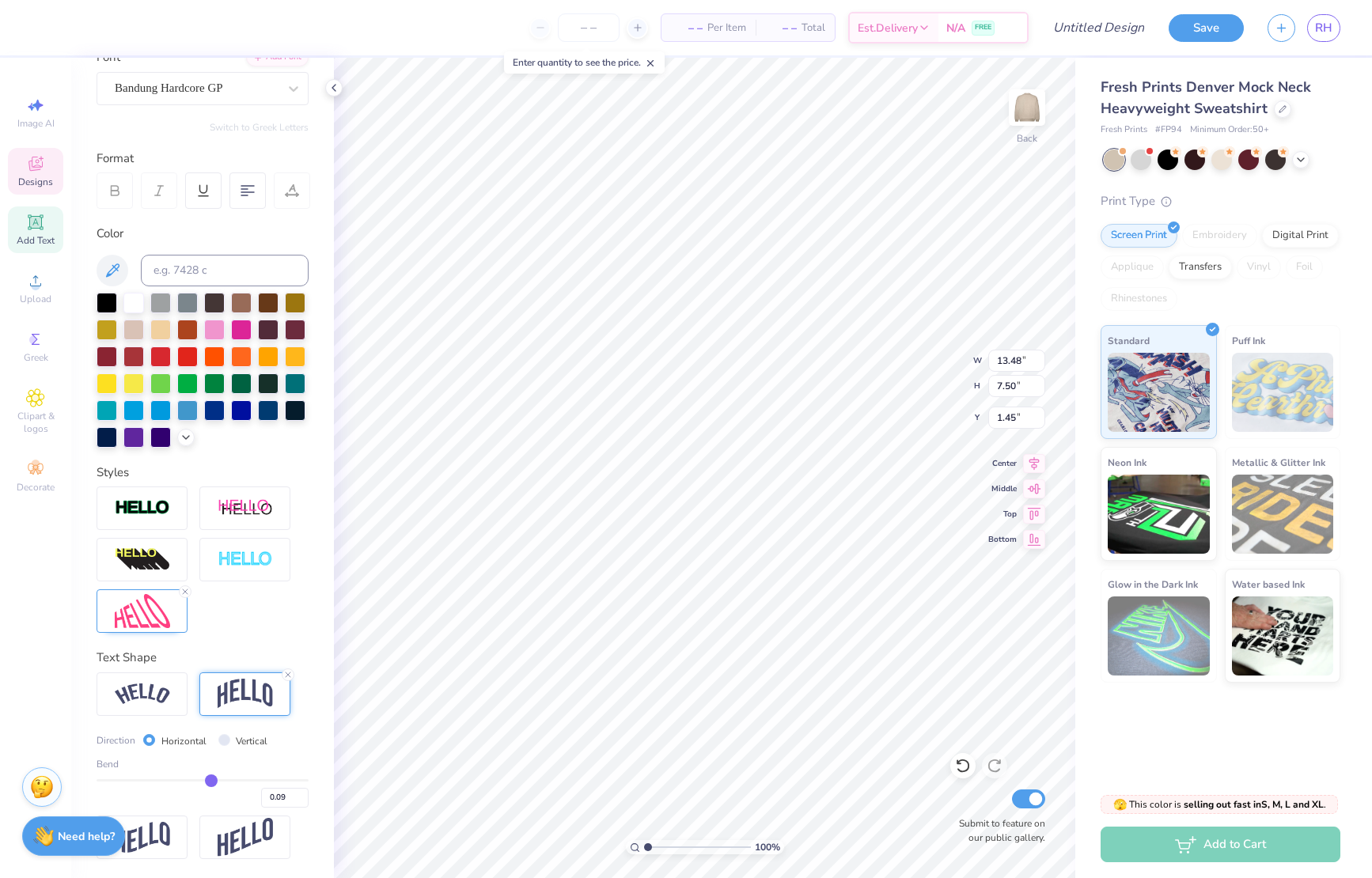
type input "0.11"
type input "0.13"
type input "0.14"
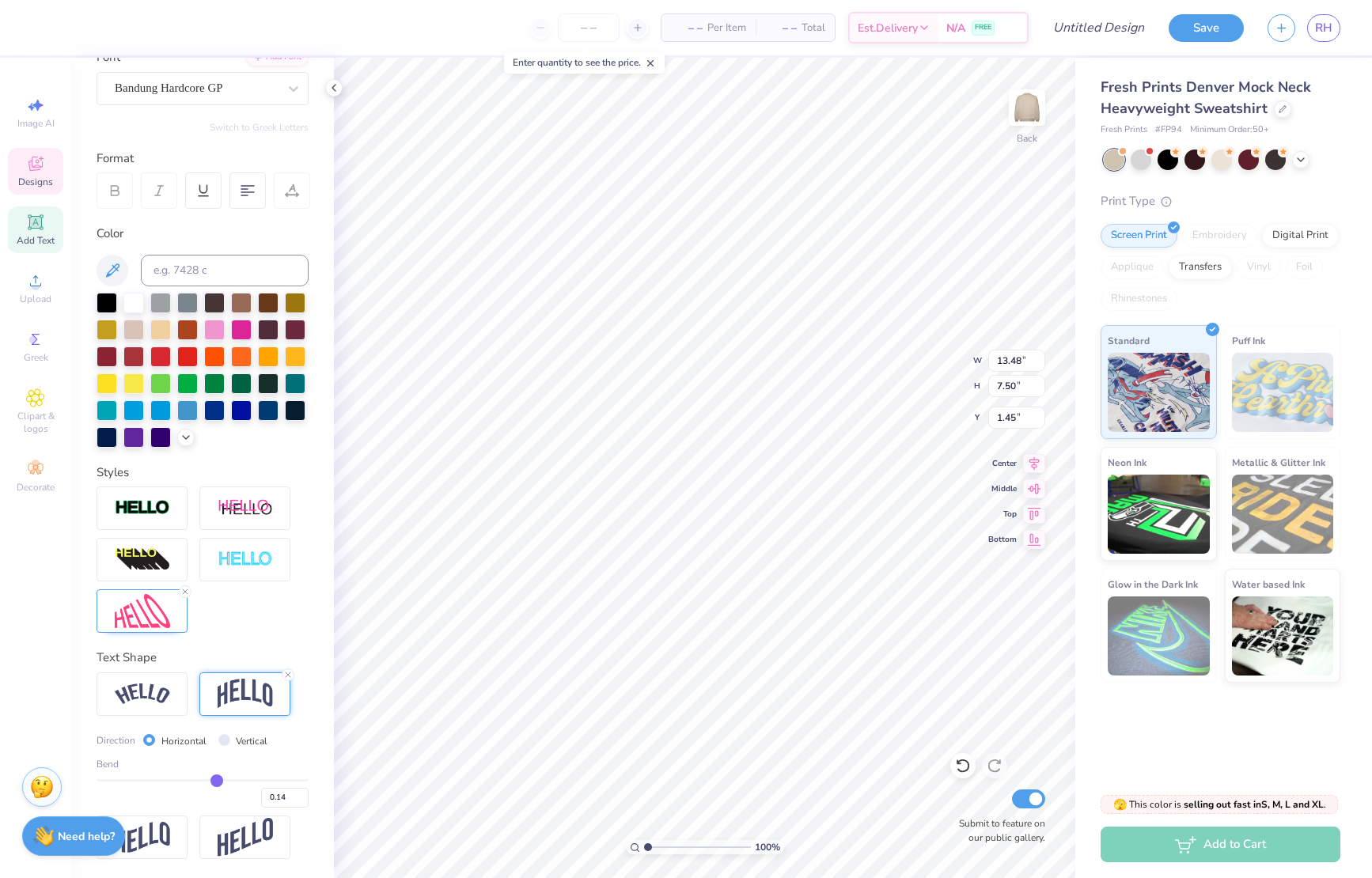
type input "0.15"
type input "0.16"
type input "0.15"
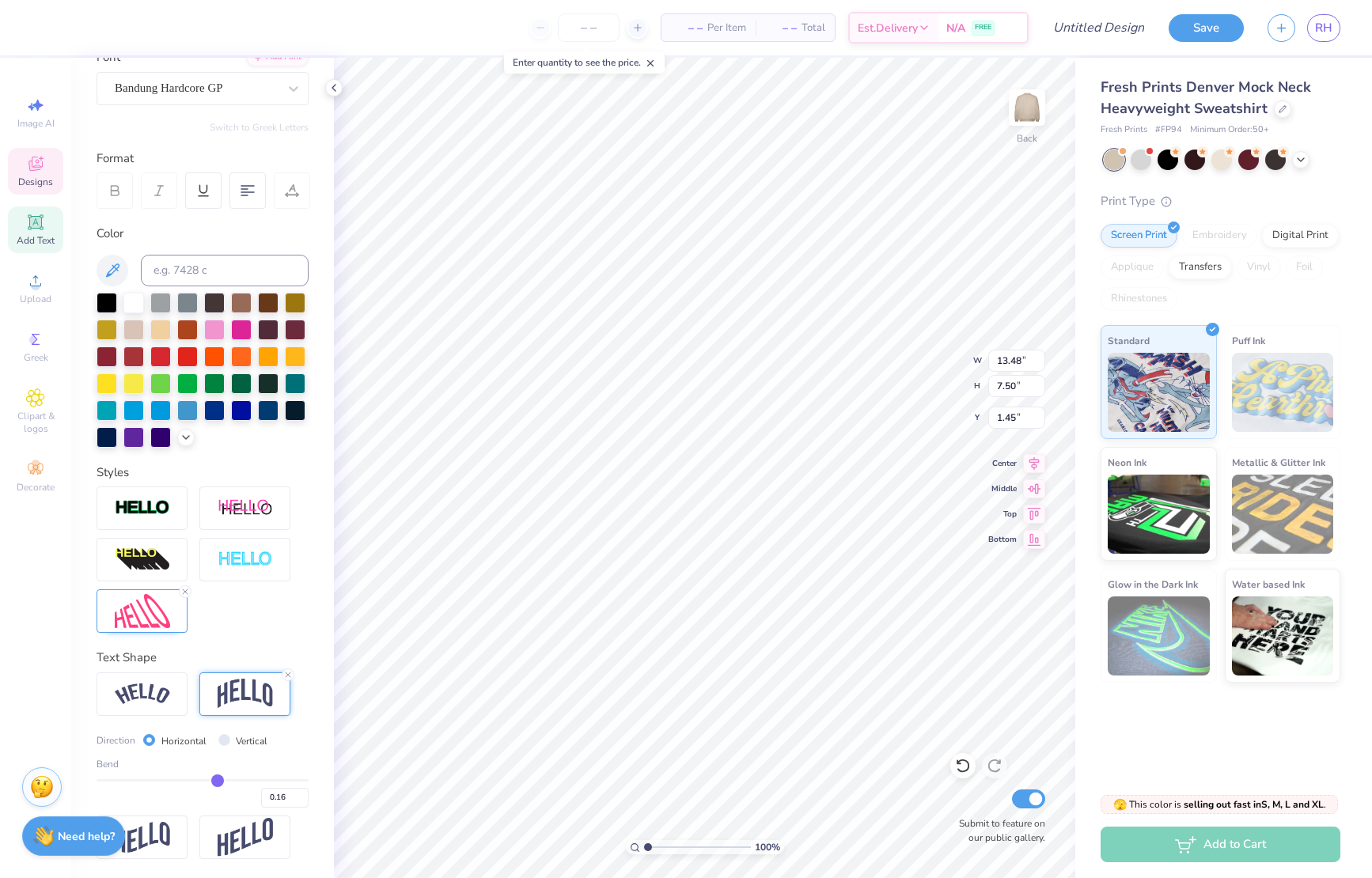
type input "0.15"
type input "0.14"
type input "0.13"
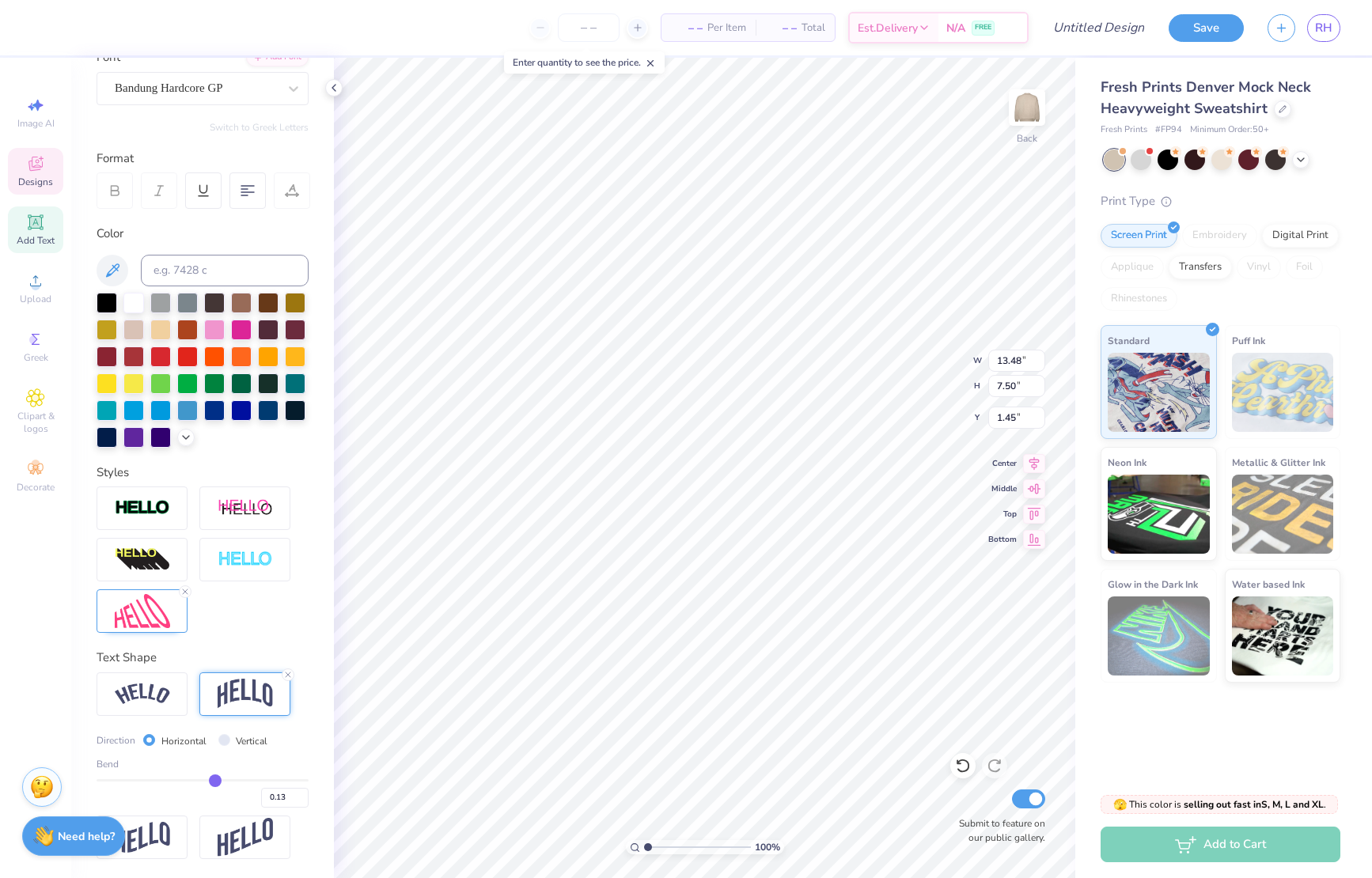
type input "0.12"
type input "0.11"
type input "0.1"
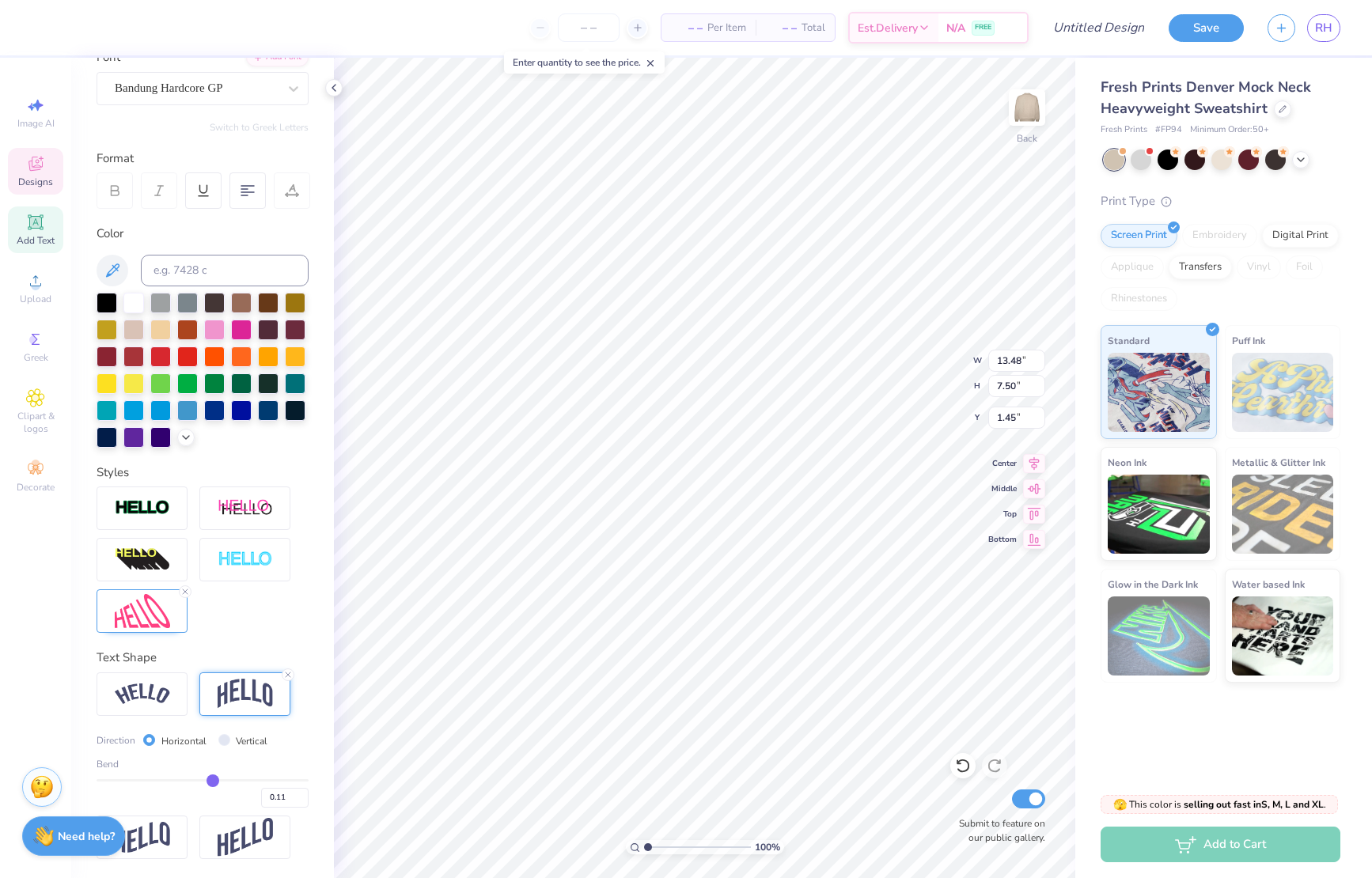
type input "0.10"
type input "0.09"
type input "0.08"
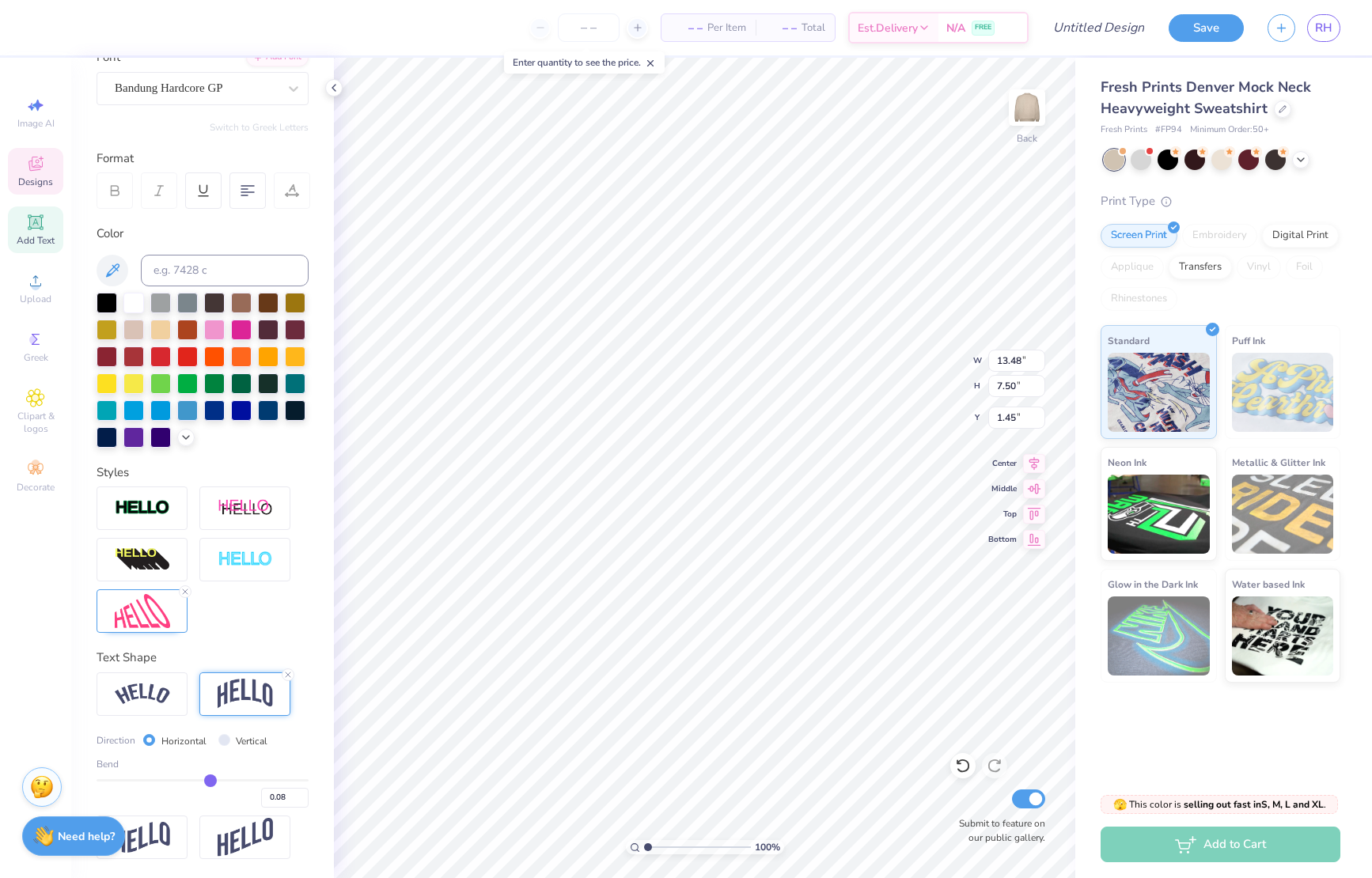
type input "0.07"
type input "0.06"
type input "0.07"
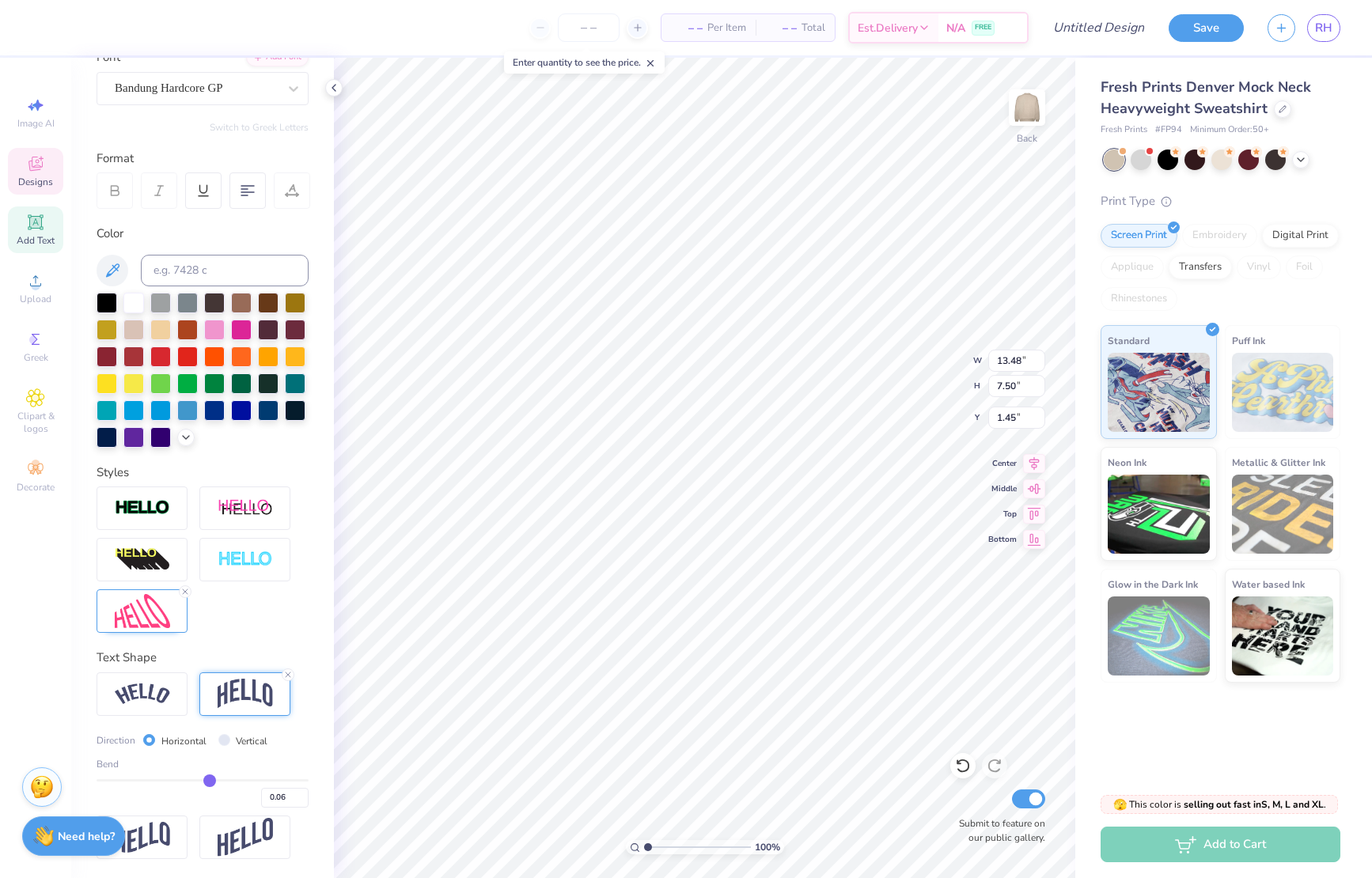
type input "0.07"
type input "0.08"
type input "0.09"
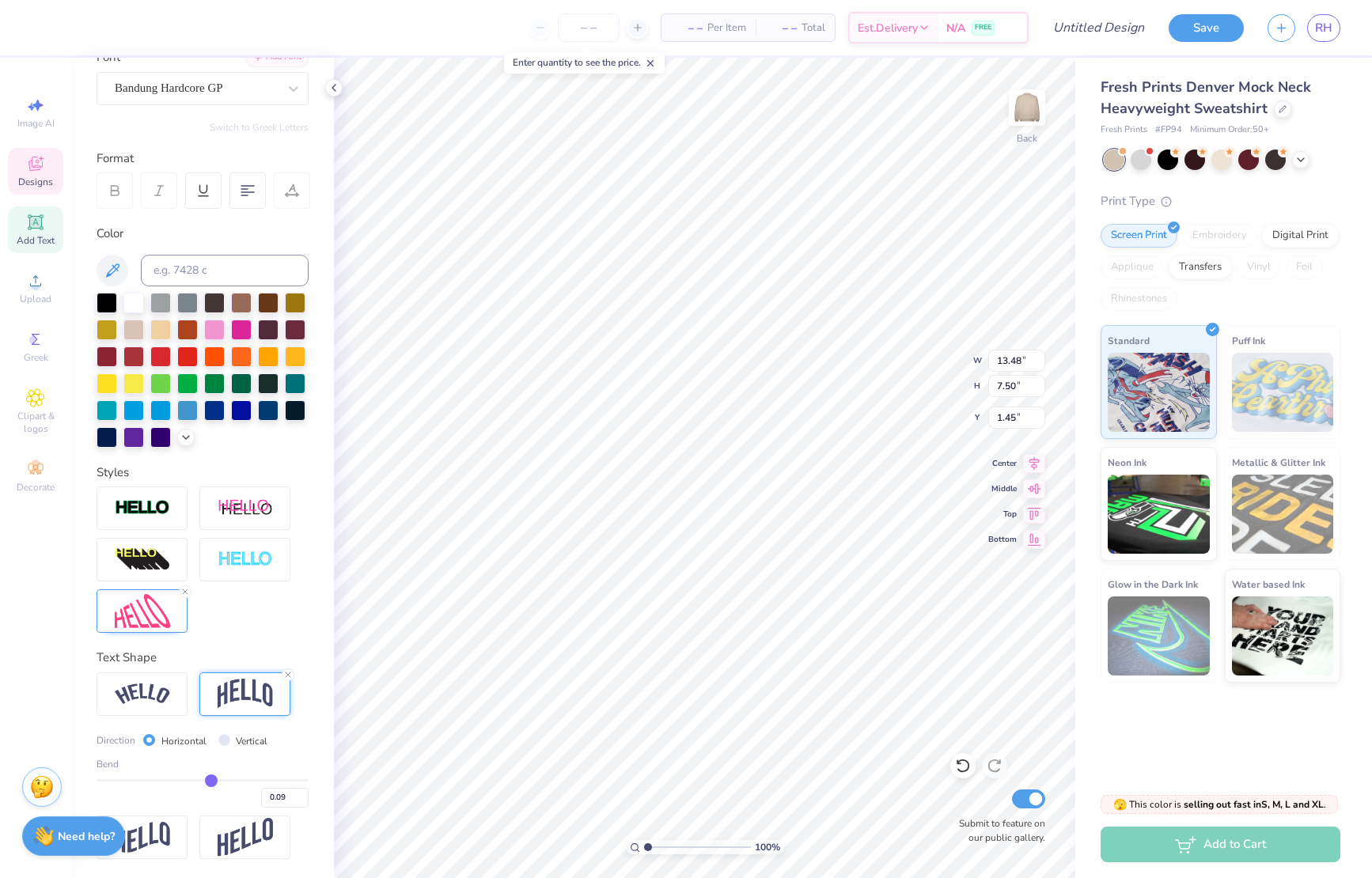
type input "0.1"
type input "0.10"
type input "0.11"
type input "0.1"
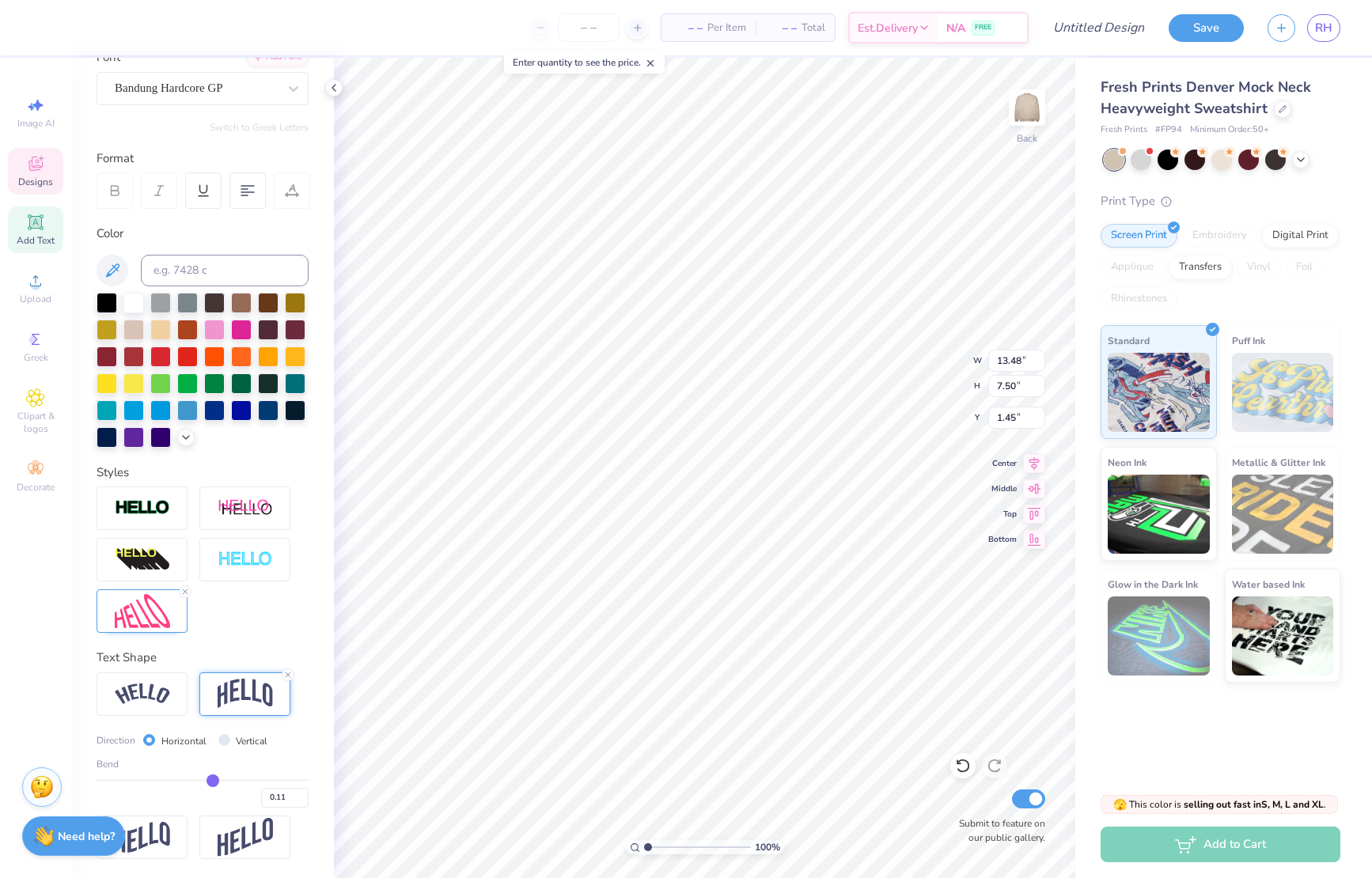
type input "0.10"
type input "0.09"
type input "0.08"
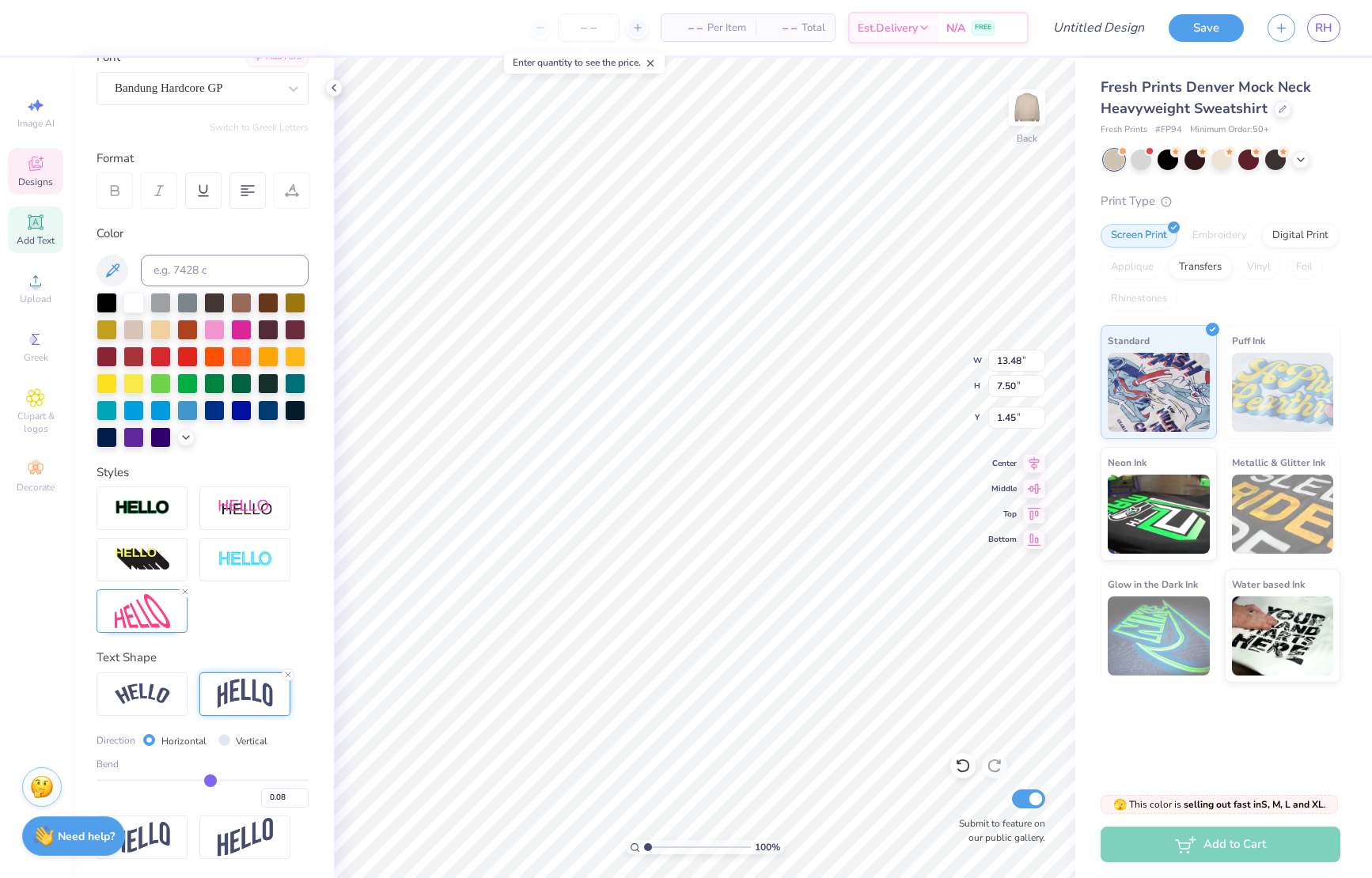
type input "0.08"
click at [210, 782] on input "range" at bounding box center [203, 780] width 212 height 2
type input "12.45"
type input "6.93"
type input "2.15"
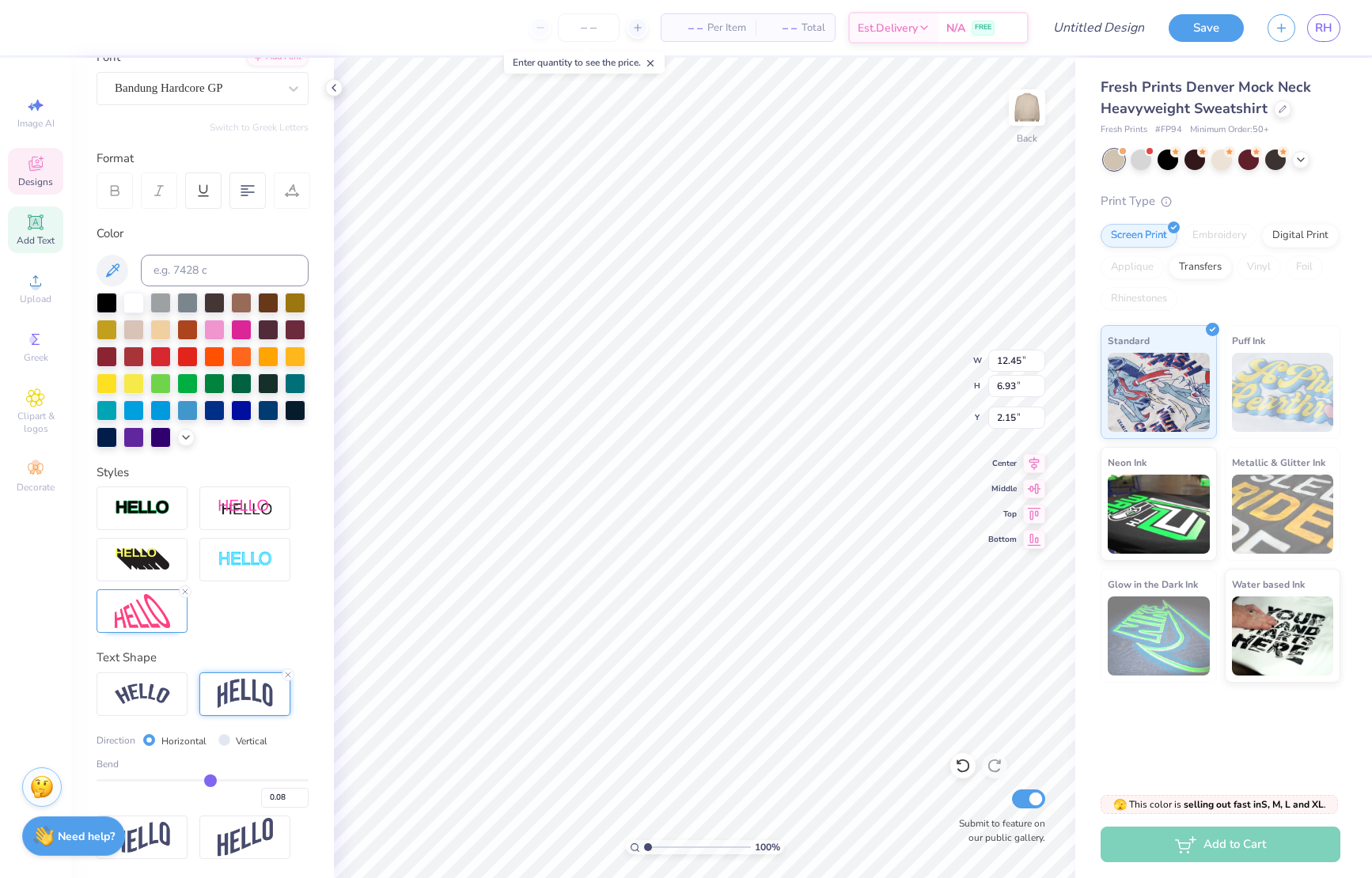
scroll to position [0, 2]
type input "5.08"
type input "3.30"
click at [289, 199] on div at bounding box center [292, 190] width 36 height 36
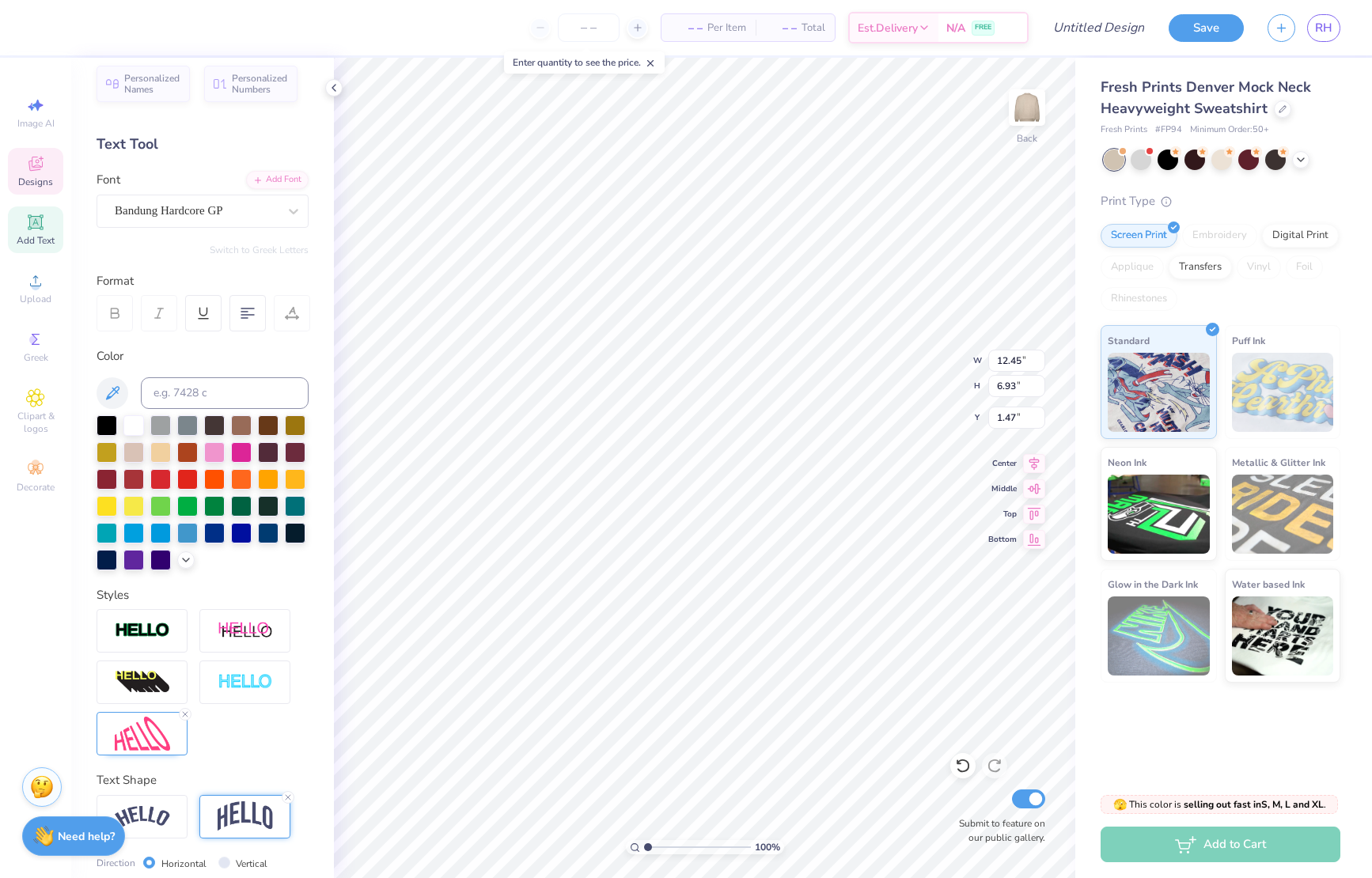
scroll to position [0, 0]
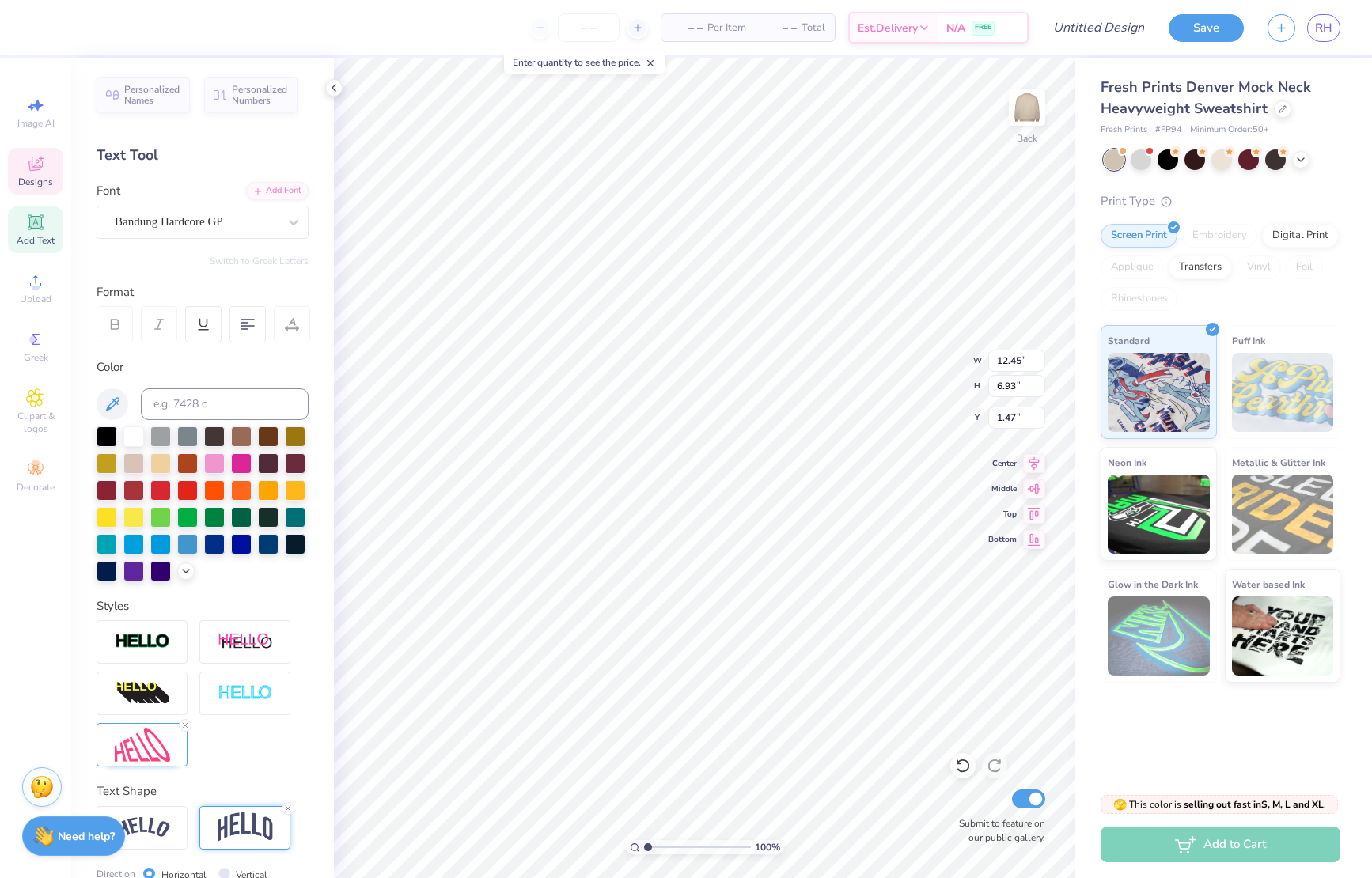
click at [1140, 160] on div at bounding box center [1140, 160] width 20 height 20
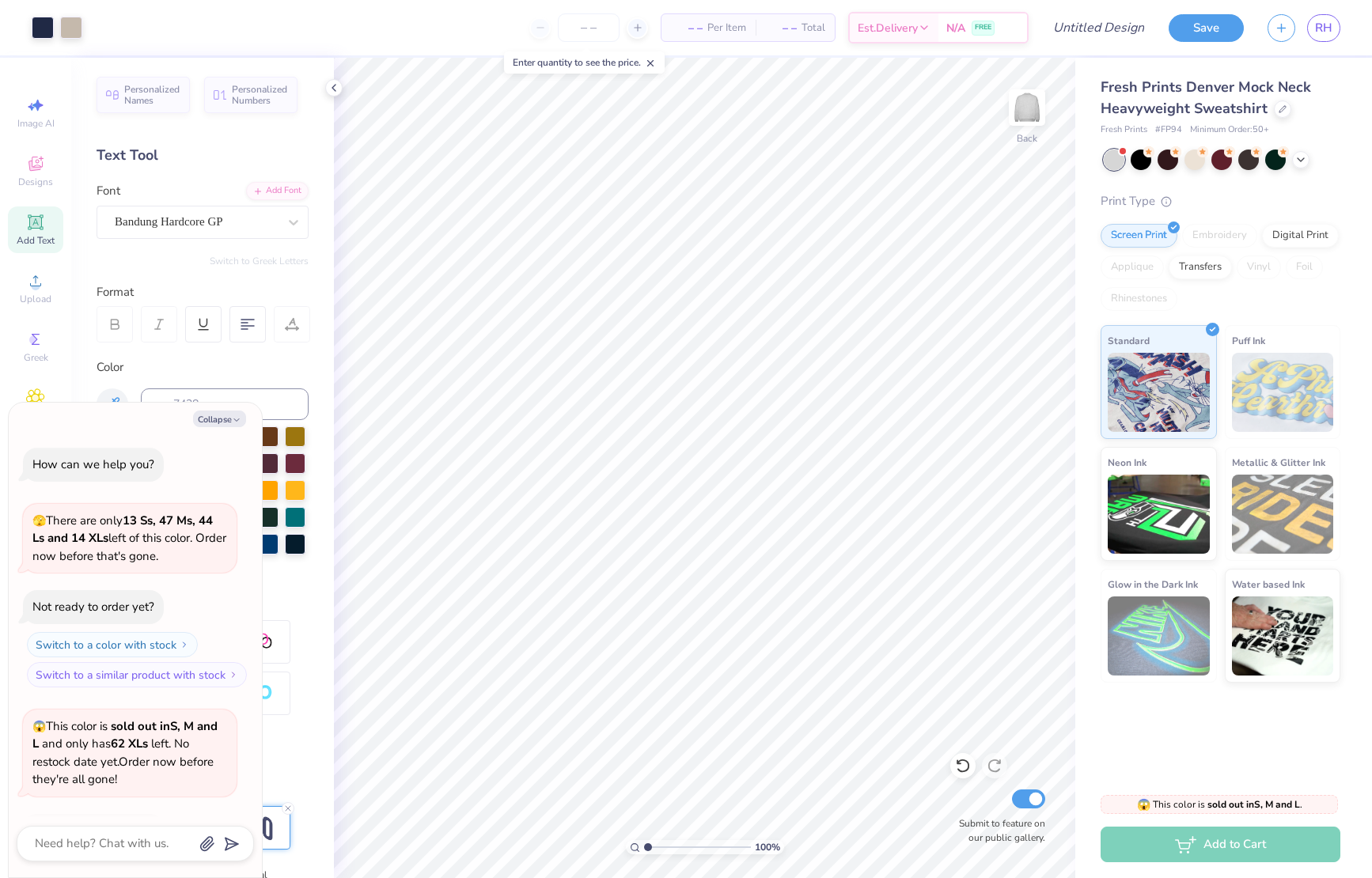
scroll to position [105, 0]
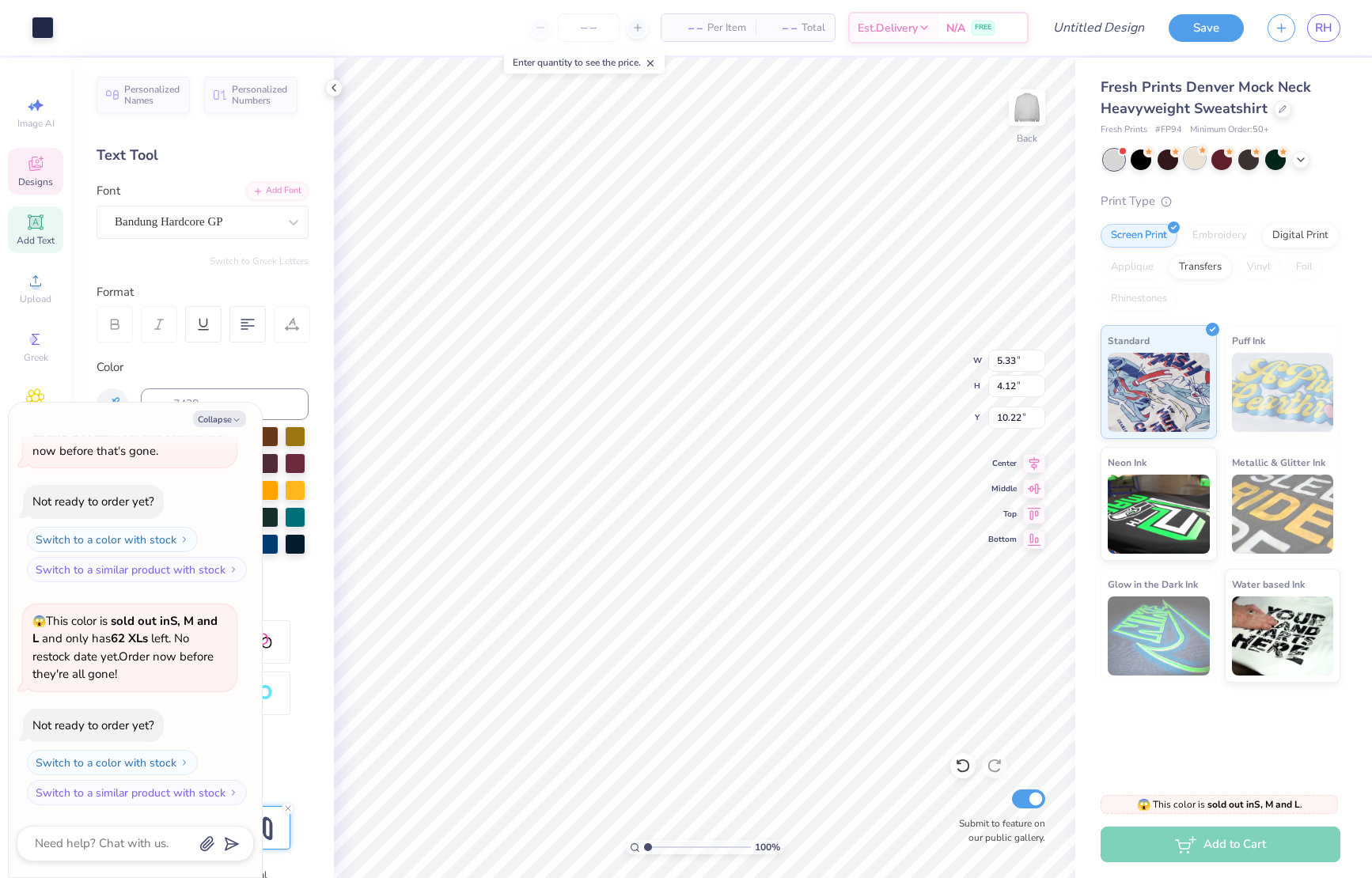
click at [1193, 158] on div at bounding box center [1194, 158] width 20 height 20
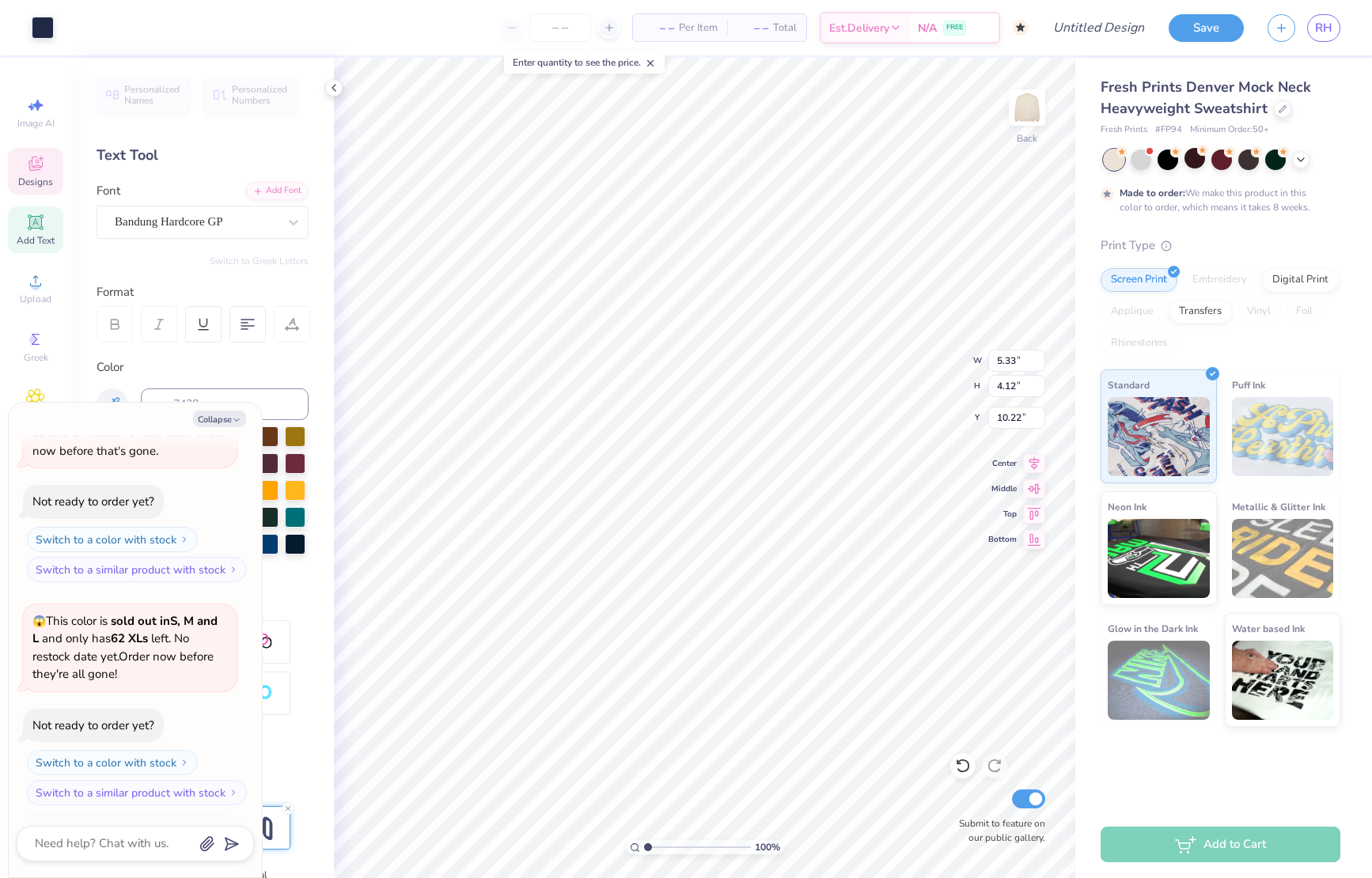
scroll to position [237, 0]
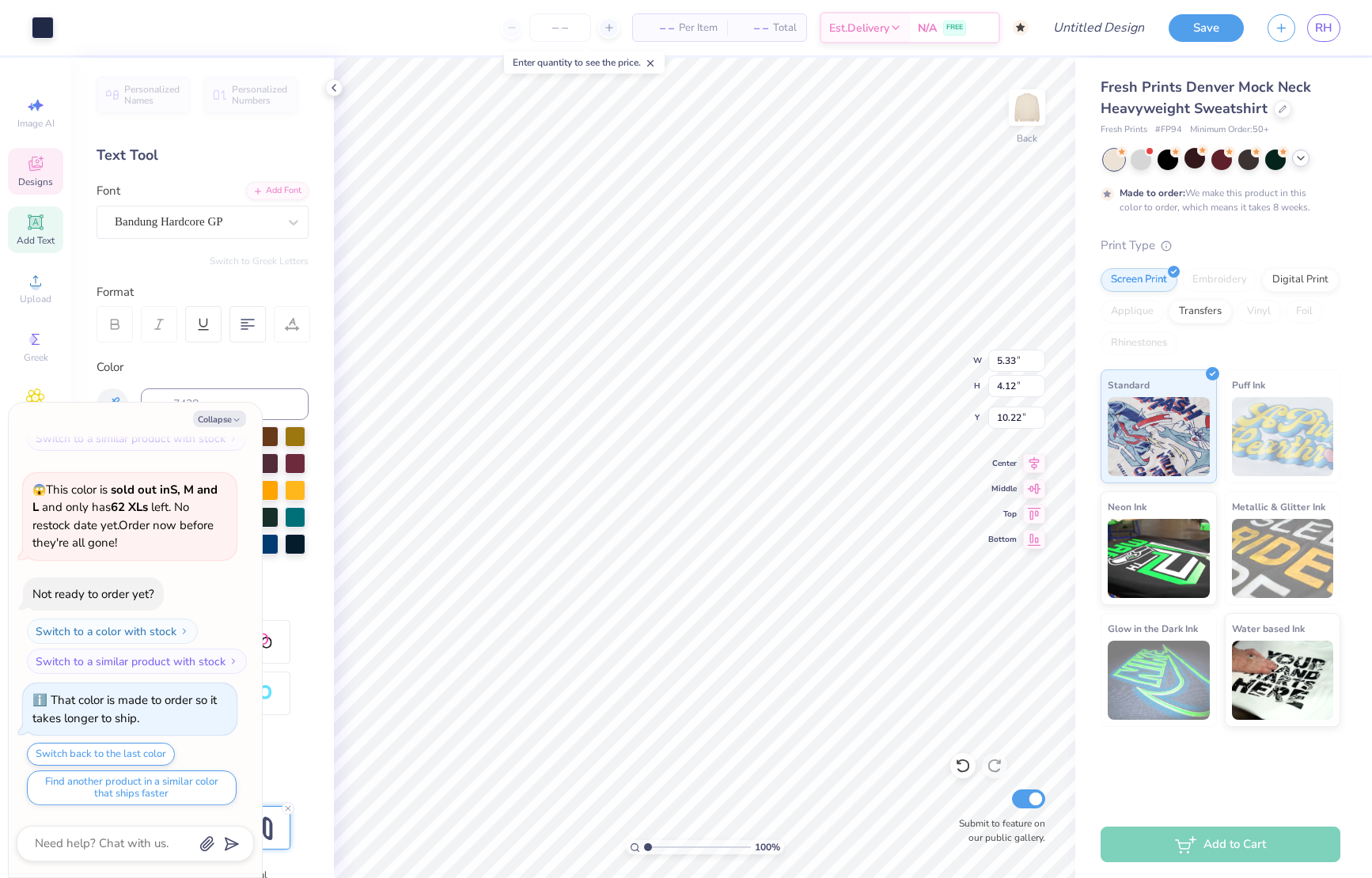
click at [1301, 152] on icon at bounding box center [1301, 158] width 13 height 13
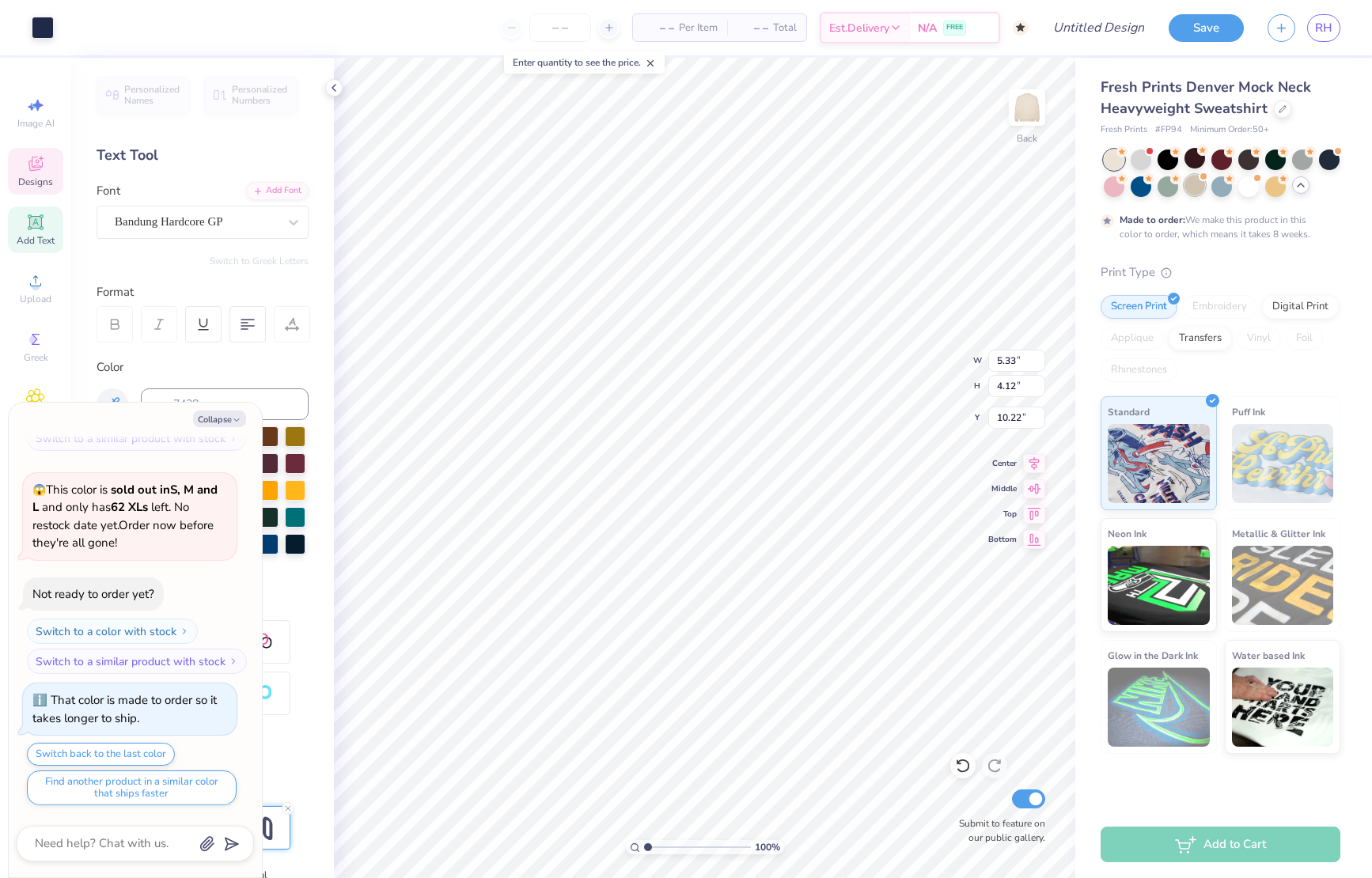
click at [1192, 190] on div at bounding box center [1194, 185] width 20 height 20
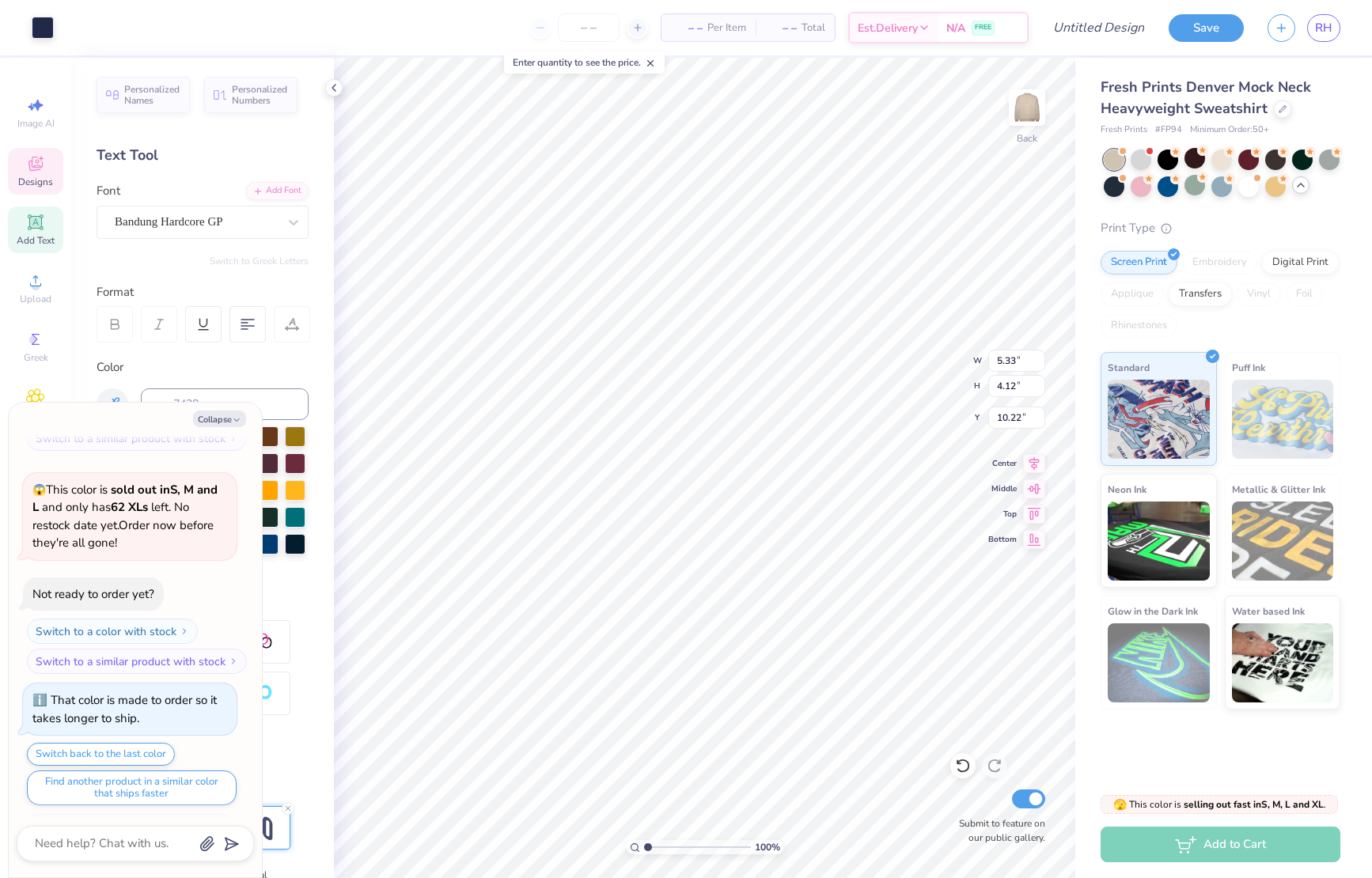
scroll to position [521, 0]
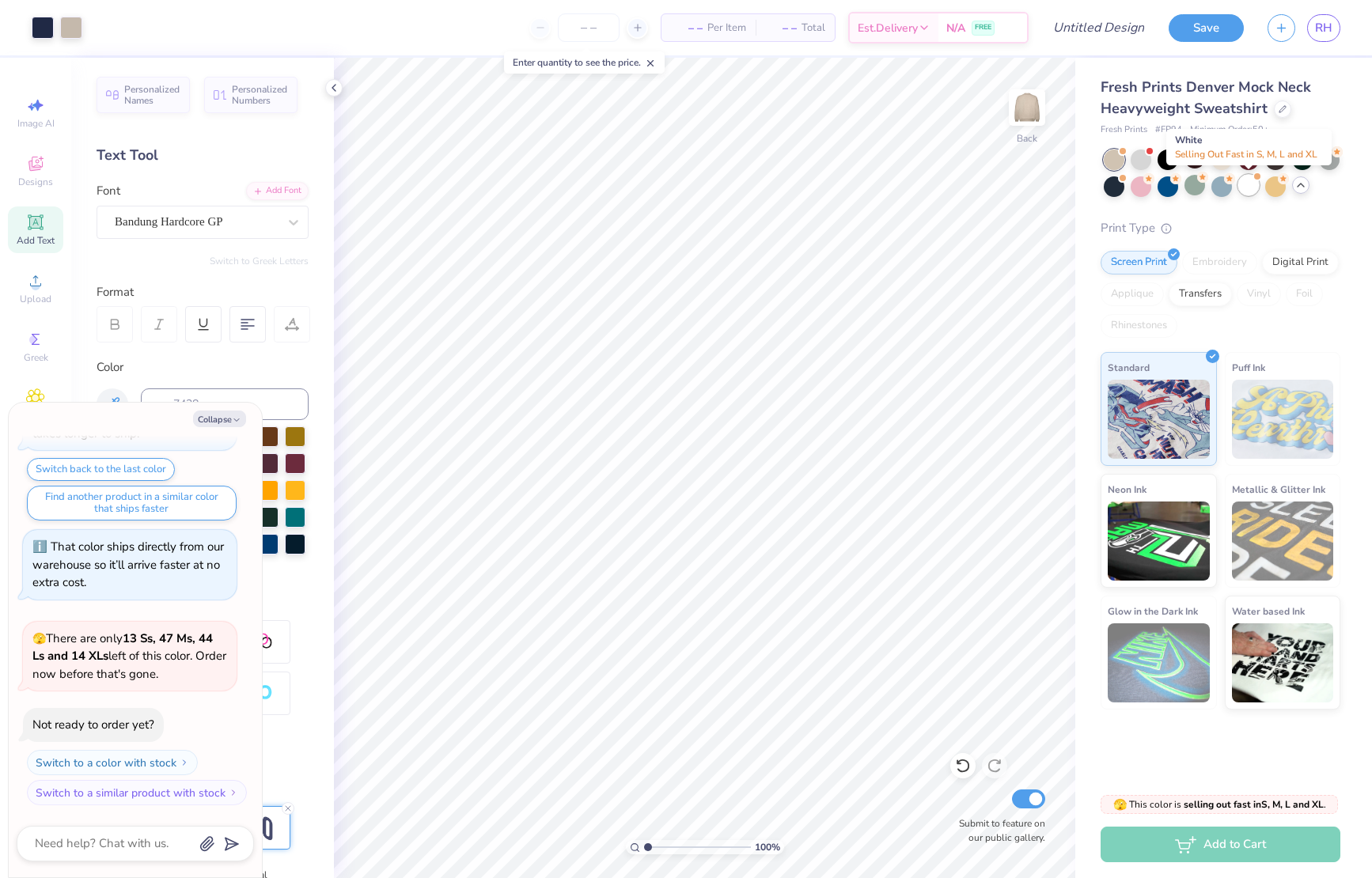
click at [1244, 190] on div at bounding box center [1248, 185] width 20 height 20
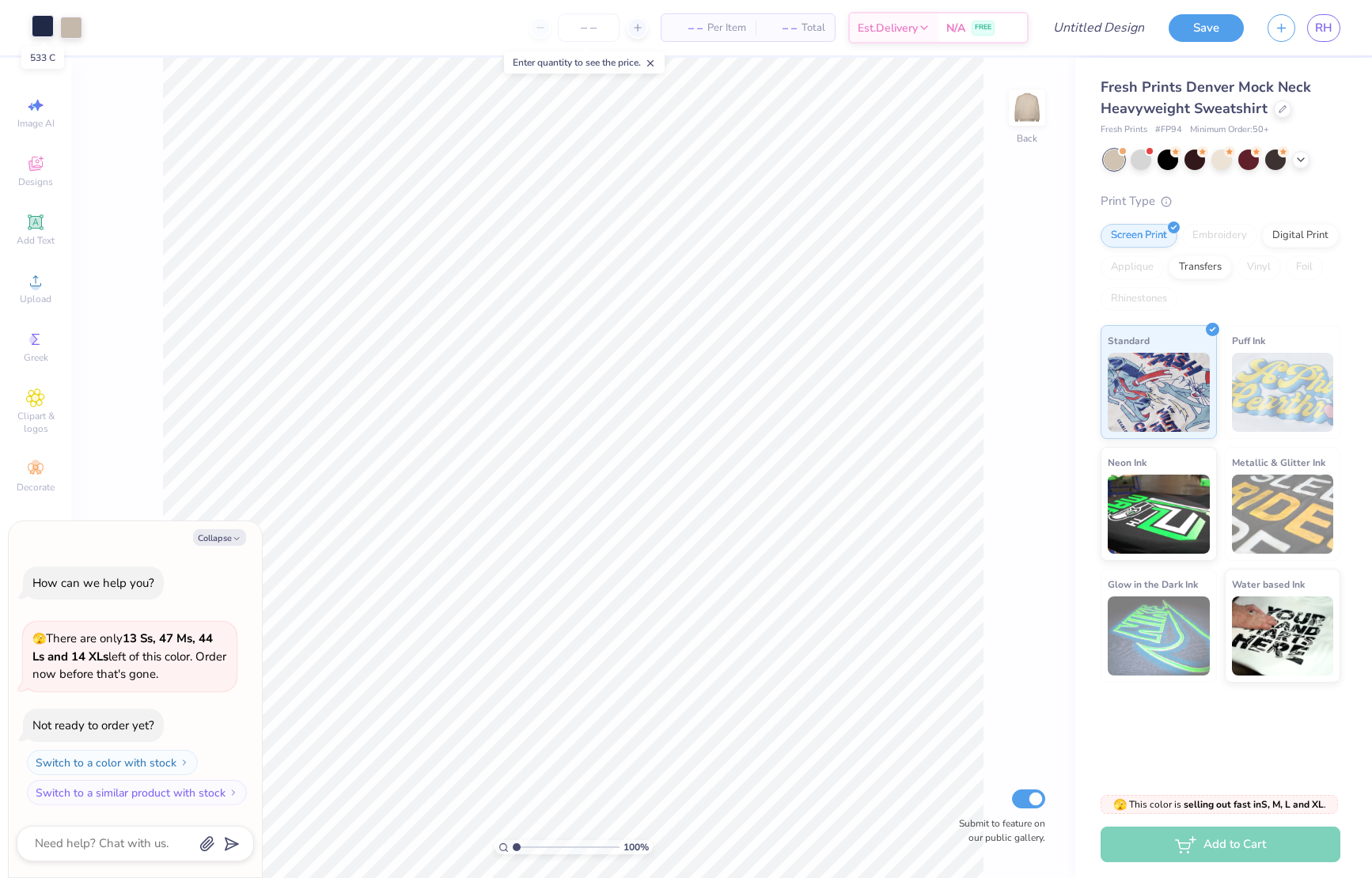
click at [39, 28] on div at bounding box center [42, 26] width 22 height 22
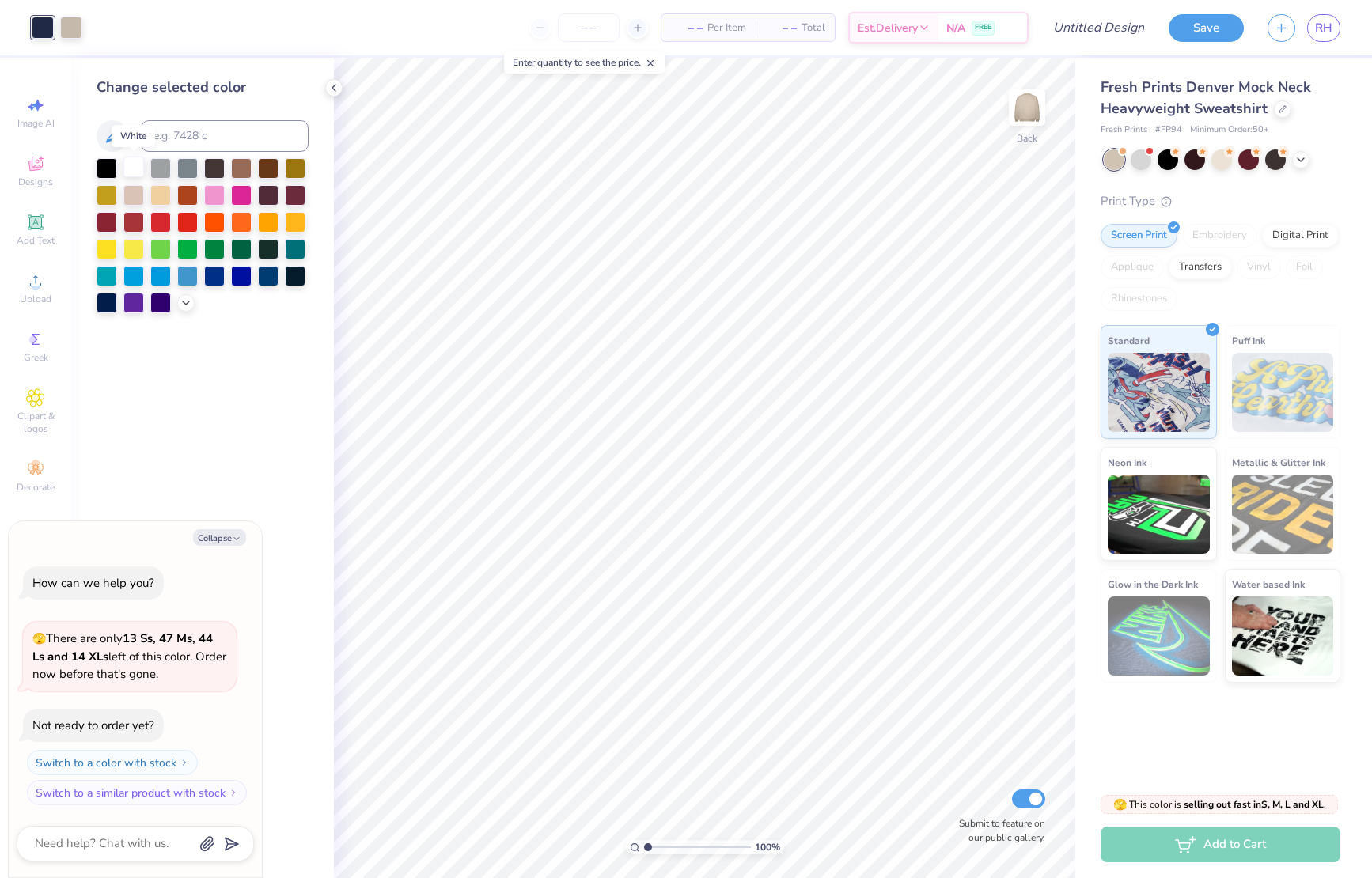
click at [129, 164] on div at bounding box center [133, 166] width 20 height 20
click at [1294, 156] on icon at bounding box center [1301, 158] width 13 height 13
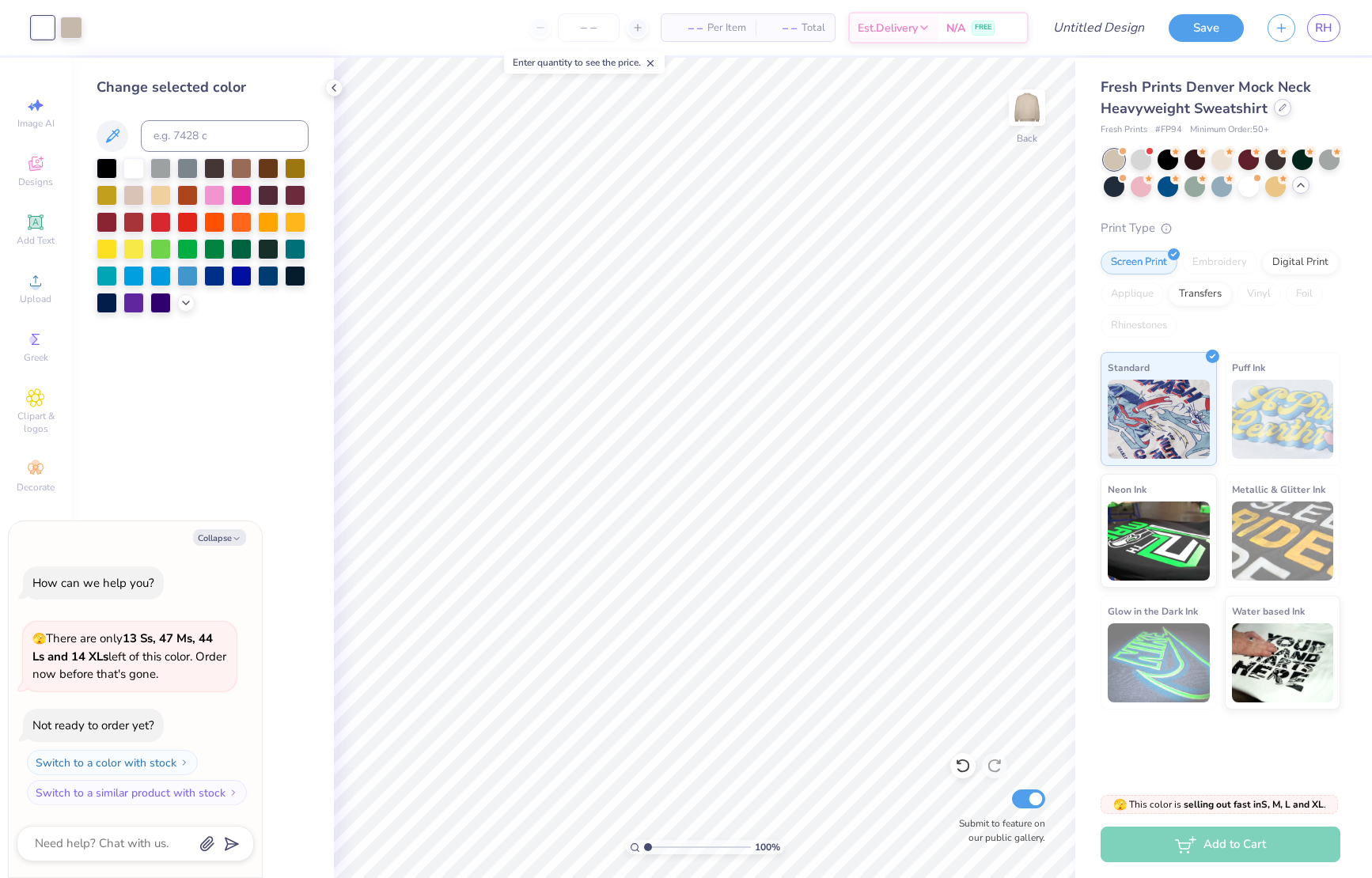
click at [1279, 109] on icon at bounding box center [1283, 108] width 8 height 8
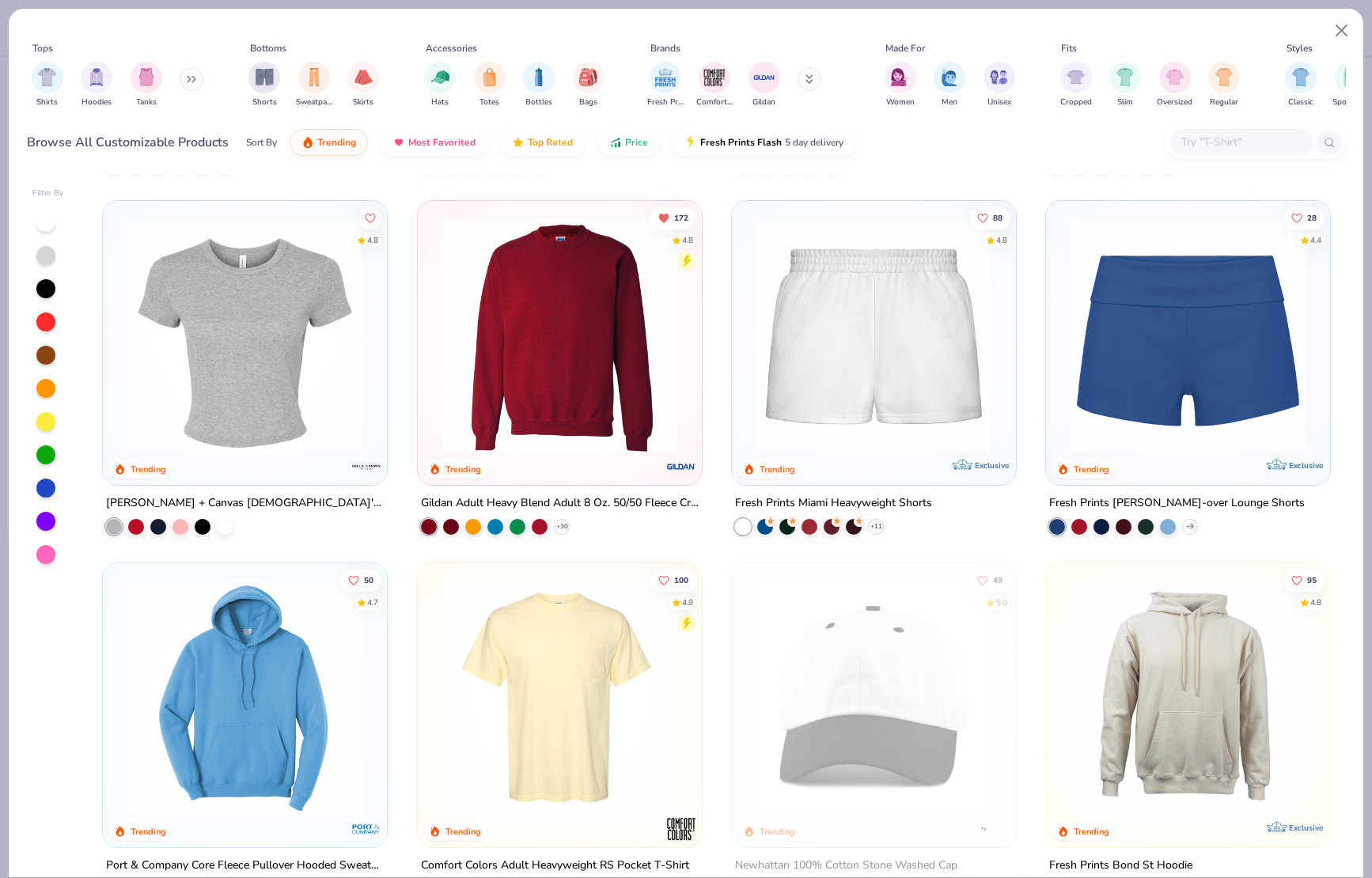
scroll to position [1081, 0]
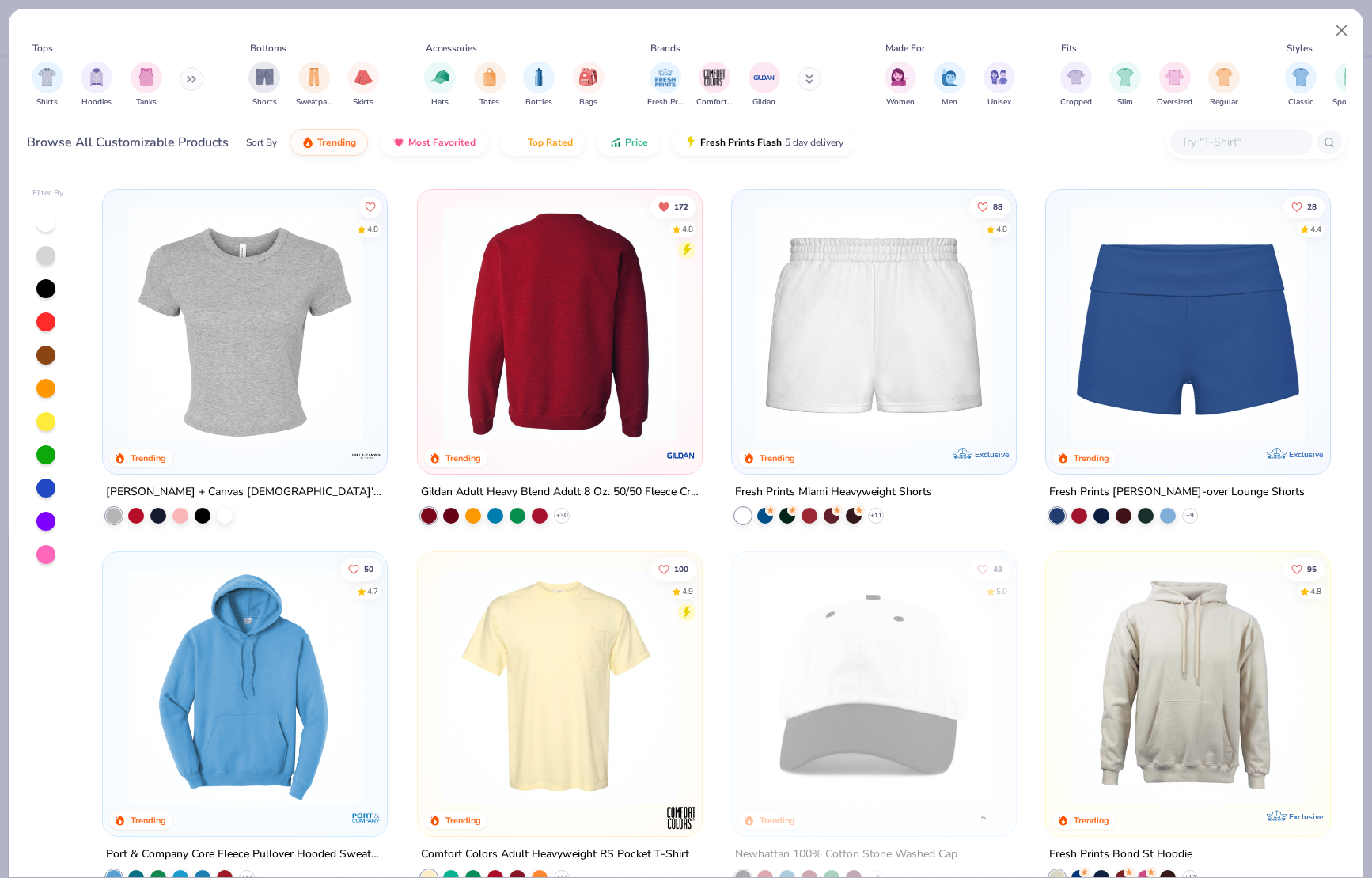
click at [562, 357] on div at bounding box center [559, 324] width 758 height 237
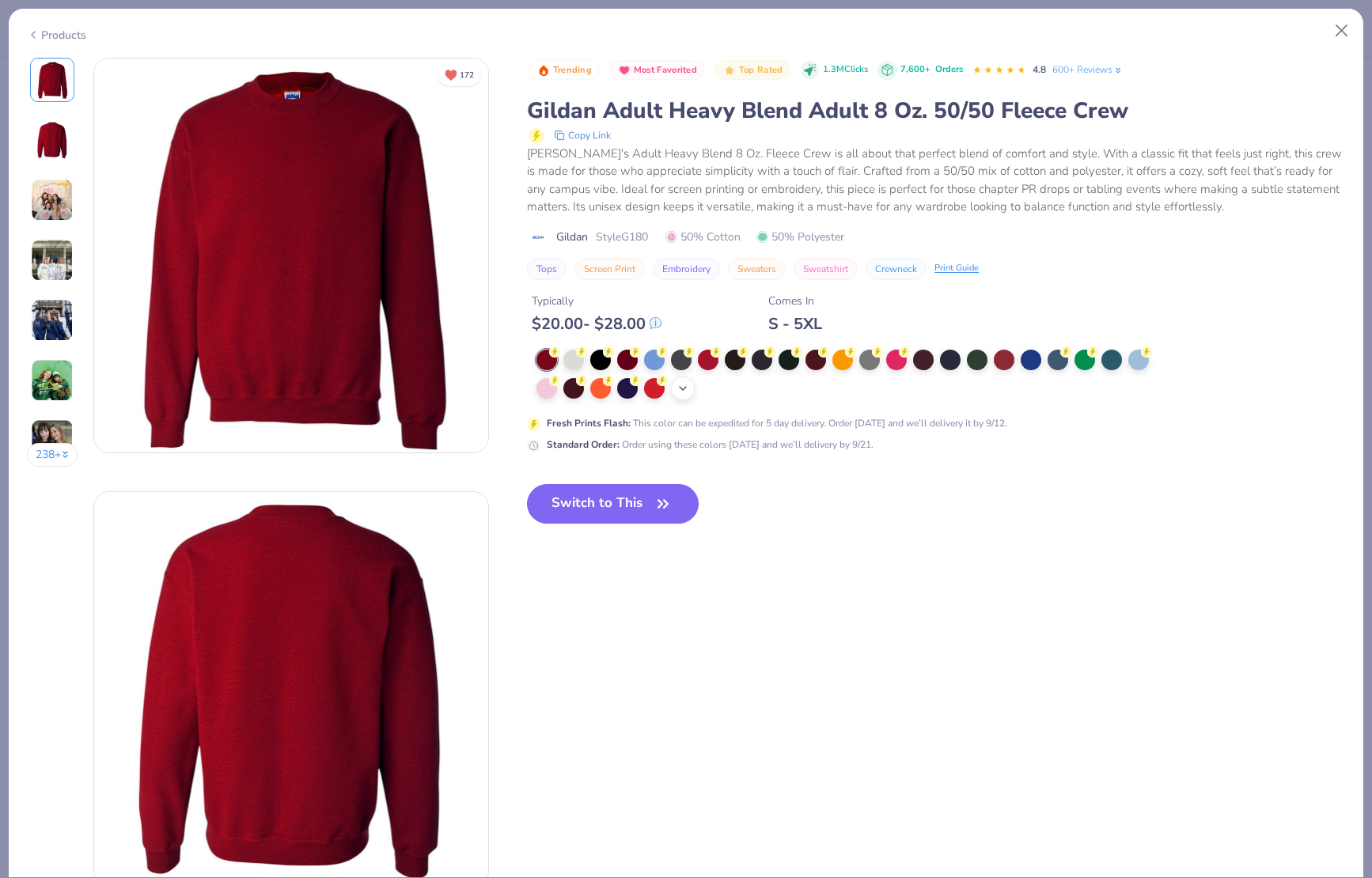
click at [682, 393] on icon at bounding box center [683, 389] width 13 height 13
click at [1036, 354] on div at bounding box center [1030, 358] width 20 height 20
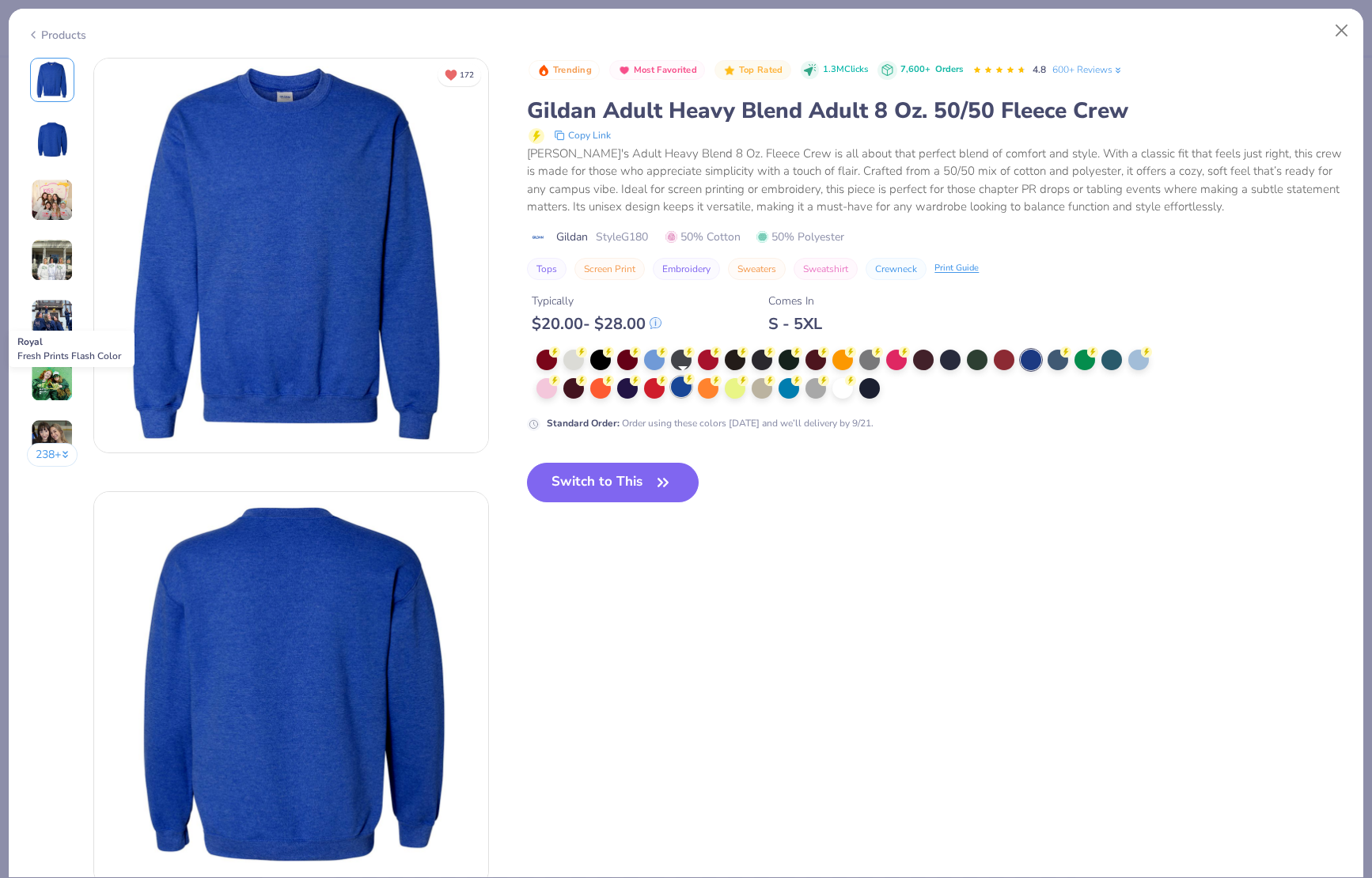
click at [686, 389] on div at bounding box center [681, 386] width 20 height 20
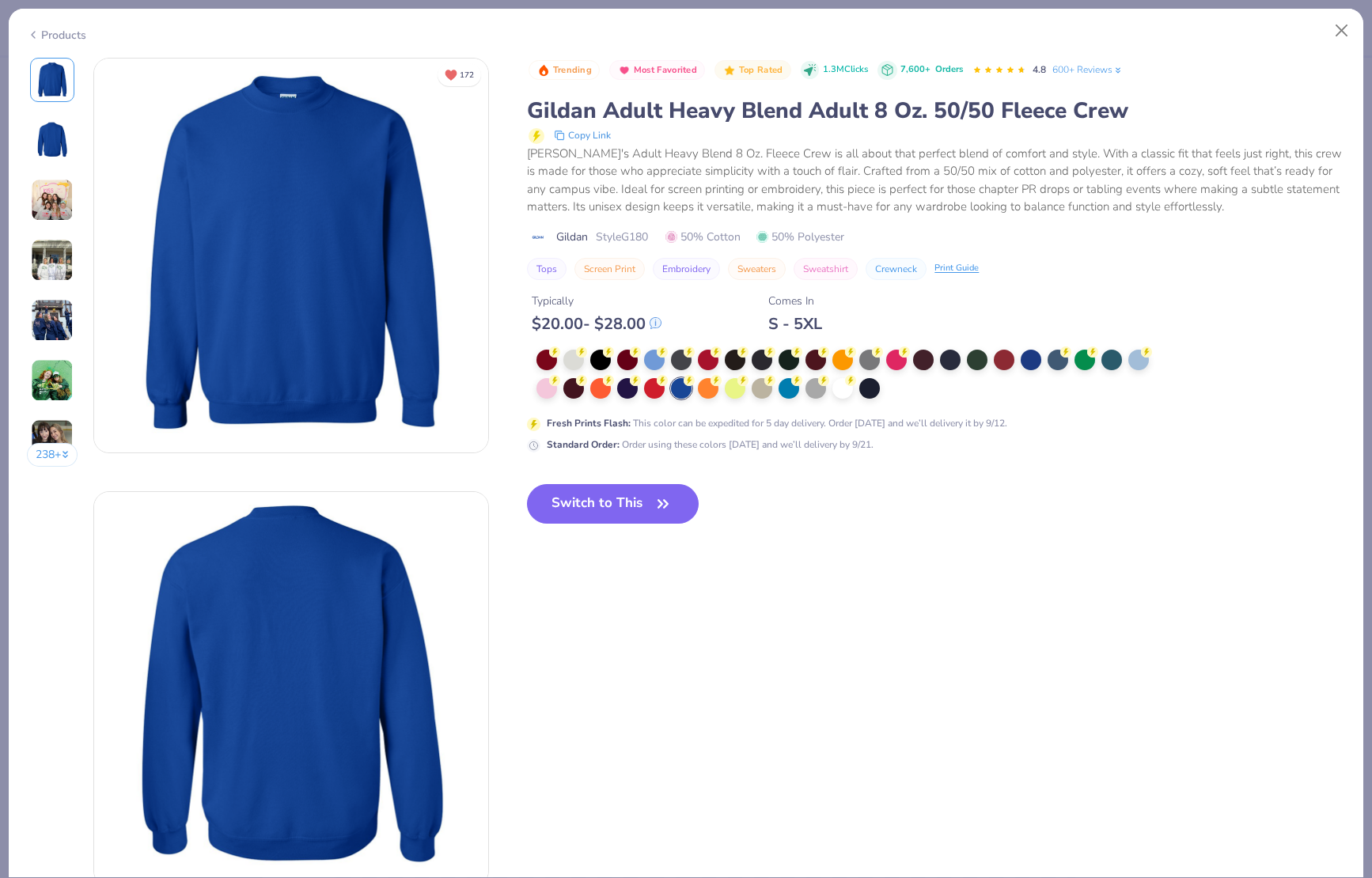
click at [616, 393] on div at bounding box center [848, 374] width 623 height 50
click at [955, 359] on div at bounding box center [950, 358] width 20 height 20
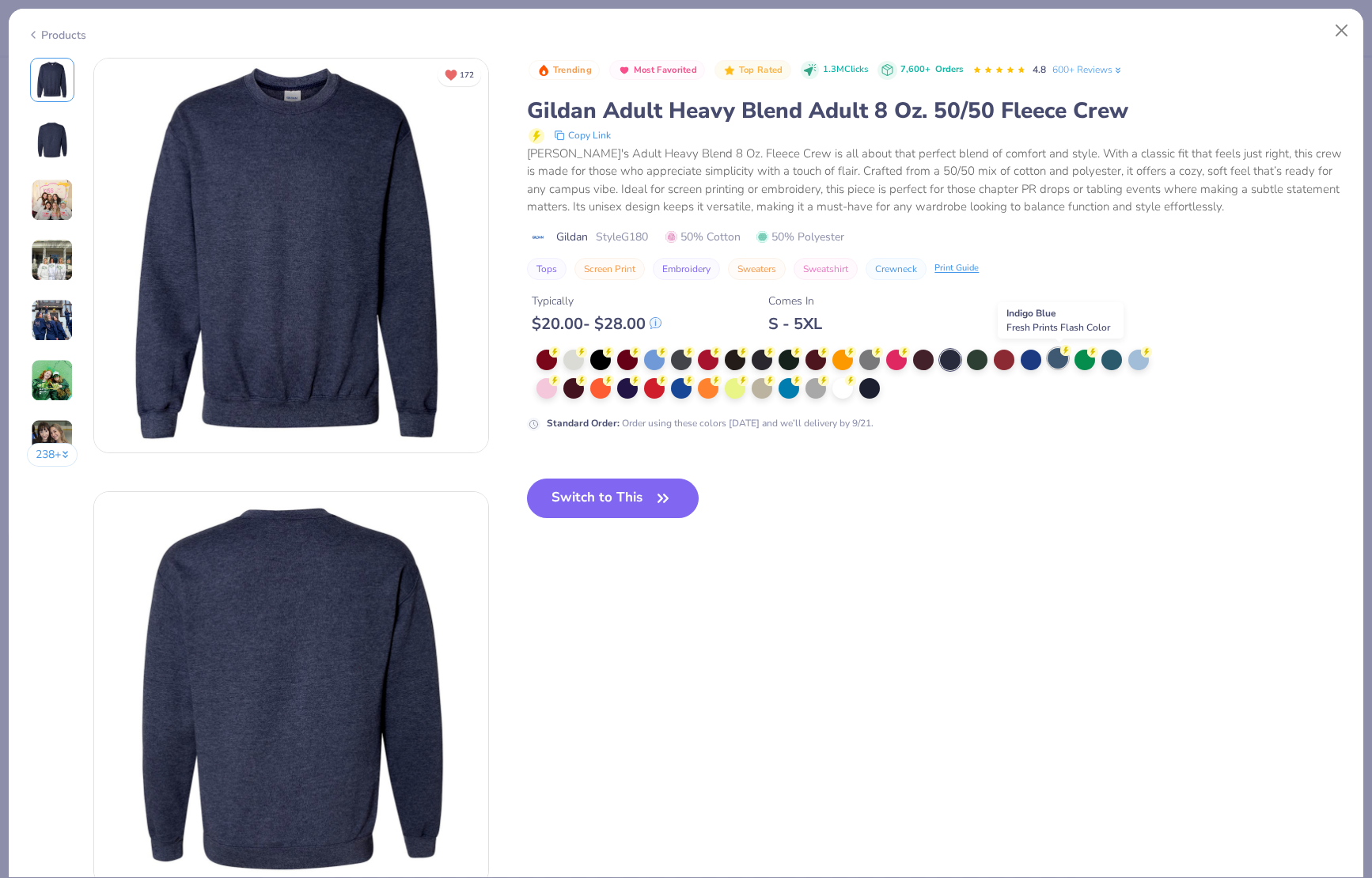
click at [1058, 357] on div at bounding box center [1058, 358] width 20 height 20
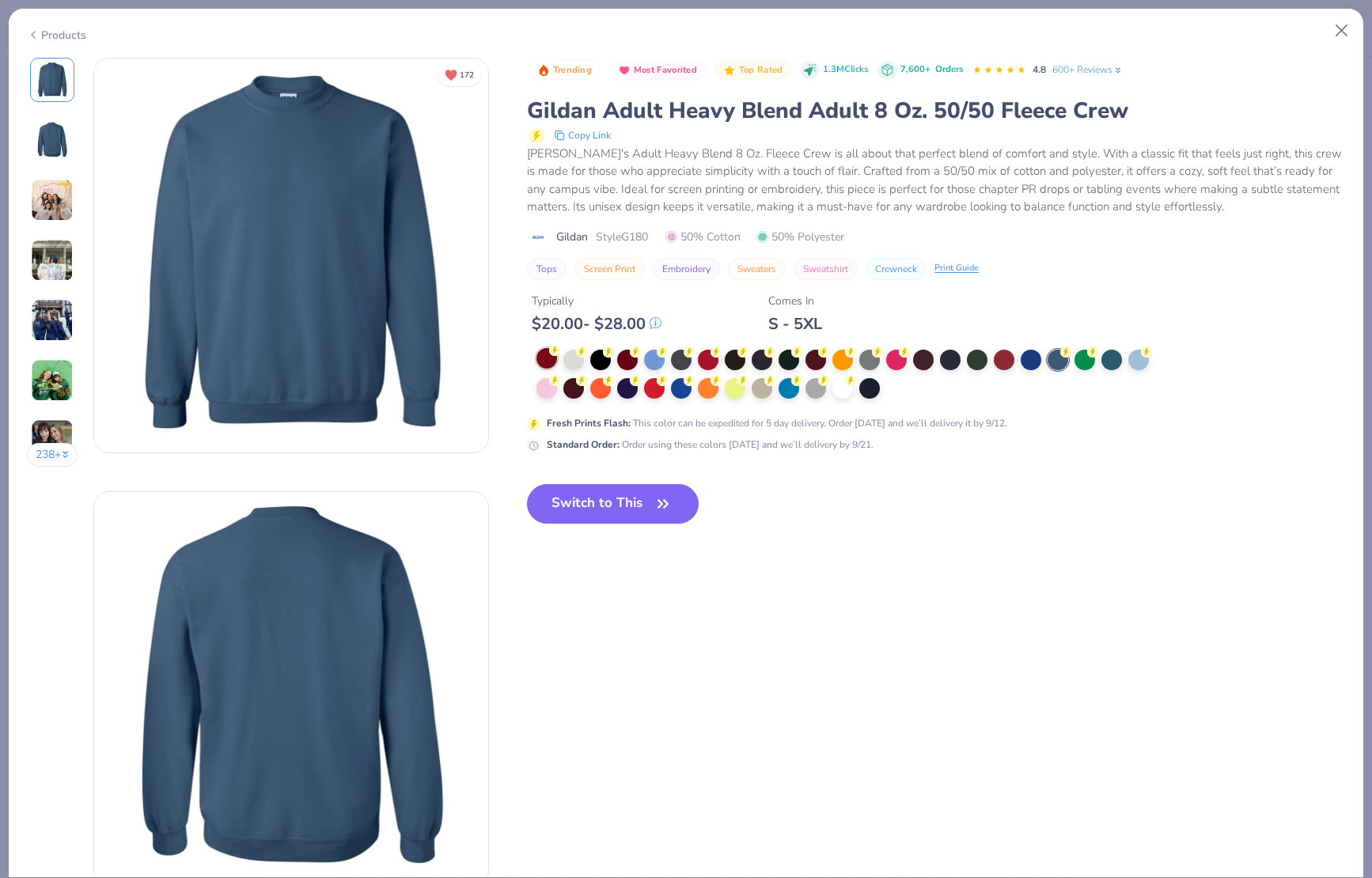
click at [551, 354] on icon at bounding box center [555, 351] width 11 height 11
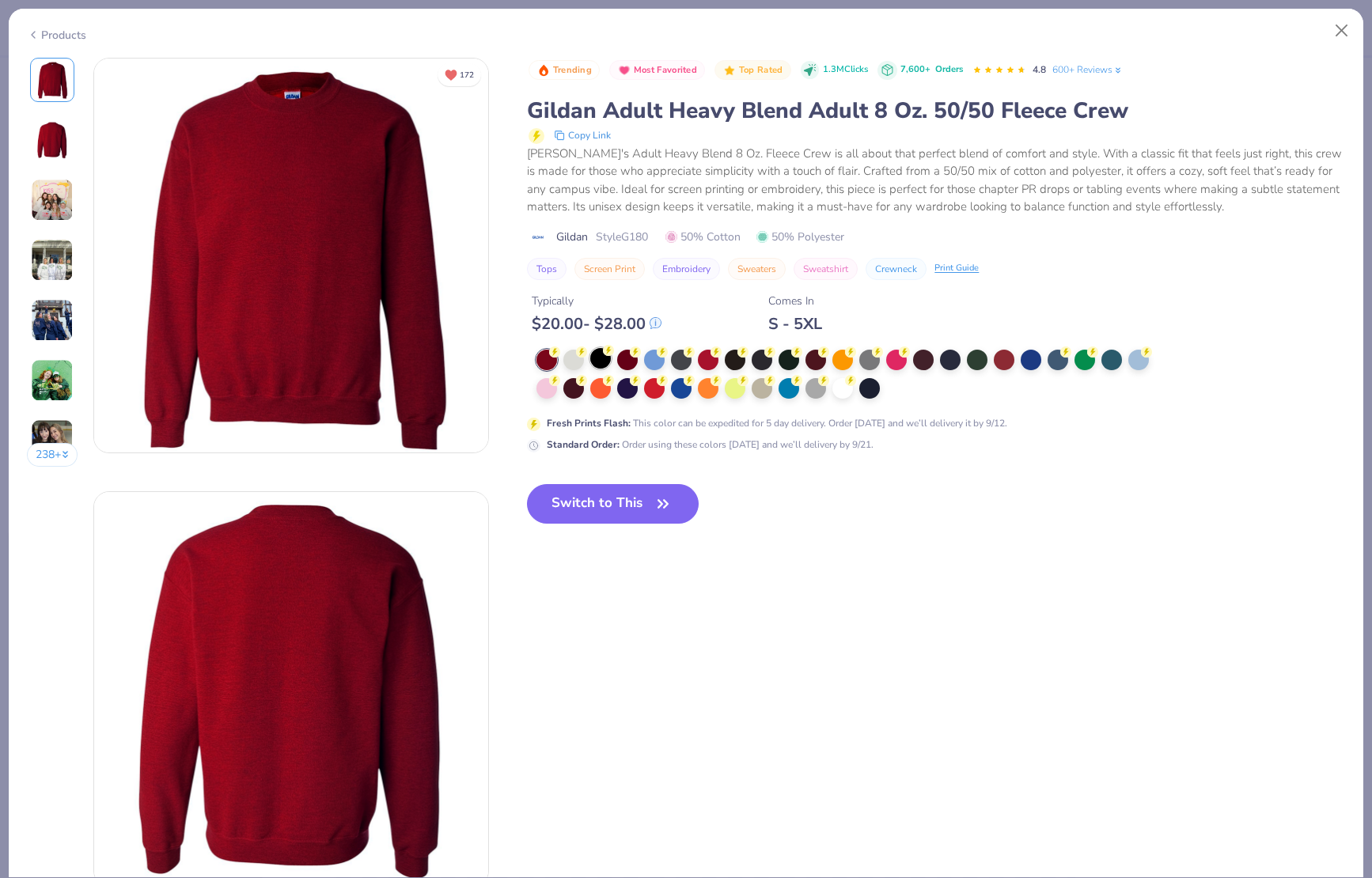
click at [605, 356] on div at bounding box center [600, 358] width 20 height 20
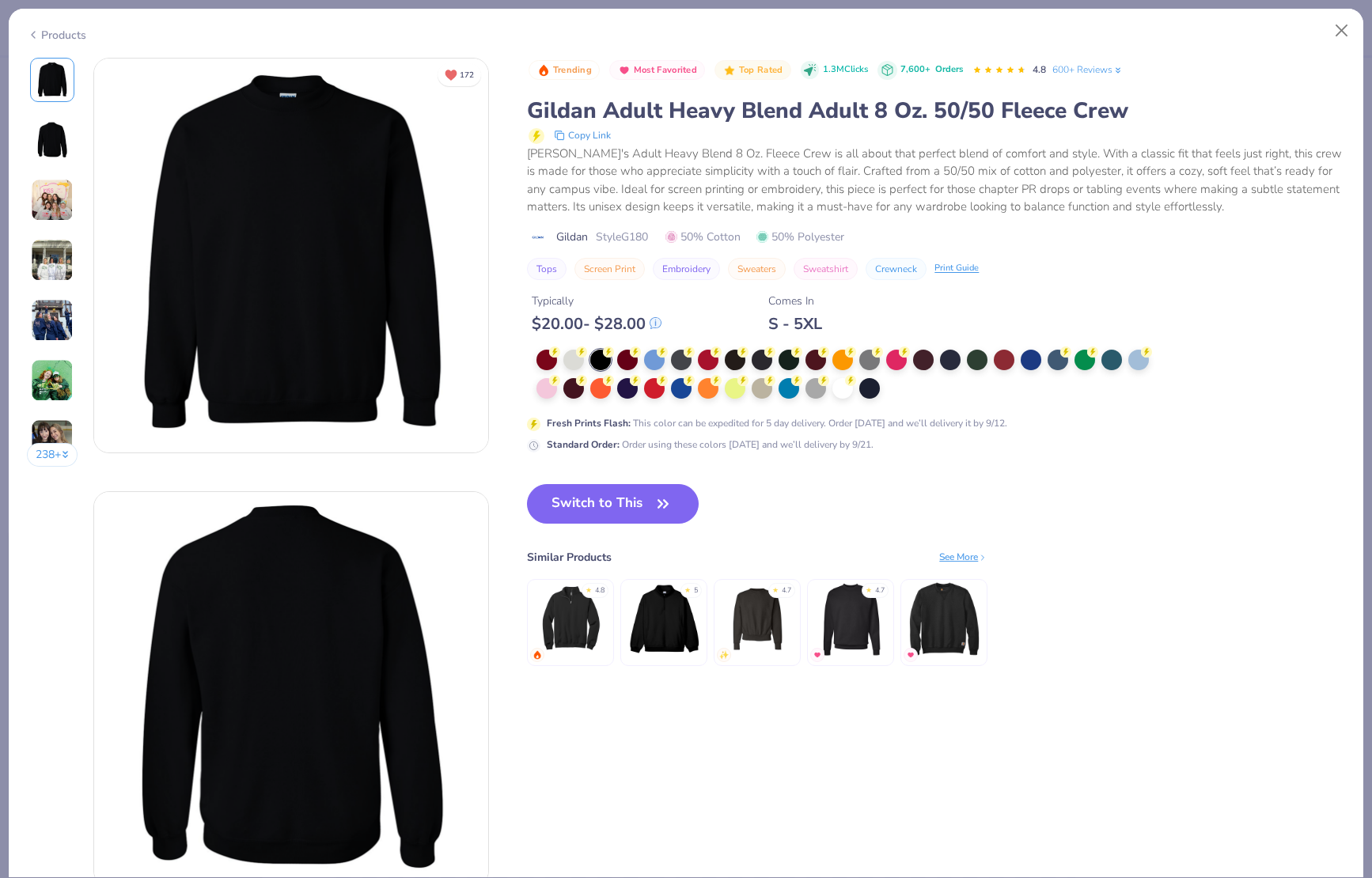
click at [42, 30] on div "Products" at bounding box center [56, 35] width 59 height 17
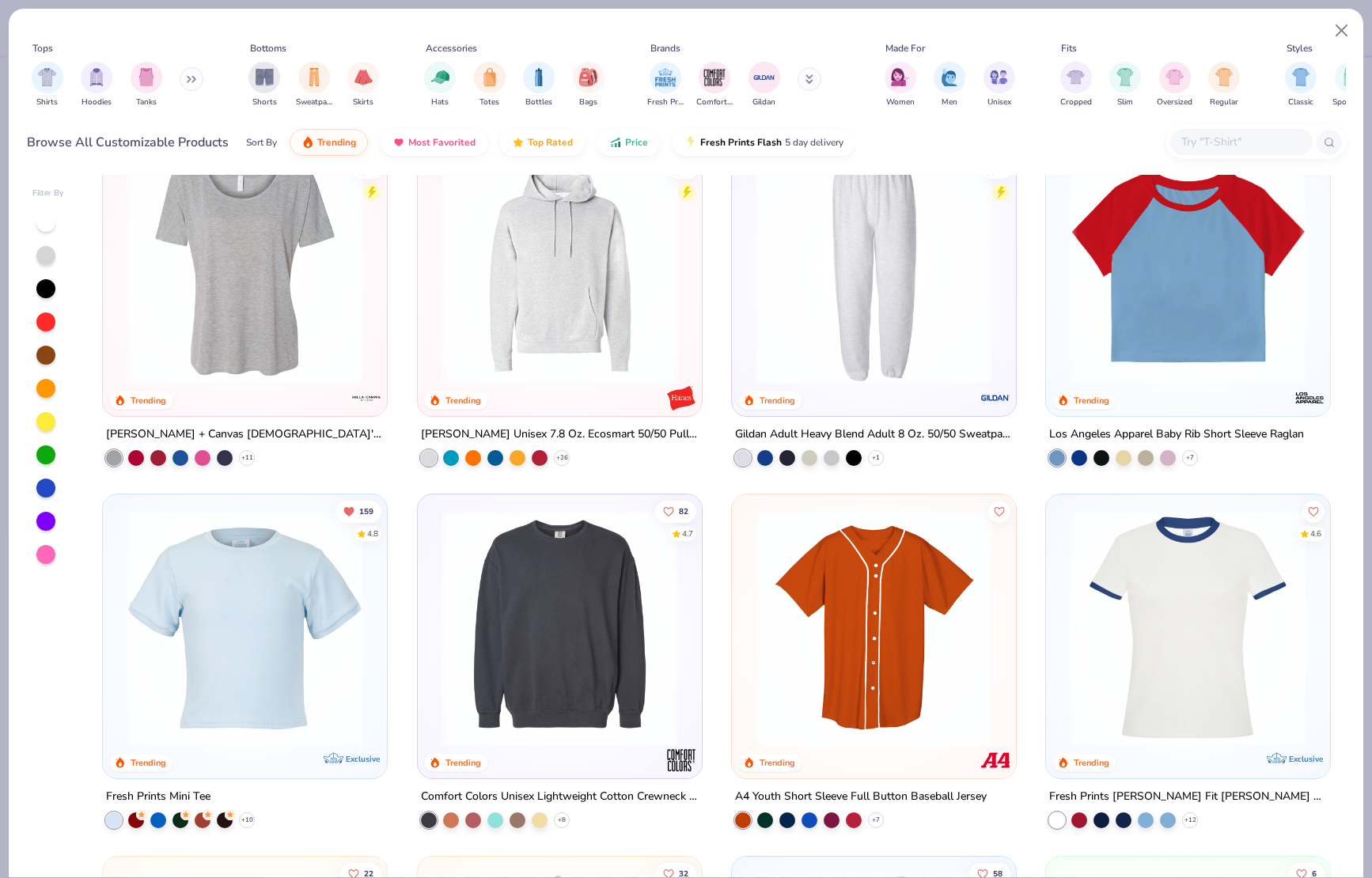
scroll to position [4043, 0]
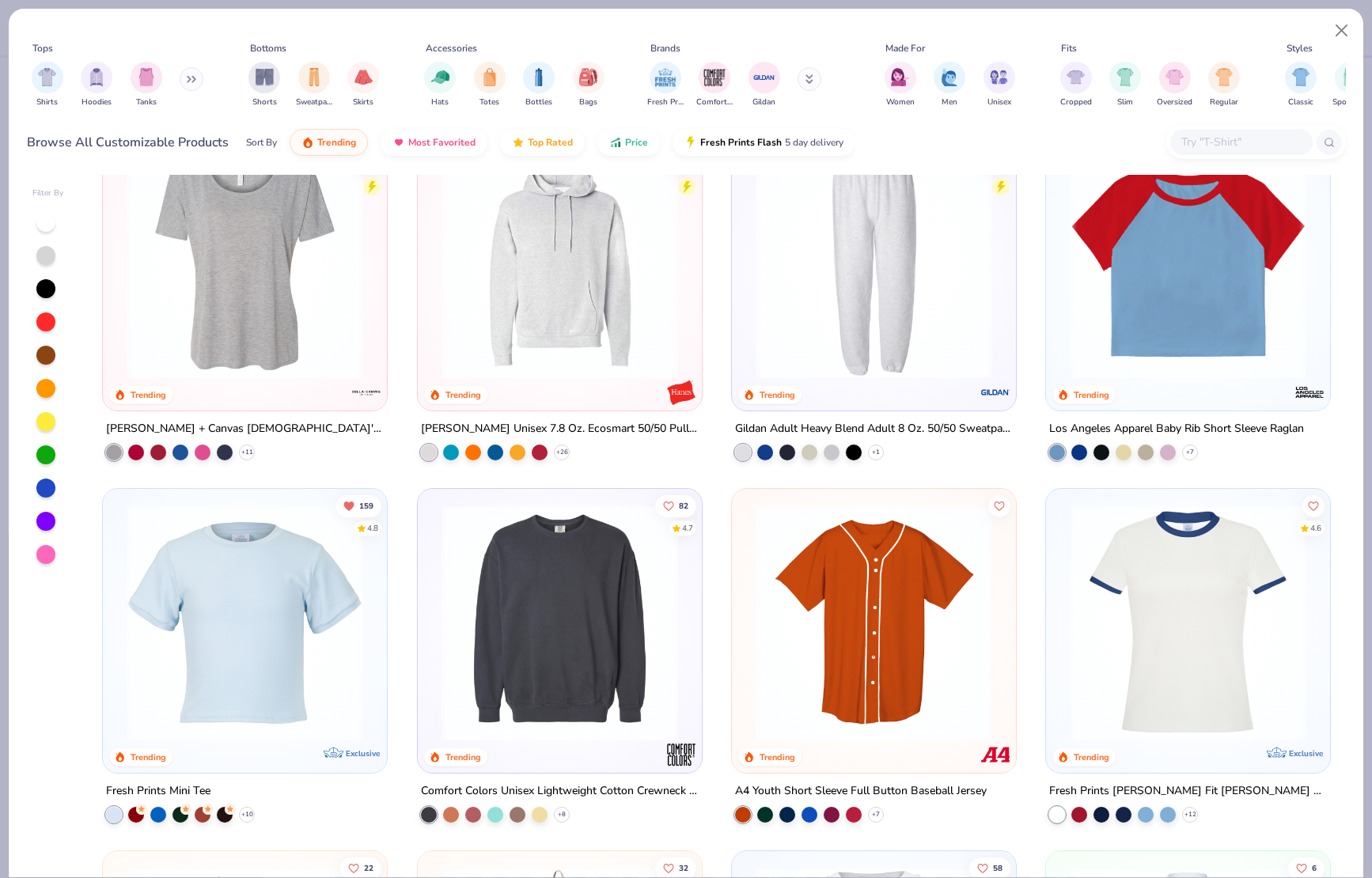
click at [442, 635] on img at bounding box center [559, 623] width 252 height 237
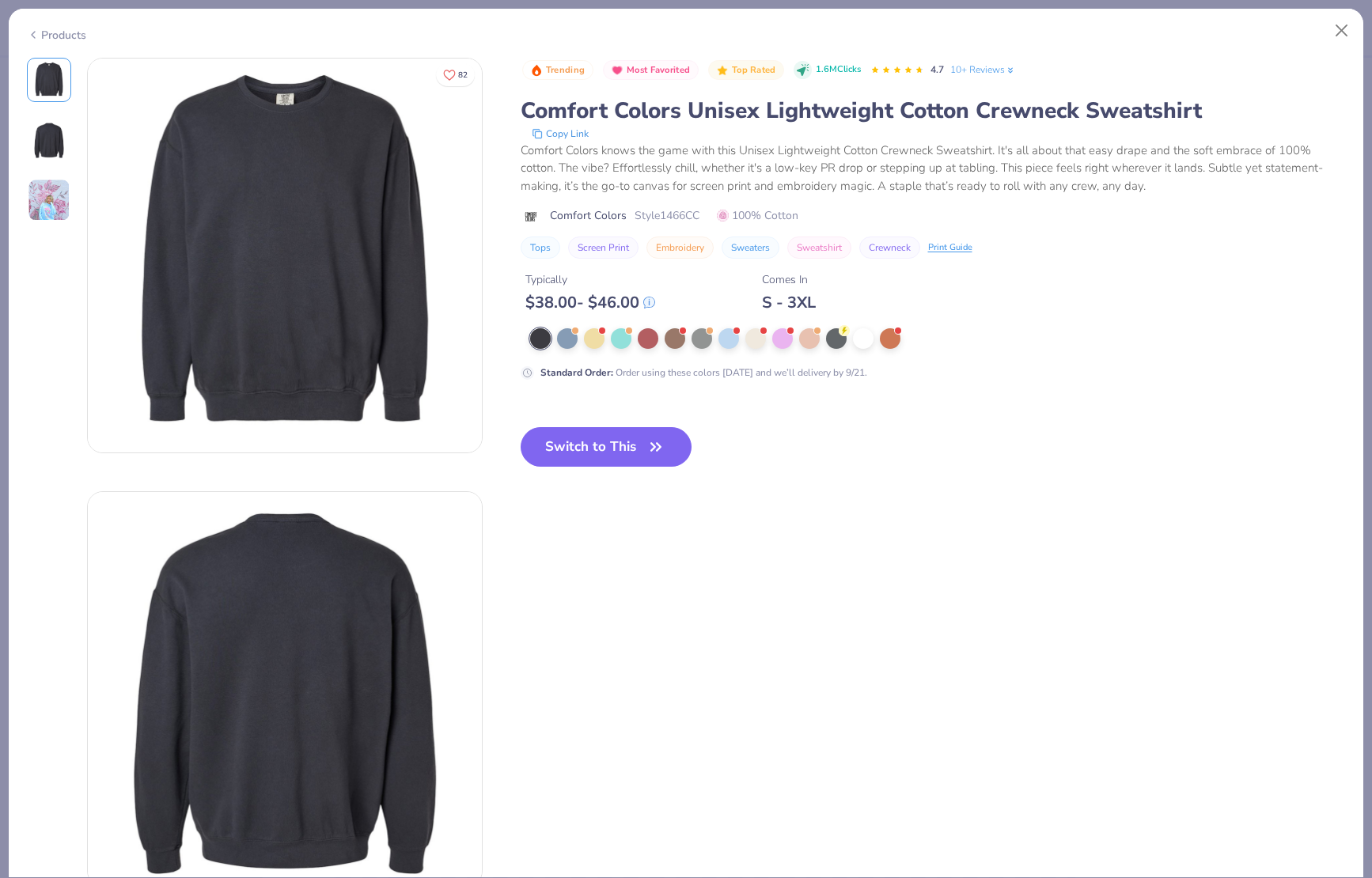
click at [70, 38] on div "Products" at bounding box center [56, 35] width 59 height 17
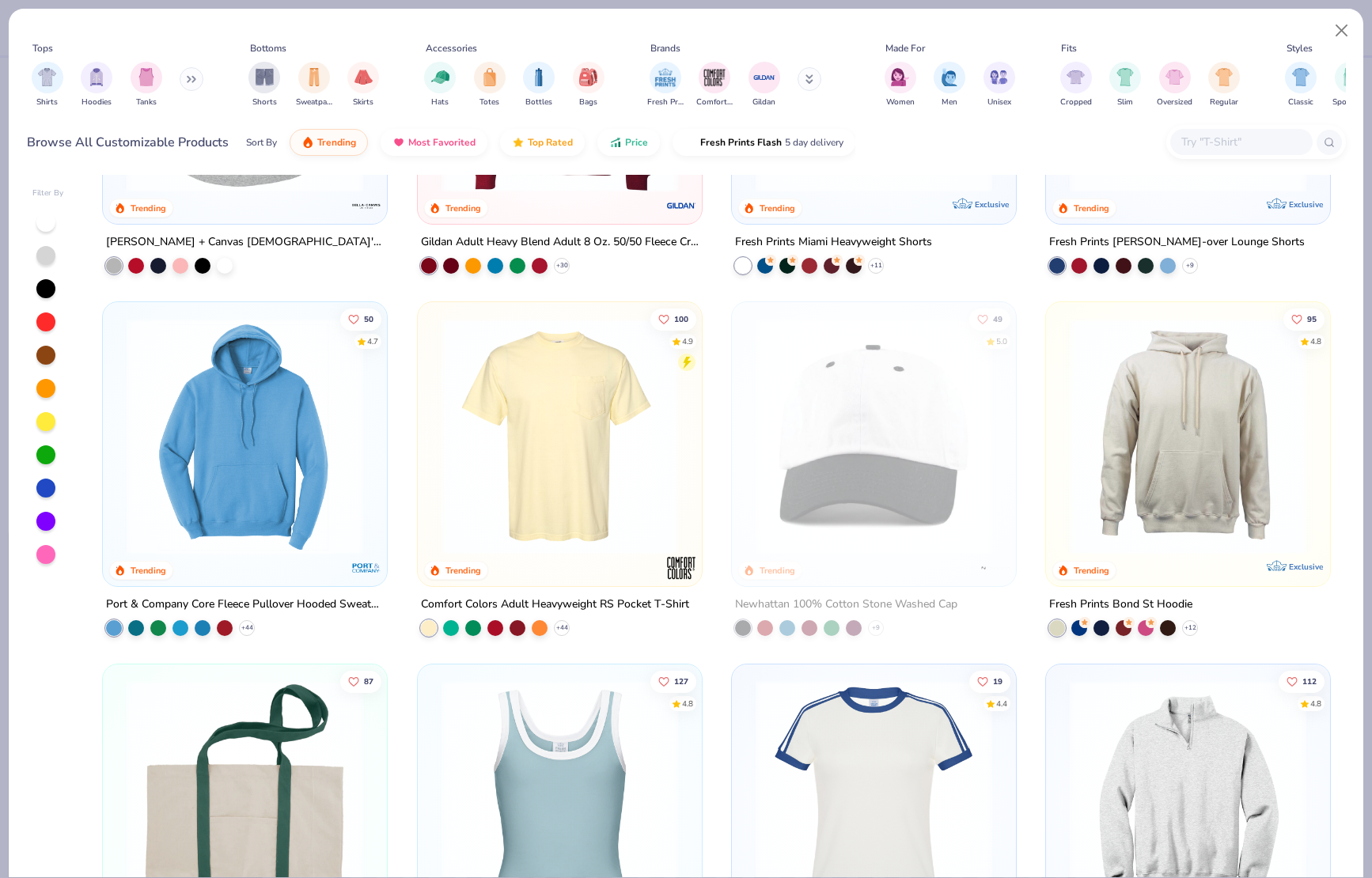
scroll to position [992, 0]
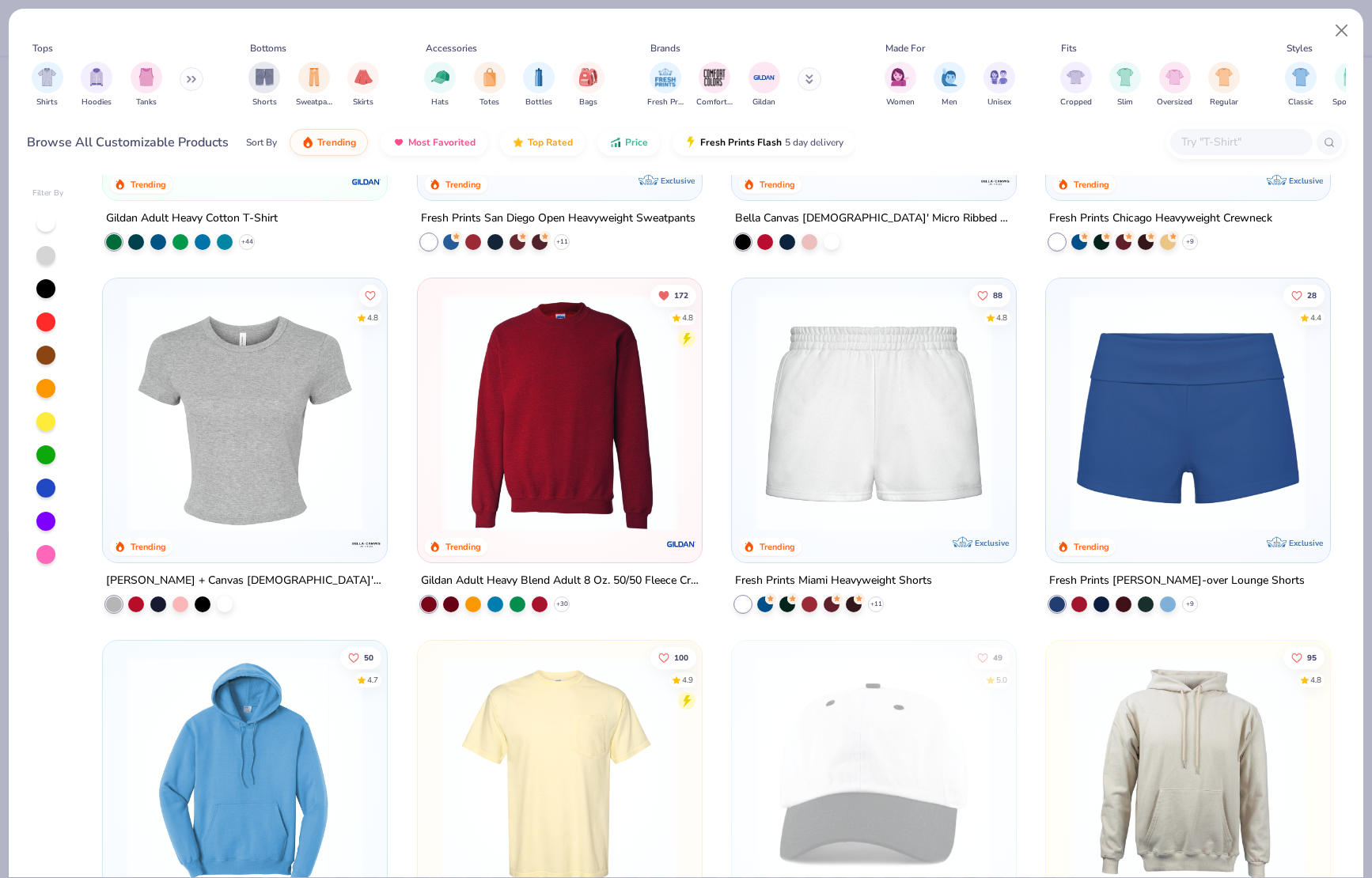
click at [47, 489] on div at bounding box center [45, 488] width 19 height 19
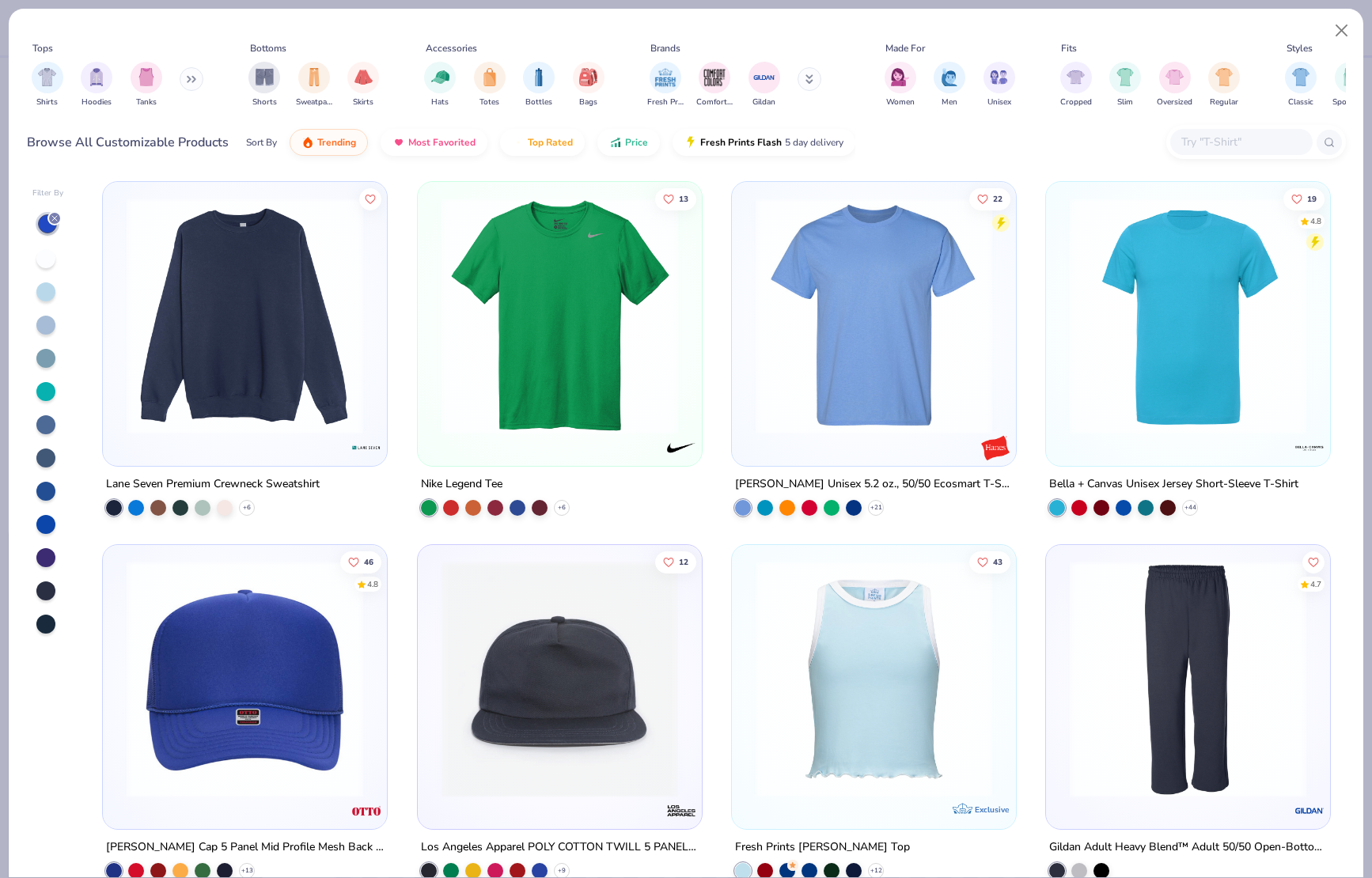
scroll to position [6190, 0]
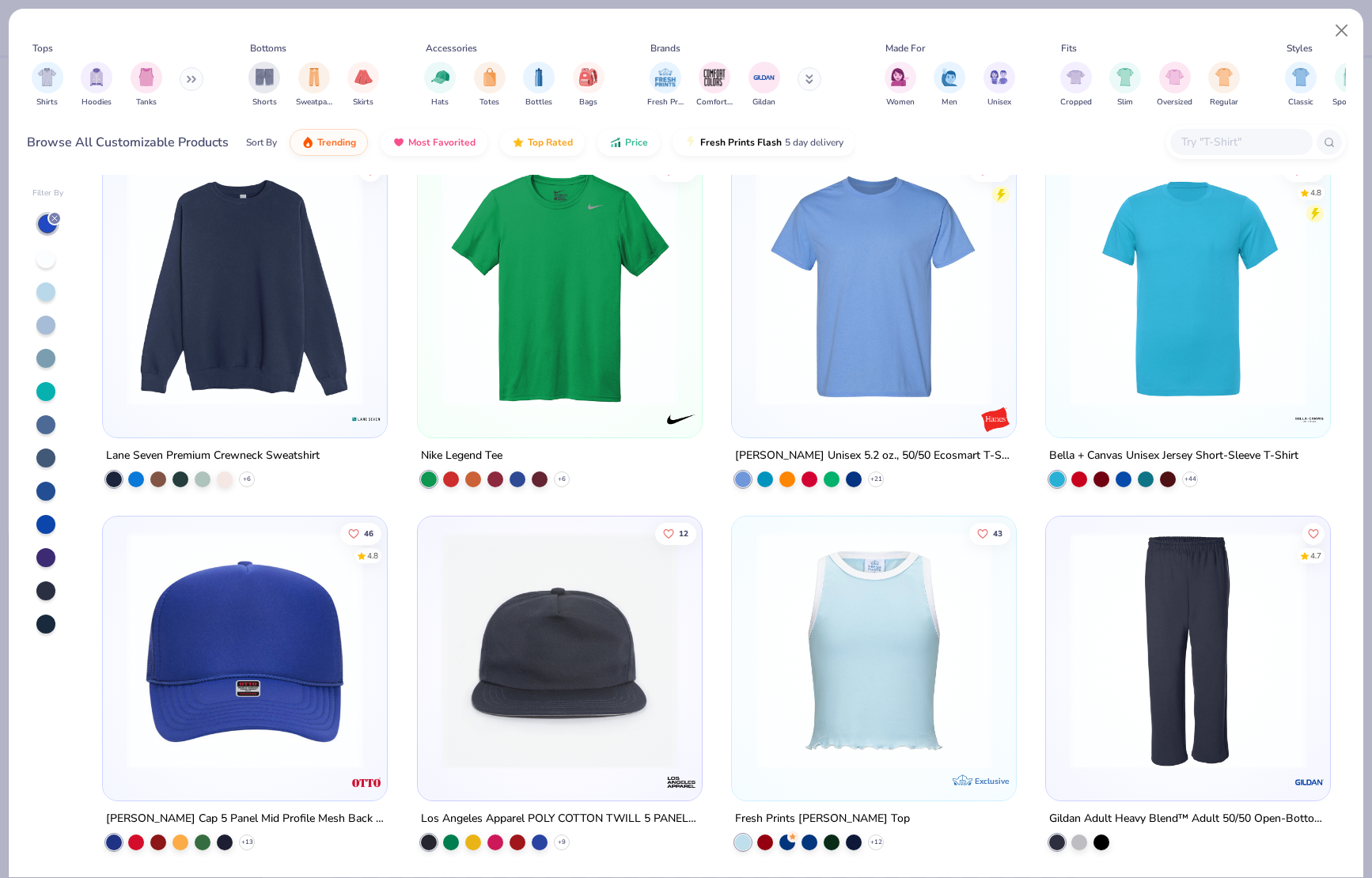
click at [241, 328] on img at bounding box center [244, 288] width 252 height 237
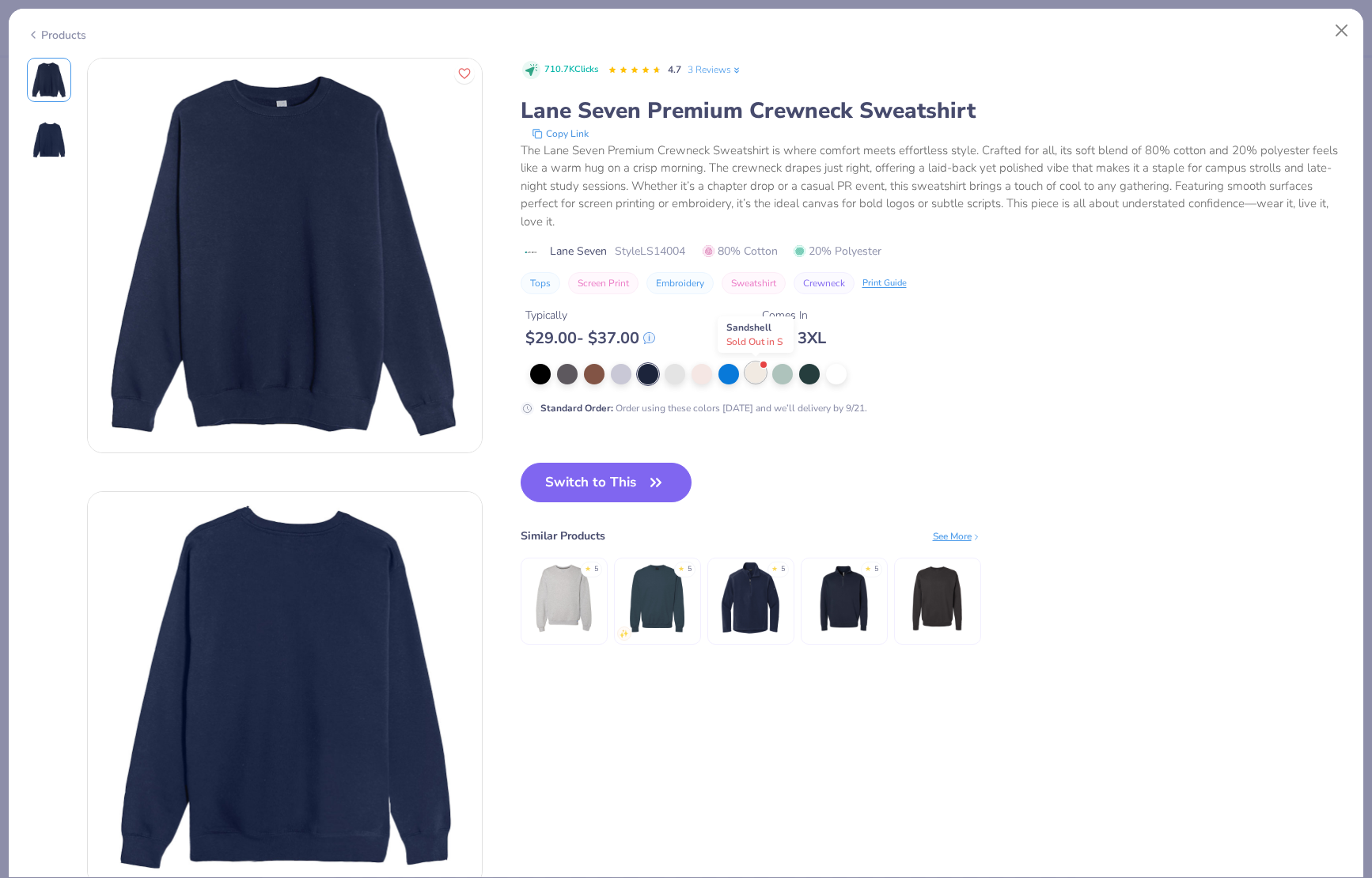
click at [752, 379] on div at bounding box center [755, 372] width 20 height 20
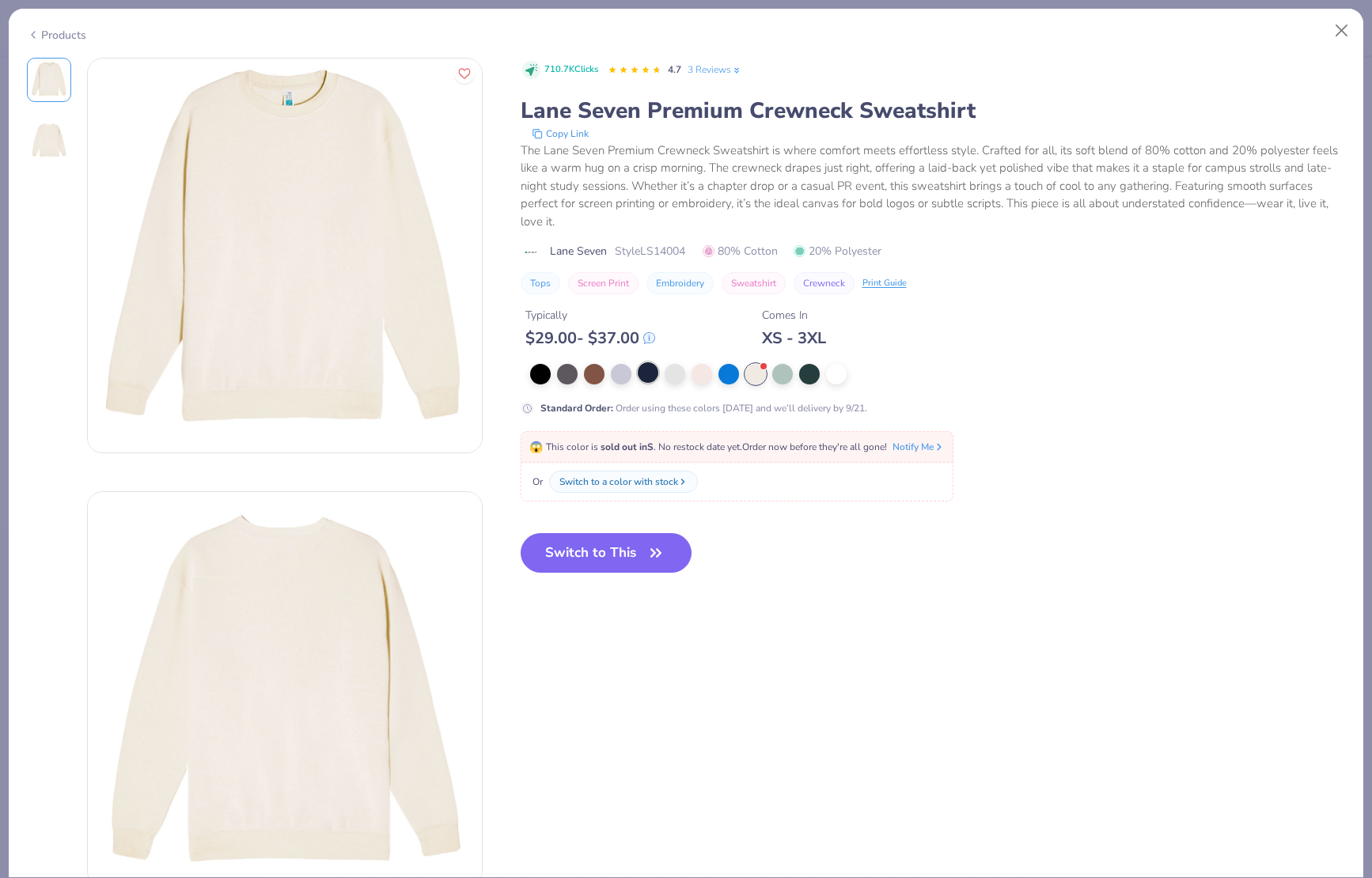
click at [656, 372] on div at bounding box center [648, 372] width 20 height 20
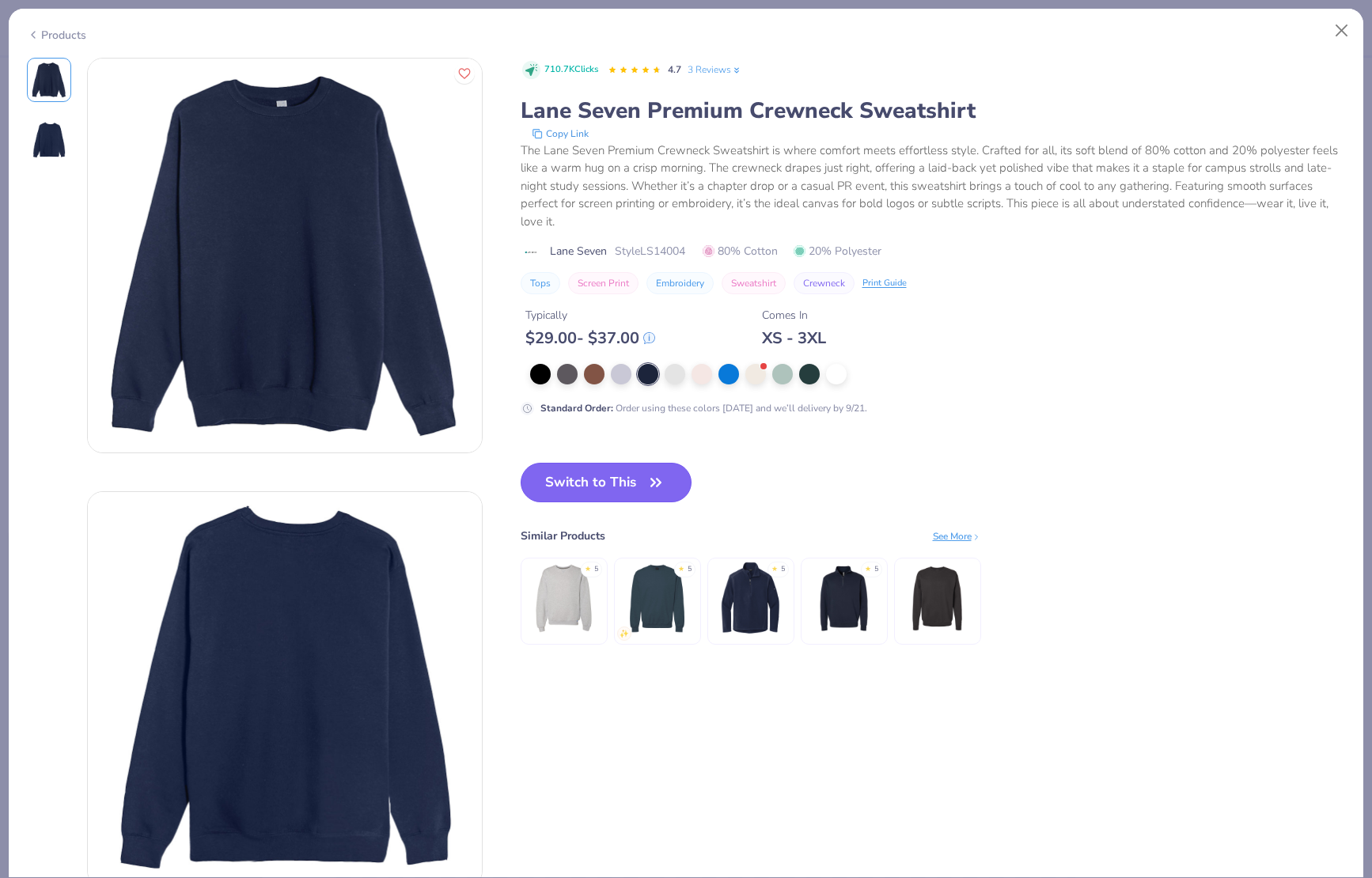
click at [601, 479] on button "Switch to This" at bounding box center [606, 482] width 172 height 40
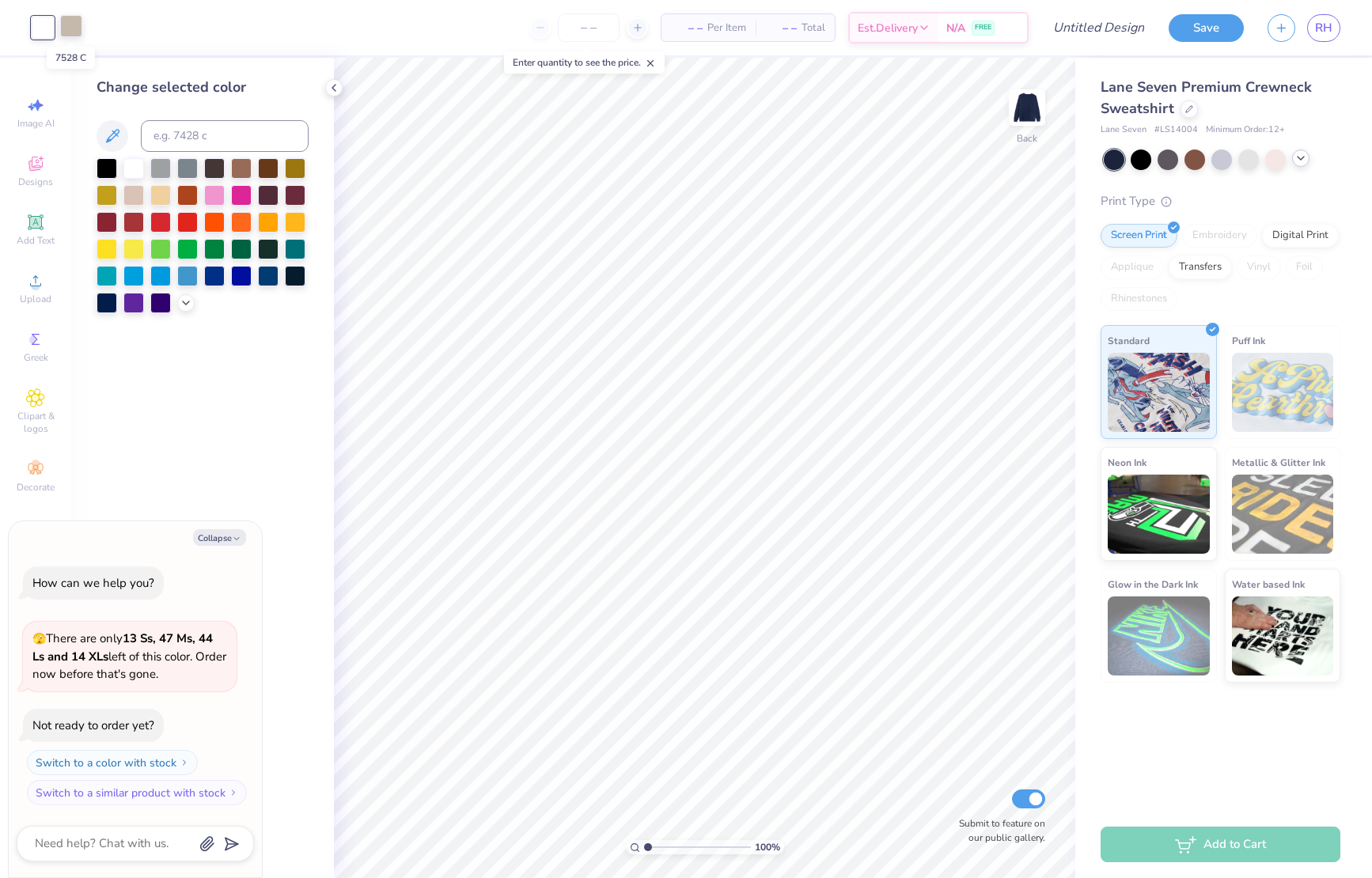
click at [69, 22] on div at bounding box center [71, 26] width 22 height 22
click at [111, 301] on div at bounding box center [106, 300] width 20 height 20
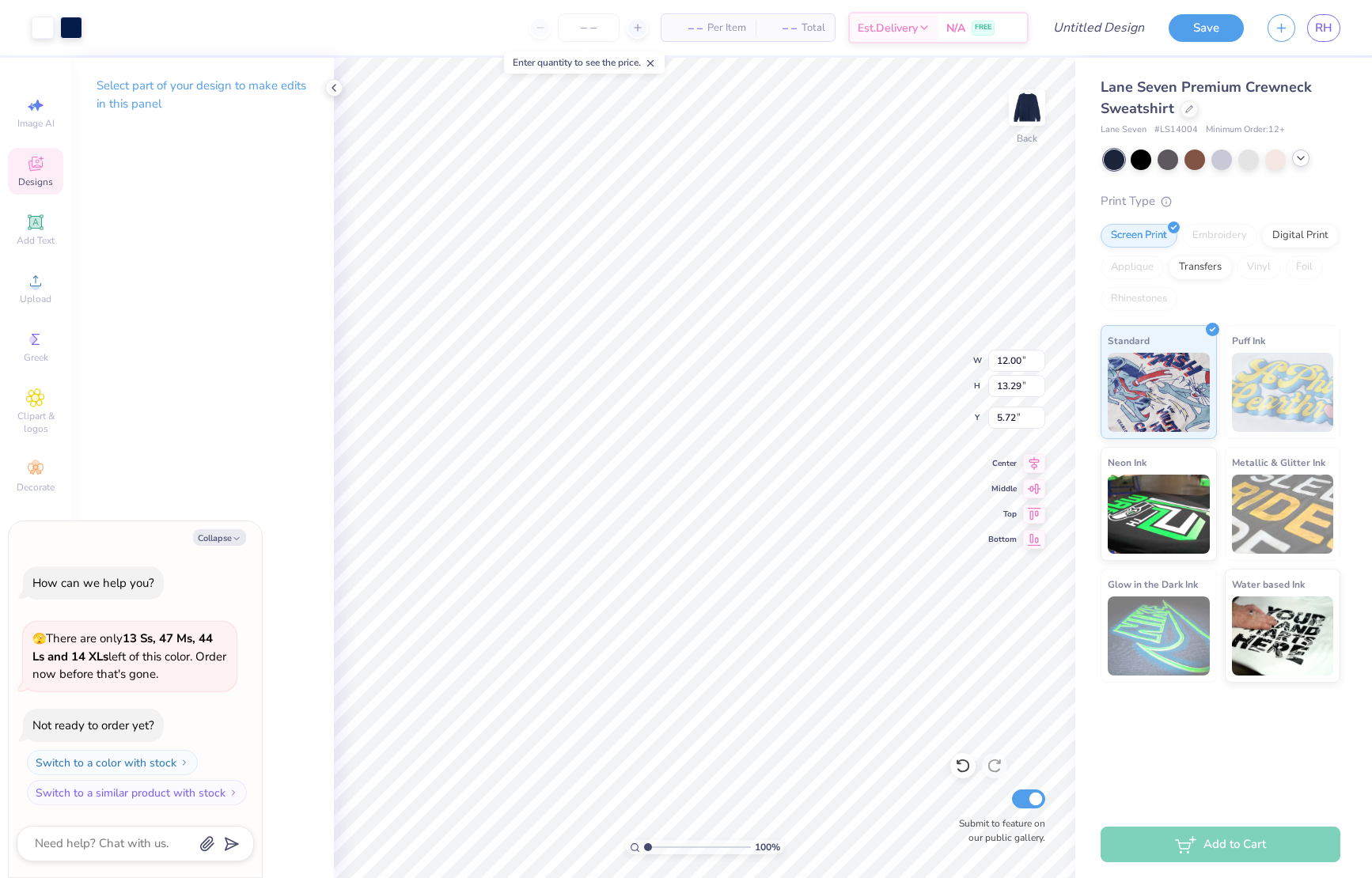
type textarea "x"
type input "4.67"
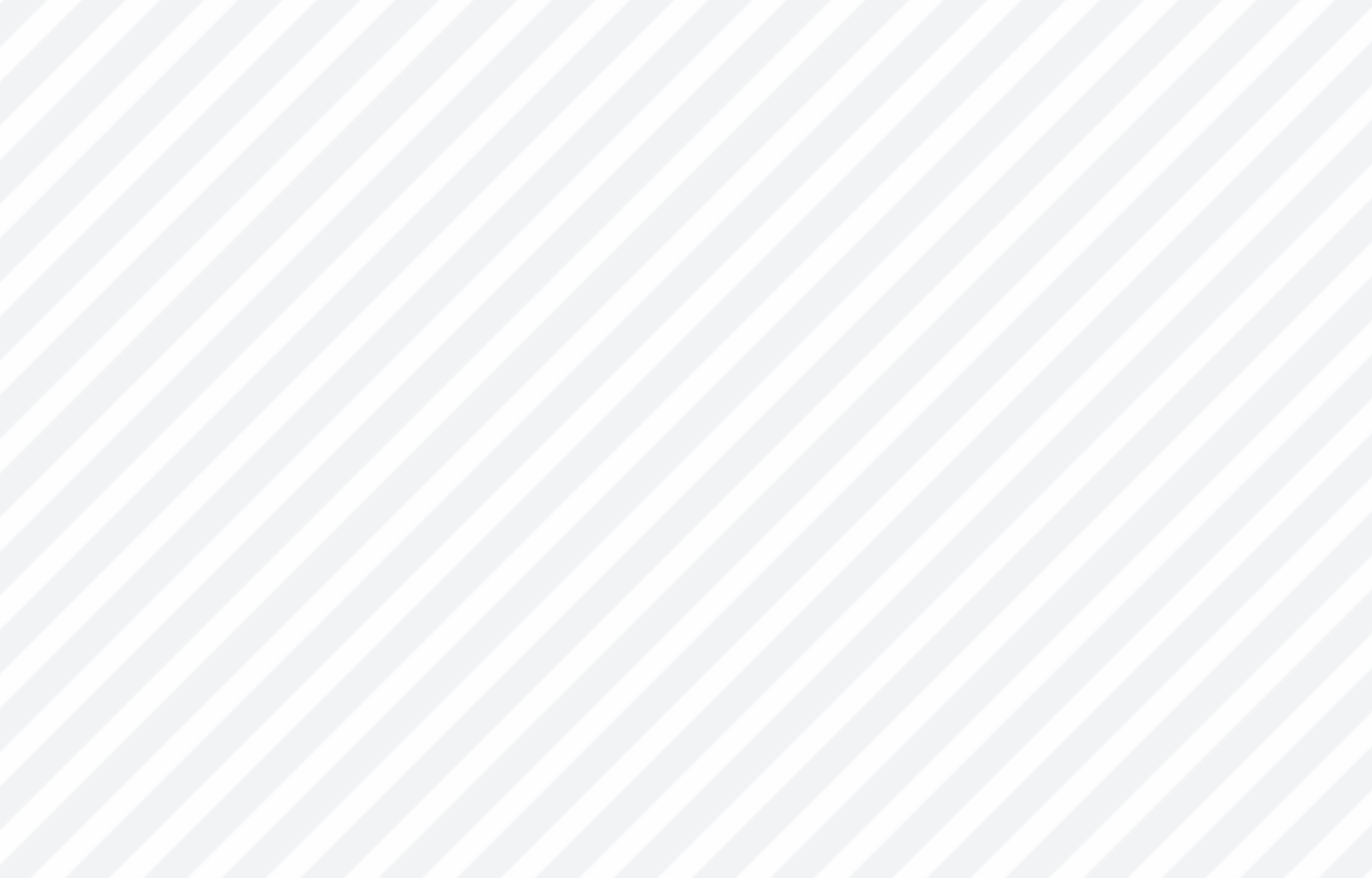
type textarea "x"
type input "5.22"
type input "4.49"
type input "7.54"
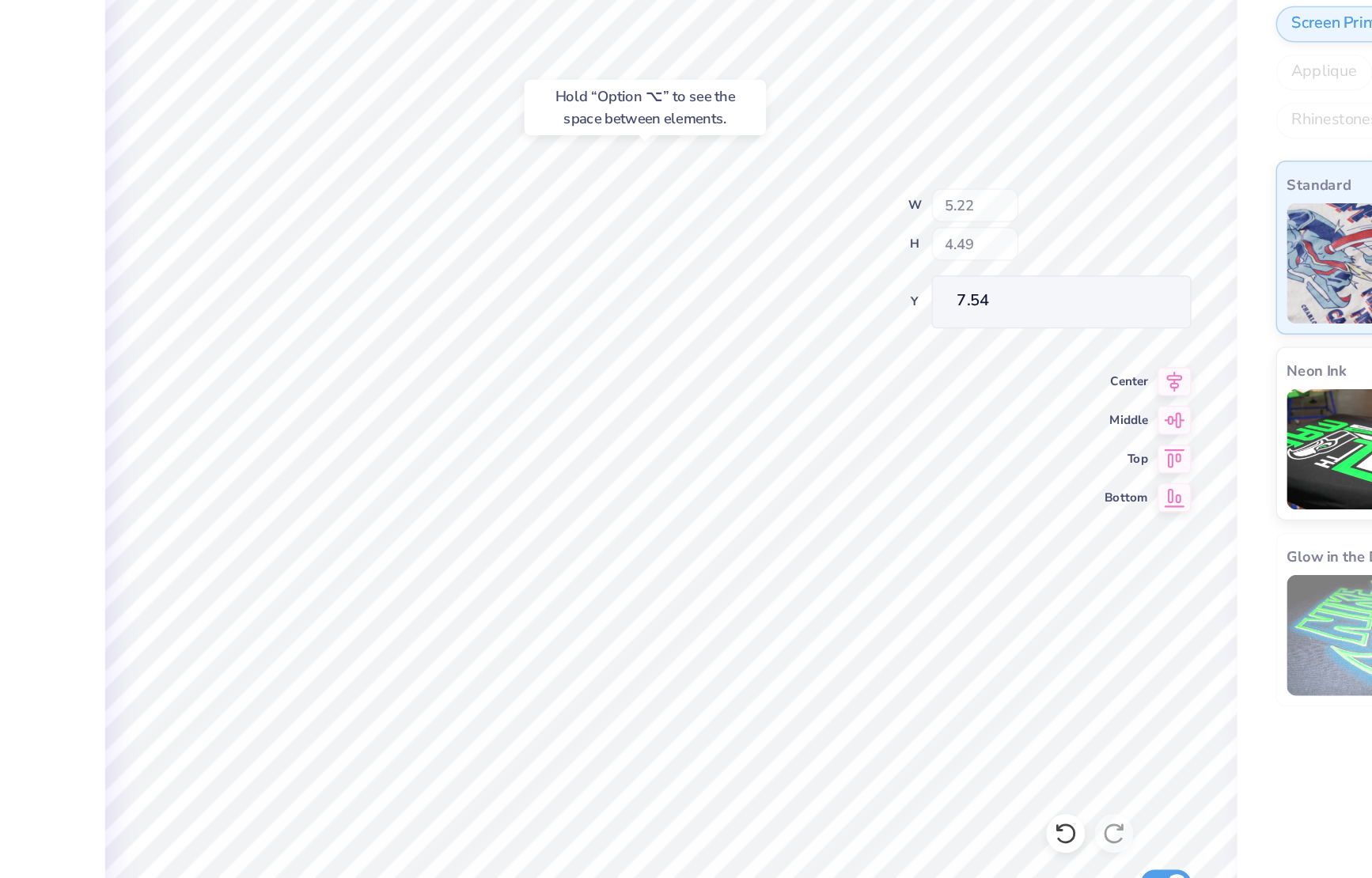
type textarea "x"
type input "5.83"
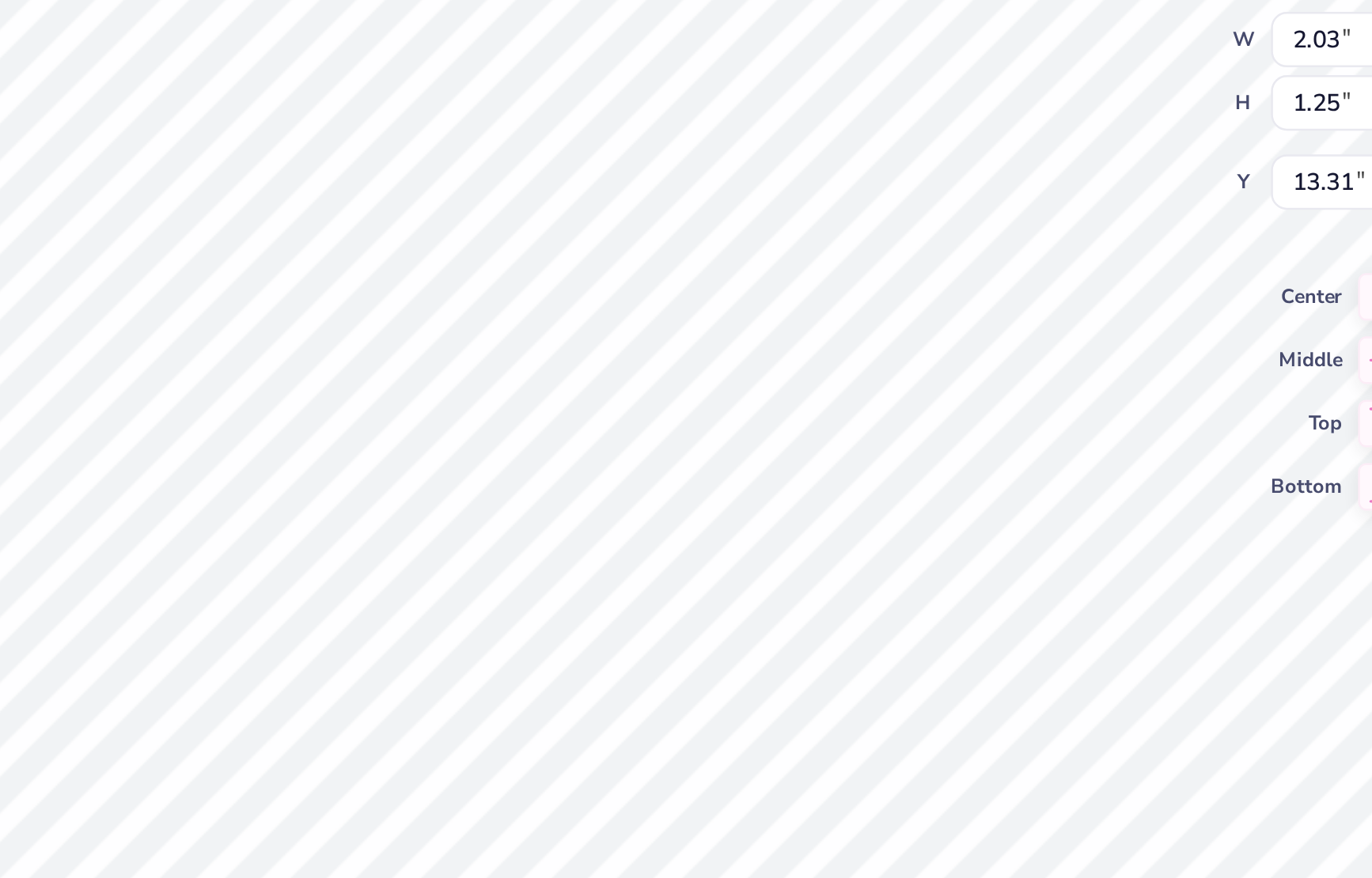
type textarea "x"
type input "5.08"
type input "3.30"
type input "11.80"
type textarea "x"
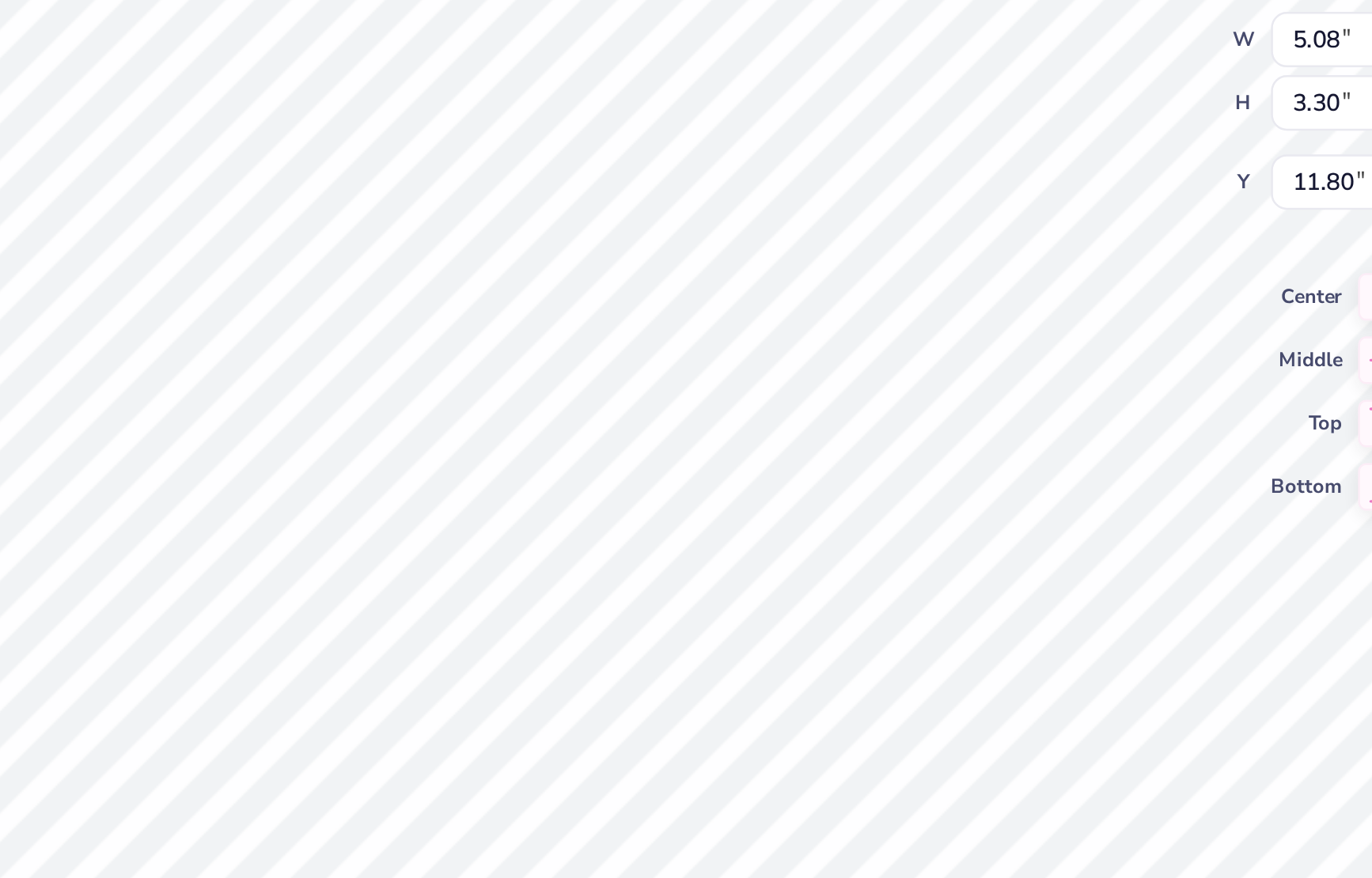
type input "2.13"
type input "1.33"
type input "13.77"
type textarea "x"
type input "13.26"
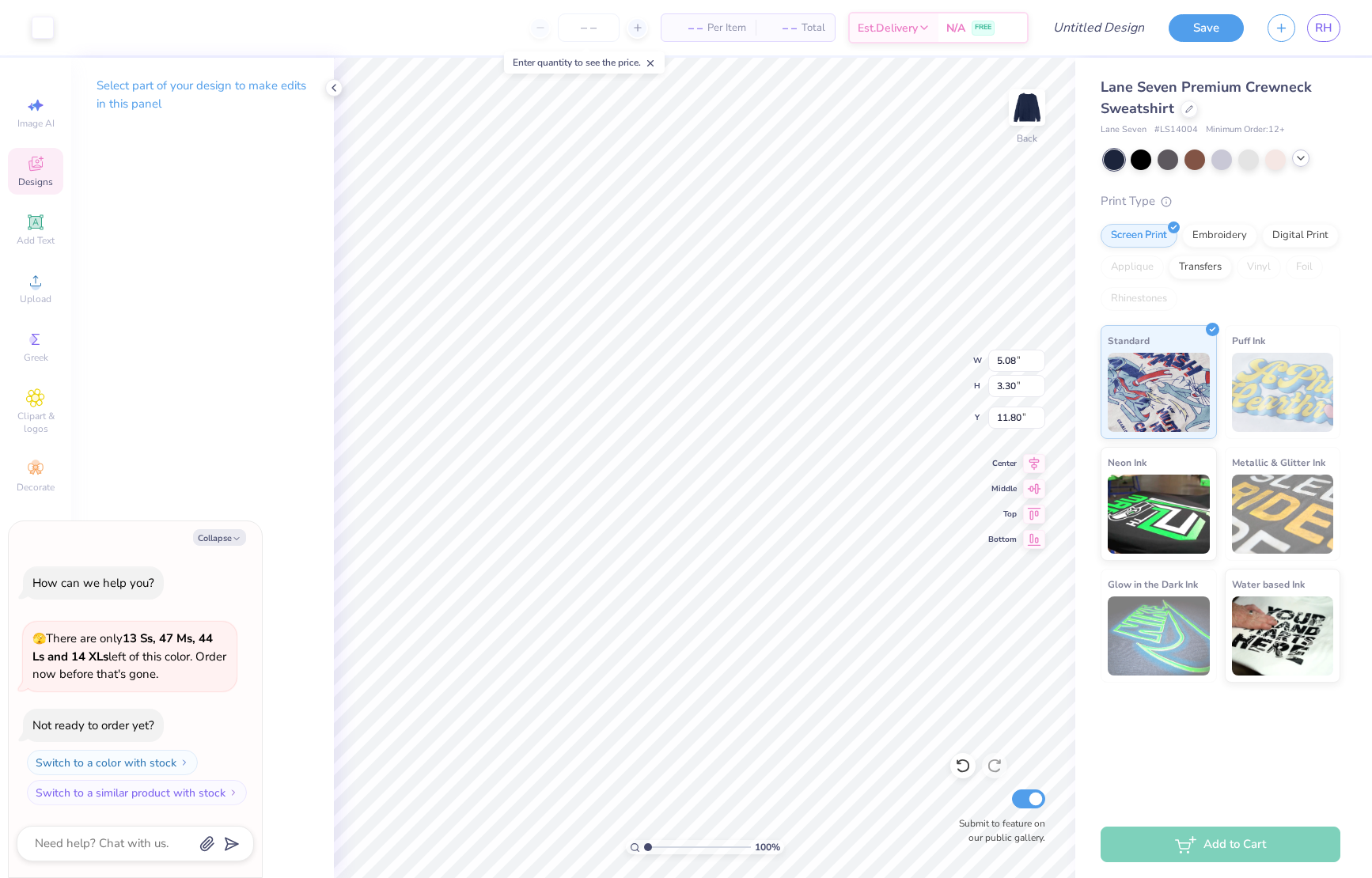
type textarea "x"
type input "2.03"
type input "1.25"
type input "14.57"
type textarea "x"
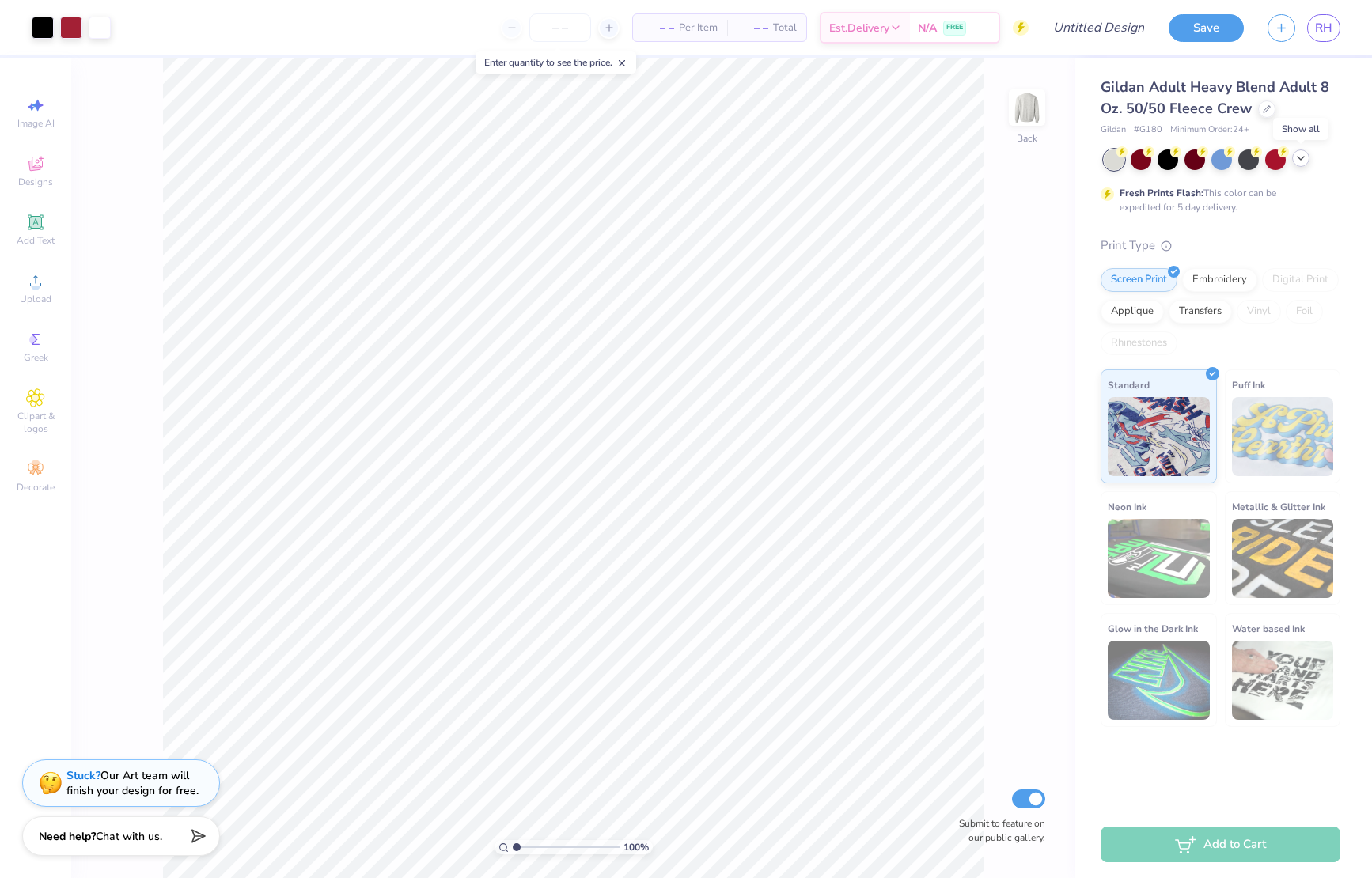
click at [1298, 161] on icon at bounding box center [1301, 158] width 13 height 13
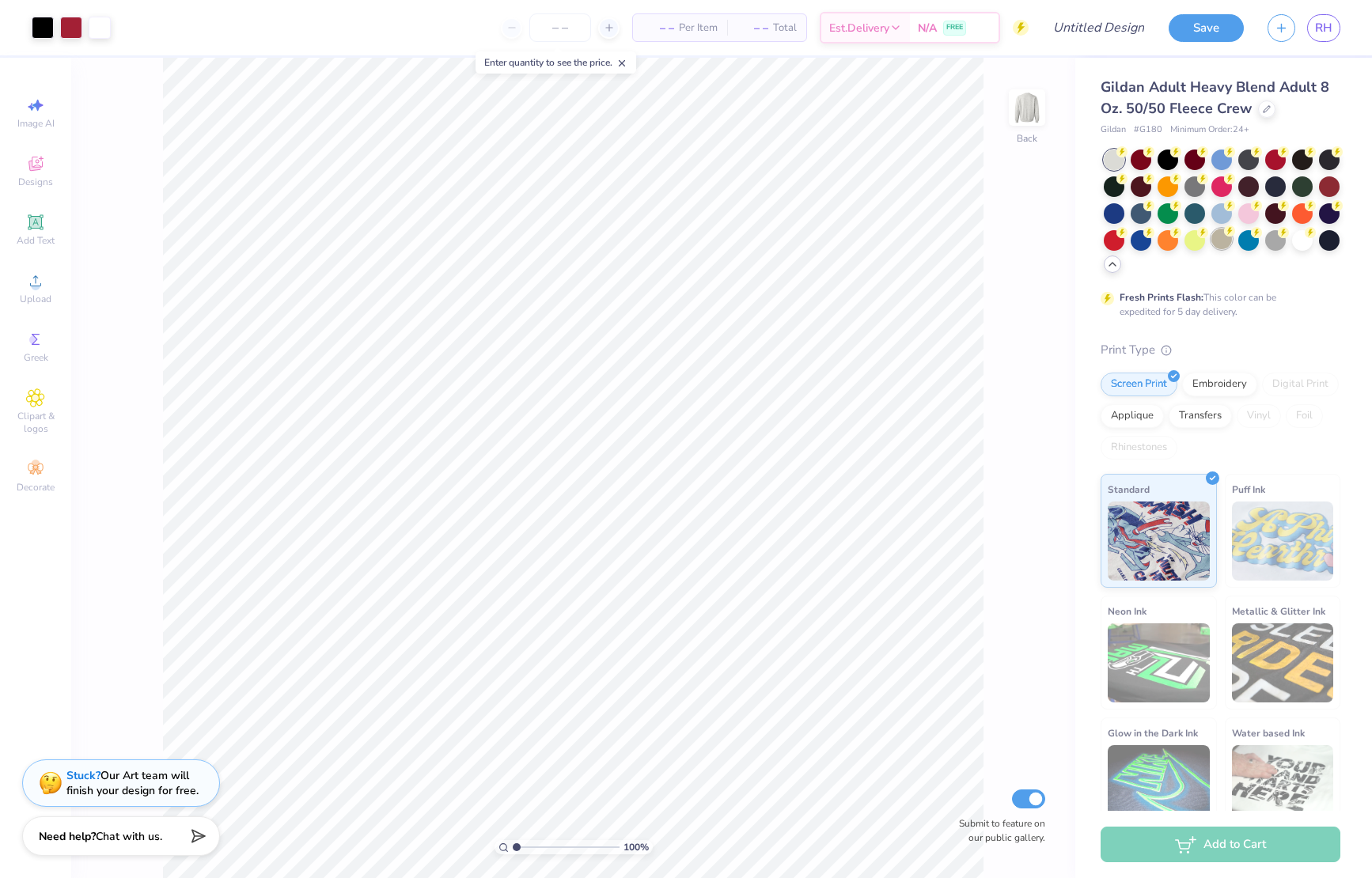
click at [1225, 242] on div at bounding box center [1221, 238] width 20 height 20
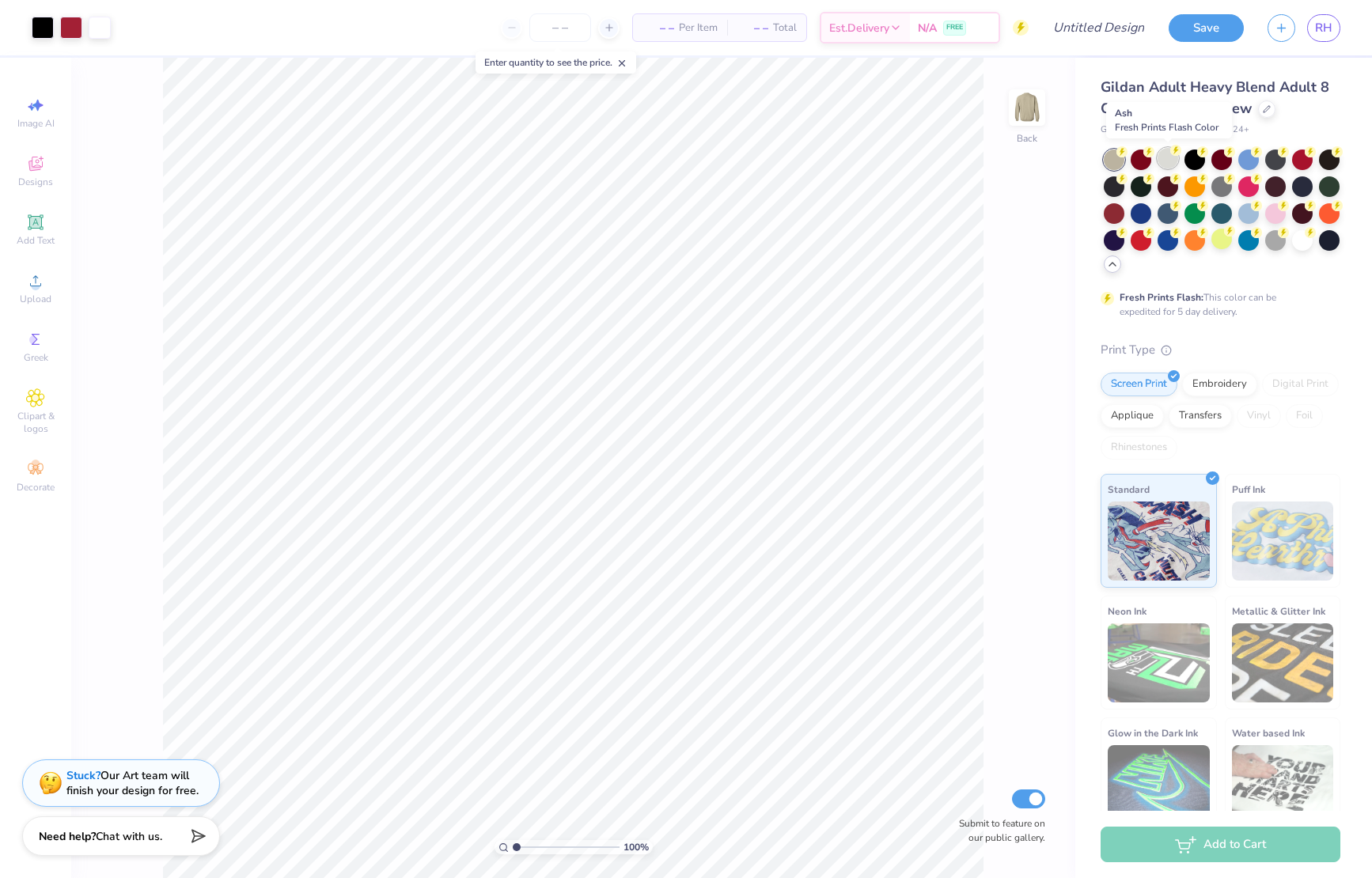
click at [1165, 164] on div at bounding box center [1167, 158] width 20 height 20
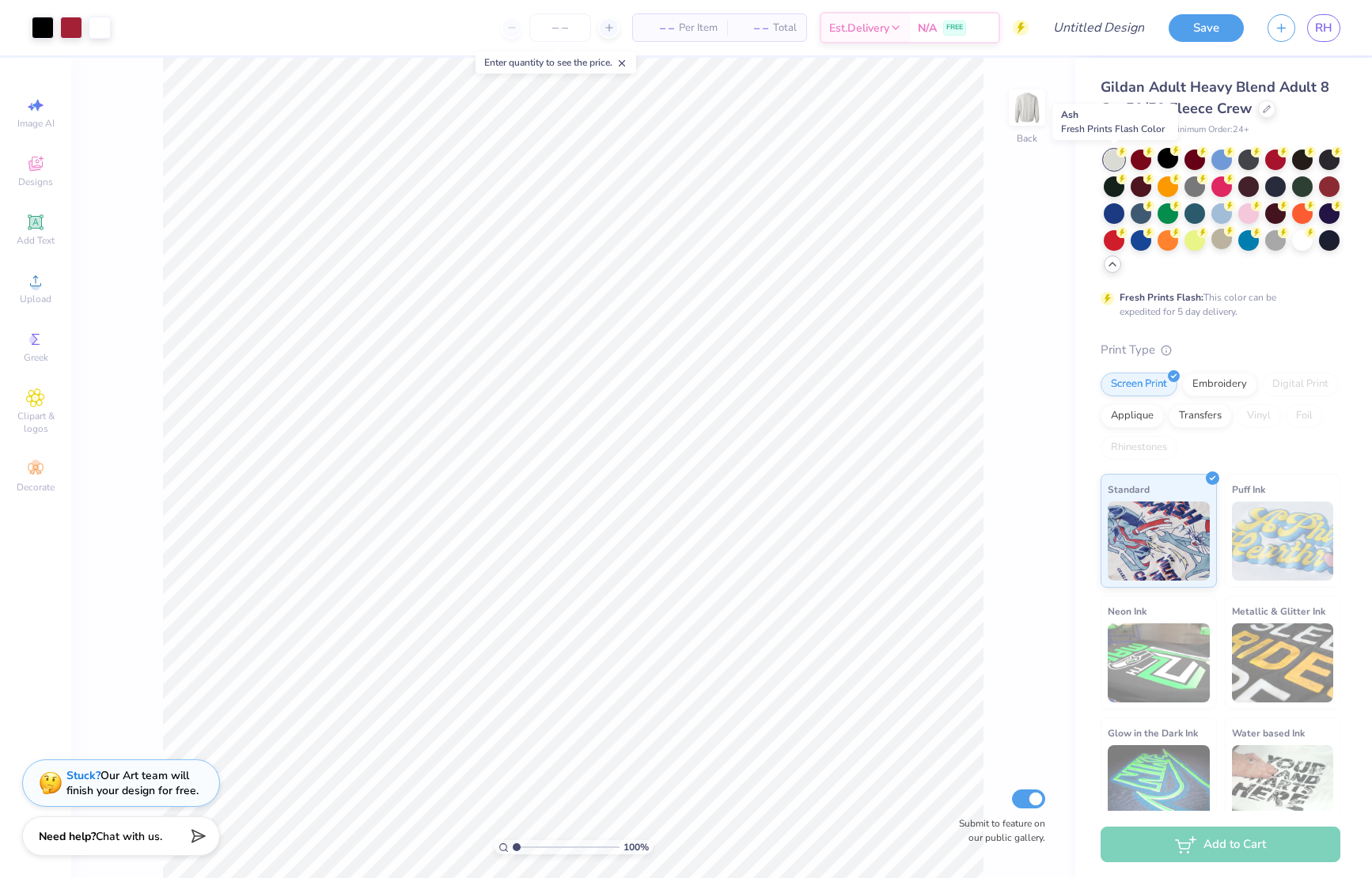
click at [1113, 159] on div at bounding box center [1113, 160] width 20 height 20
click at [1143, 157] on div at bounding box center [1140, 158] width 20 height 20
click at [1136, 158] on div at bounding box center [1140, 158] width 20 height 20
click at [1220, 241] on div at bounding box center [1221, 238] width 20 height 20
